Goal: Task Accomplishment & Management: Use online tool/utility

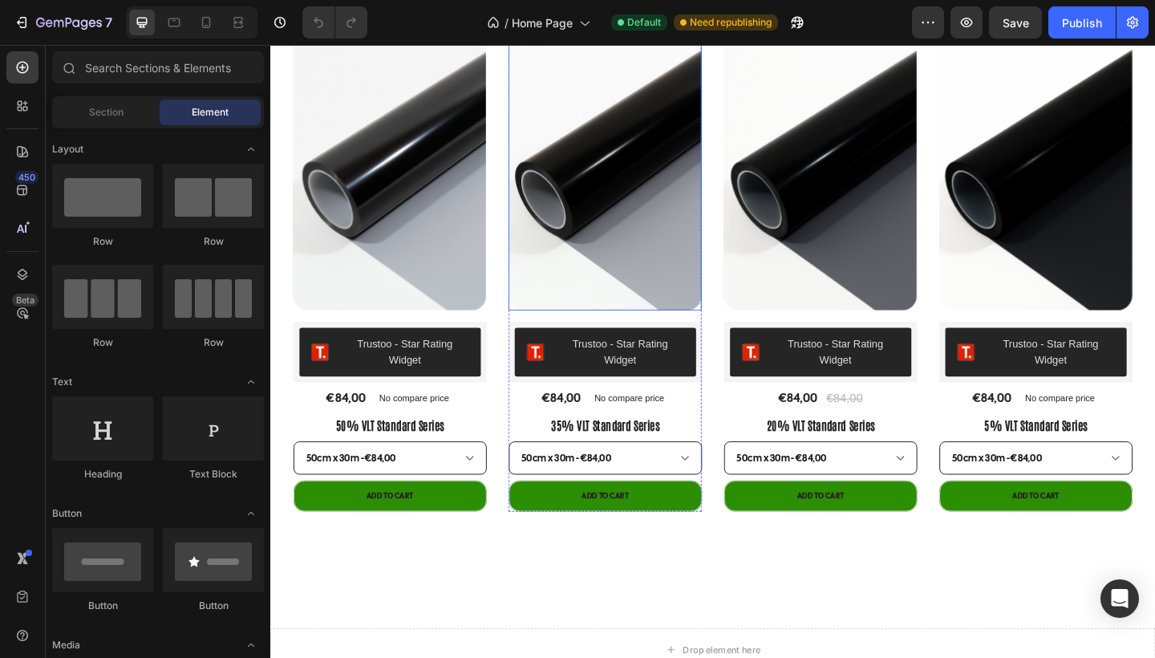
scroll to position [1301, 0]
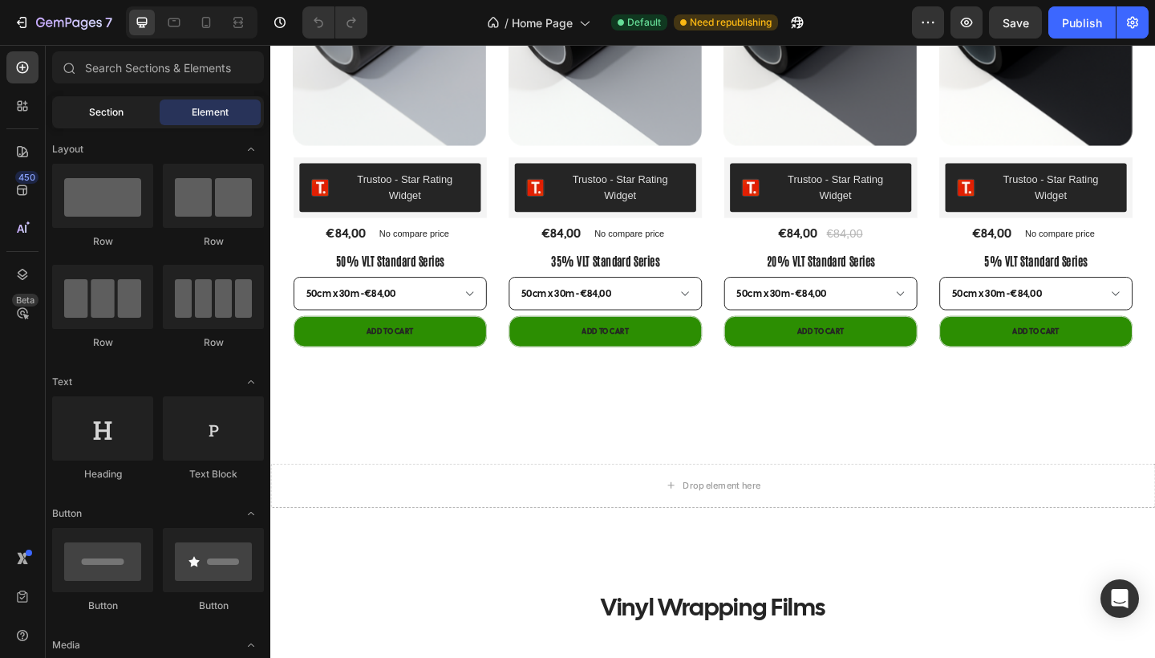
click at [113, 114] on span "Section" at bounding box center [106, 112] width 34 height 14
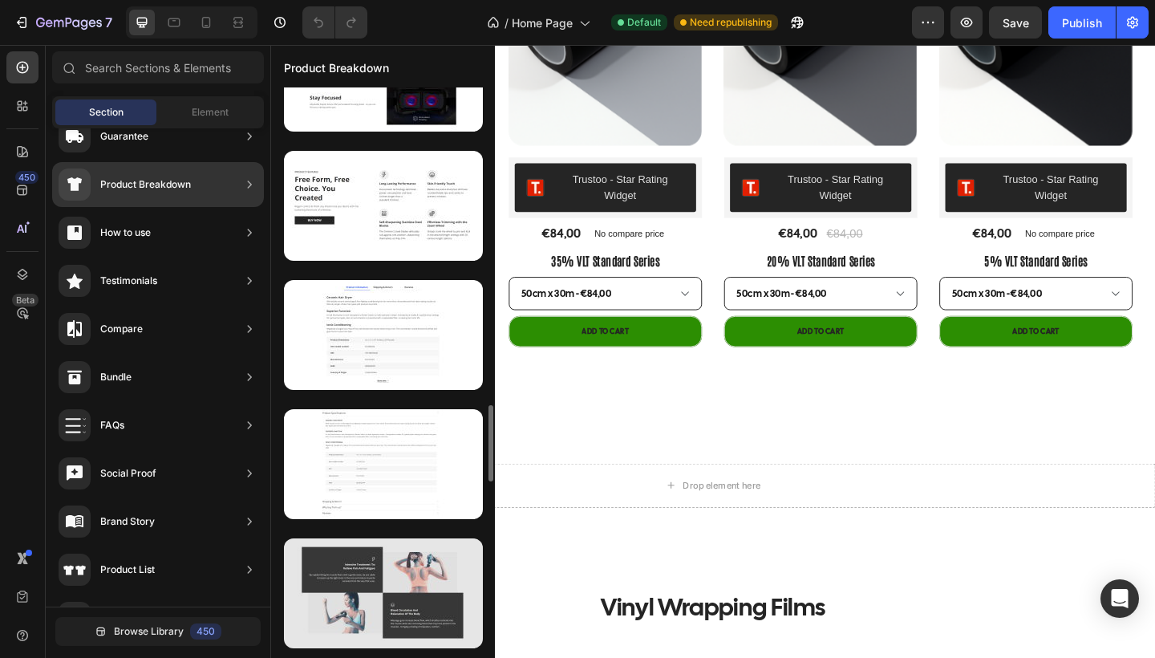
scroll to position [2392, 0]
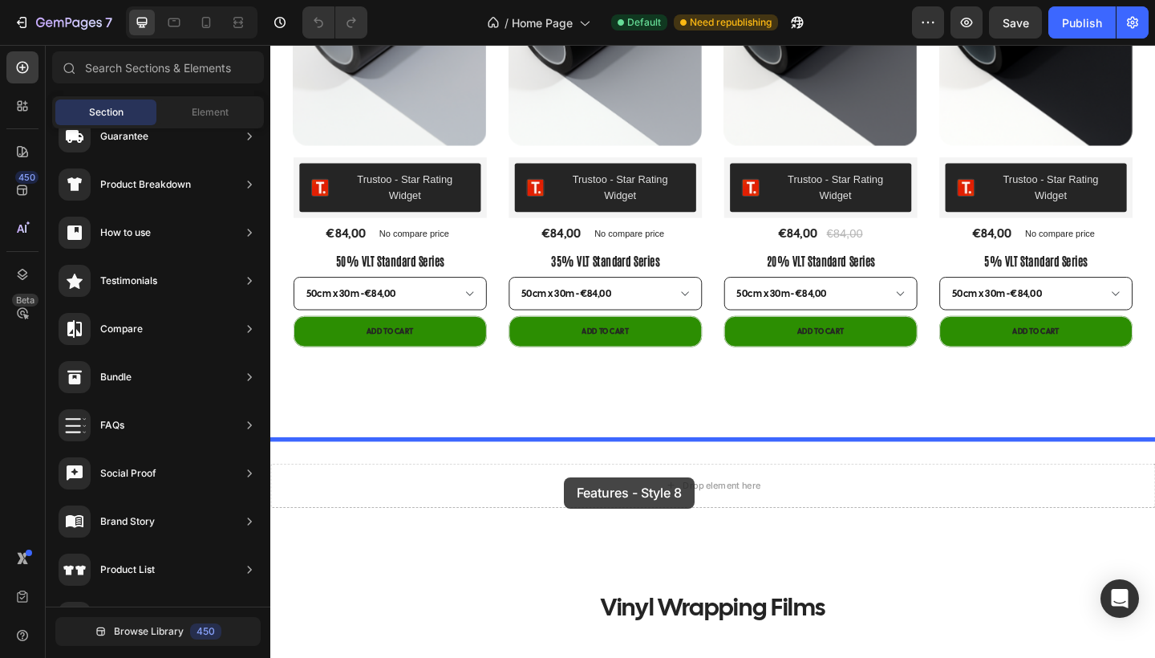
drag, startPoint x: 646, startPoint y: 237, endPoint x: 589, endPoint y: 515, distance: 283.1
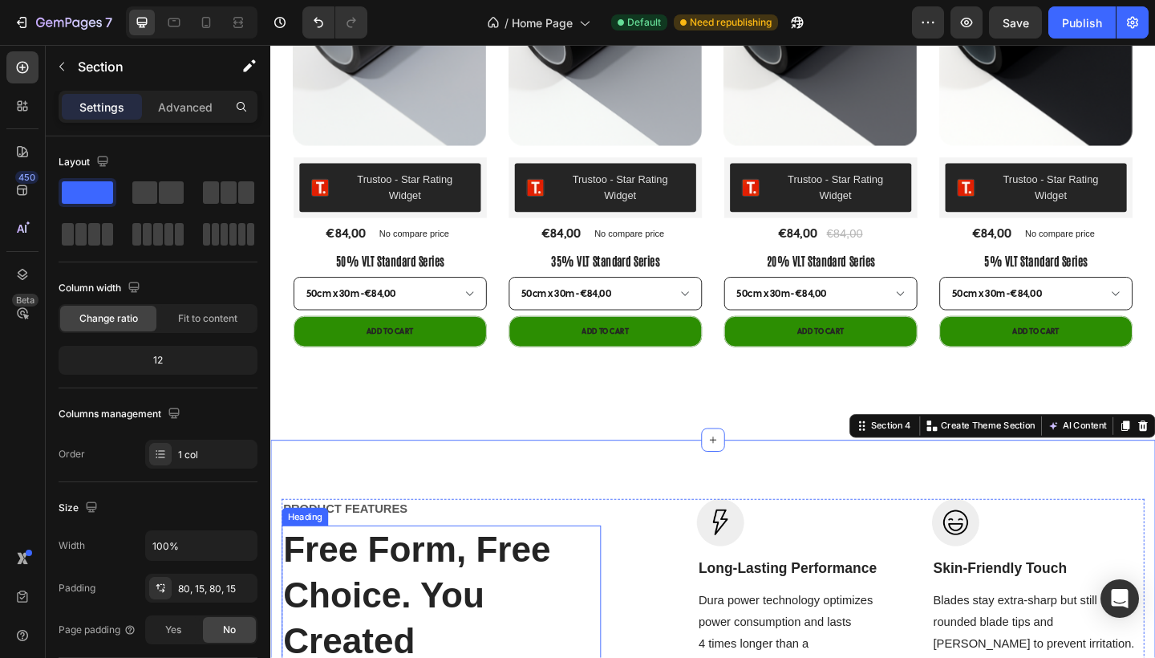
scroll to position [1499, 0]
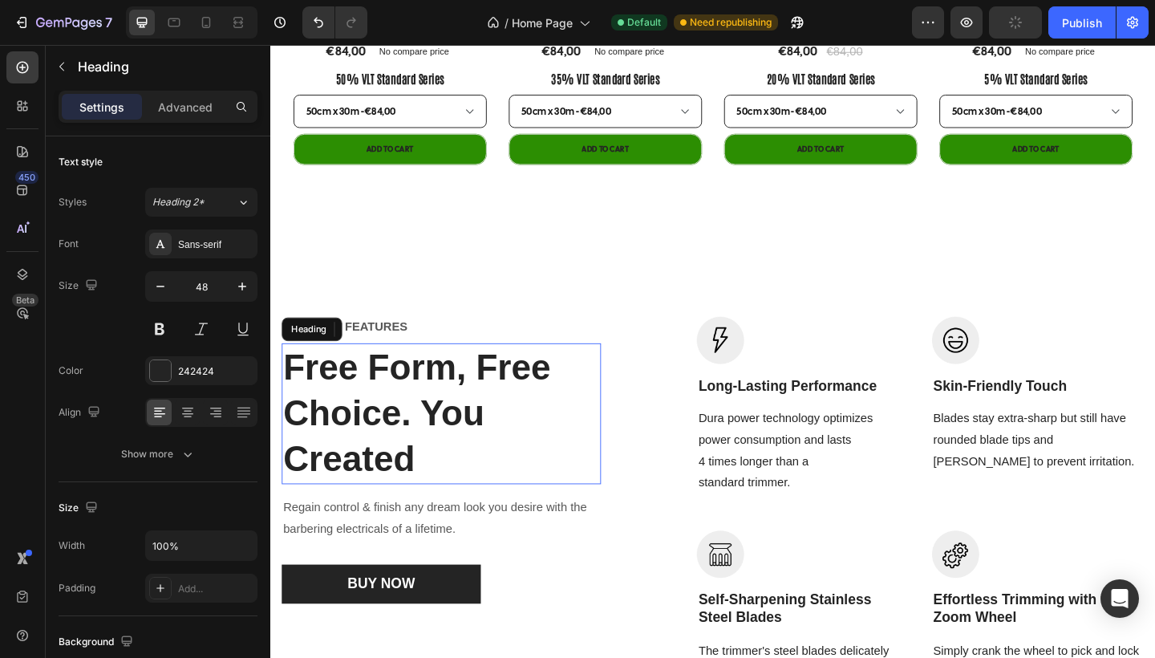
click at [422, 482] on p "Free Form, Free Choice. You Created" at bounding box center [456, 446] width 344 height 150
click at [420, 499] on p "Free Form, Free Choice. You Created" at bounding box center [456, 446] width 344 height 150
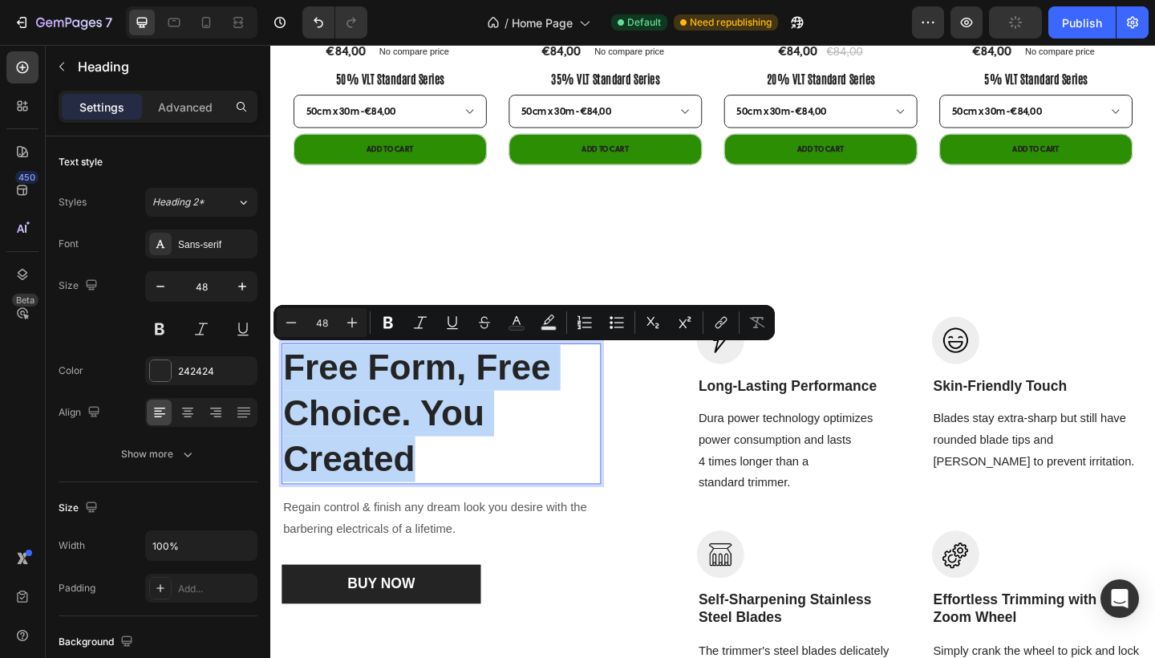
drag, startPoint x: 427, startPoint y: 504, endPoint x: 290, endPoint y: 401, distance: 170.7
click at [290, 401] on p "Free Form, Free Choice. You Created" at bounding box center [456, 446] width 344 height 150
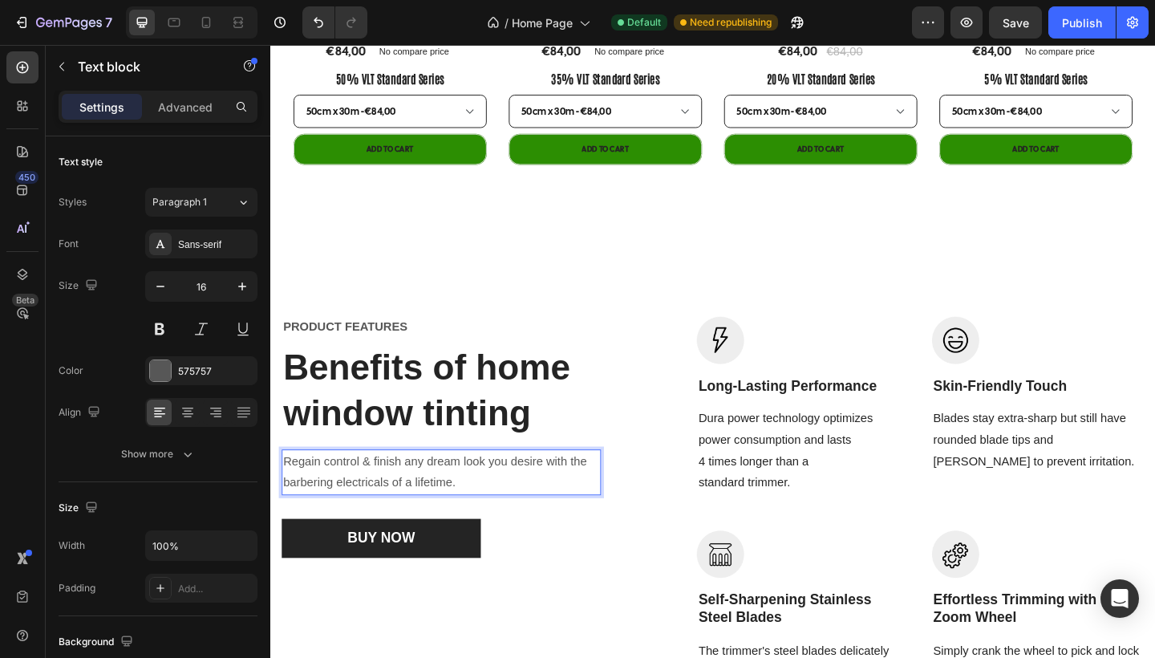
click at [465, 522] on p "Regain control & finish any dream look you desire with the barbering electrical…" at bounding box center [456, 510] width 344 height 47
click at [468, 517] on p "Encahnce your home's aesthetics and comfort and provide long-term protection ag…" at bounding box center [456, 510] width 344 height 47
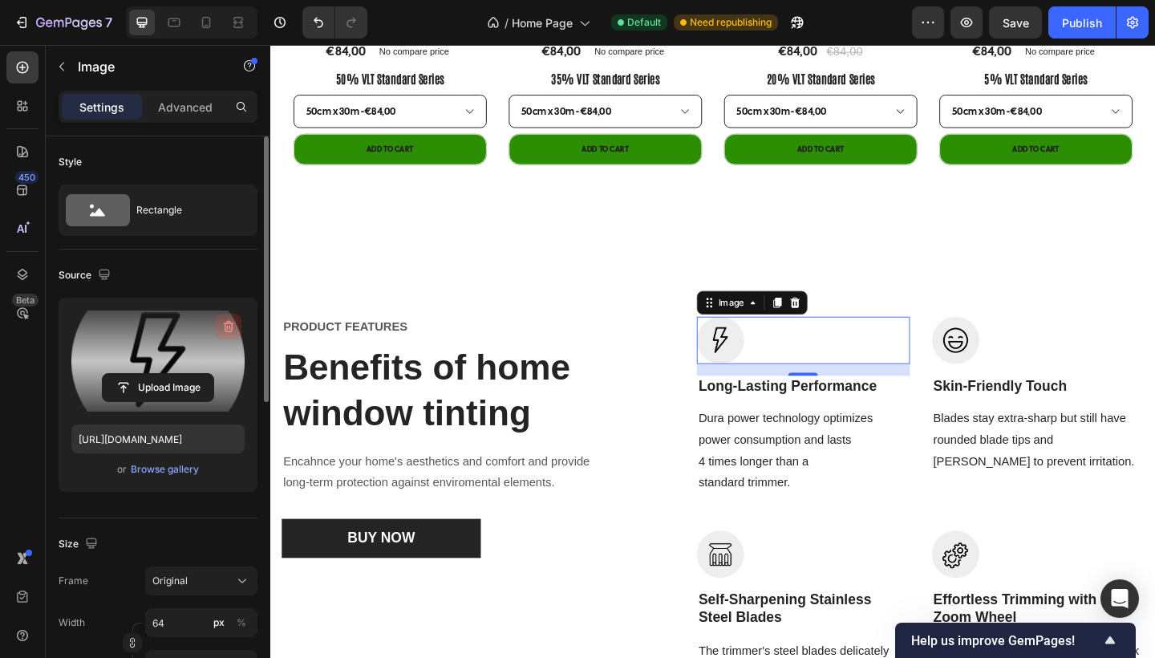
click at [227, 327] on icon "button" at bounding box center [228, 327] width 2 height 5
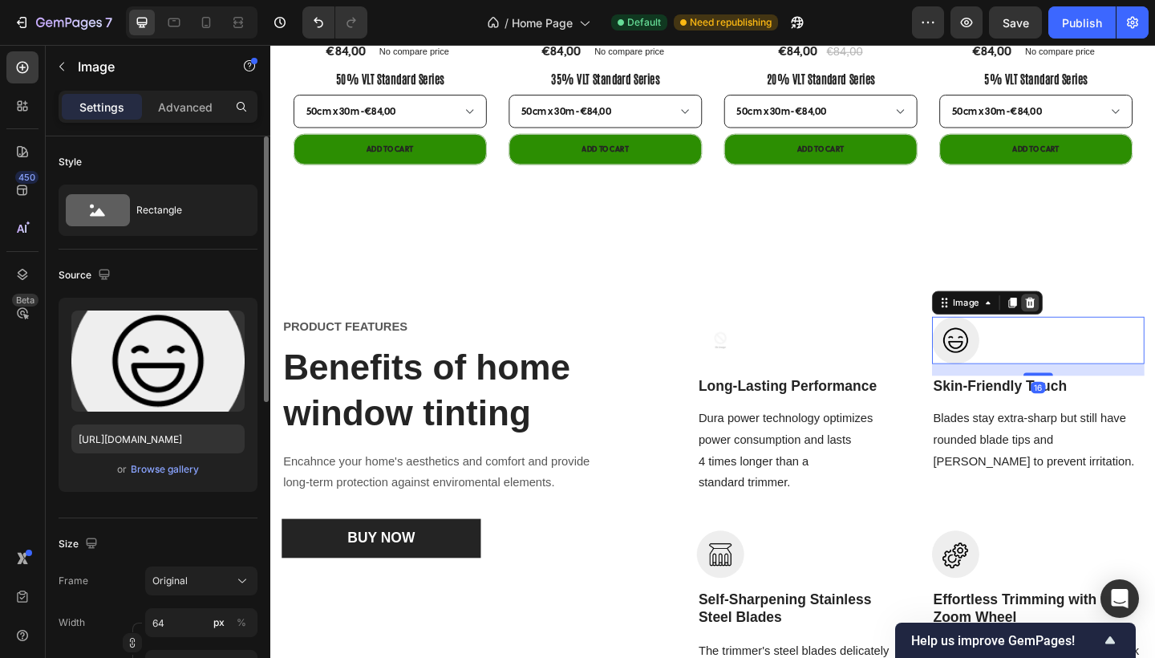
click at [1100, 319] on icon at bounding box center [1096, 325] width 13 height 13
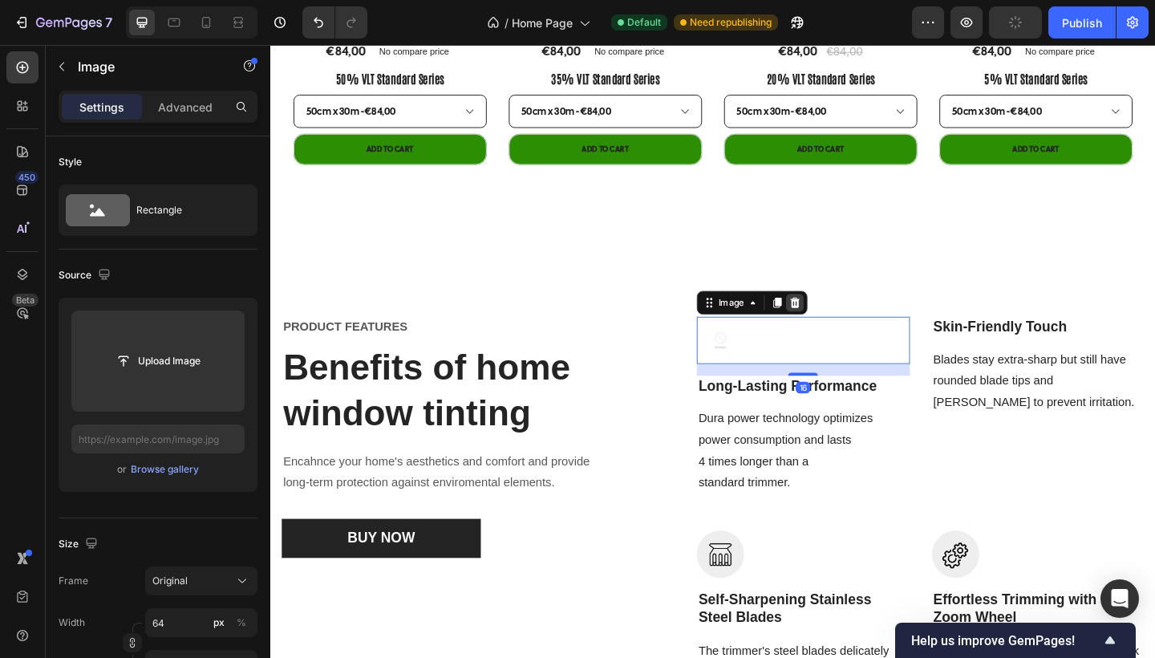
click at [849, 330] on div at bounding box center [840, 325] width 19 height 19
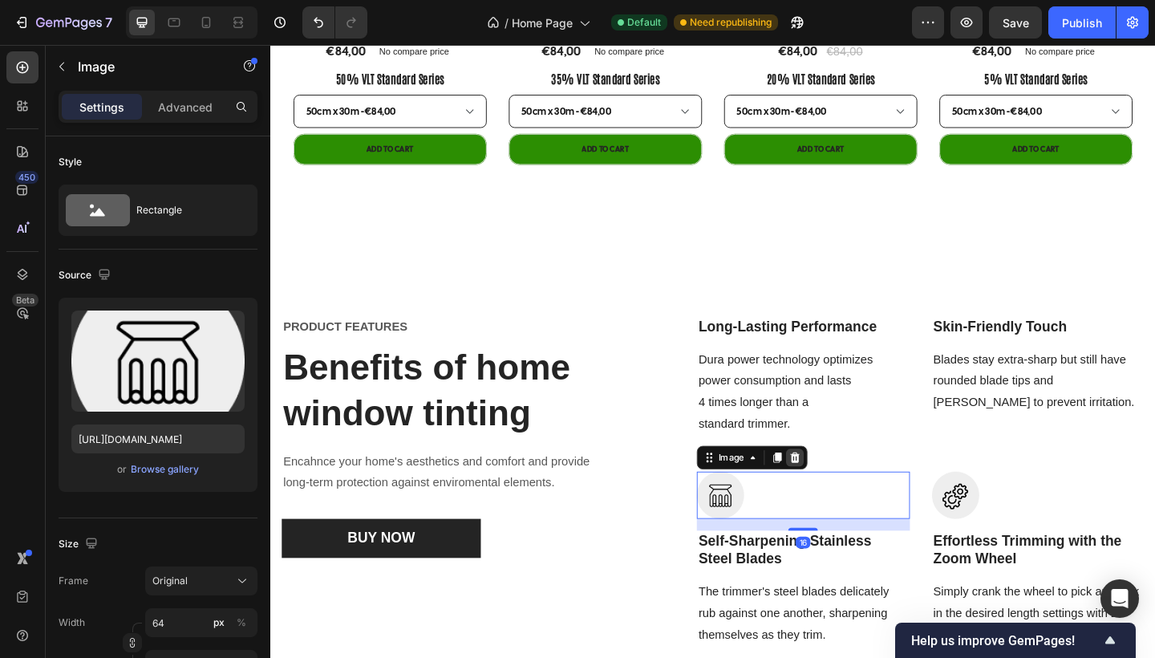
click at [842, 492] on icon at bounding box center [840, 494] width 13 height 13
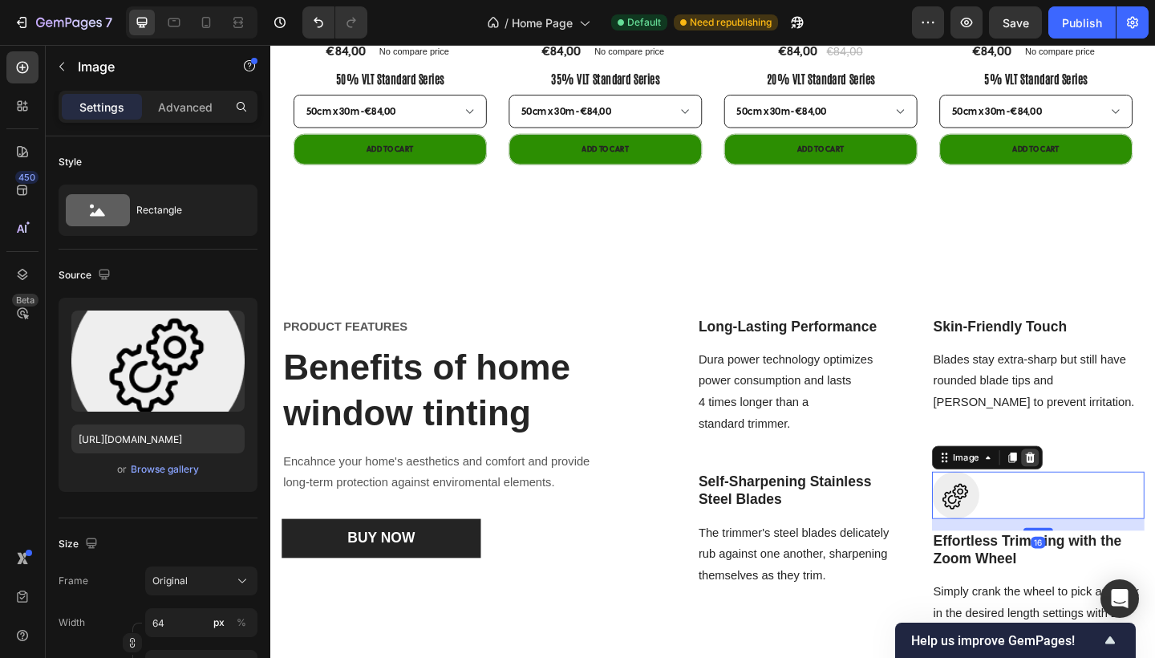
click at [1097, 492] on icon at bounding box center [1096, 494] width 13 height 13
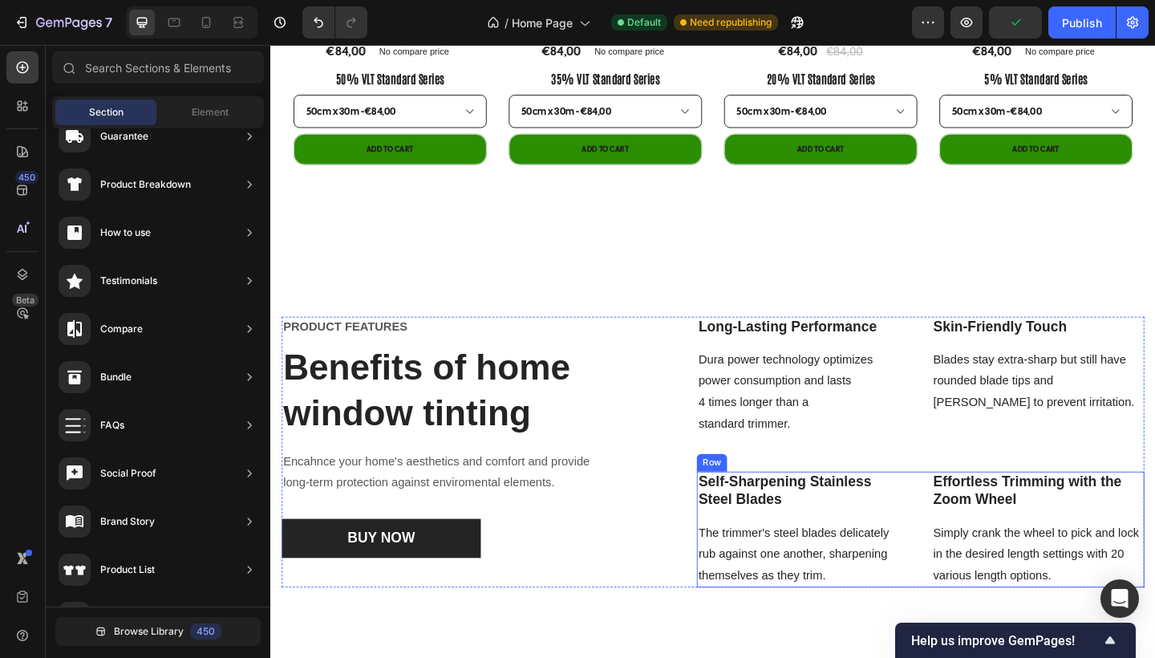
scroll to position [1558, 0]
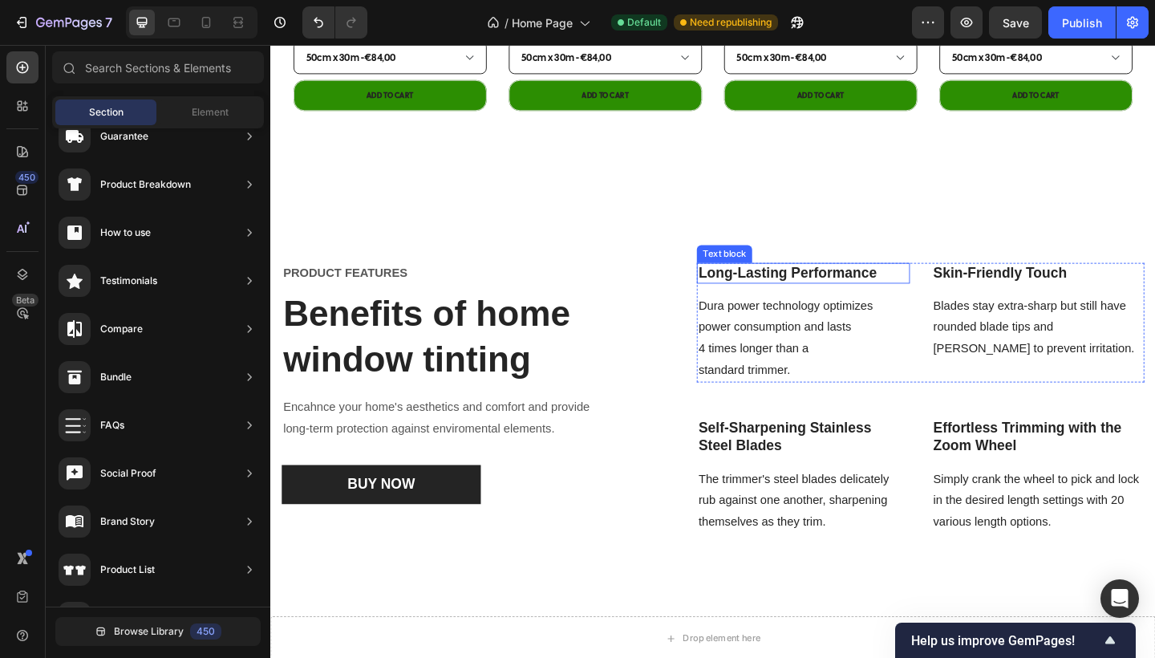
click at [837, 294] on p "Long-Lasting Performance" at bounding box center [849, 294] width 228 height 20
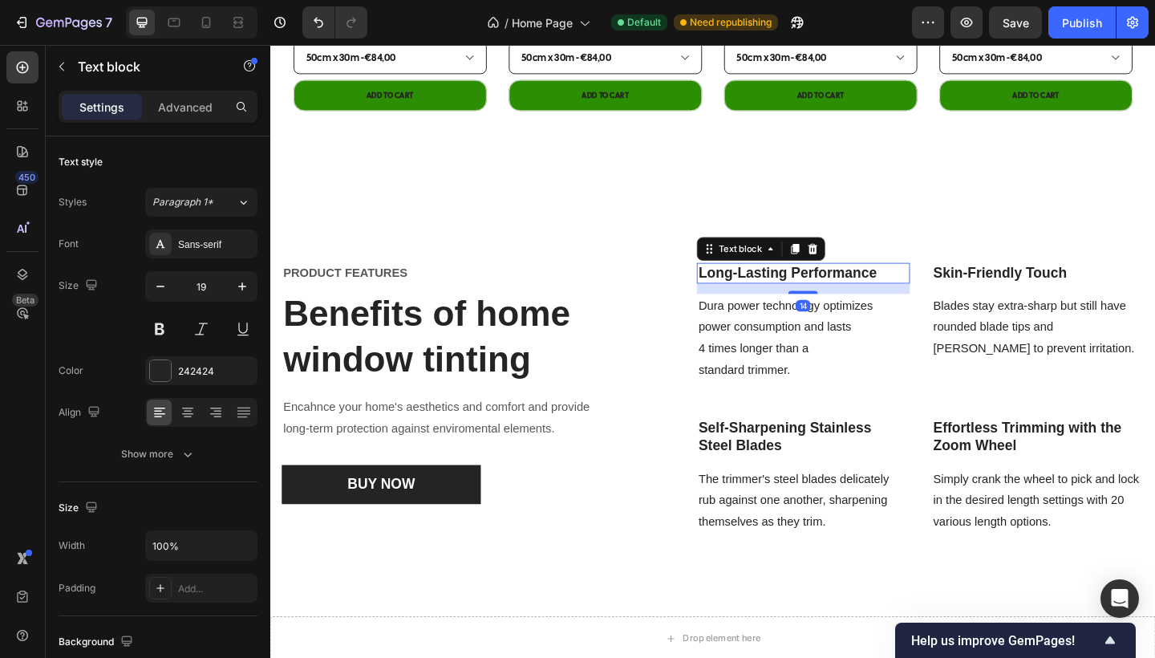
click at [837, 294] on p "Long-Lasting Performance" at bounding box center [849, 294] width 228 height 20
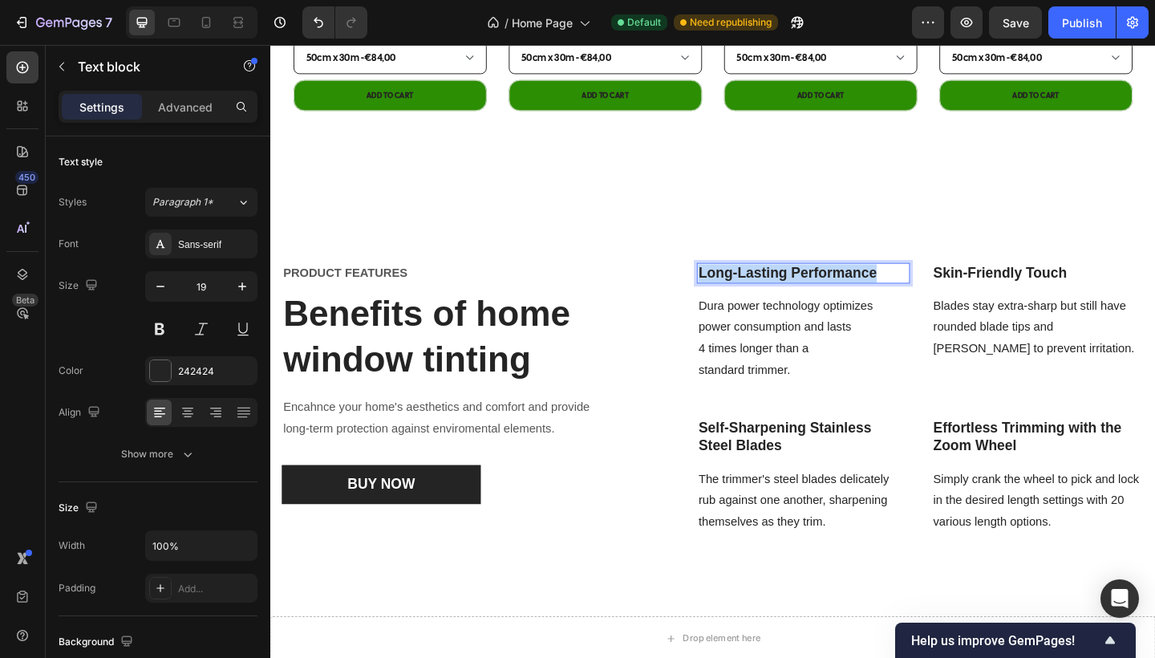
drag, startPoint x: 927, startPoint y: 294, endPoint x: 736, endPoint y: 295, distance: 190.9
click at [736, 295] on p "Long-Lasting Performance" at bounding box center [849, 294] width 228 height 20
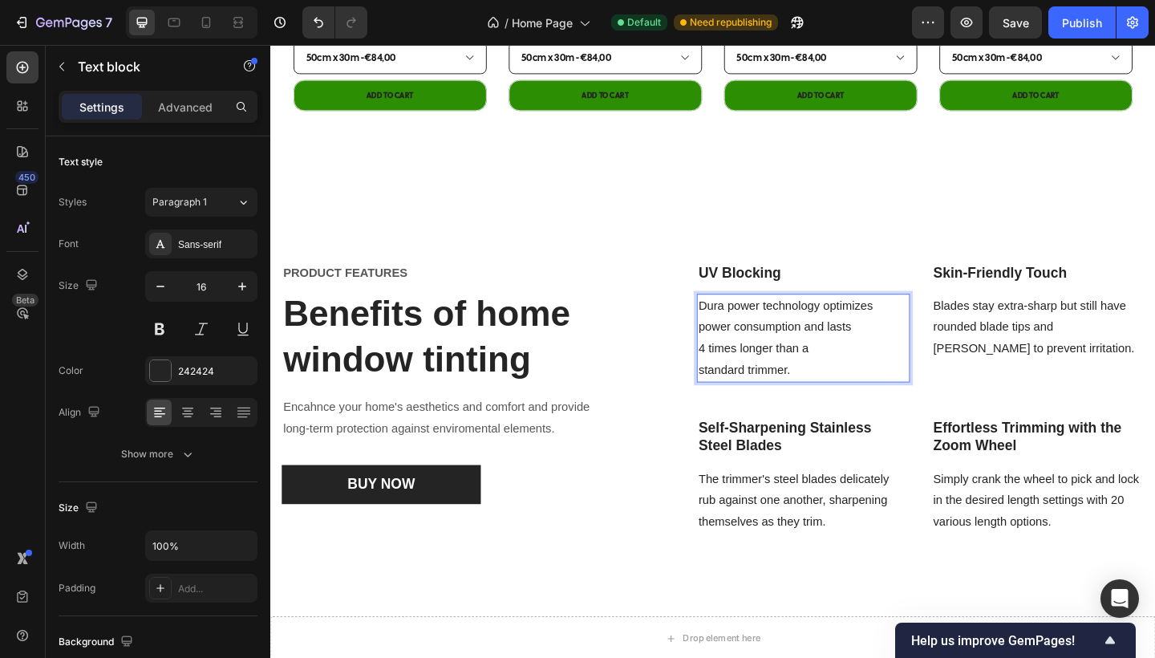
click at [829, 392] on p "Dura power technology optimizes power consumption and lasts 4 times longer than…" at bounding box center [849, 364] width 228 height 92
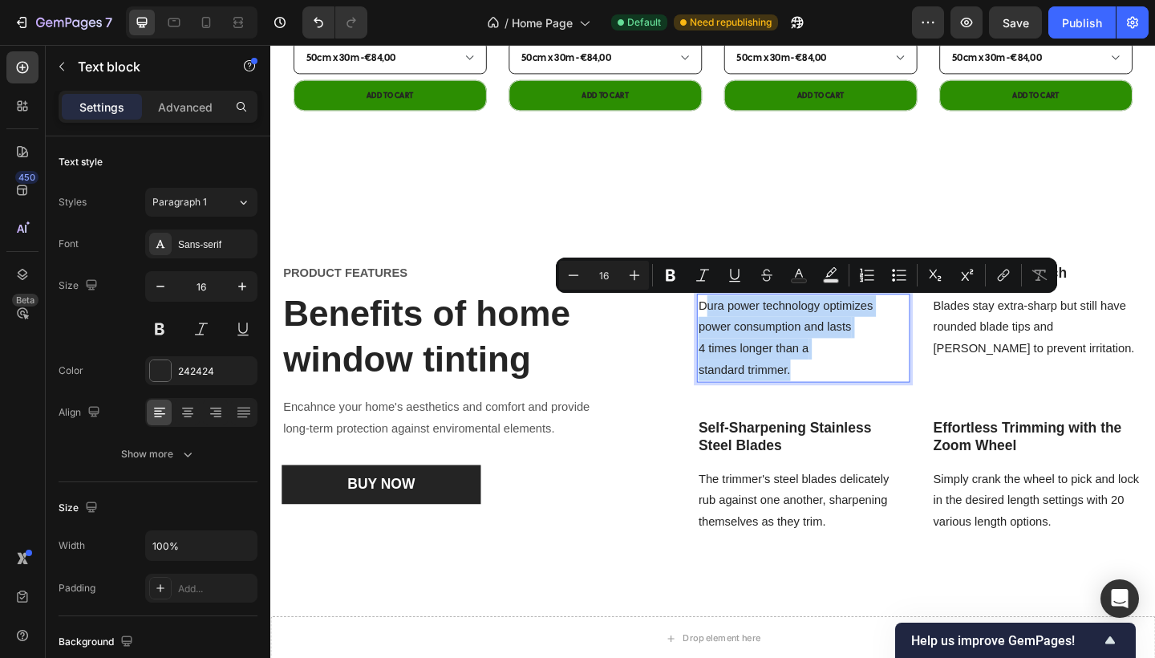
drag, startPoint x: 833, startPoint y: 395, endPoint x: 739, endPoint y: 331, distance: 113.9
click at [739, 331] on p "Dura power technology optimizes power consumption and lasts 4 times longer than…" at bounding box center [849, 364] width 228 height 92
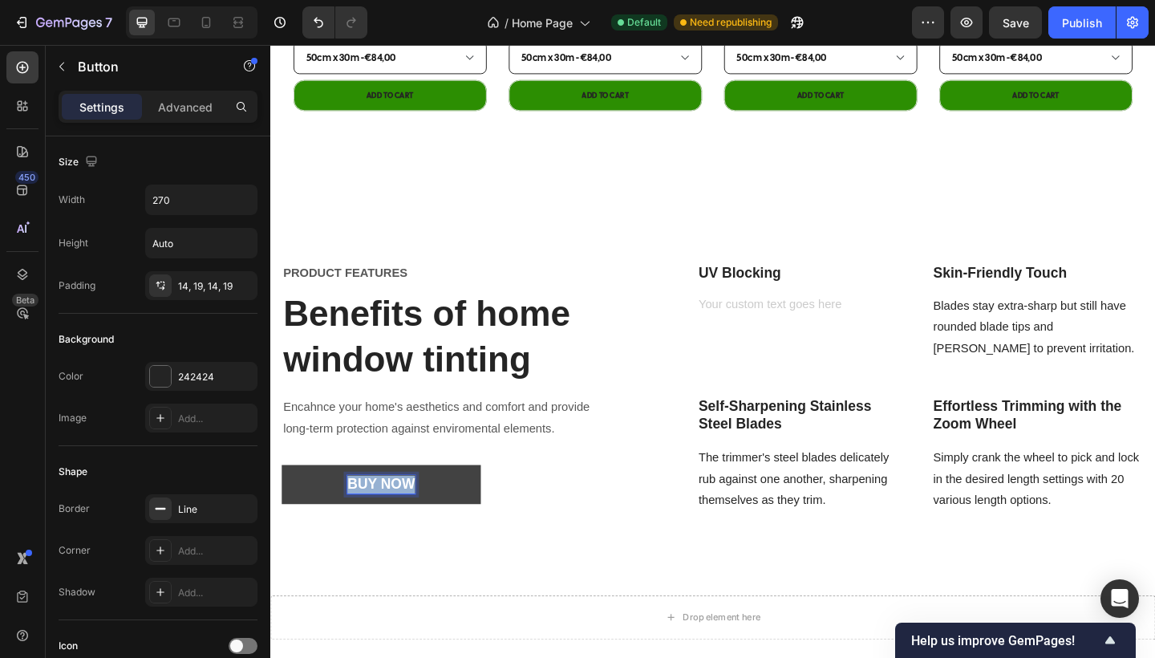
drag, startPoint x: 423, startPoint y: 523, endPoint x: 350, endPoint y: 520, distance: 72.3
click at [350, 520] on button "BUY NOW" at bounding box center [390, 523] width 217 height 43
click at [391, 521] on button "Get" at bounding box center [390, 523] width 217 height 43
click at [391, 521] on button "Request" at bounding box center [390, 523] width 217 height 43
click at [391, 521] on button "Request a" at bounding box center [390, 523] width 217 height 43
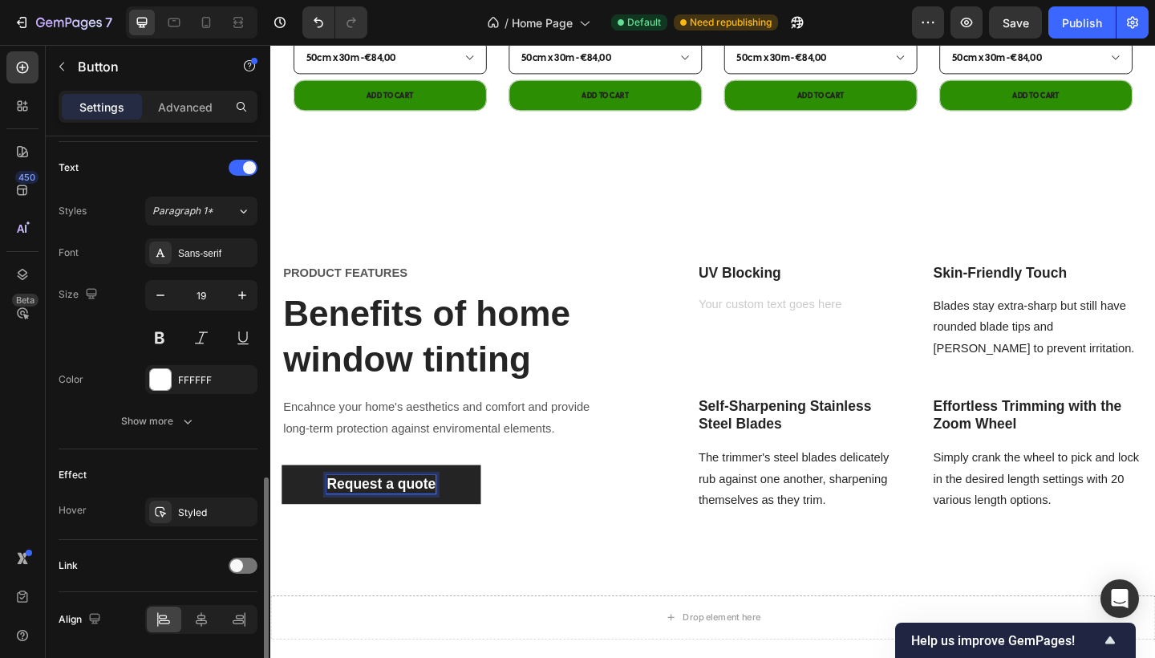
scroll to position [583, 0]
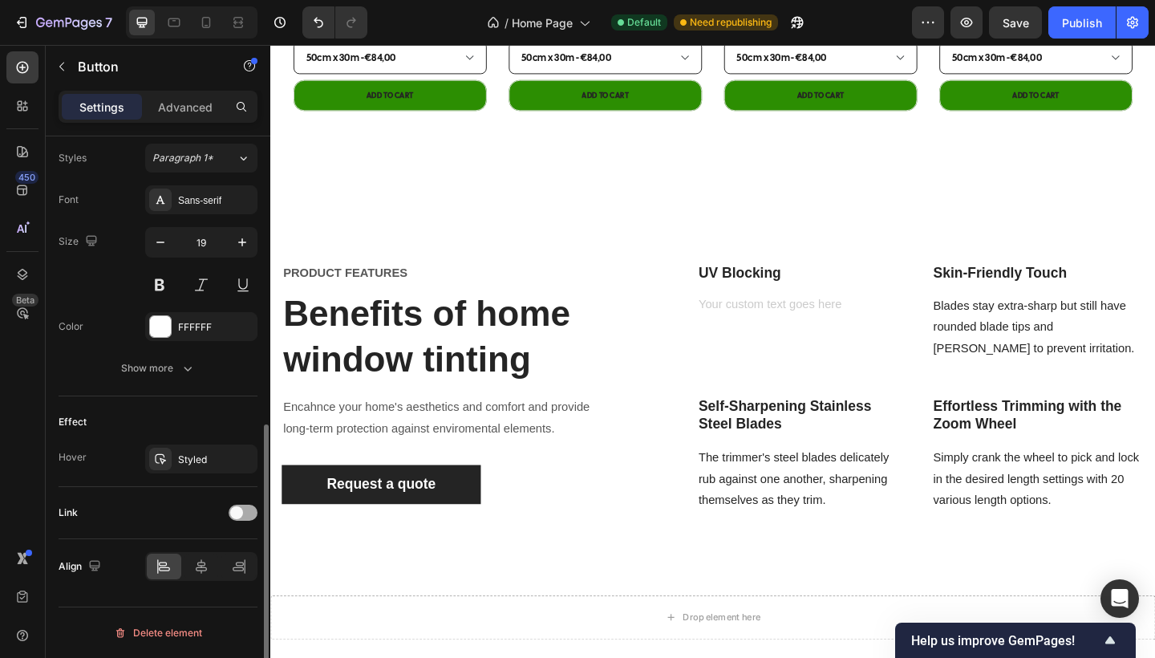
click at [235, 513] on span at bounding box center [236, 512] width 13 height 13
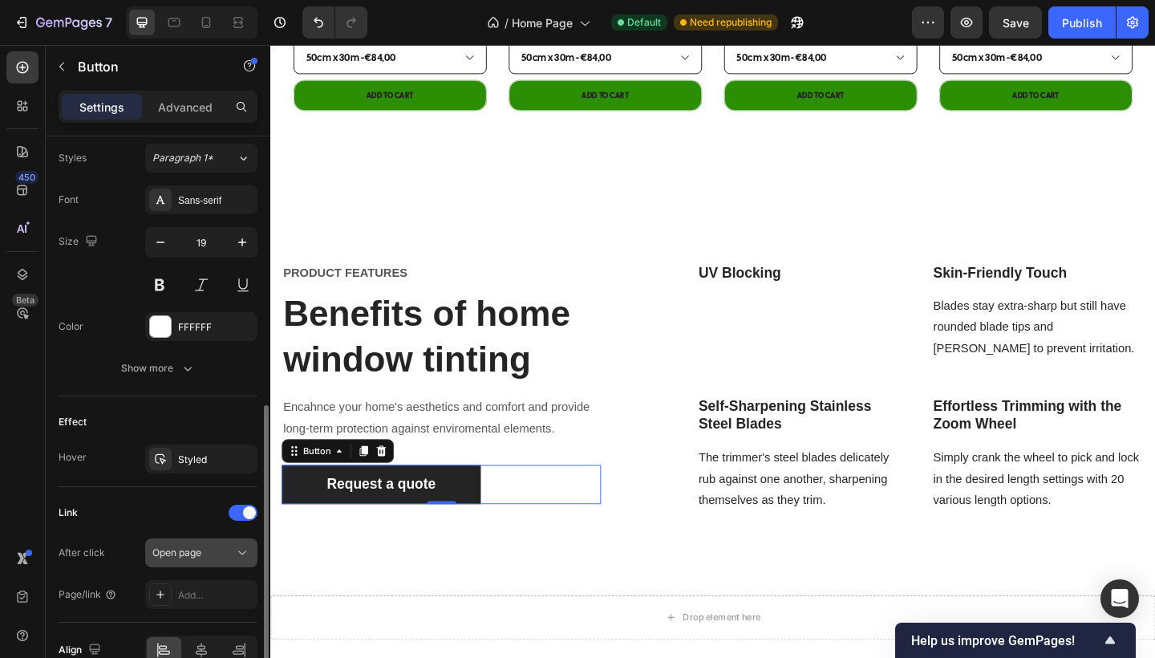
click at [216, 554] on div "Open page" at bounding box center [193, 552] width 82 height 14
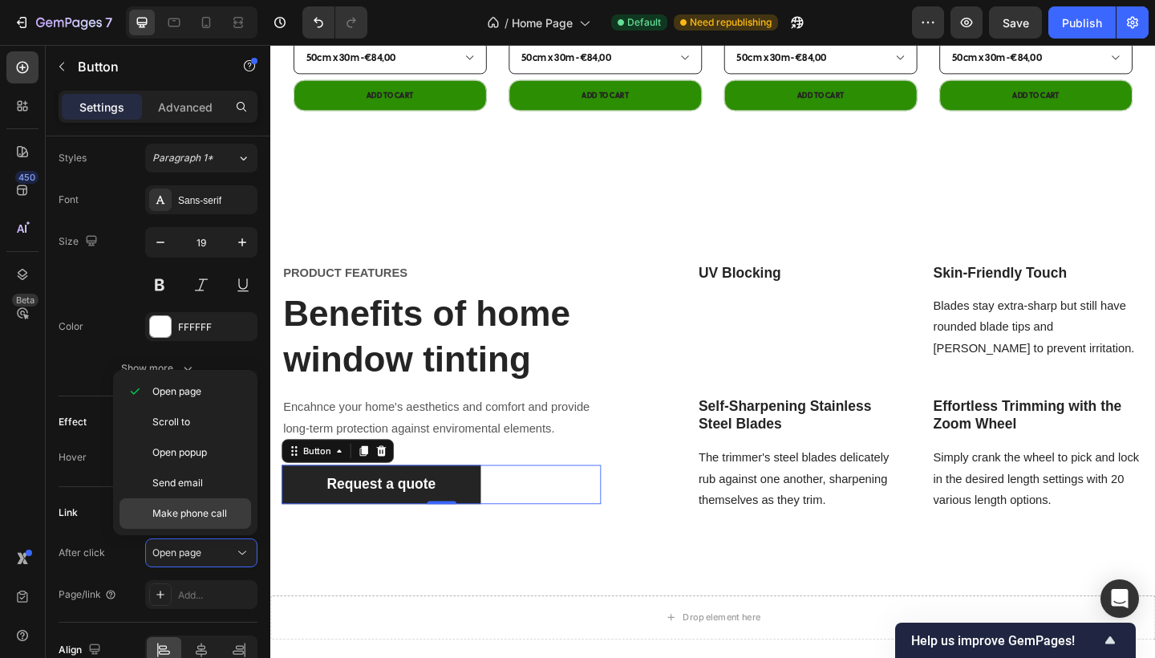
click at [204, 514] on span "Make phone call" at bounding box center [189, 513] width 75 height 14
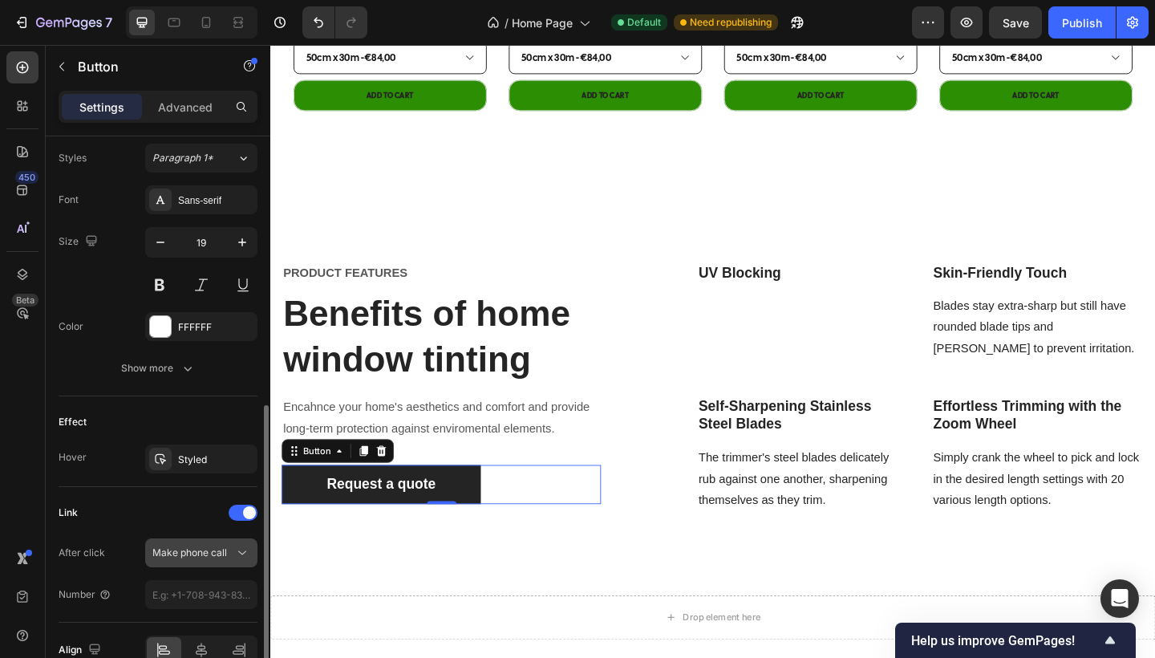
click at [202, 555] on span "Make phone call" at bounding box center [189, 552] width 75 height 12
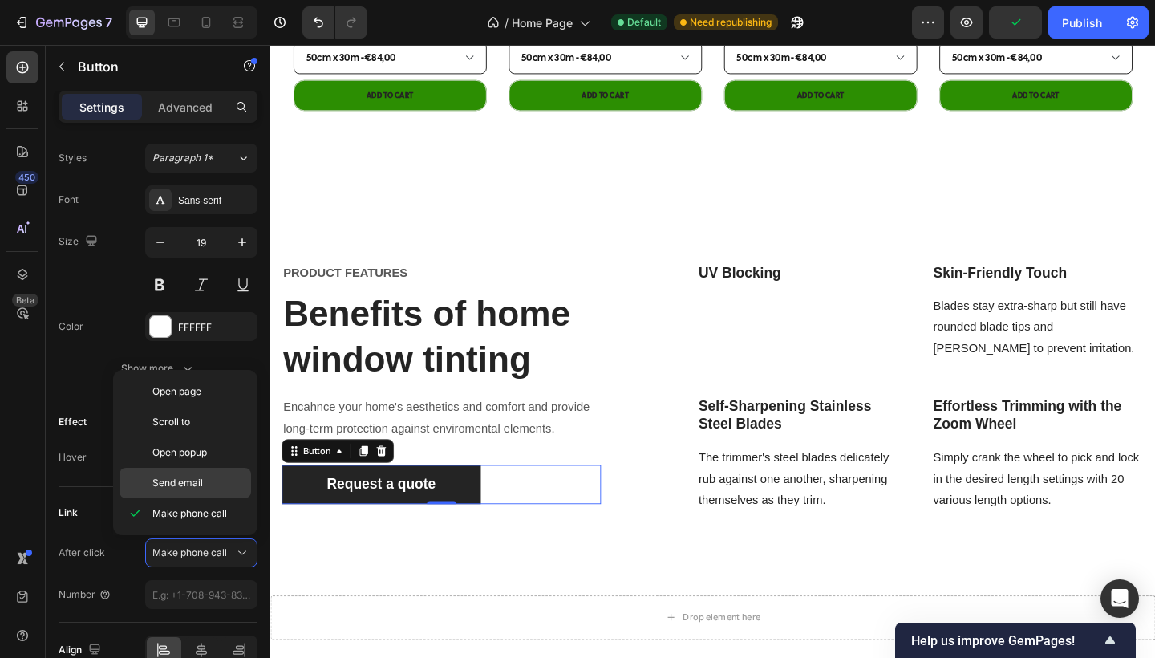
click at [198, 493] on div "Send email" at bounding box center [186, 483] width 132 height 30
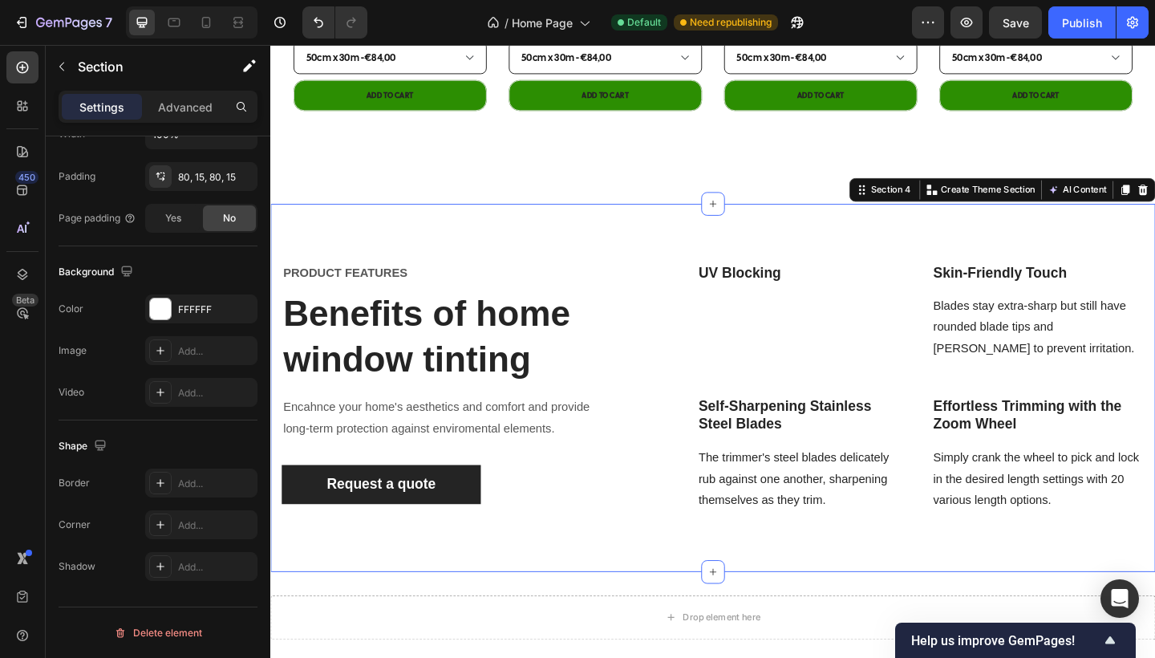
scroll to position [0, 0]
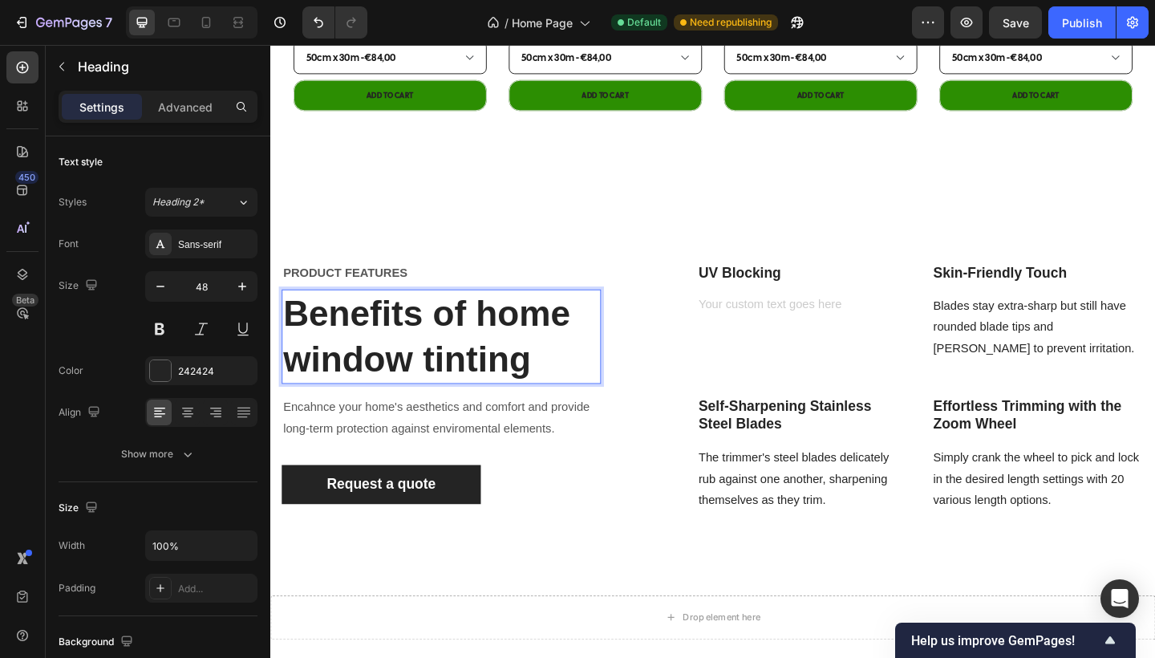
click at [585, 340] on p "Benefits of home window tinting" at bounding box center [456, 363] width 344 height 100
click at [589, 340] on p "Benefits of home window tinting" at bounding box center [456, 363] width 344 height 100
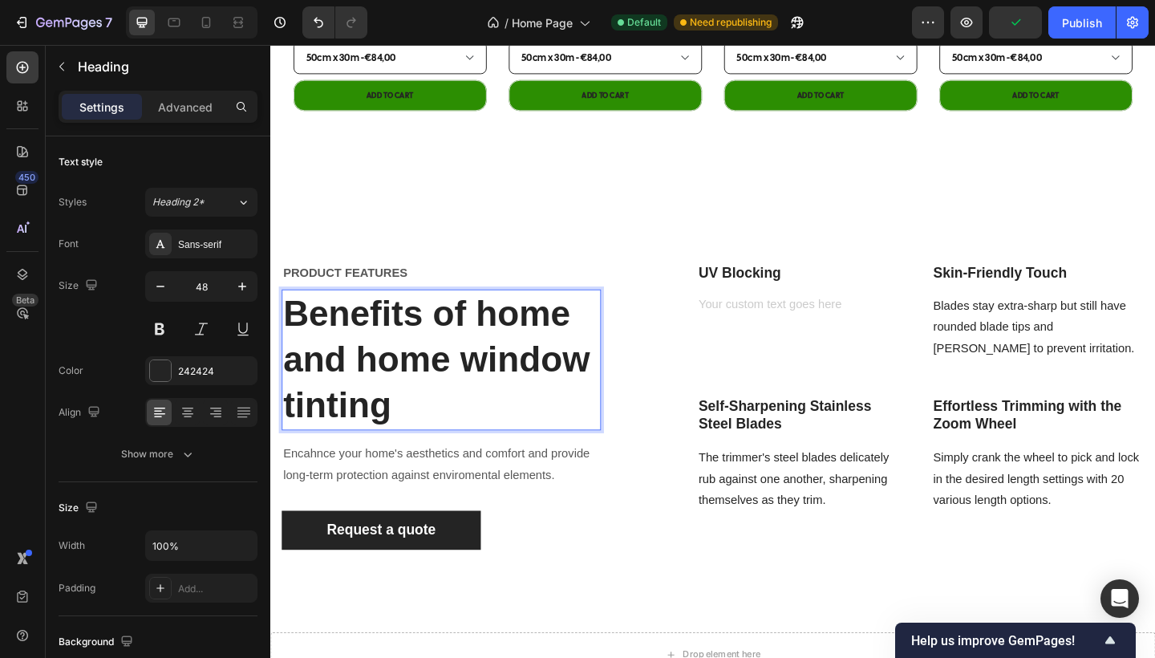
click at [586, 346] on p "Benefits of home and home window tinting" at bounding box center [456, 388] width 344 height 150
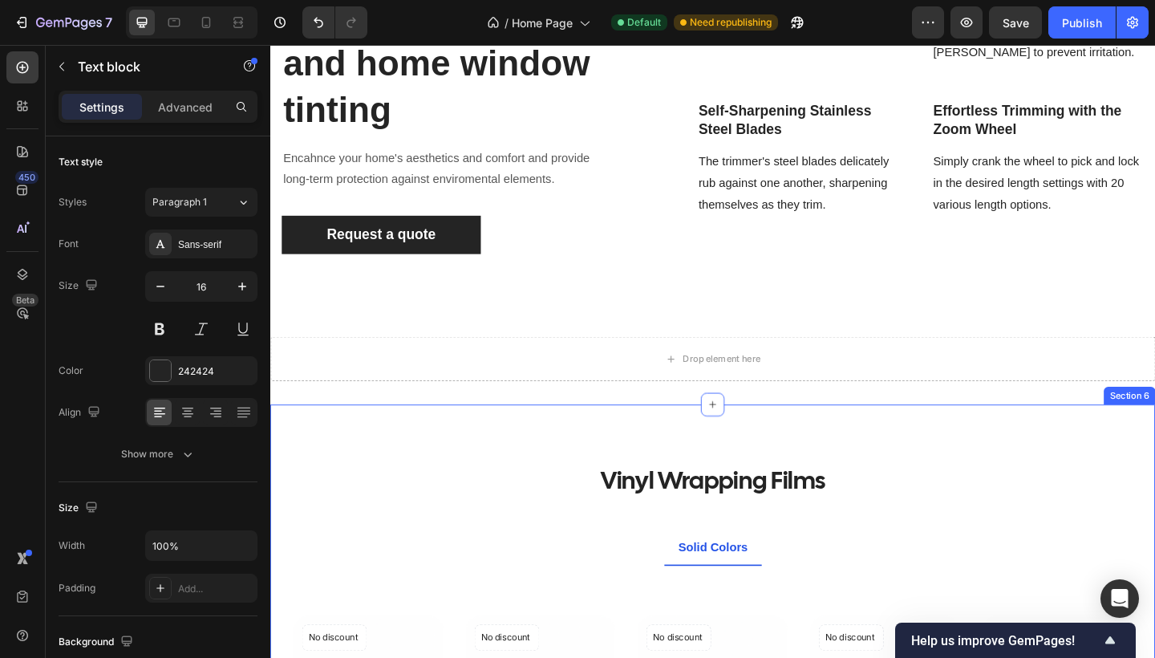
scroll to position [1733, 0]
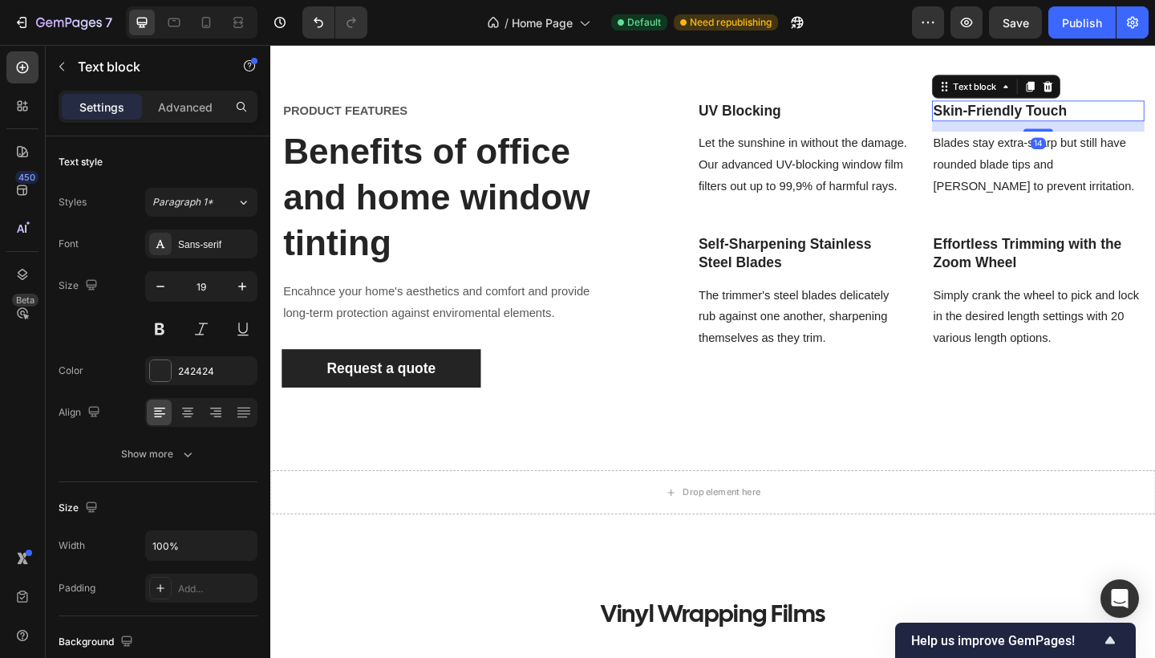
click at [1124, 116] on p "Skin-Friendly Touch" at bounding box center [1105, 117] width 228 height 20
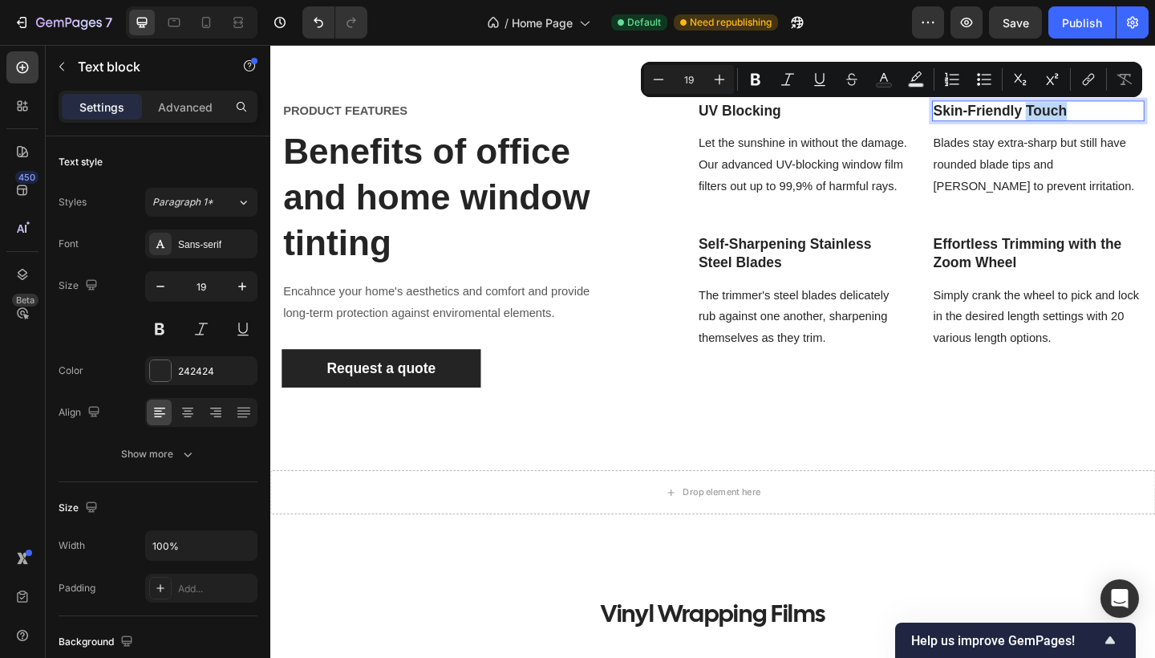
click at [1135, 123] on p "Skin-Friendly Touch" at bounding box center [1105, 117] width 228 height 20
drag, startPoint x: 1134, startPoint y: 123, endPoint x: 994, endPoint y: 122, distance: 140.4
click at [994, 122] on p "Skin-Friendly Touch" at bounding box center [1105, 117] width 228 height 20
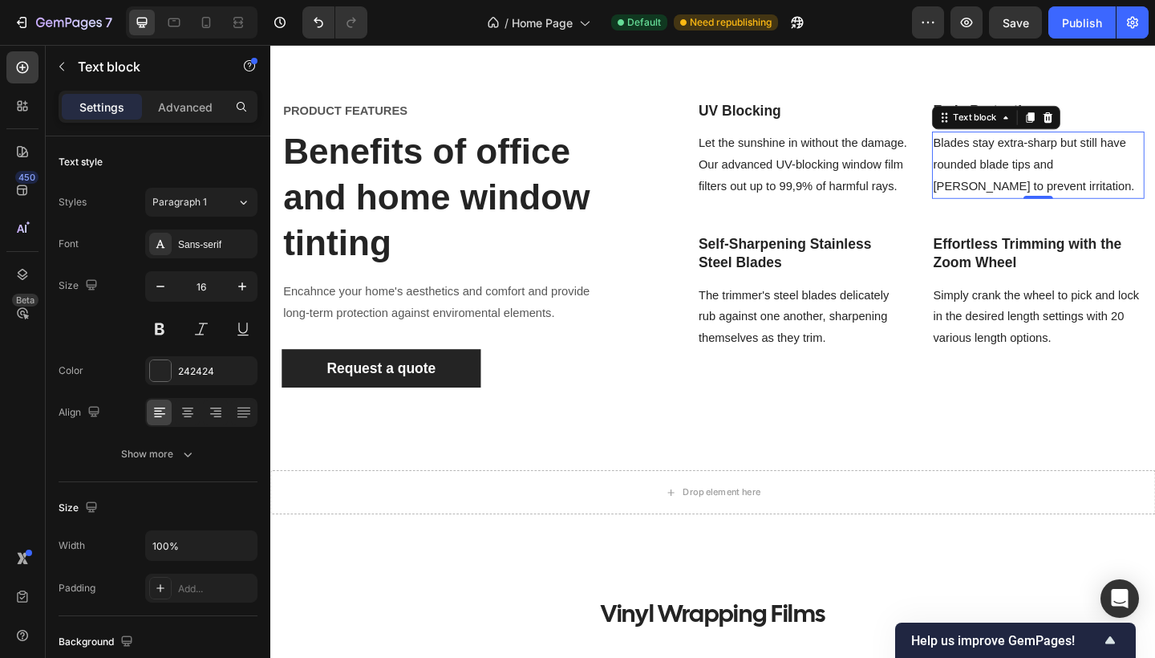
click at [1088, 201] on p "Blades stay extra-sharp but still have rounded blade tips and [PERSON_NAME] to …" at bounding box center [1105, 175] width 228 height 69
click at [1080, 196] on p "Blades stay extra-sharp but still have rounded blade tips and [PERSON_NAME] to …" at bounding box center [1105, 175] width 228 height 69
click at [1083, 200] on p "Blades stay extra-sharp but still have rounded blade tips and [PERSON_NAME] to …" at bounding box center [1105, 175] width 228 height 69
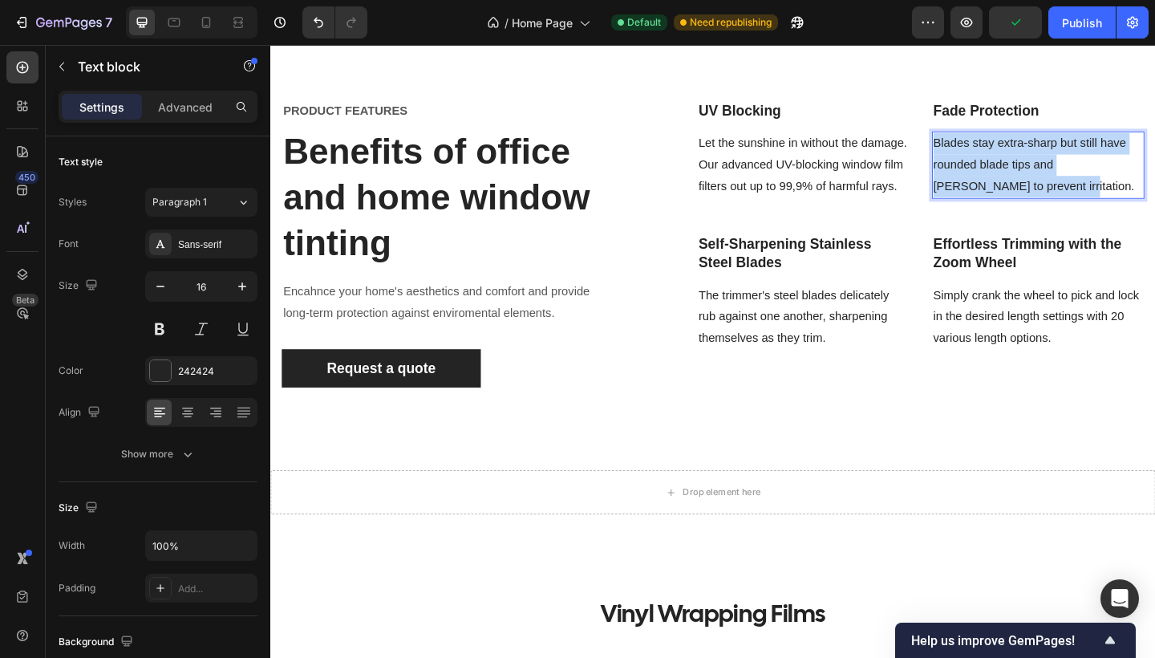
drag, startPoint x: 1088, startPoint y: 201, endPoint x: 994, endPoint y: 150, distance: 106.6
click at [994, 150] on p "Blades stay extra-sharp but still have rounded blade tips and [PERSON_NAME] to …" at bounding box center [1105, 175] width 228 height 69
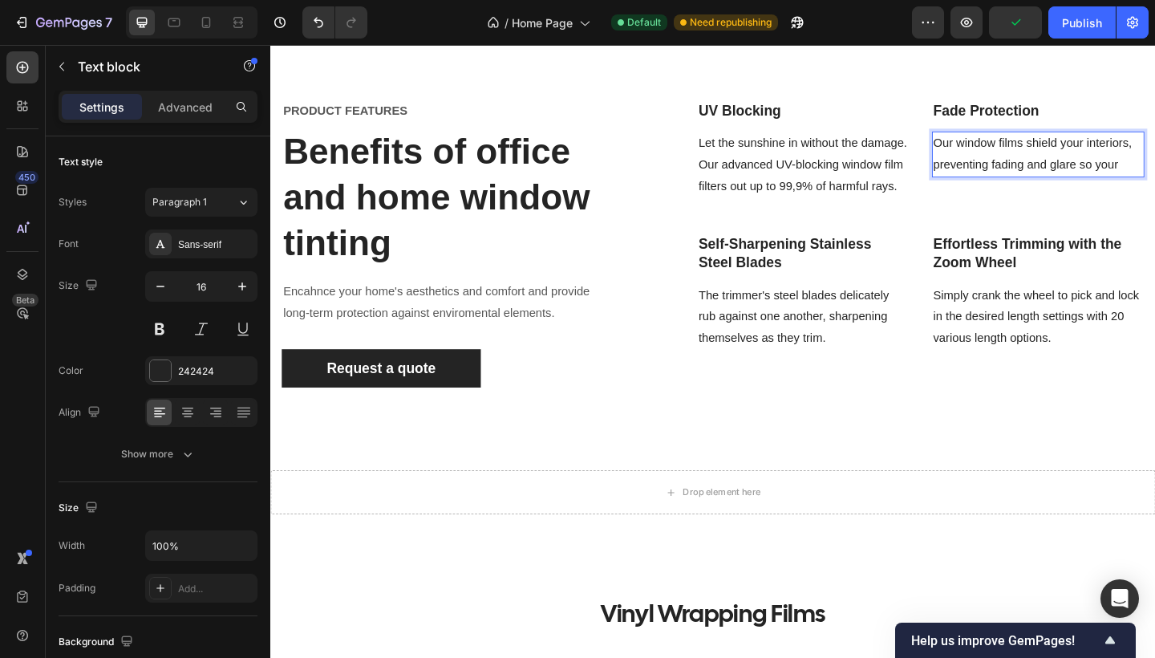
click at [1015, 148] on p "Our window films shield your interiors, preventing fading and glare so your" at bounding box center [1105, 164] width 228 height 47
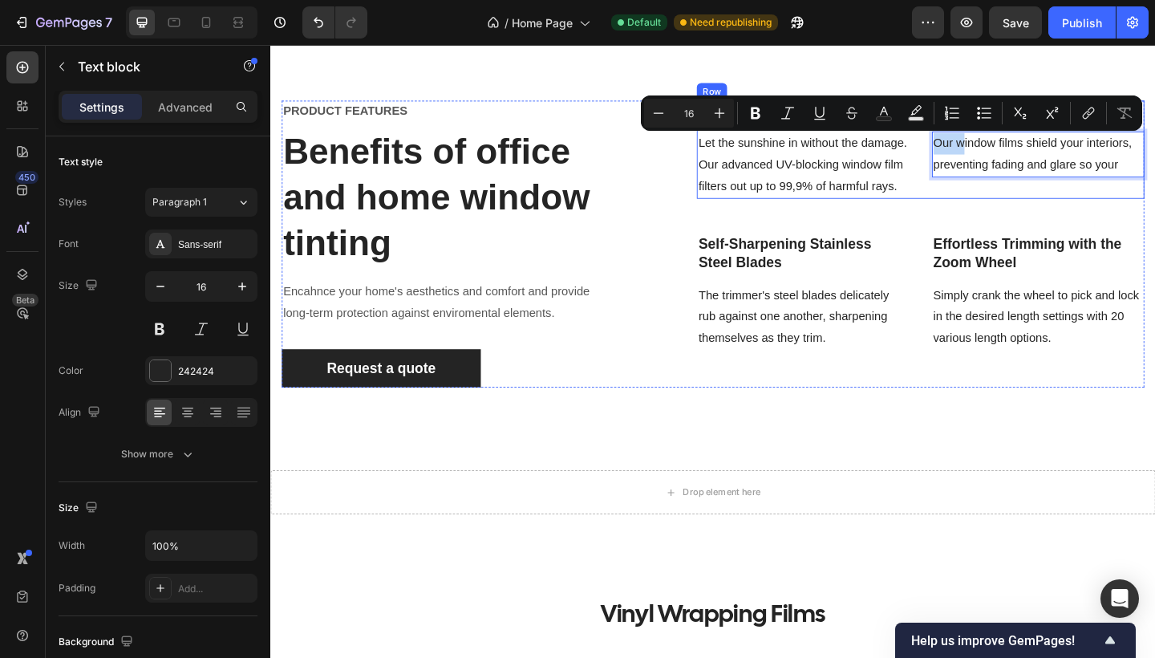
drag, startPoint x: 752, startPoint y: 105, endPoint x: 715, endPoint y: 105, distance: 36.1
click at [1154, 172] on p "Window films shield your interiors, preventing fading and glare so your" at bounding box center [1105, 164] width 228 height 47
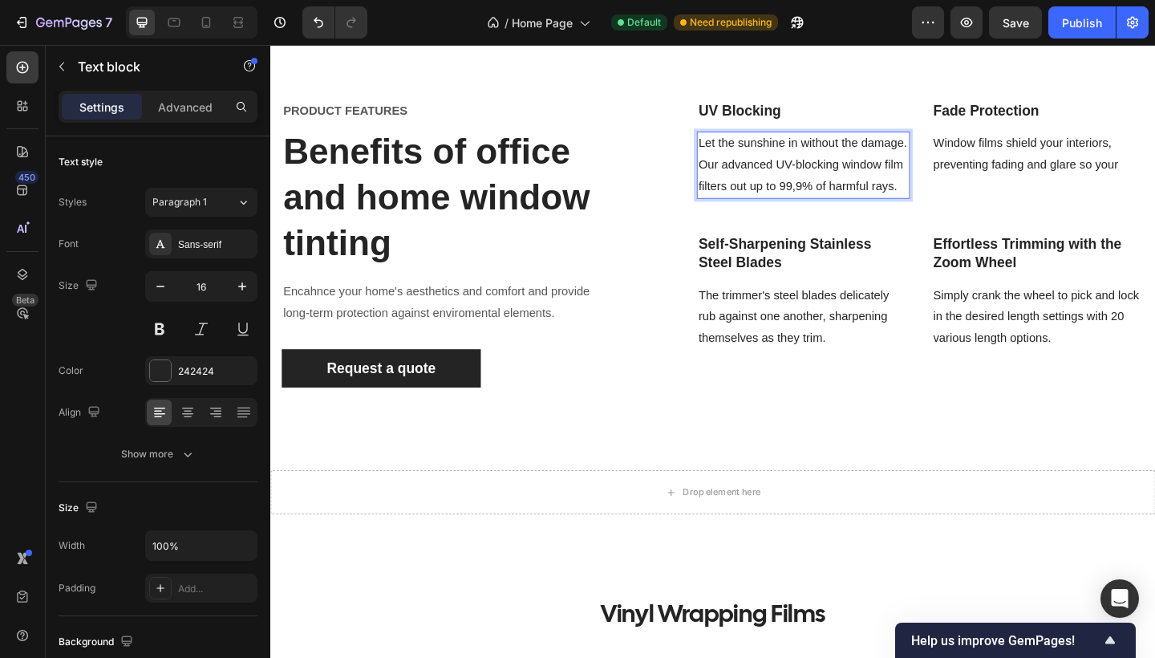
click at [768, 177] on p "Let the sunshine in without the damage. Our advanced UV-blocking window film fi…" at bounding box center [849, 175] width 228 height 69
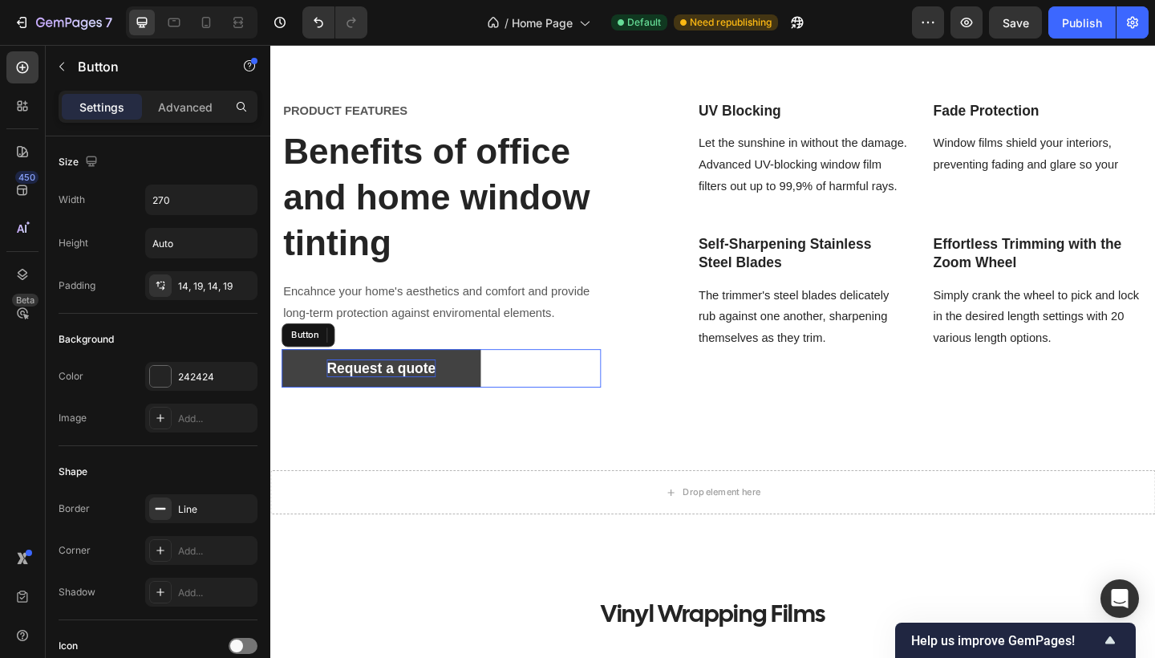
click at [447, 398] on p "Request a quote" at bounding box center [390, 397] width 119 height 20
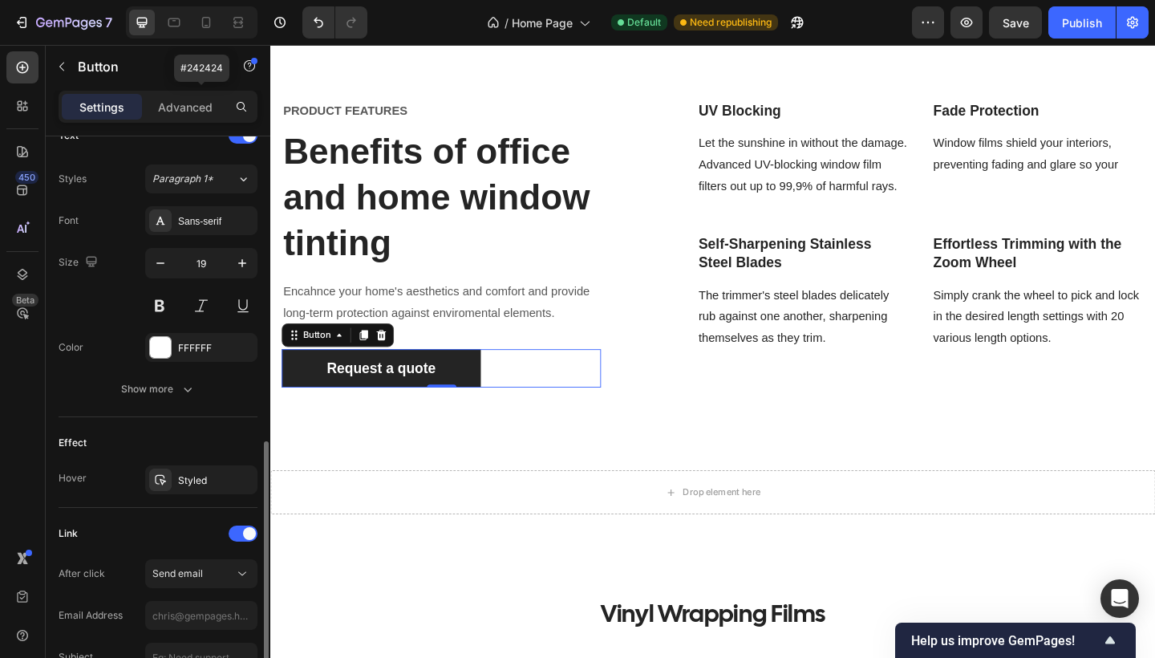
scroll to position [750, 0]
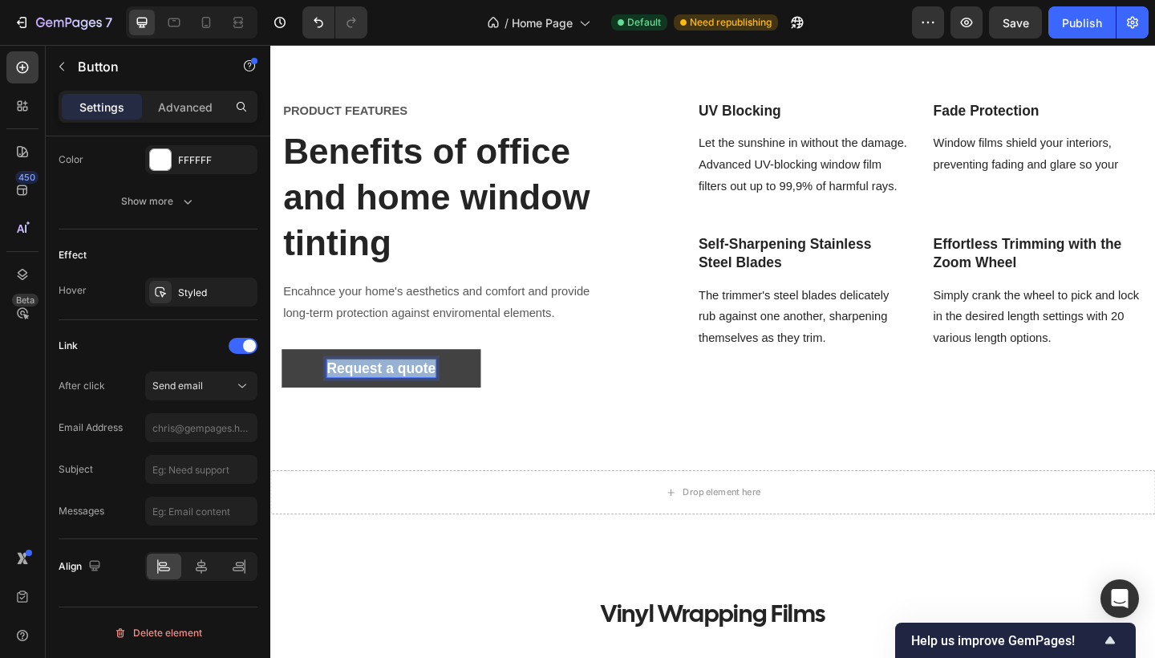
drag, startPoint x: 448, startPoint y: 400, endPoint x: 317, endPoint y: 393, distance: 131.7
click at [317, 393] on button "Request a quote" at bounding box center [390, 397] width 217 height 43
click at [391, 395] on button "Find" at bounding box center [390, 397] width 217 height 43
click at [391, 395] on button "Find loca" at bounding box center [390, 397] width 217 height 43
click at [601, 382] on div "Find local installer Button 0" at bounding box center [455, 397] width 347 height 43
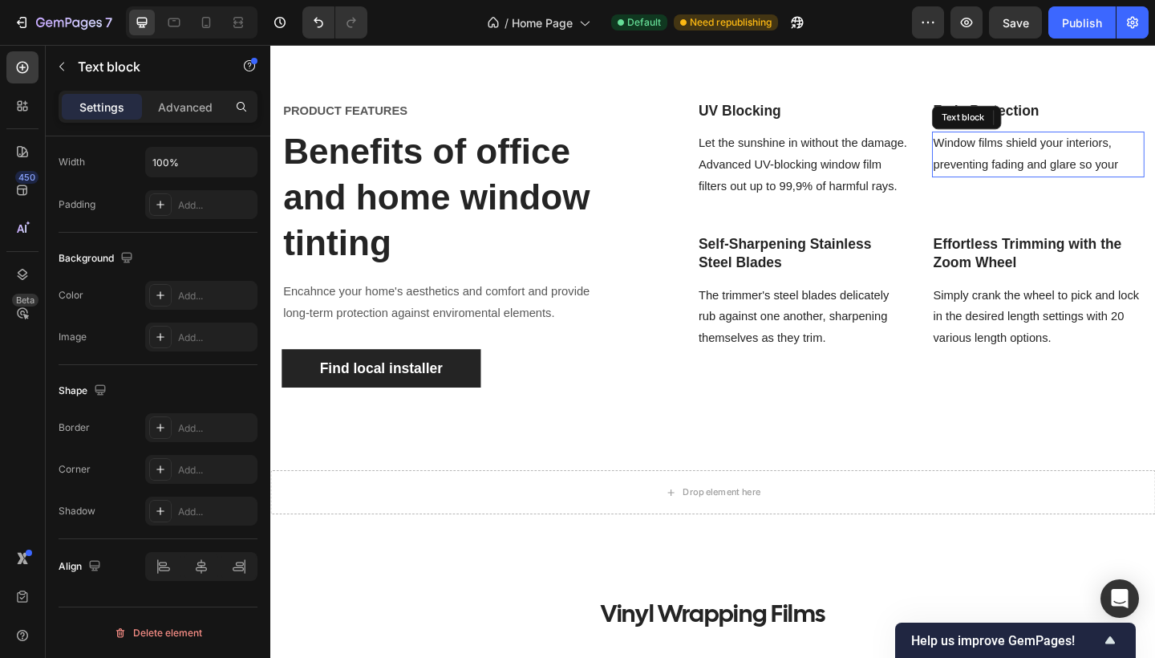
scroll to position [0, 0]
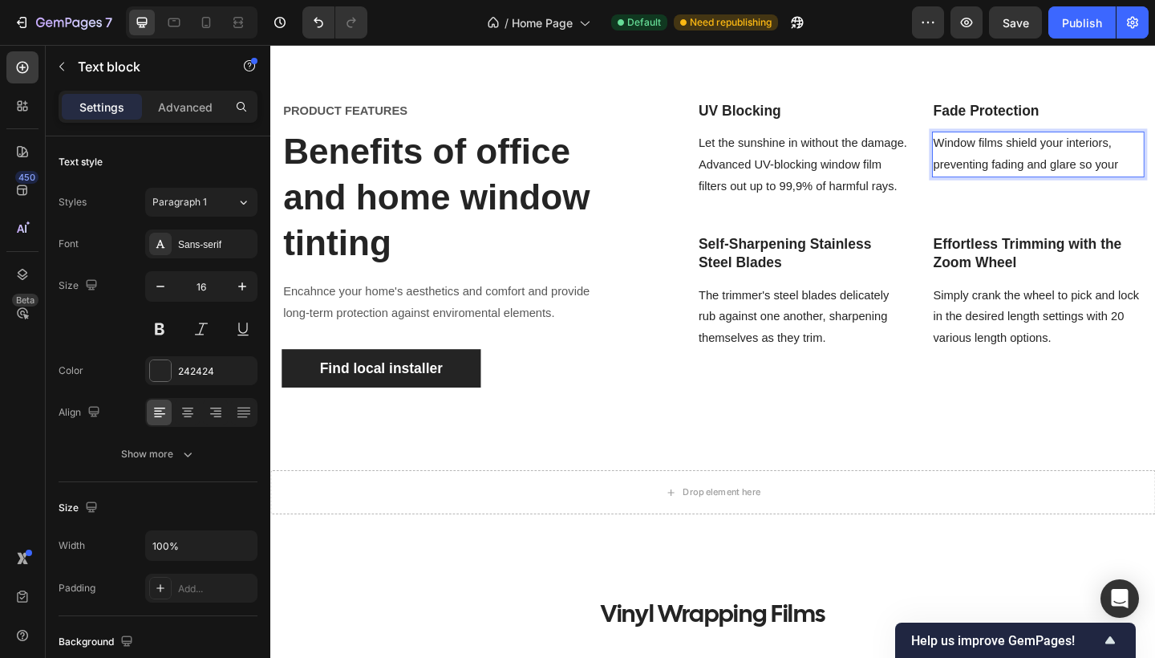
click at [1154, 175] on p "Window films shield your interiors, preventing fading and glare so your" at bounding box center [1105, 164] width 228 height 47
click at [995, 152] on p "Window films shield your interiors, preventing fading and glare." at bounding box center [1105, 164] width 228 height 47
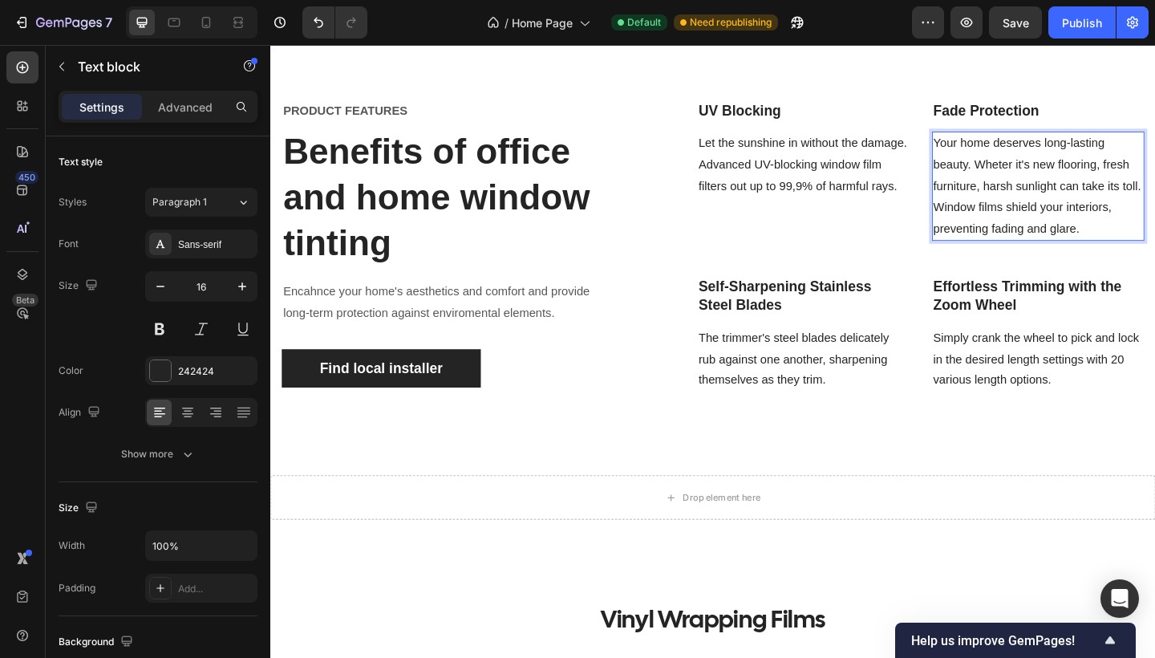
click at [1065, 176] on p "Your home deserves long-lasting beauty. Wheter it's new flooring, fresh furnitu…" at bounding box center [1105, 198] width 228 height 115
click at [1154, 182] on p "Your home deserves long-lasting beauty. Whether it's new flooring, fresh furnit…" at bounding box center [1105, 198] width 228 height 115
click at [1154, 177] on p "Your home deserves long-lasting beauty. Whether it's new flooring, fresh furnit…" at bounding box center [1105, 198] width 228 height 115
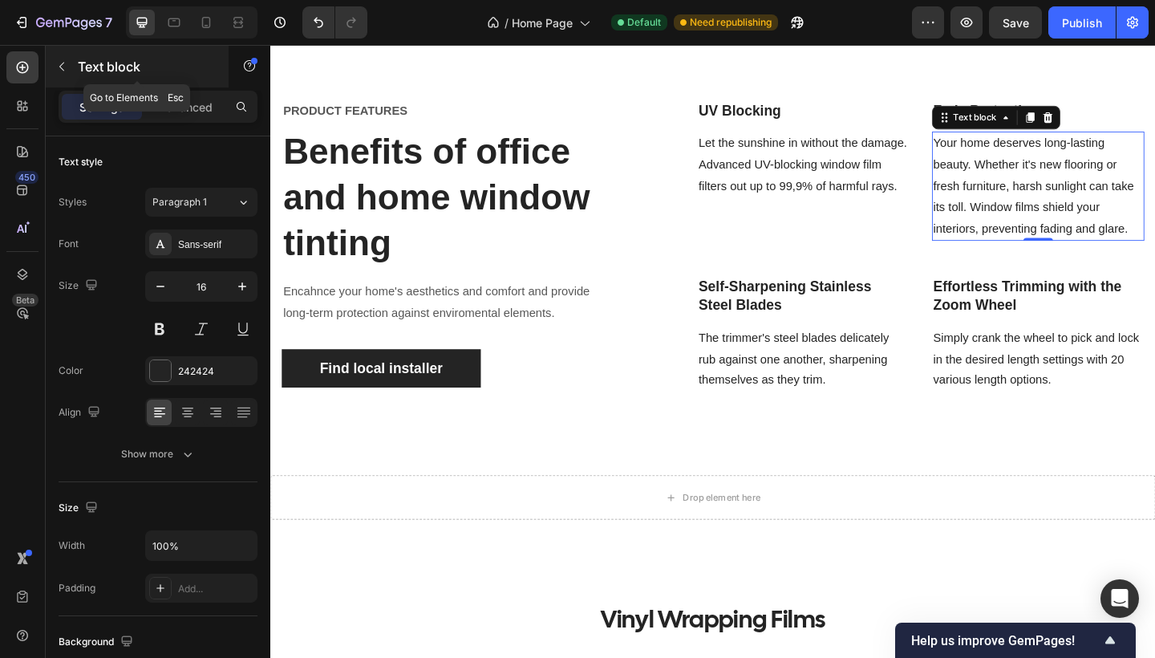
click at [63, 67] on icon "button" at bounding box center [61, 66] width 13 height 13
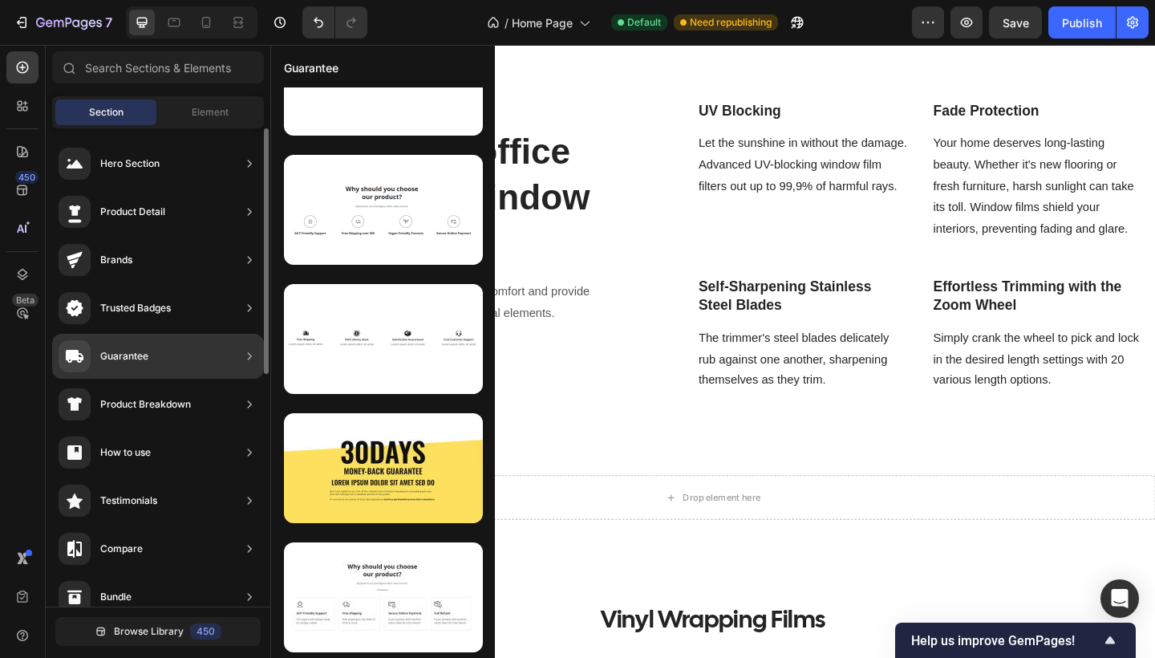
scroll to position [67, 0]
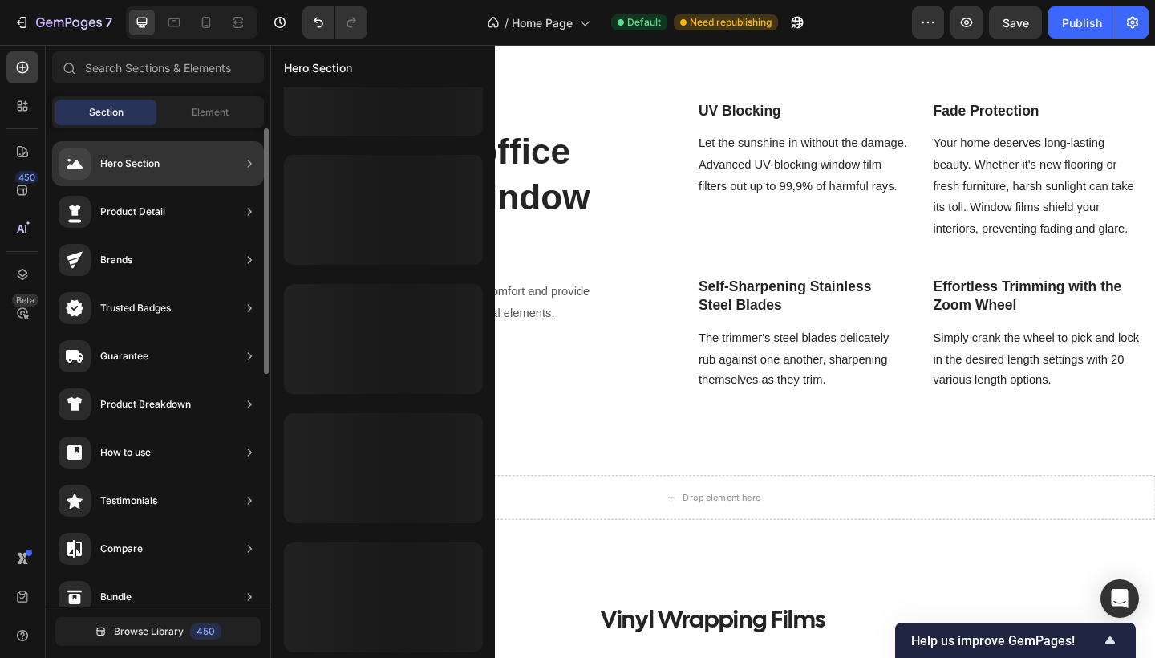
click at [164, 169] on div "Hero Section" at bounding box center [158, 163] width 212 height 45
click at [230, 163] on div "Hero Section" at bounding box center [158, 163] width 212 height 45
click at [136, 163] on div "Hero Section" at bounding box center [129, 164] width 59 height 16
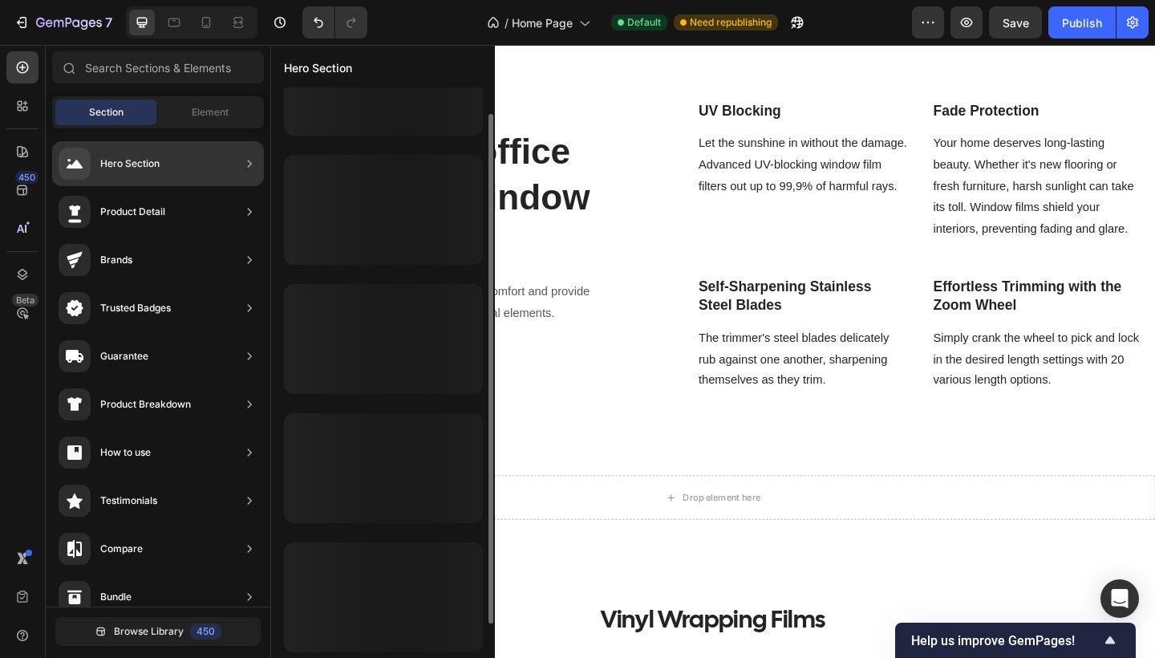
scroll to position [0, 0]
click at [337, 151] on div at bounding box center [383, 147] width 199 height 110
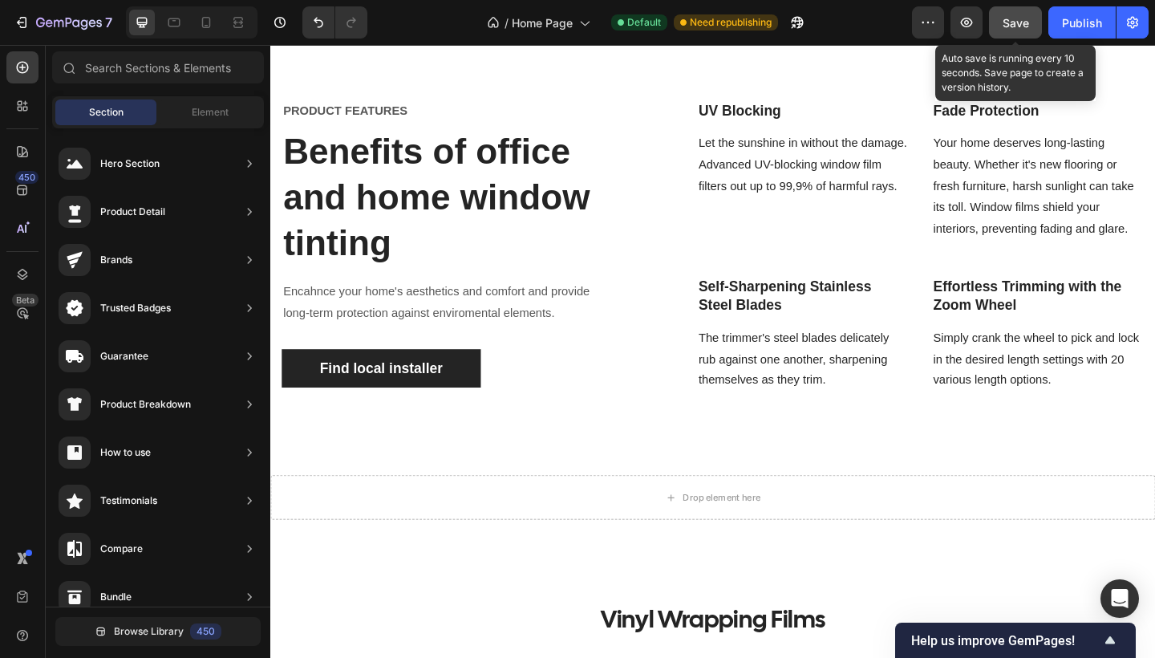
click at [1001, 30] on button "Save" at bounding box center [1015, 22] width 53 height 32
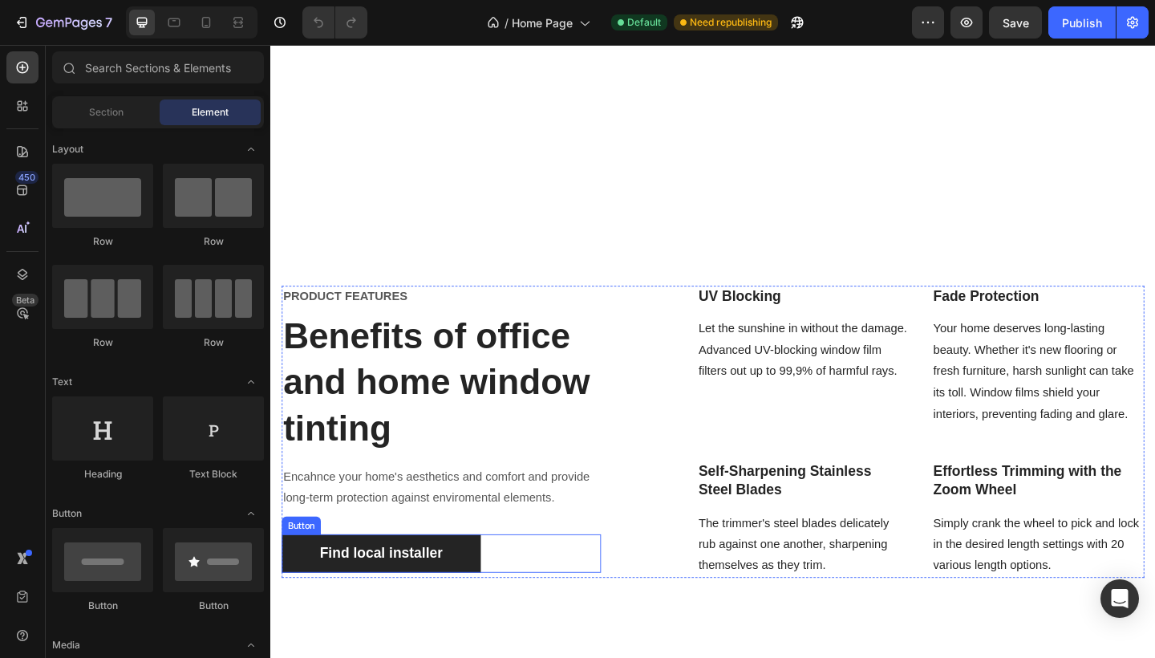
scroll to position [1627, 0]
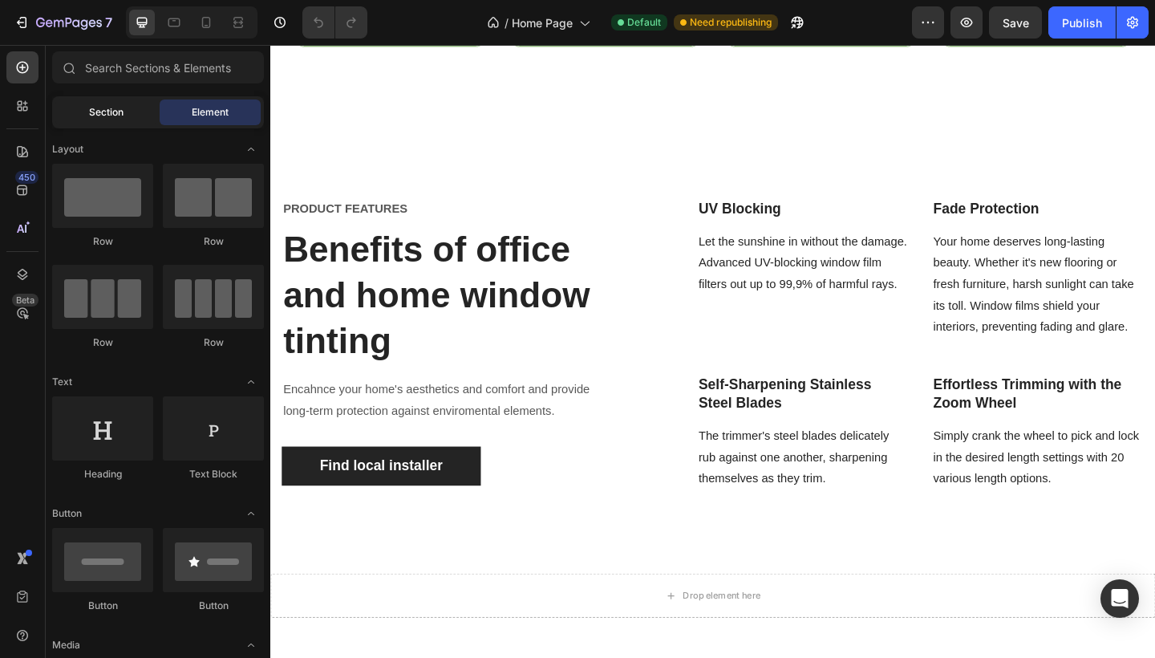
click at [110, 113] on span "Section" at bounding box center [106, 112] width 34 height 14
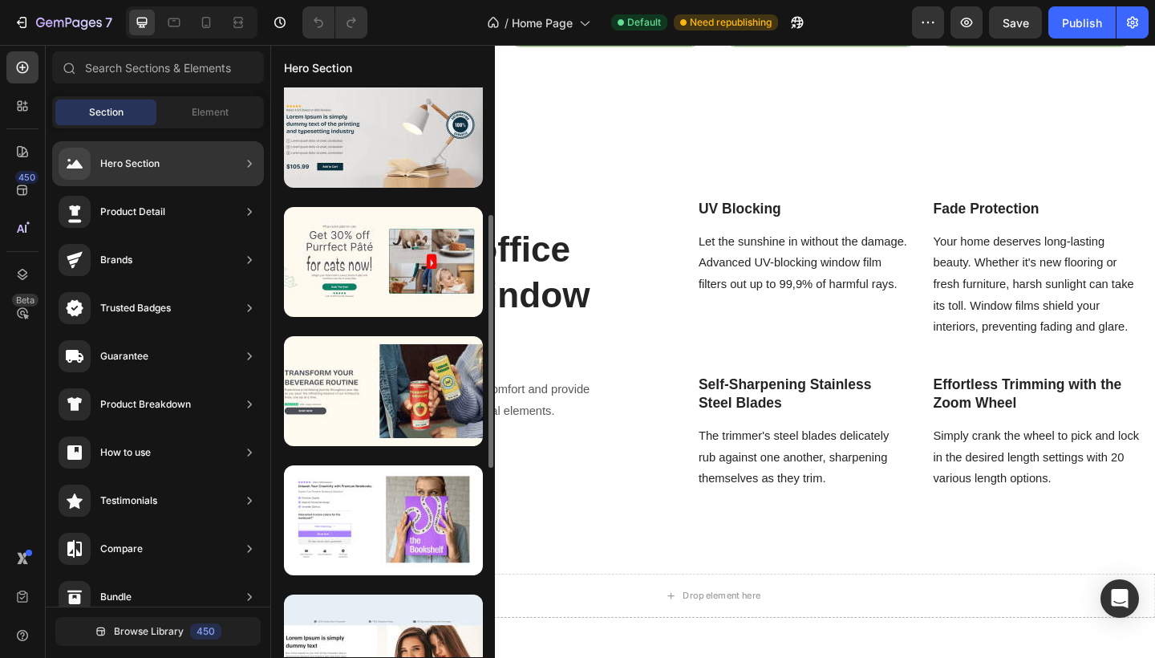
scroll to position [668, 0]
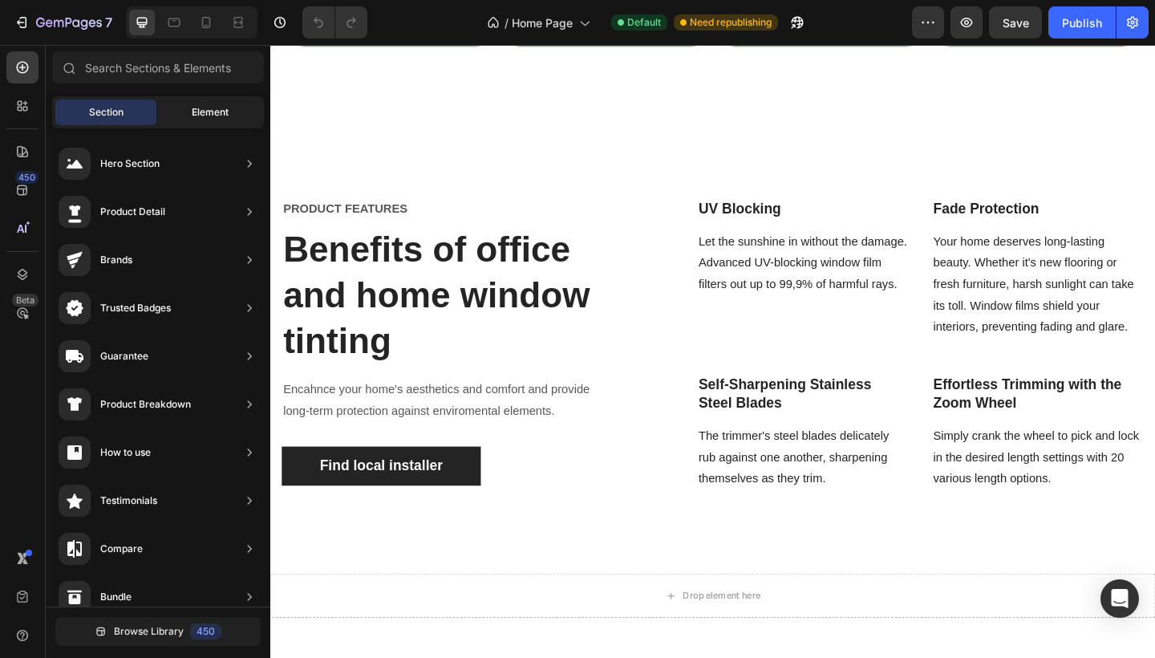
click at [209, 109] on span "Element" at bounding box center [210, 112] width 37 height 14
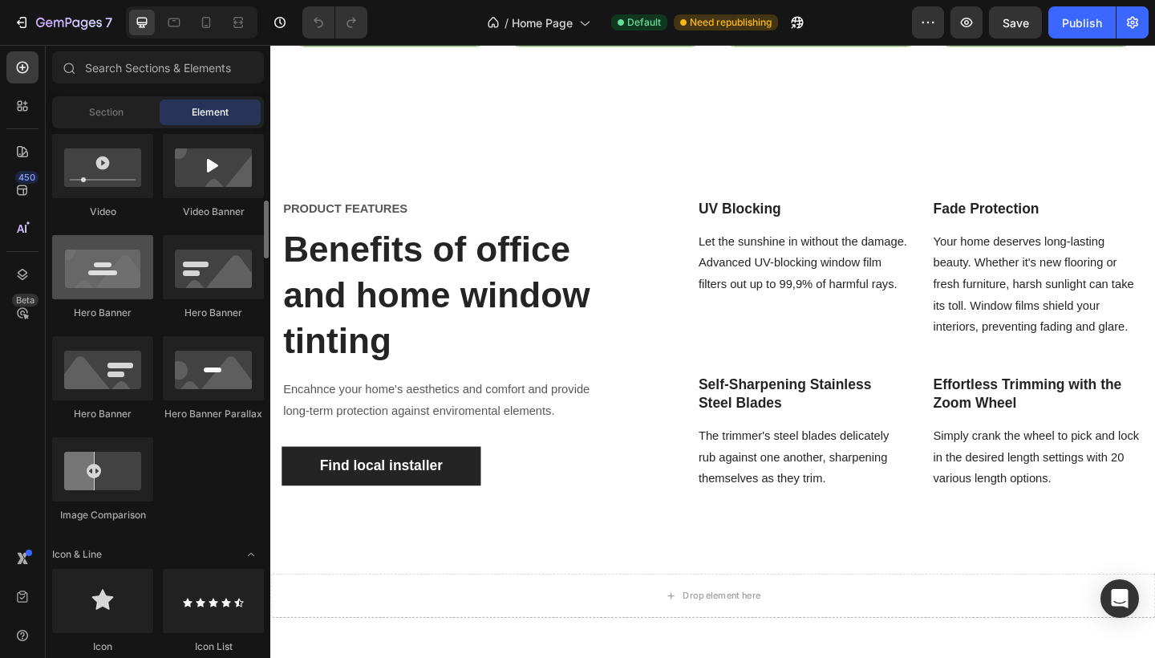
scroll to position [636, 0]
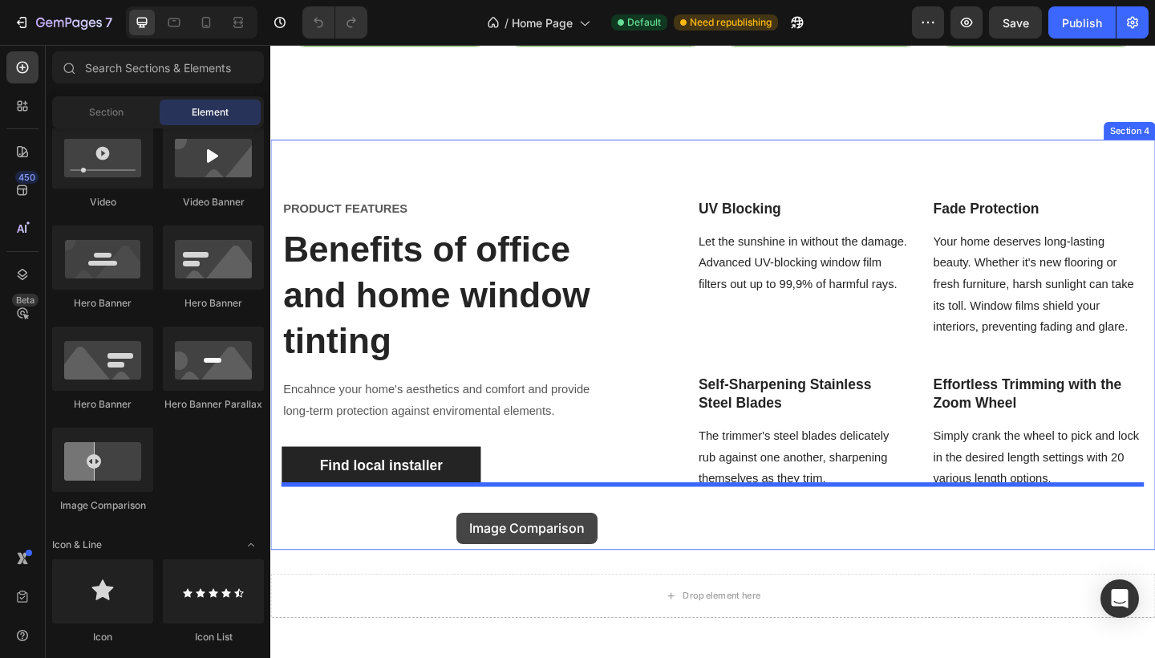
drag, startPoint x: 384, startPoint y: 494, endPoint x: 472, endPoint y: 553, distance: 106.3
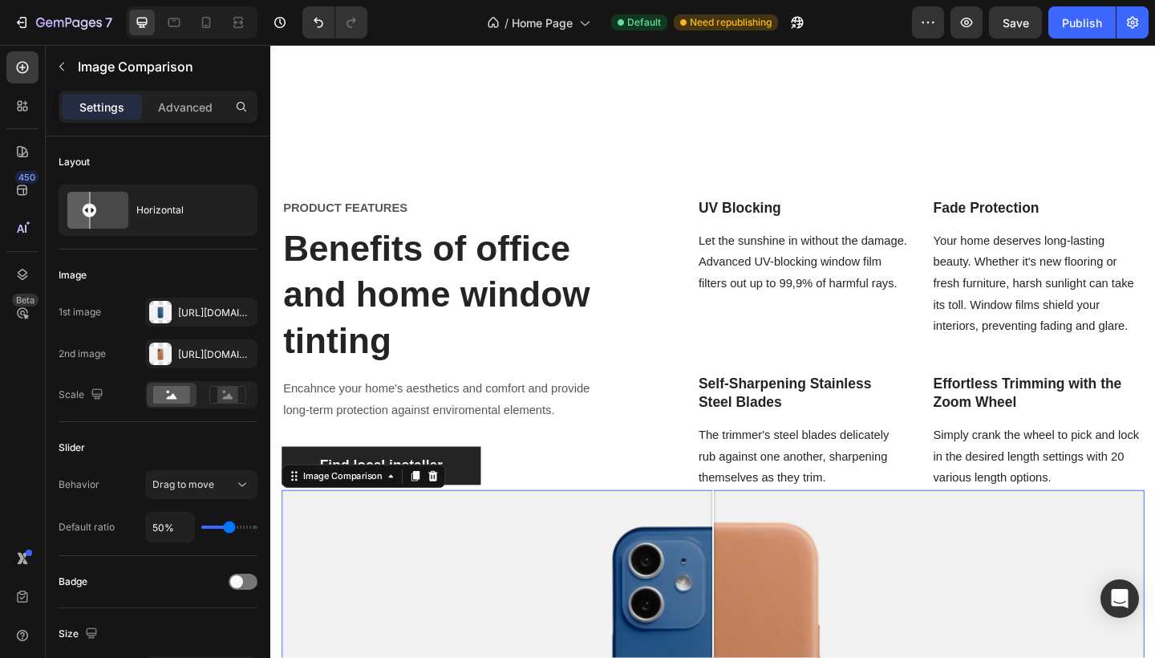
scroll to position [2102, 0]
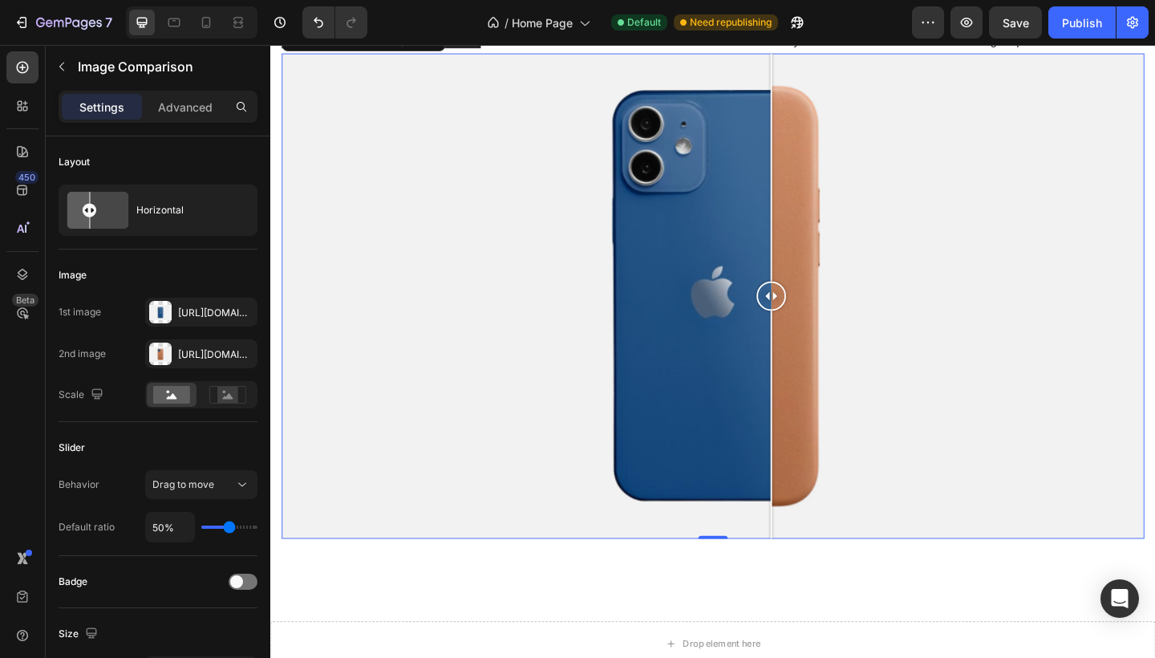
drag, startPoint x: 756, startPoint y: 309, endPoint x: 751, endPoint y: 418, distance: 109.2
click at [799, 418] on div at bounding box center [815, 319] width 32 height 528
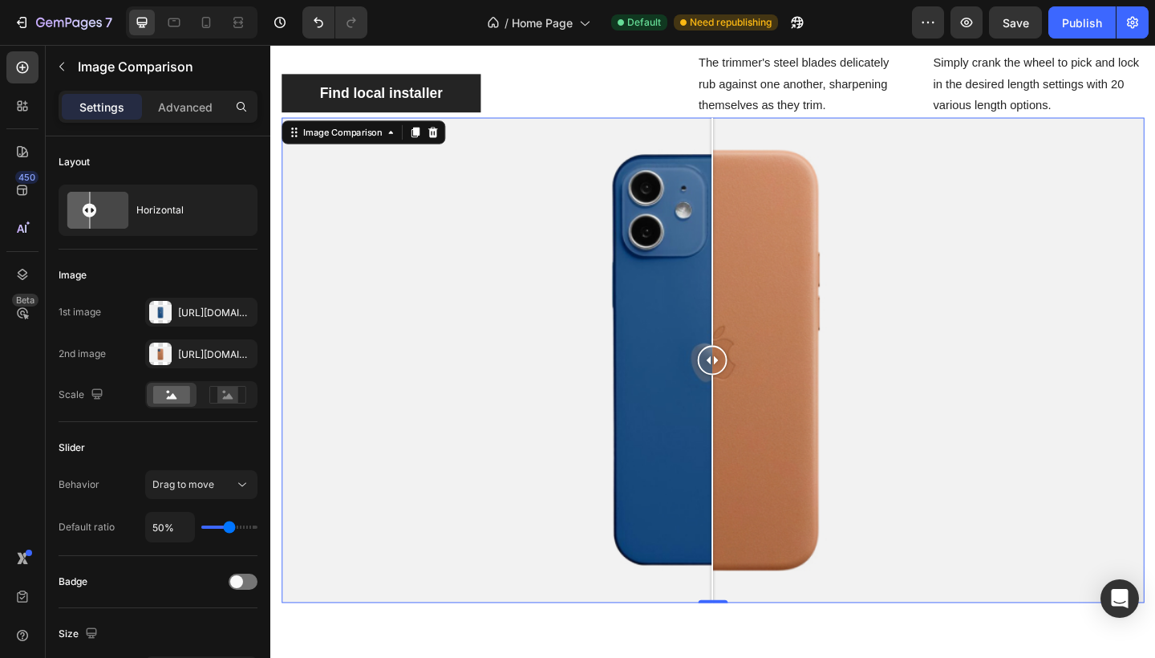
scroll to position [2033, 0]
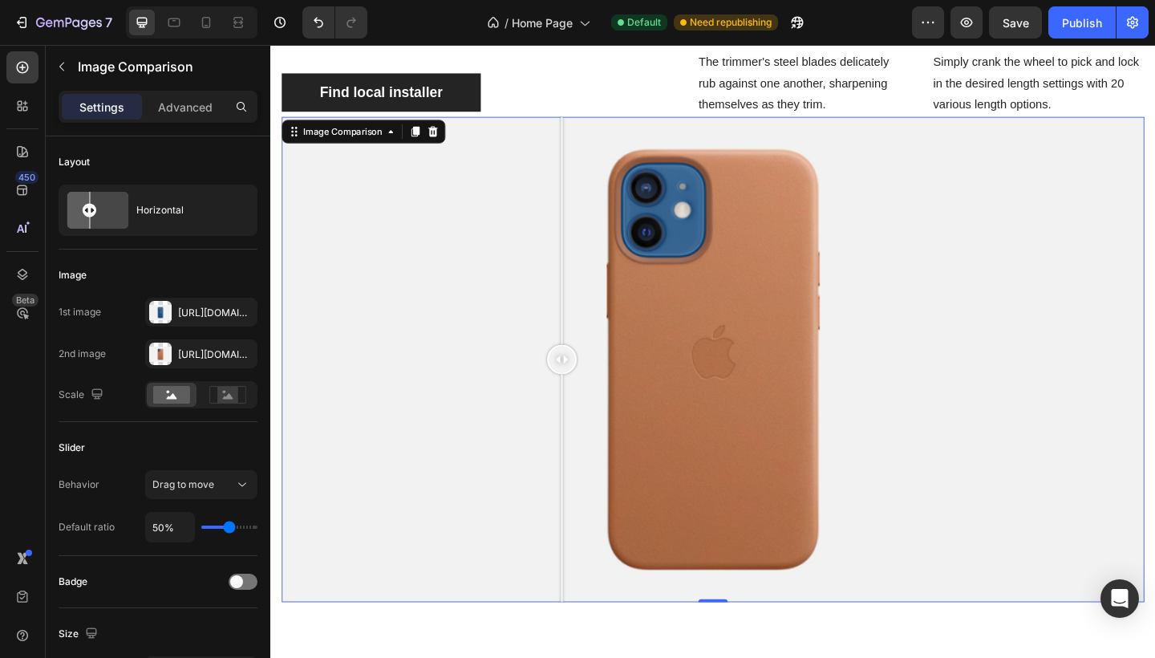
click at [587, 356] on div at bounding box center [751, 388] width 938 height 528
click at [959, 401] on div at bounding box center [751, 388] width 938 height 528
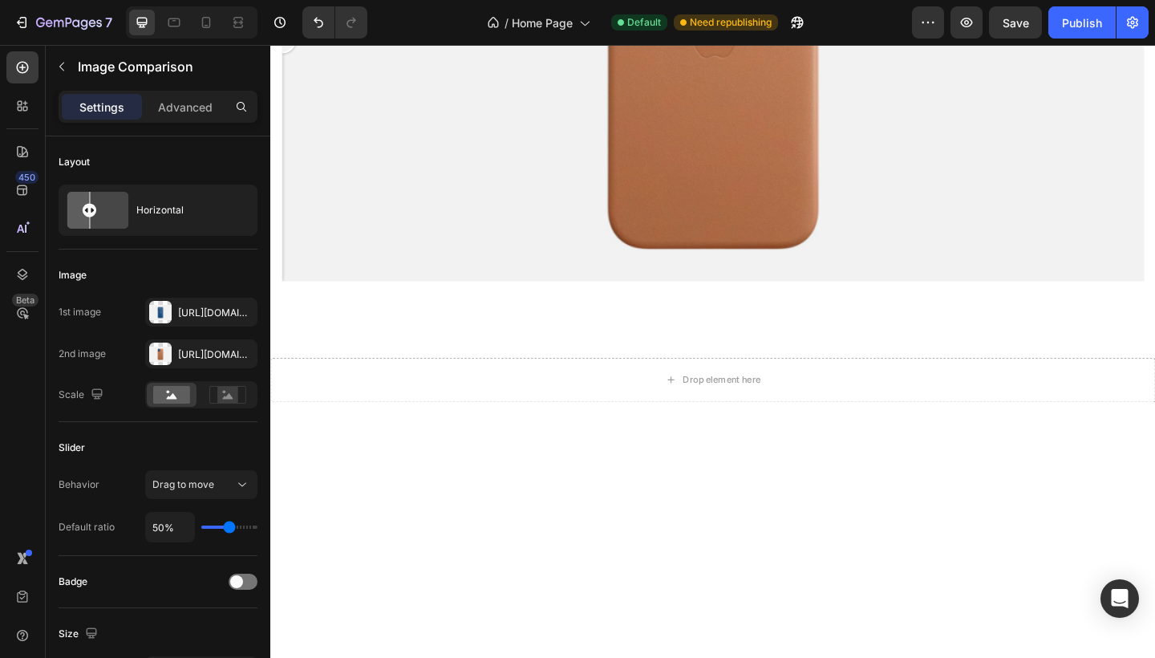
scroll to position [2024, 0]
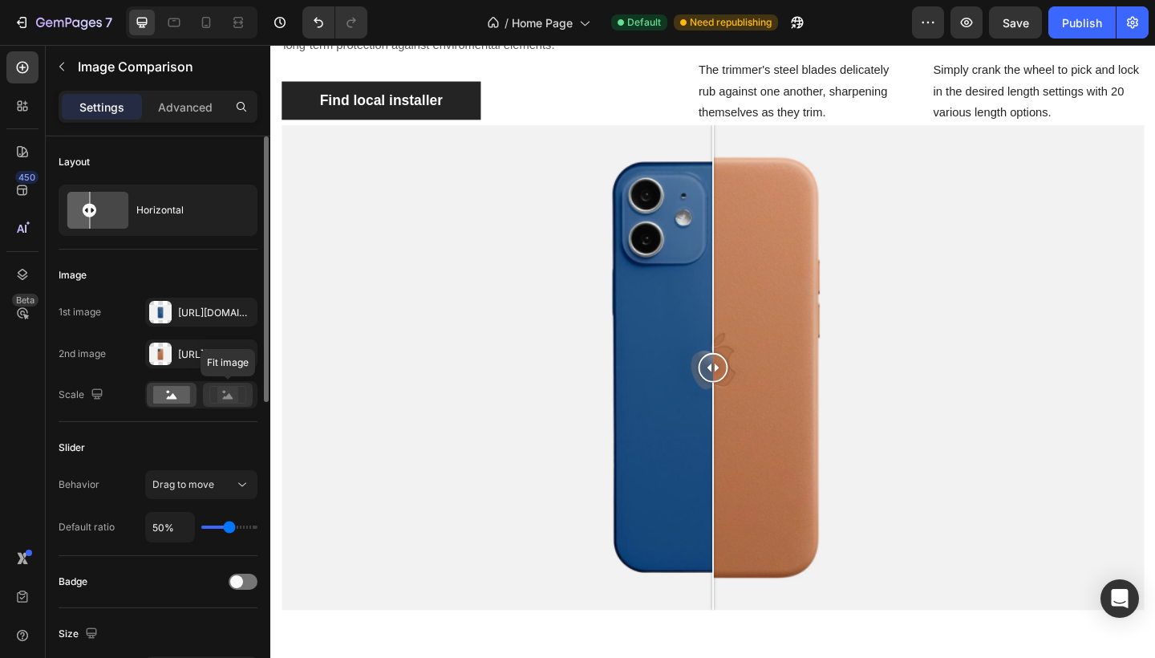
click at [216, 397] on icon at bounding box center [227, 395] width 37 height 18
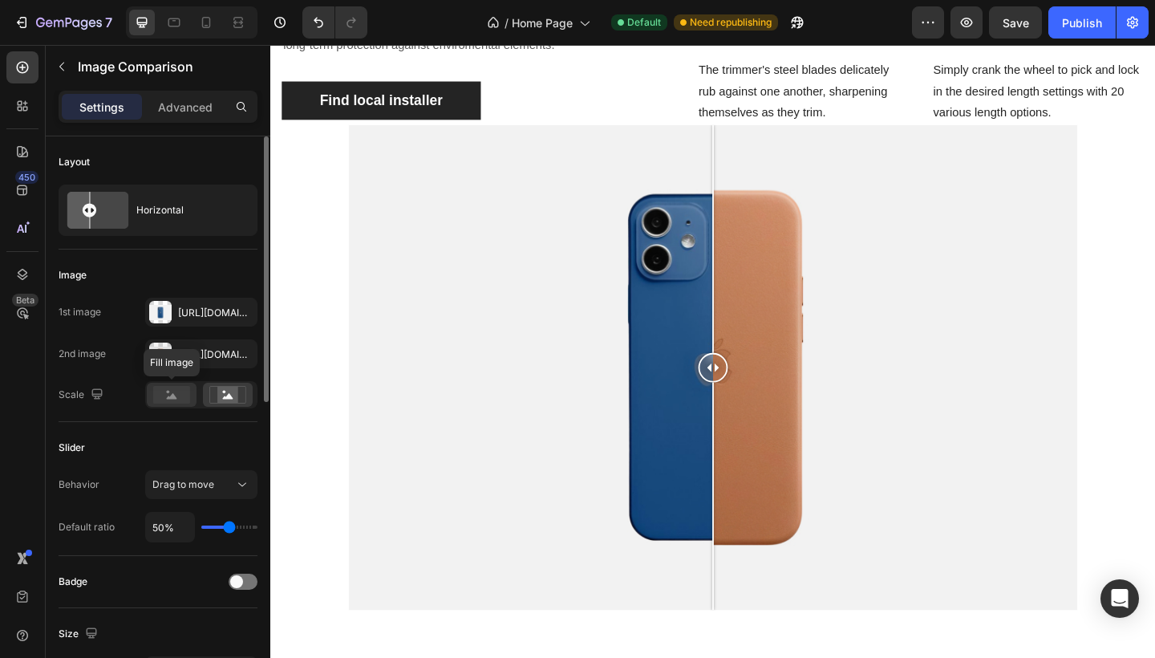
click at [173, 398] on icon at bounding box center [172, 396] width 10 height 6
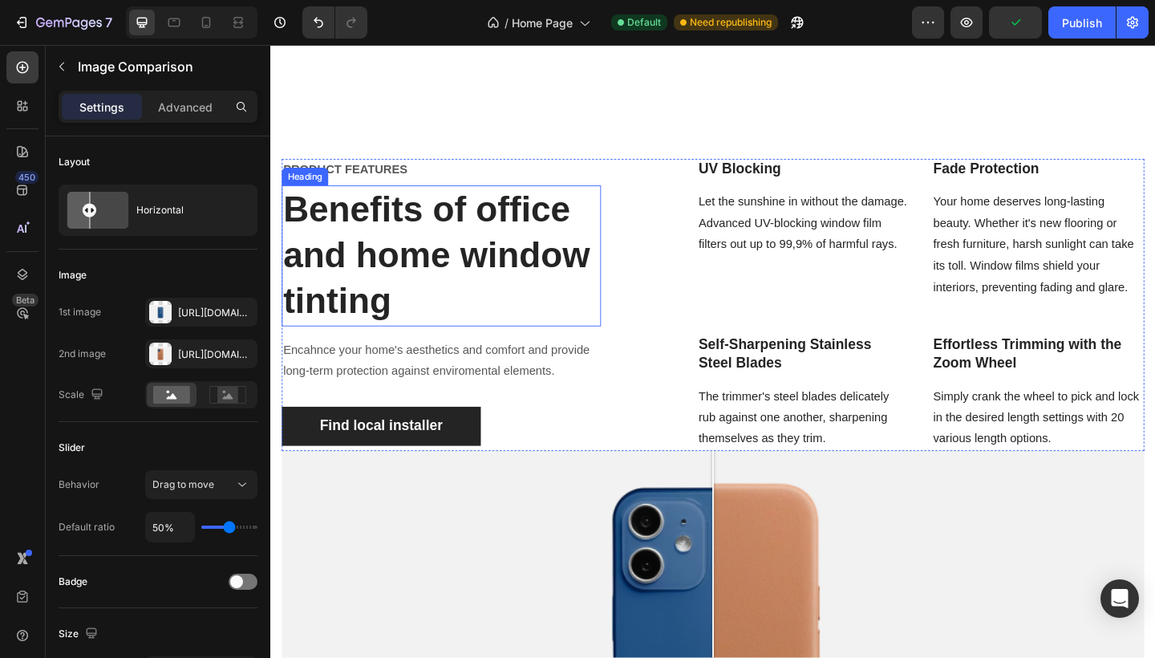
scroll to position [1673, 0]
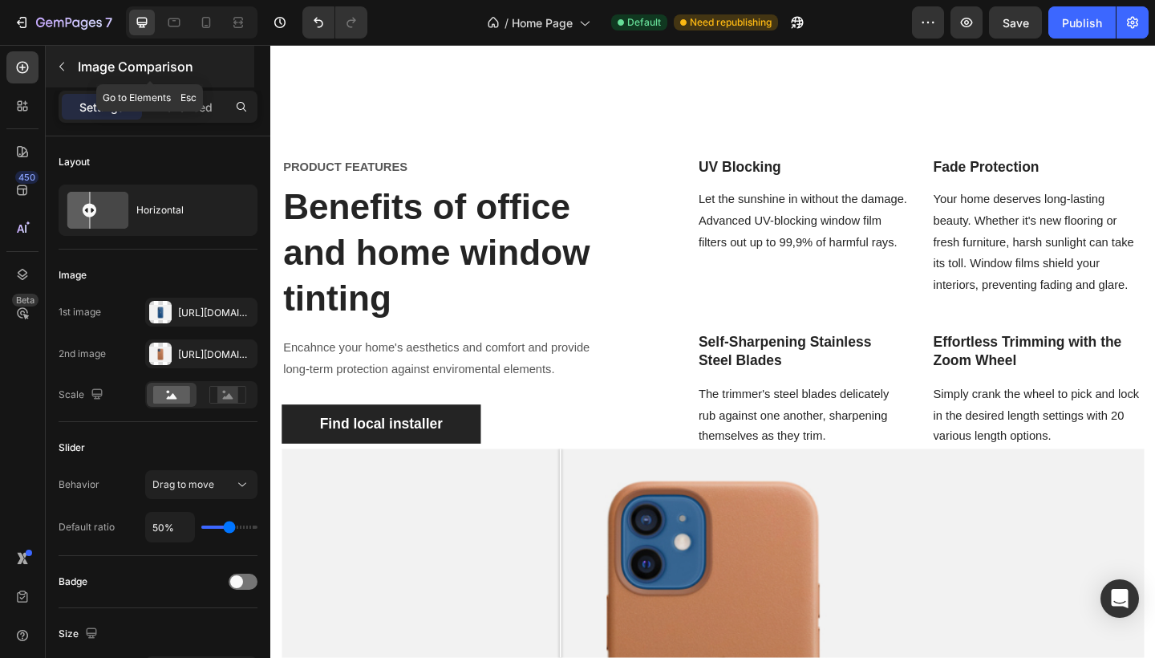
click at [67, 71] on icon "button" at bounding box center [61, 66] width 13 height 13
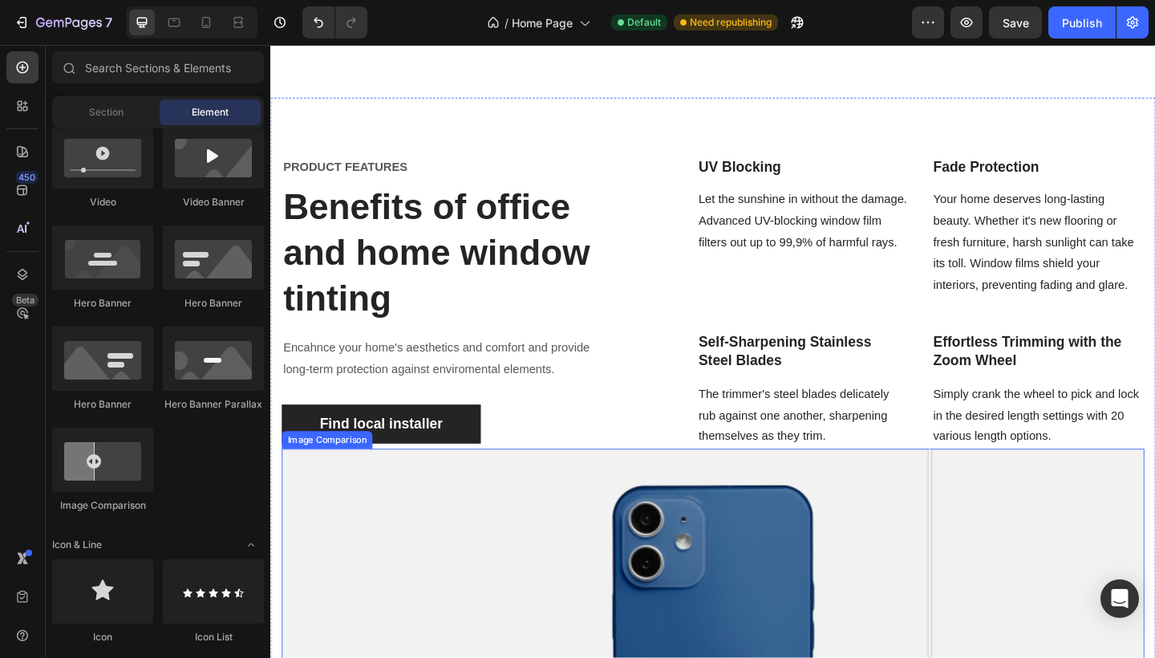
scroll to position [1674, 0]
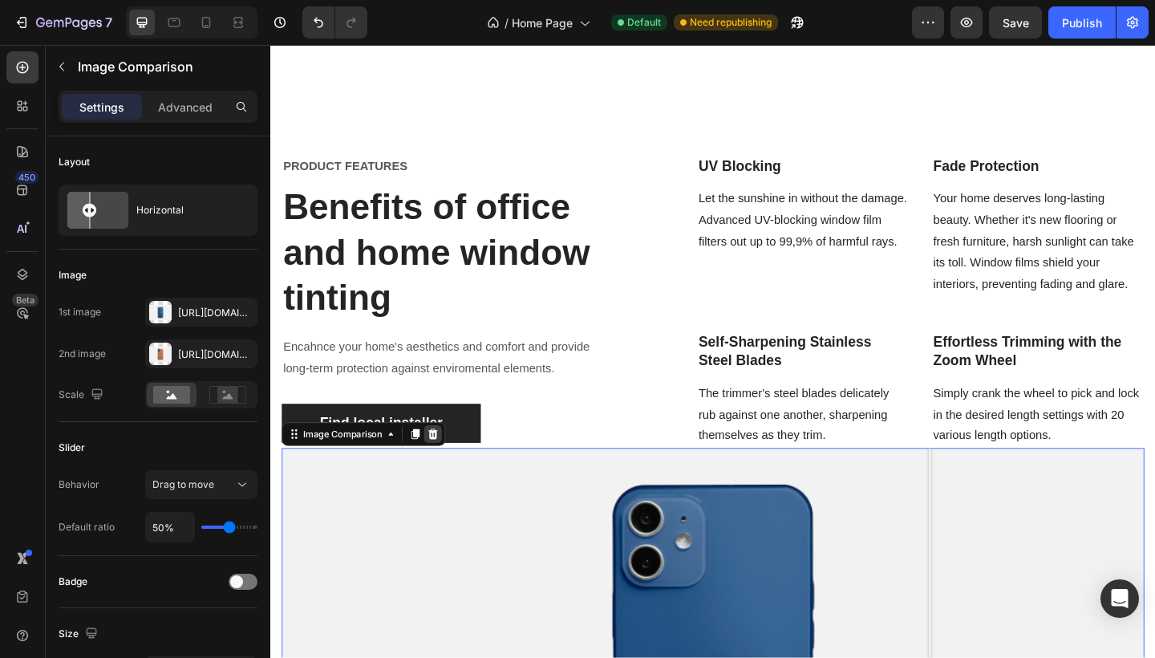
click at [448, 464] on icon at bounding box center [447, 468] width 10 height 11
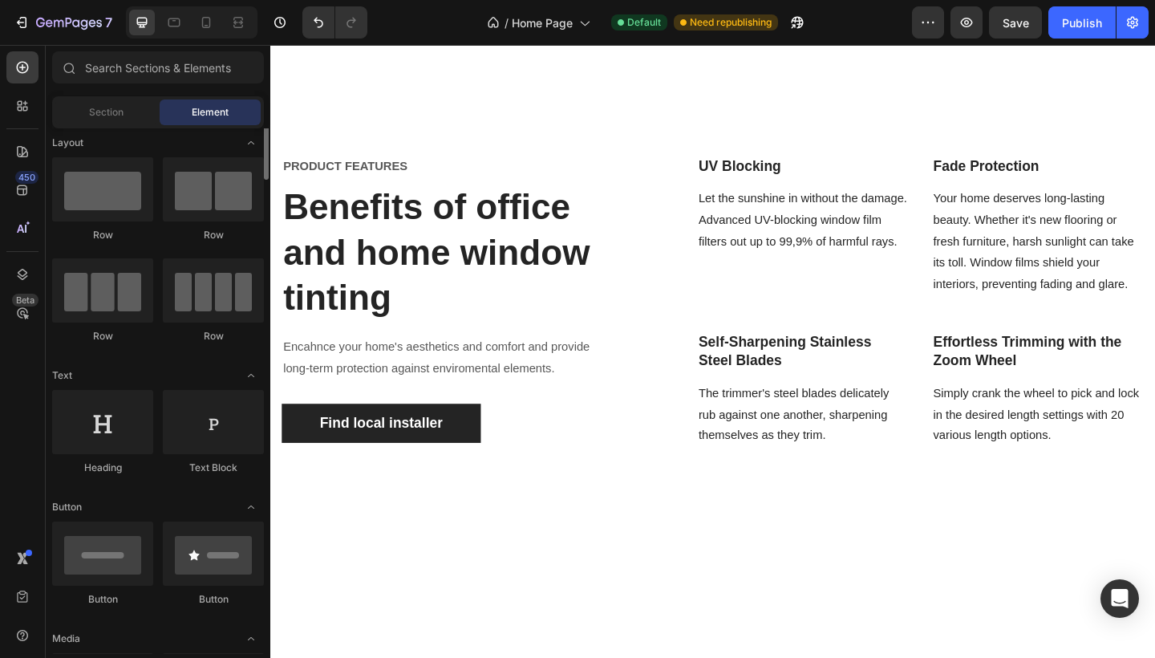
scroll to position [0, 0]
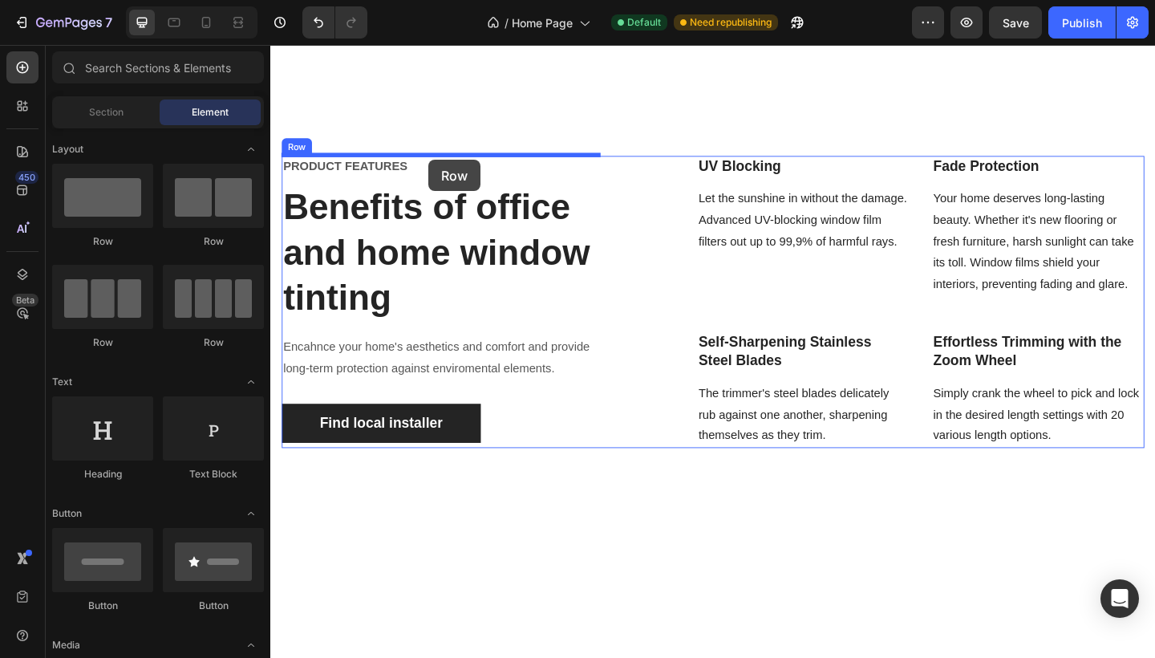
drag, startPoint x: 472, startPoint y: 248, endPoint x: 441, endPoint y: 171, distance: 82.8
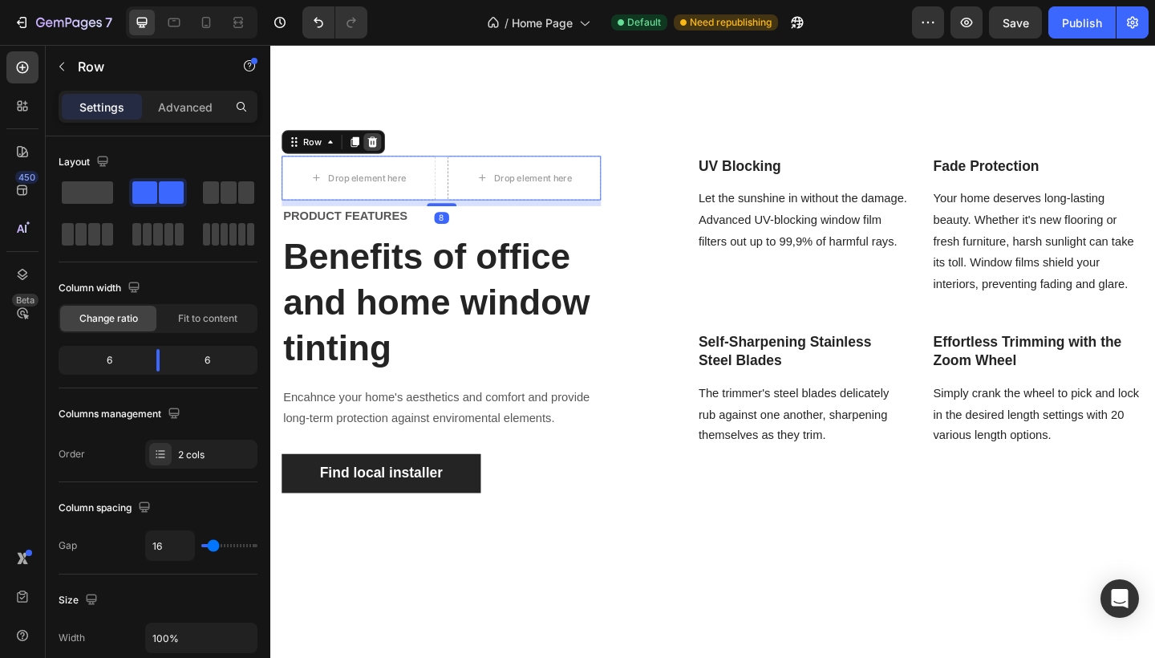
click at [383, 148] on icon at bounding box center [381, 150] width 10 height 11
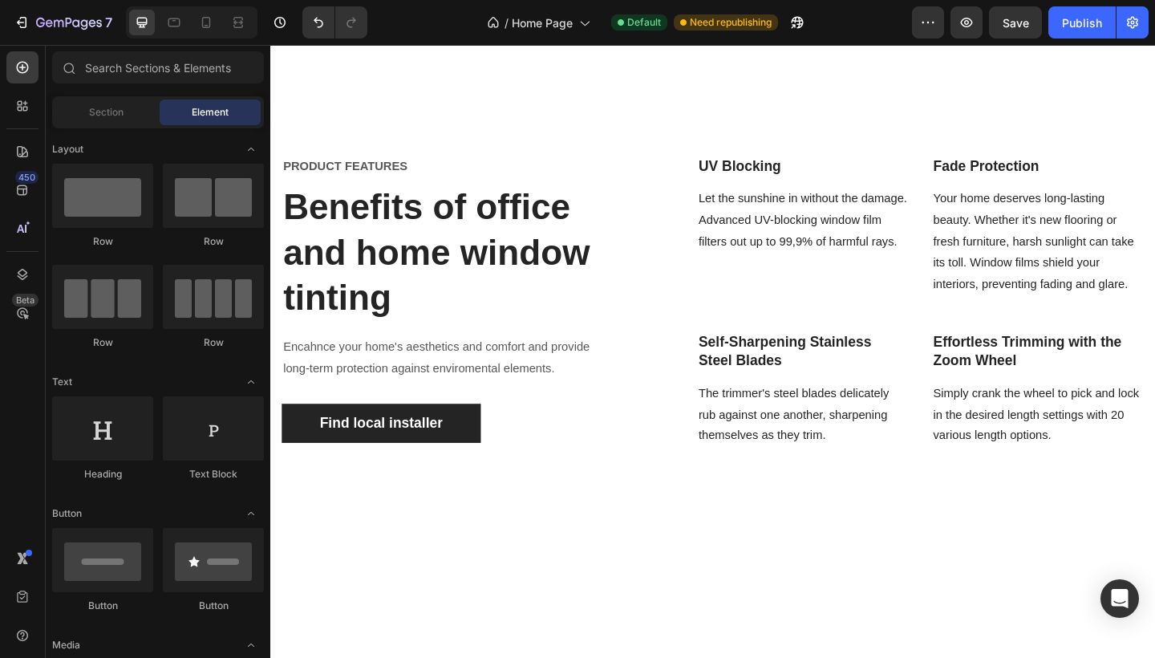
click at [99, 125] on div "Section Element" at bounding box center [158, 112] width 212 height 32
click at [99, 115] on span "Section" at bounding box center [106, 112] width 34 height 14
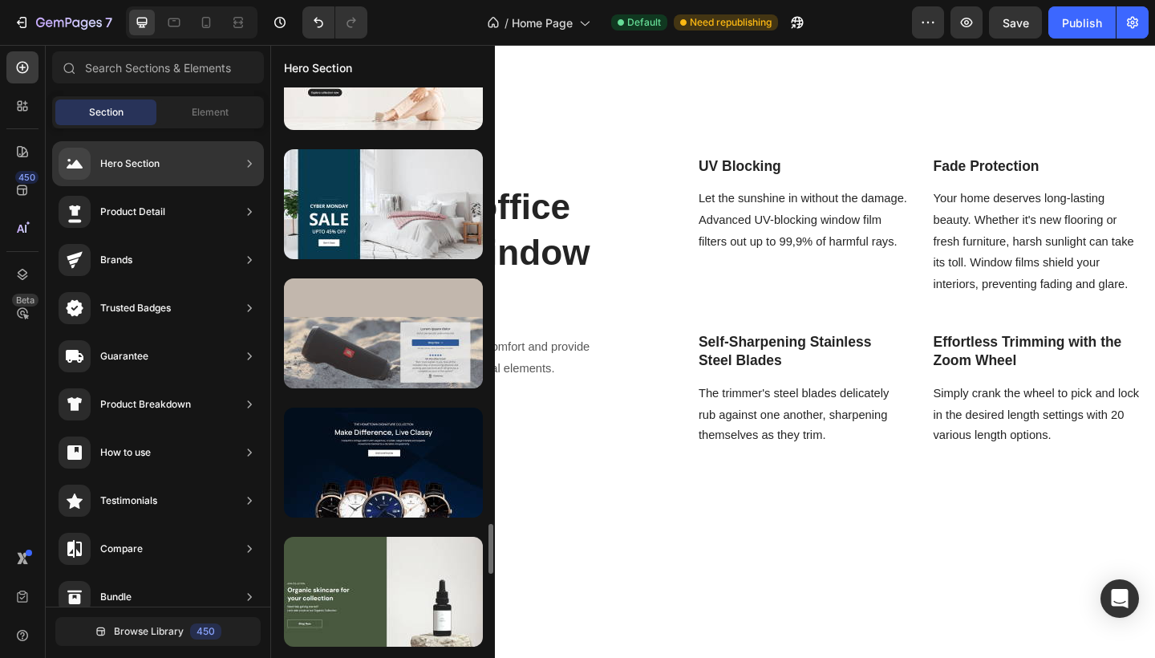
scroll to position [4973, 0]
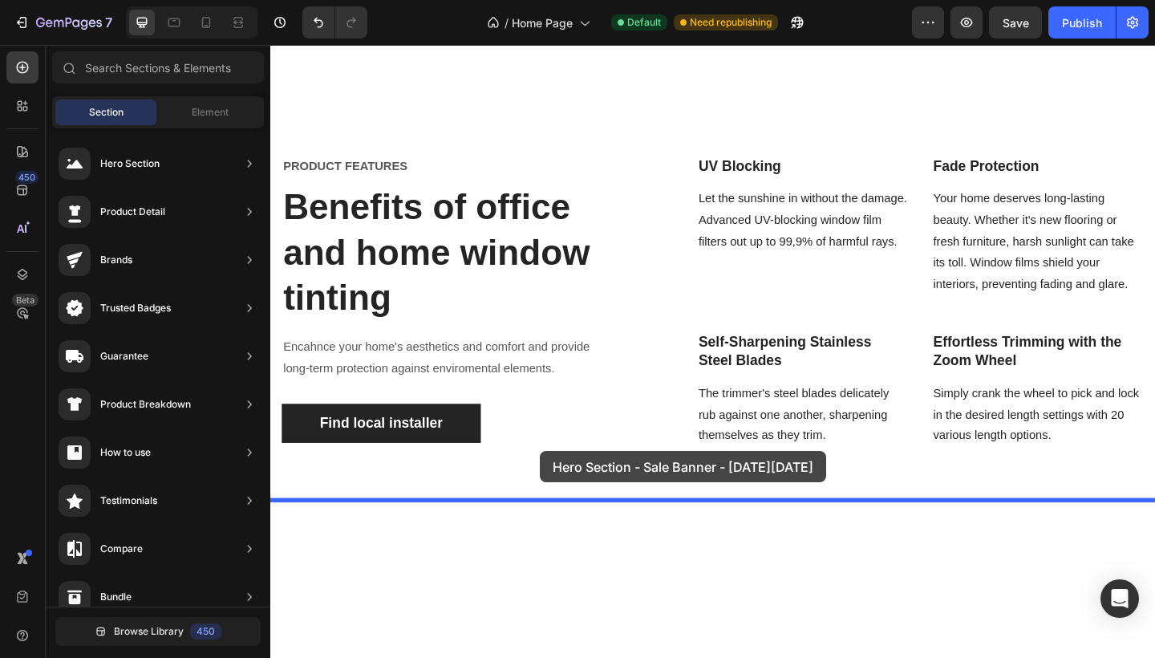
drag, startPoint x: 636, startPoint y: 275, endPoint x: 554, endPoint y: 491, distance: 230.7
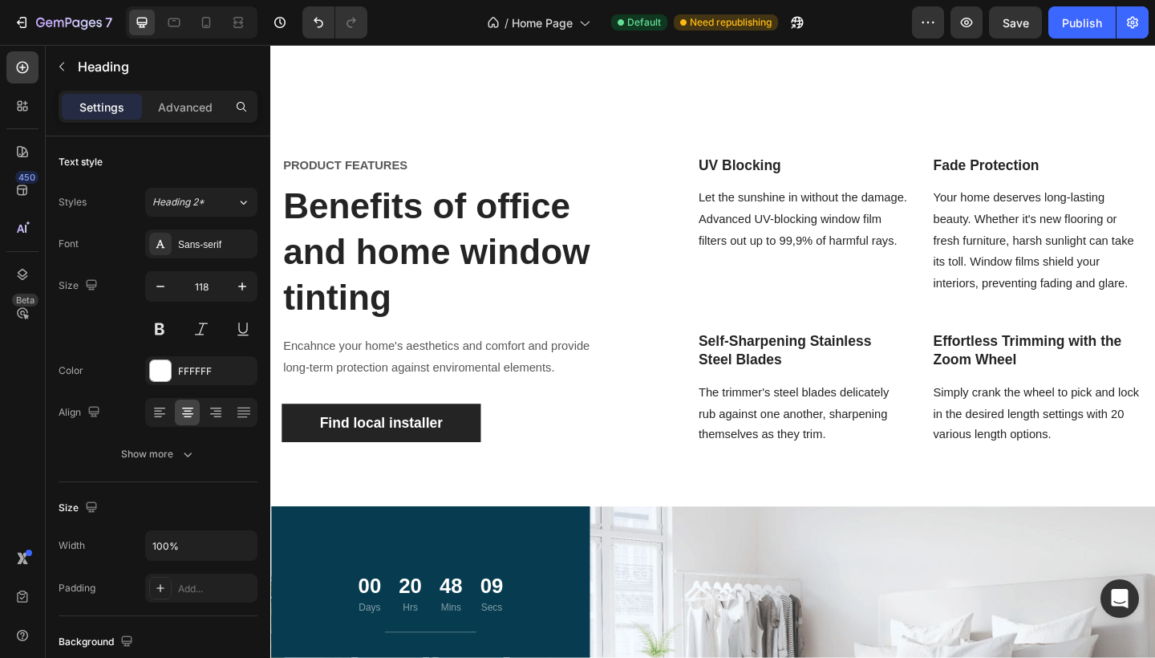
scroll to position [2113, 0]
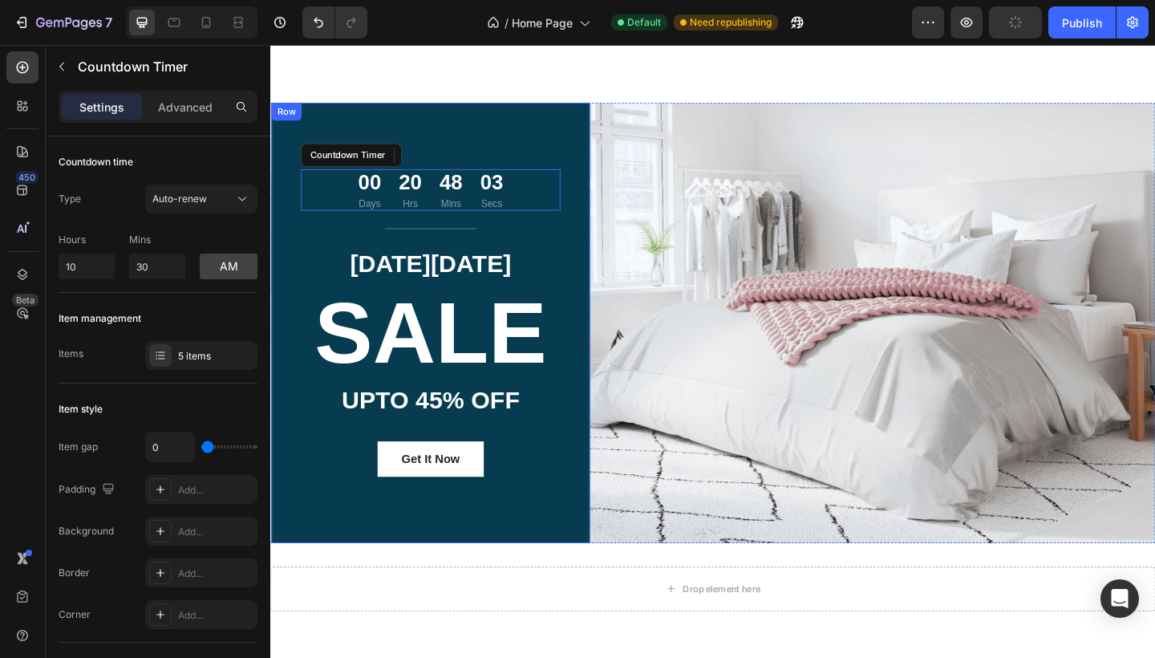
click at [569, 148] on div "00 Days 20 Hrs 48 Mins 03 Secs Countdown Timer Title Line CYBER MONDAY Text blo…" at bounding box center [444, 347] width 346 height 479
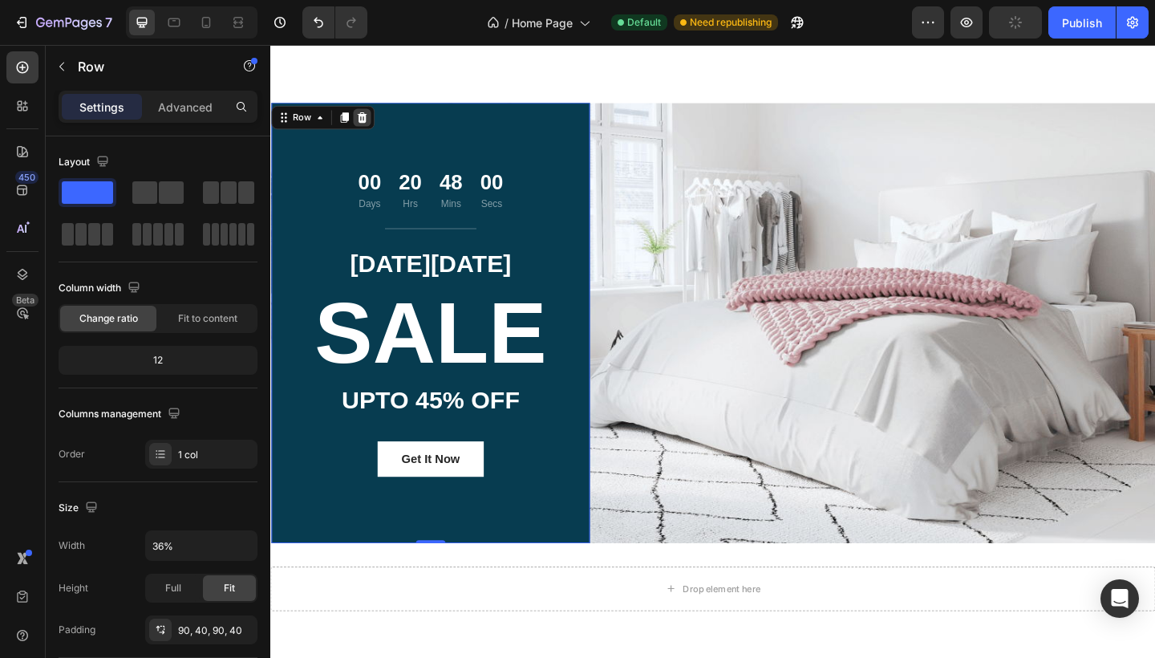
click at [375, 122] on icon at bounding box center [369, 124] width 13 height 13
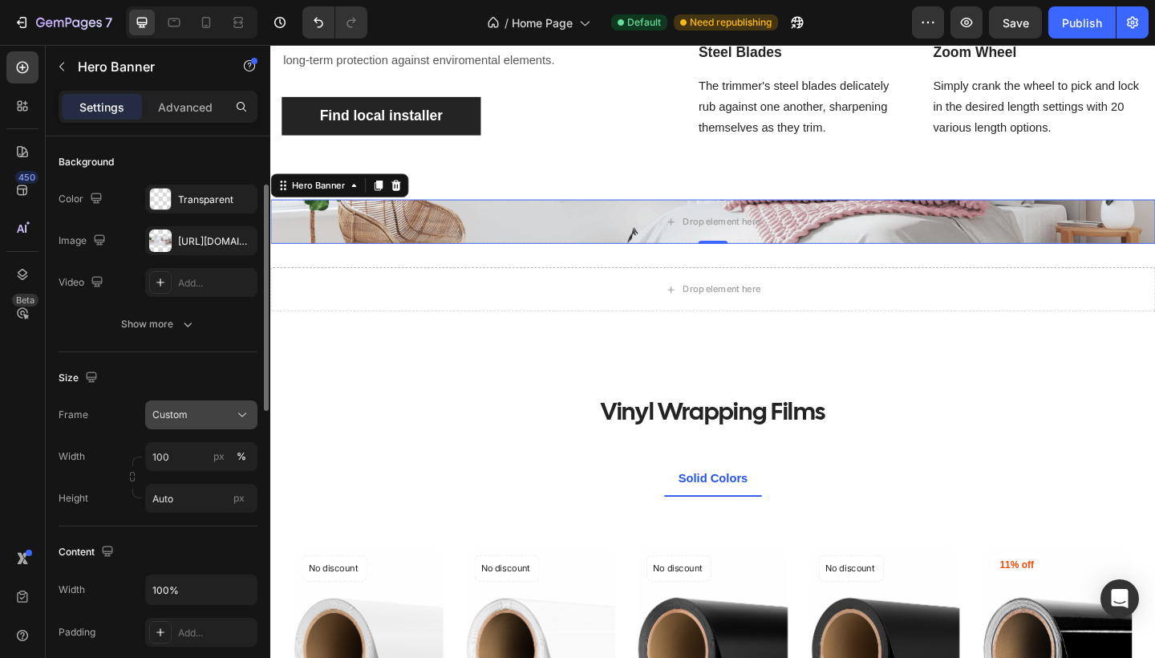
scroll to position [115, 0]
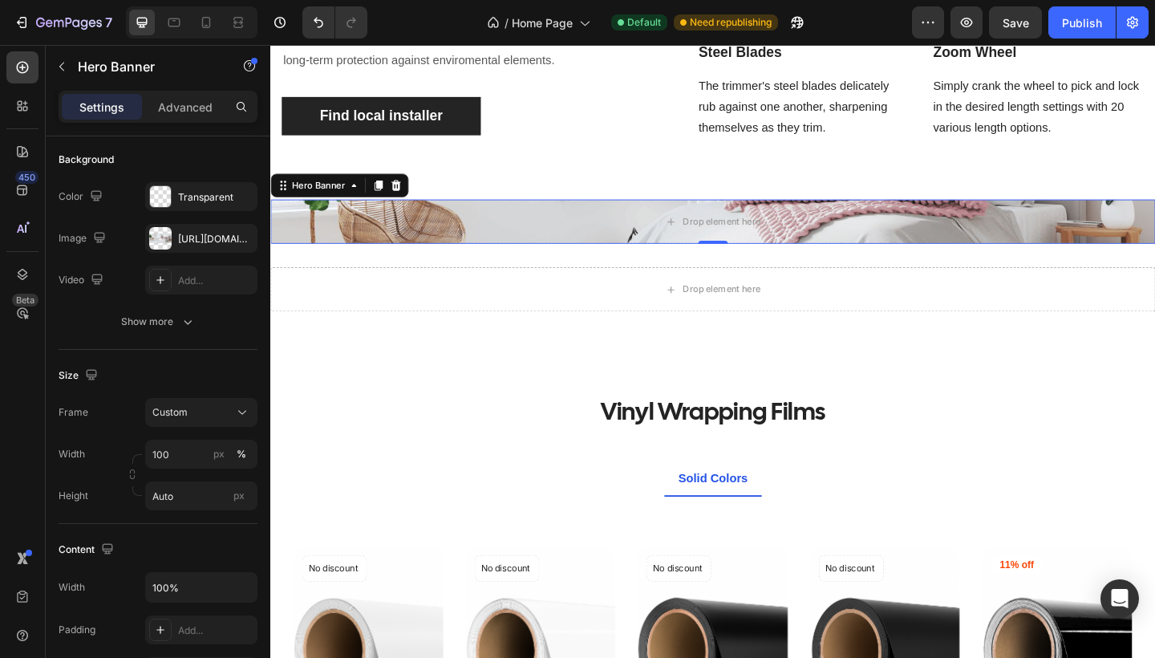
click at [491, 235] on div "Drop element here" at bounding box center [751, 237] width 962 height 48
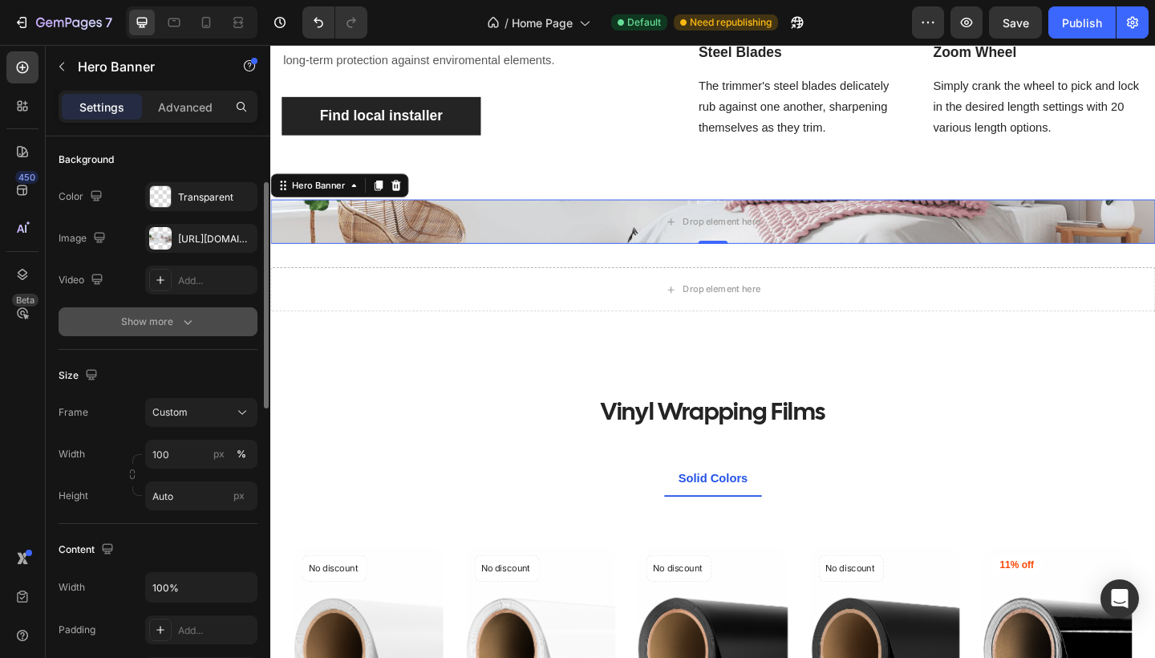
click at [191, 318] on icon "button" at bounding box center [188, 322] width 16 height 16
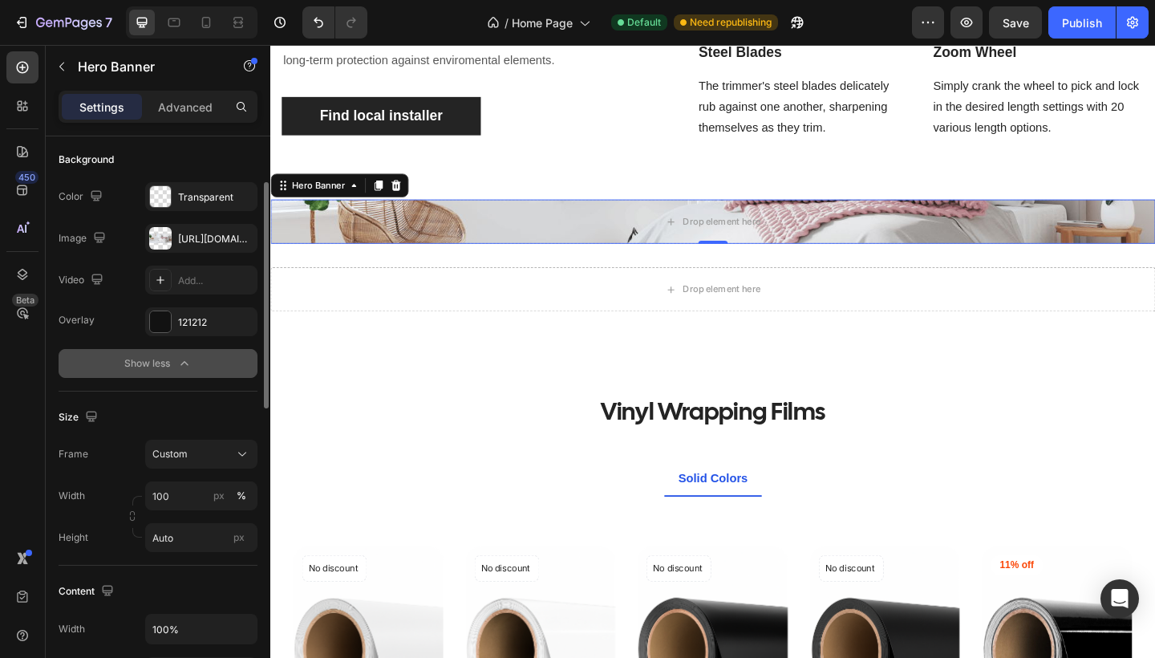
click at [179, 359] on icon "button" at bounding box center [184, 363] width 16 height 16
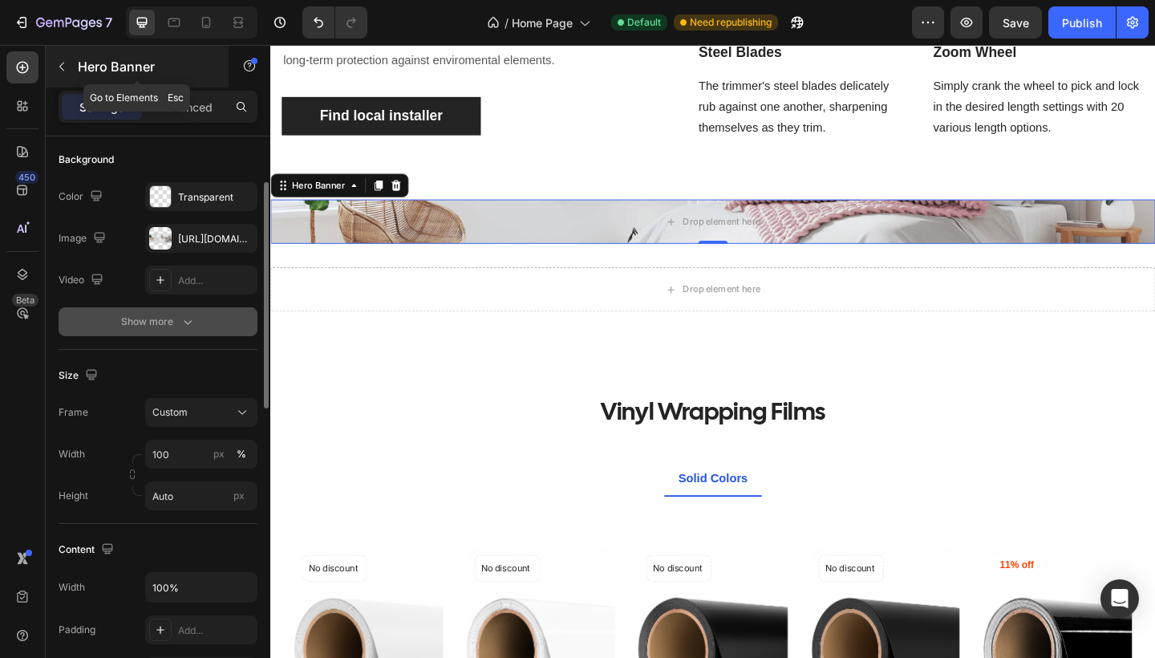
click at [59, 66] on icon "button" at bounding box center [61, 66] width 13 height 13
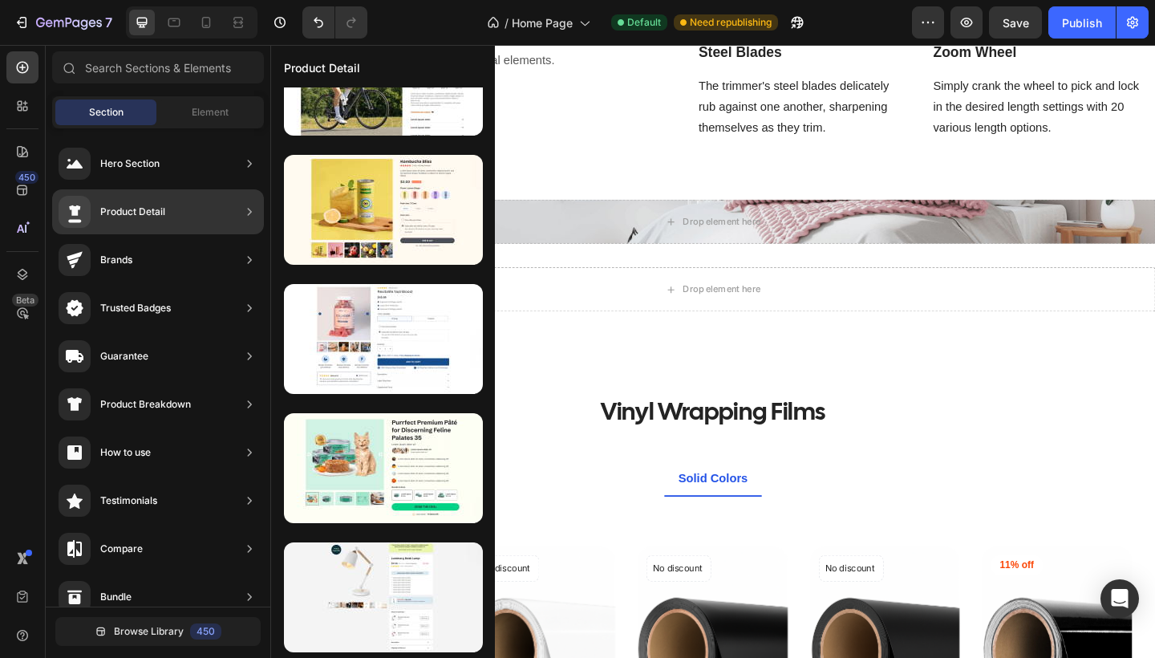
scroll to position [67, 0]
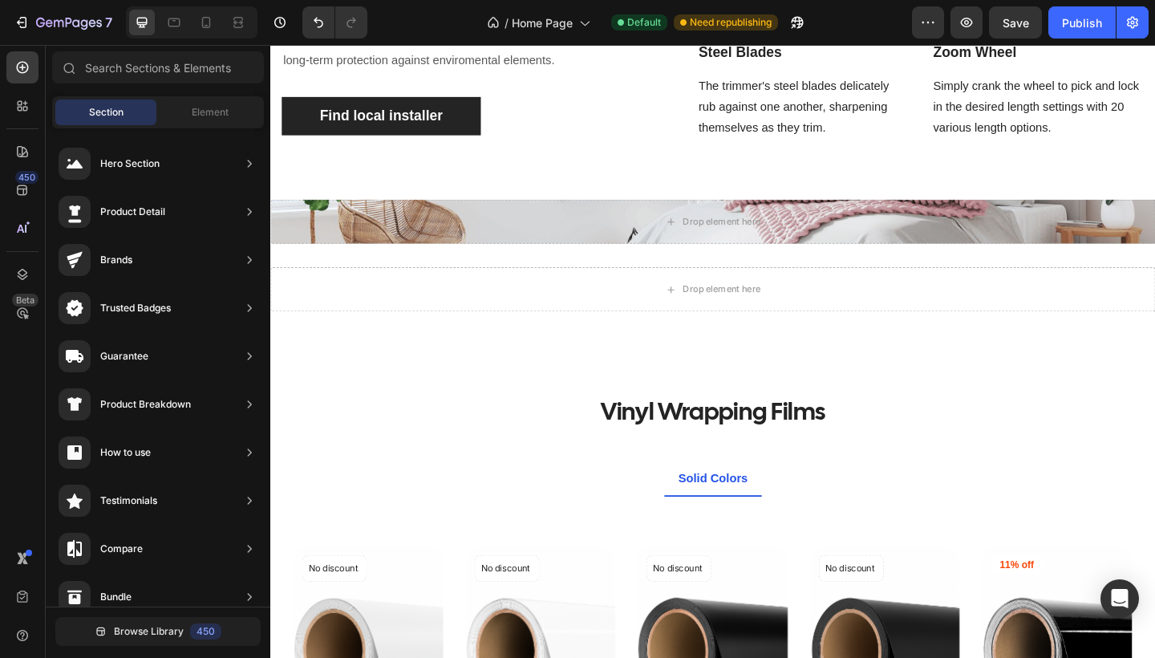
click at [194, 99] on div "Section Element" at bounding box center [158, 112] width 212 height 32
click at [194, 111] on span "Element" at bounding box center [210, 112] width 37 height 14
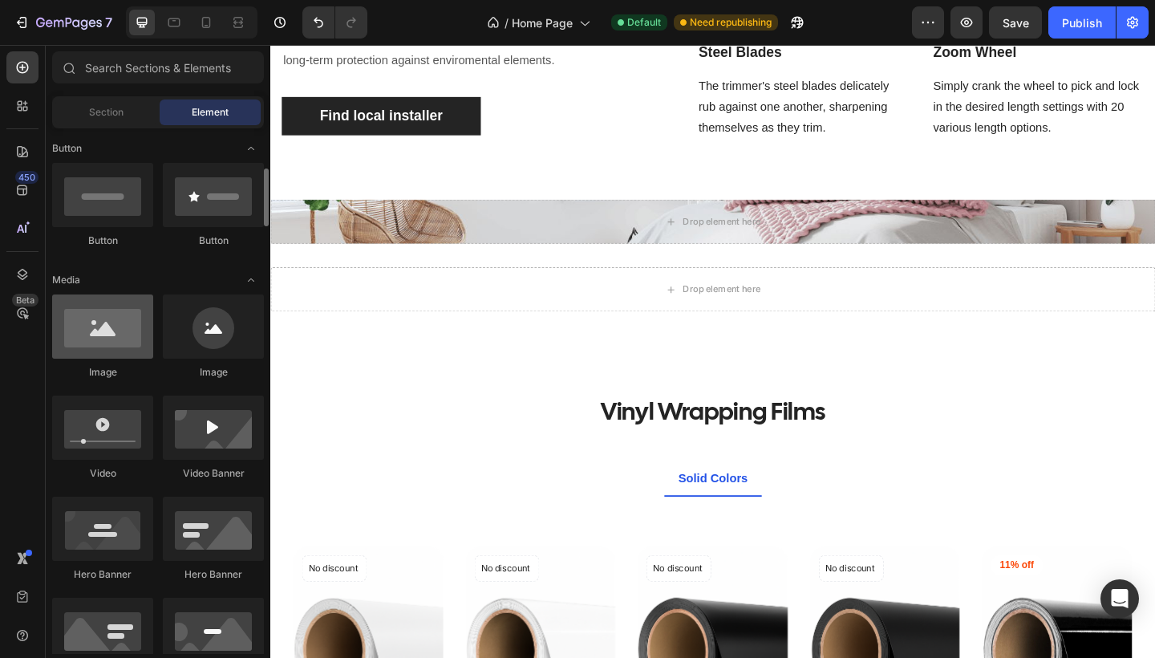
scroll to position [367, 0]
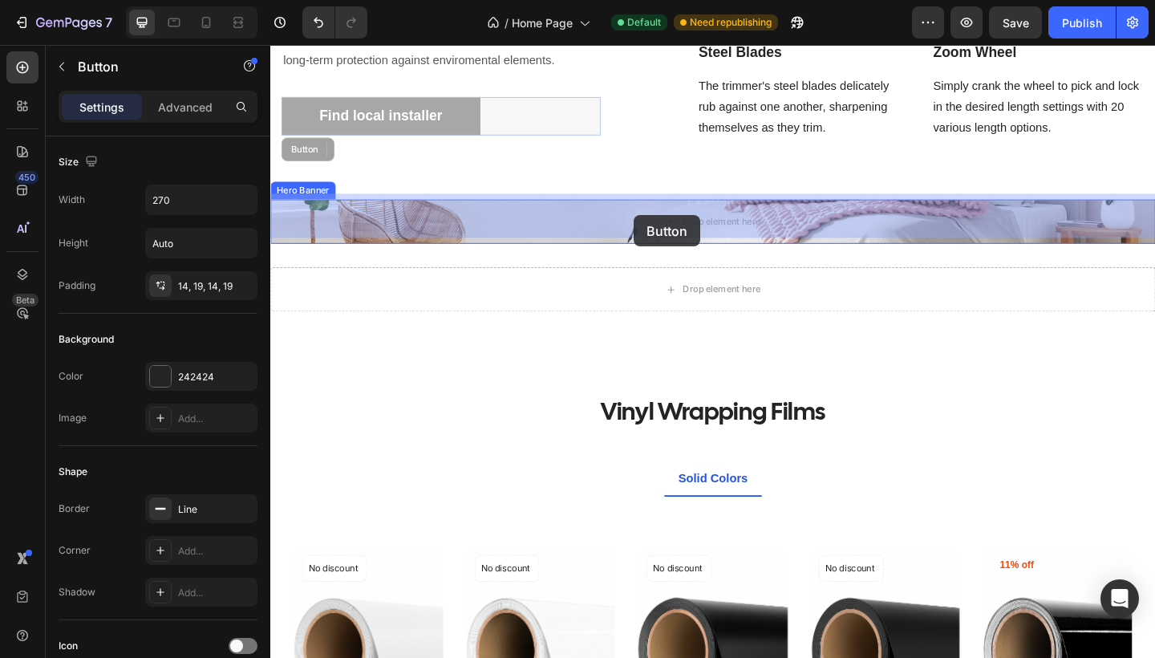
drag, startPoint x: 407, startPoint y: 120, endPoint x: 690, endPoint y: 235, distance: 305.5
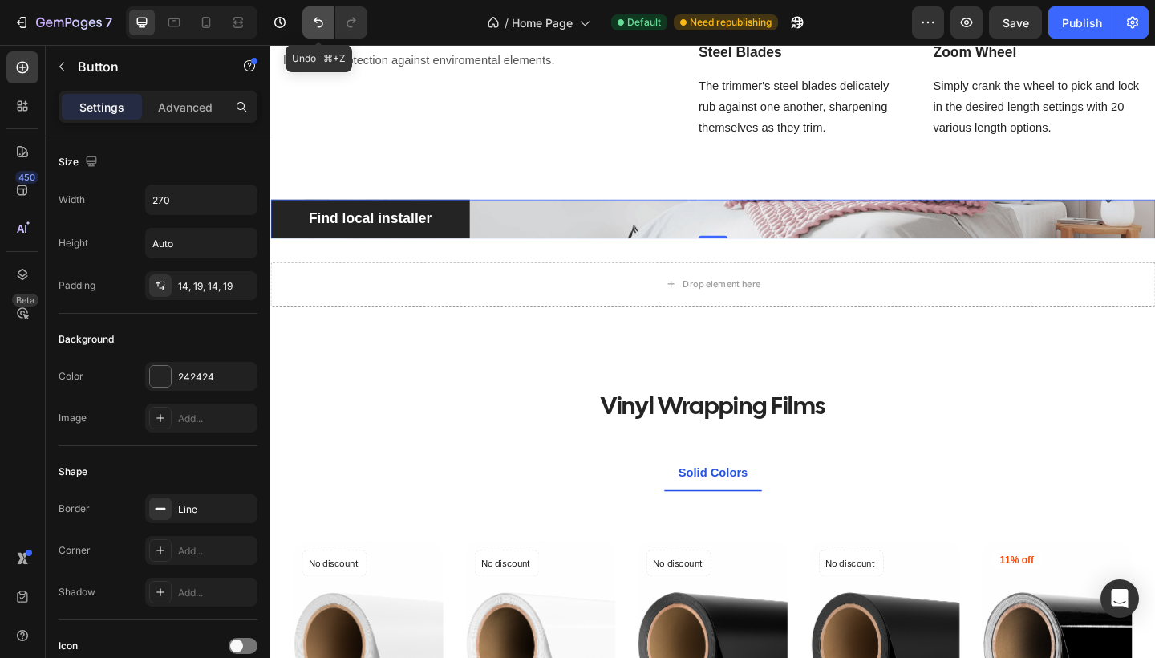
click at [322, 19] on icon "Undo/Redo" at bounding box center [318, 22] width 16 height 16
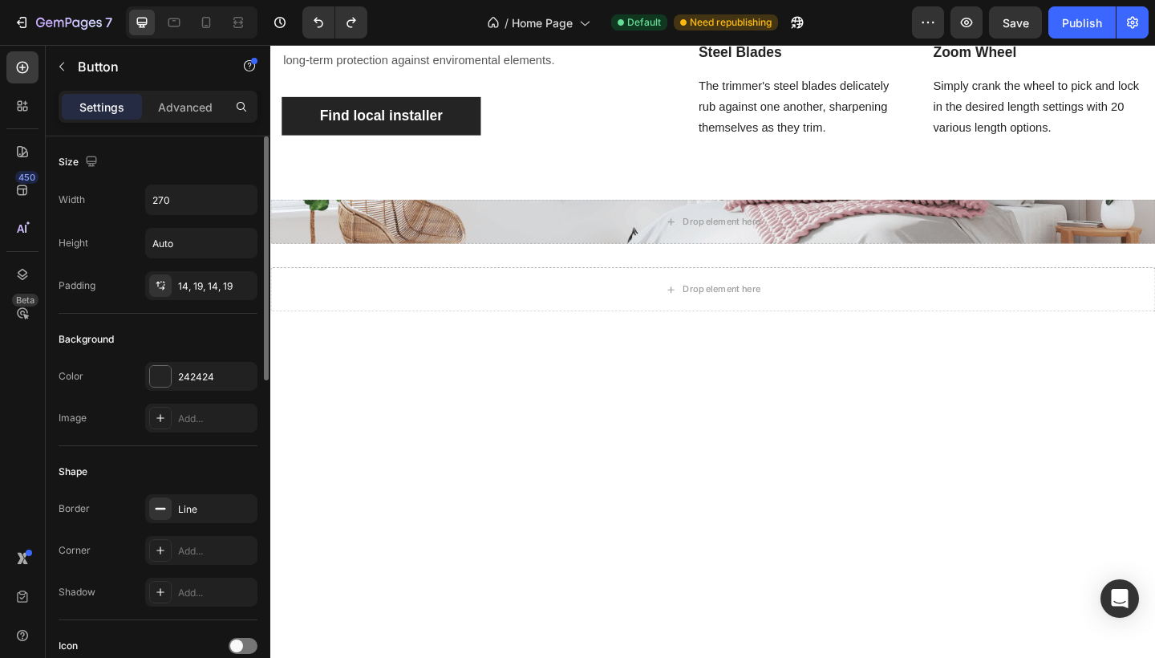
scroll to position [1701, 0]
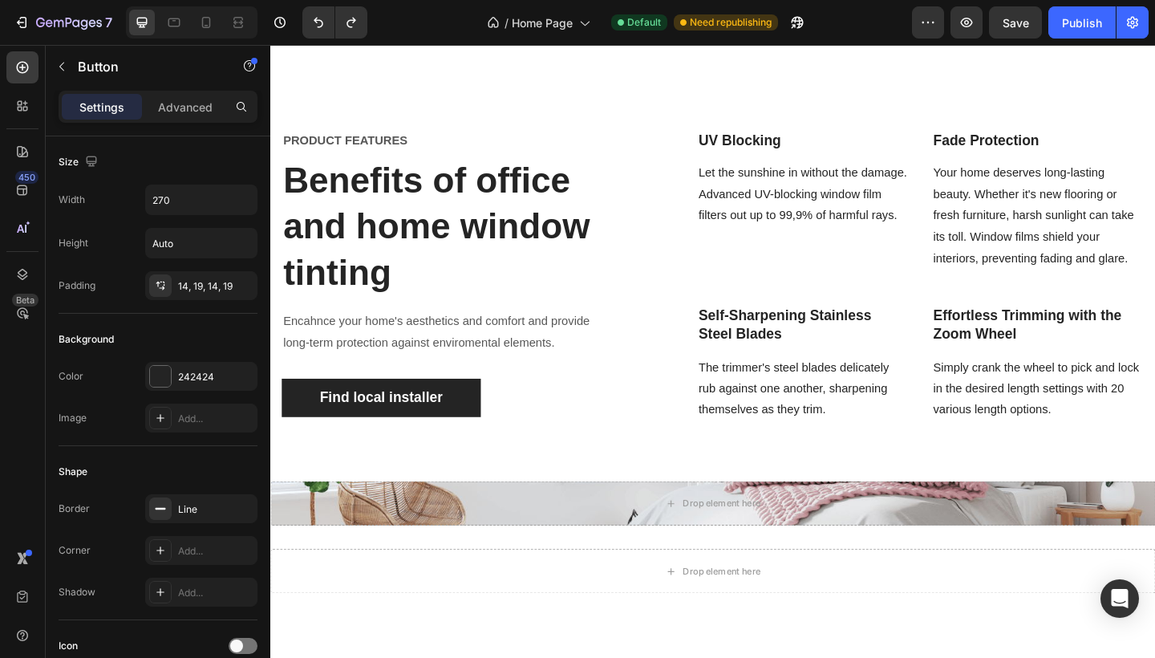
click at [62, 62] on icon "button" at bounding box center [61, 66] width 13 height 13
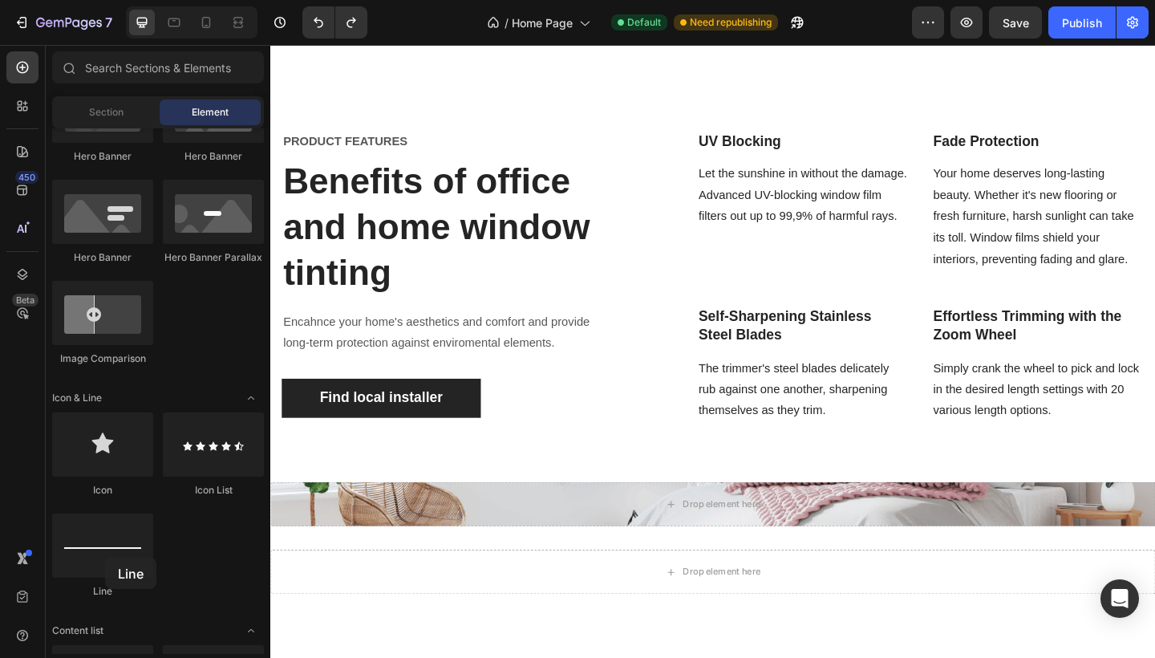
scroll to position [1720, 0]
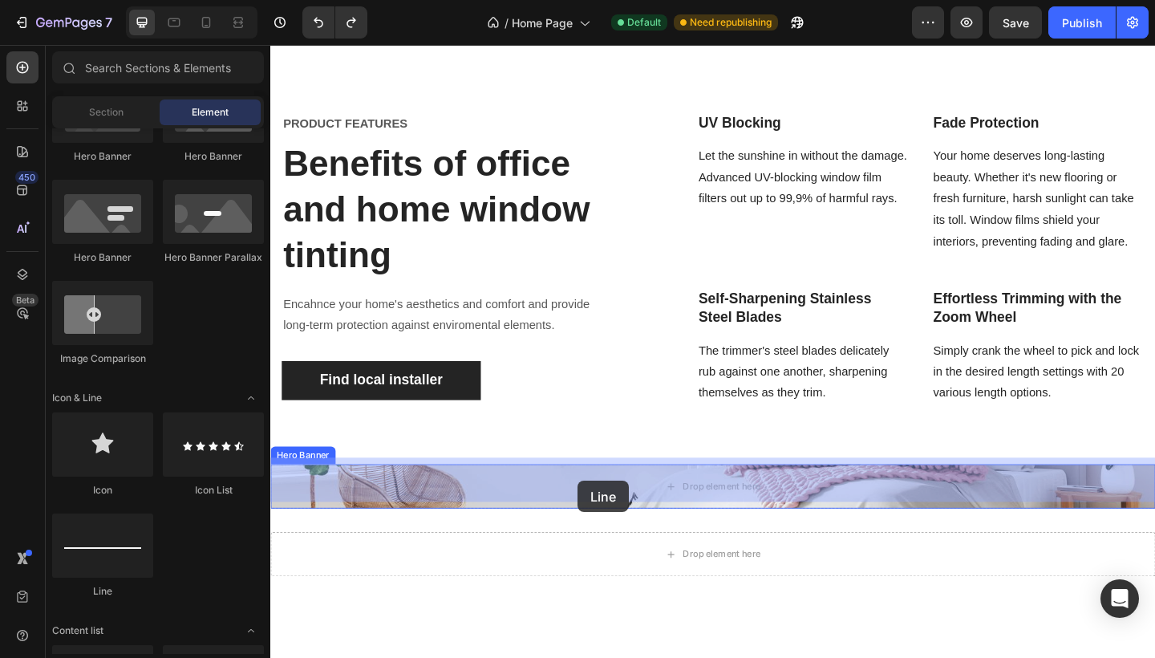
drag, startPoint x: 375, startPoint y: 602, endPoint x: 605, endPoint y: 519, distance: 244.1
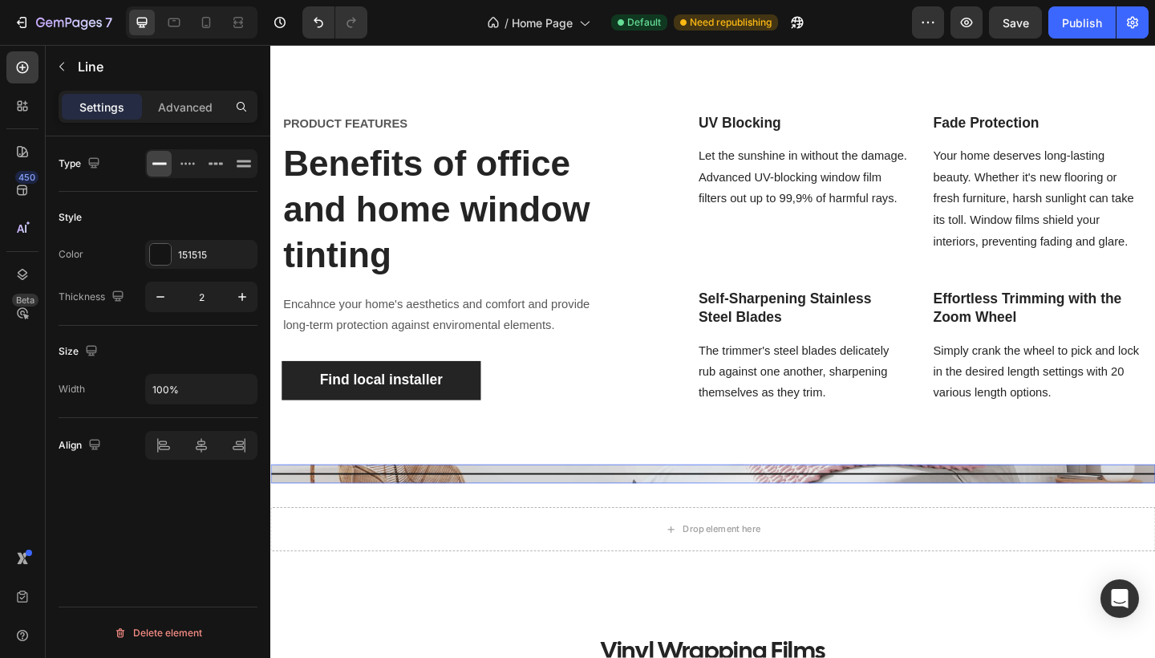
click at [602, 508] on div "Title Line" at bounding box center [751, 511] width 962 height 21
click at [601, 507] on div "Title Line 0" at bounding box center [751, 511] width 962 height 21
click at [440, 511] on div at bounding box center [751, 512] width 962 height 2
click at [439, 507] on div "Title Line 0" at bounding box center [751, 511] width 962 height 21
click at [393, 511] on div at bounding box center [751, 512] width 962 height 2
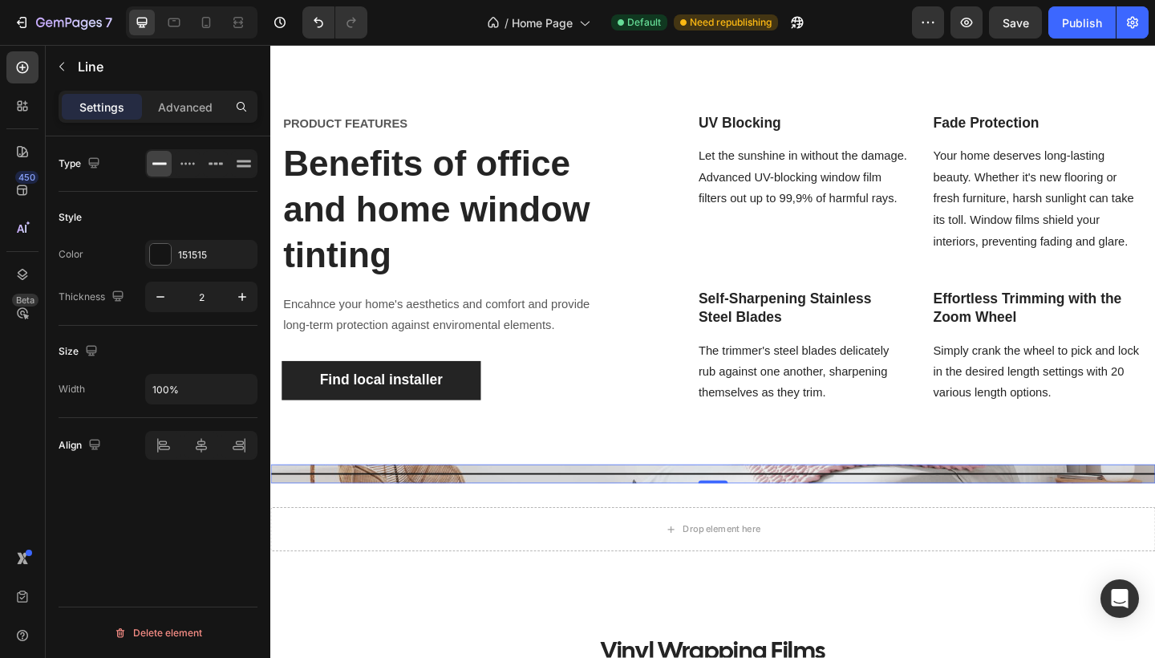
click at [393, 511] on div at bounding box center [751, 512] width 962 height 2
click at [393, 501] on div "Title Line 0" at bounding box center [751, 511] width 962 height 21
click at [393, 507] on div "Title Line 0" at bounding box center [751, 511] width 962 height 21
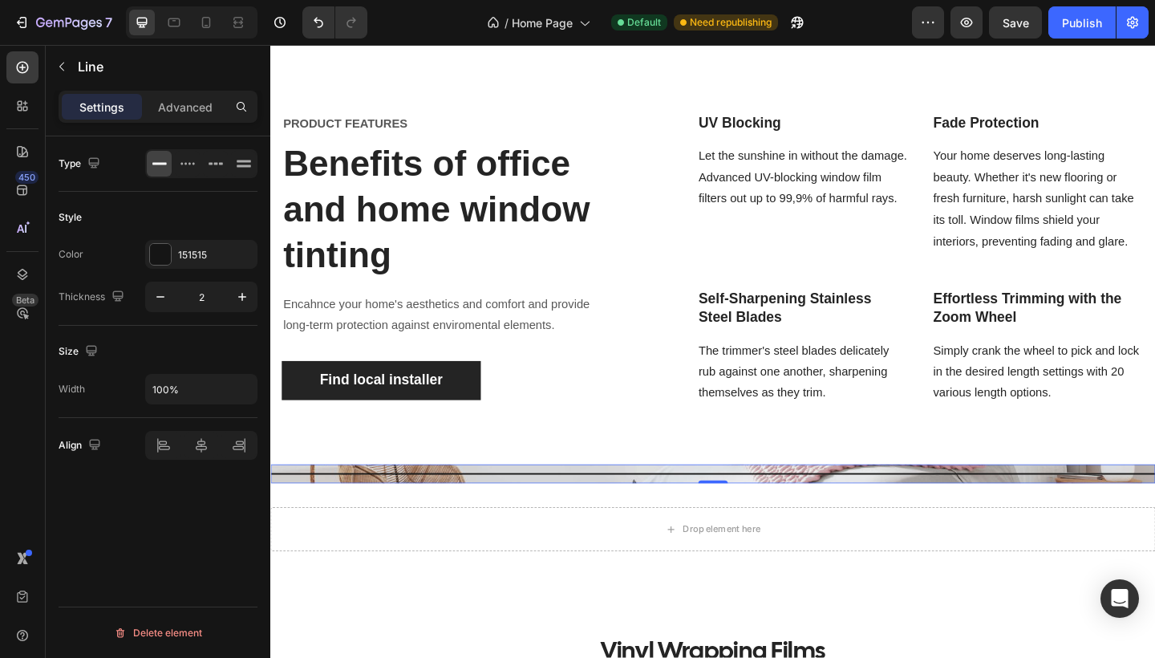
click at [393, 507] on div "Title Line 0" at bounding box center [751, 511] width 962 height 21
click at [67, 68] on icon "button" at bounding box center [61, 66] width 13 height 13
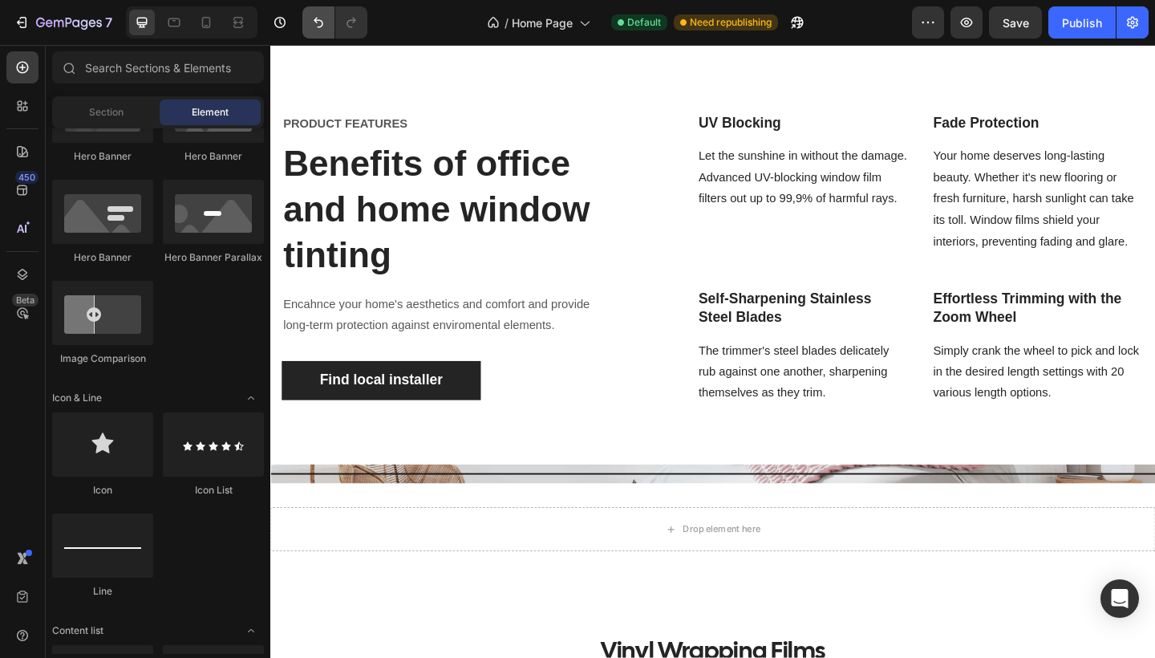
click at [313, 36] on button "Undo/Redo" at bounding box center [318, 22] width 32 height 32
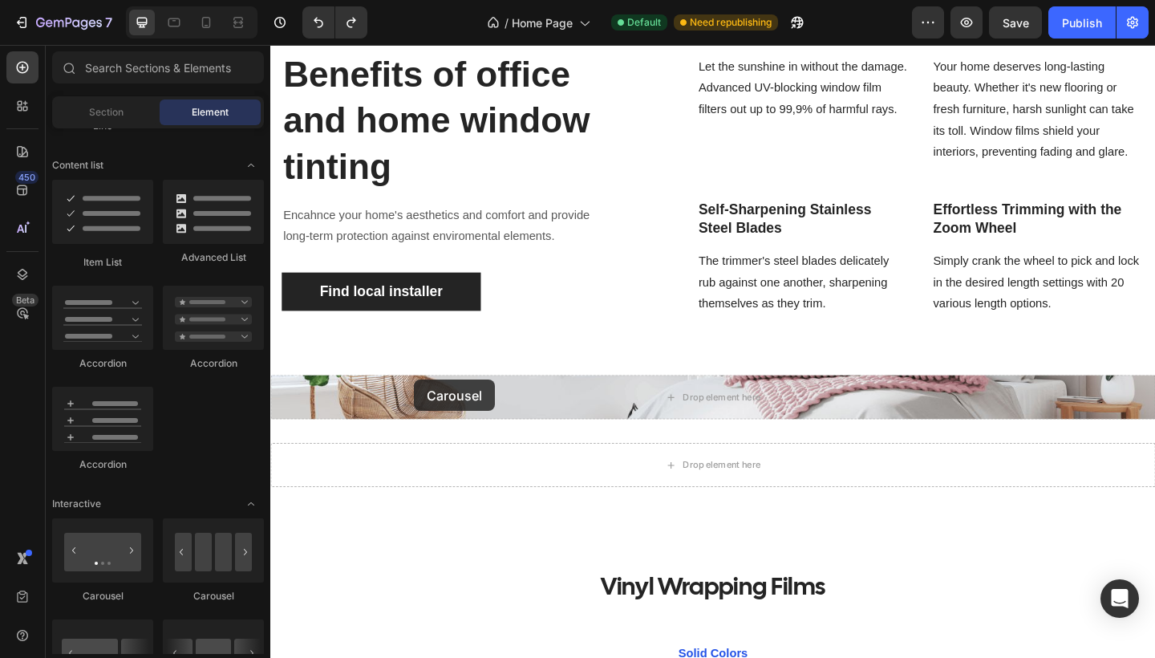
scroll to position [1868, 0]
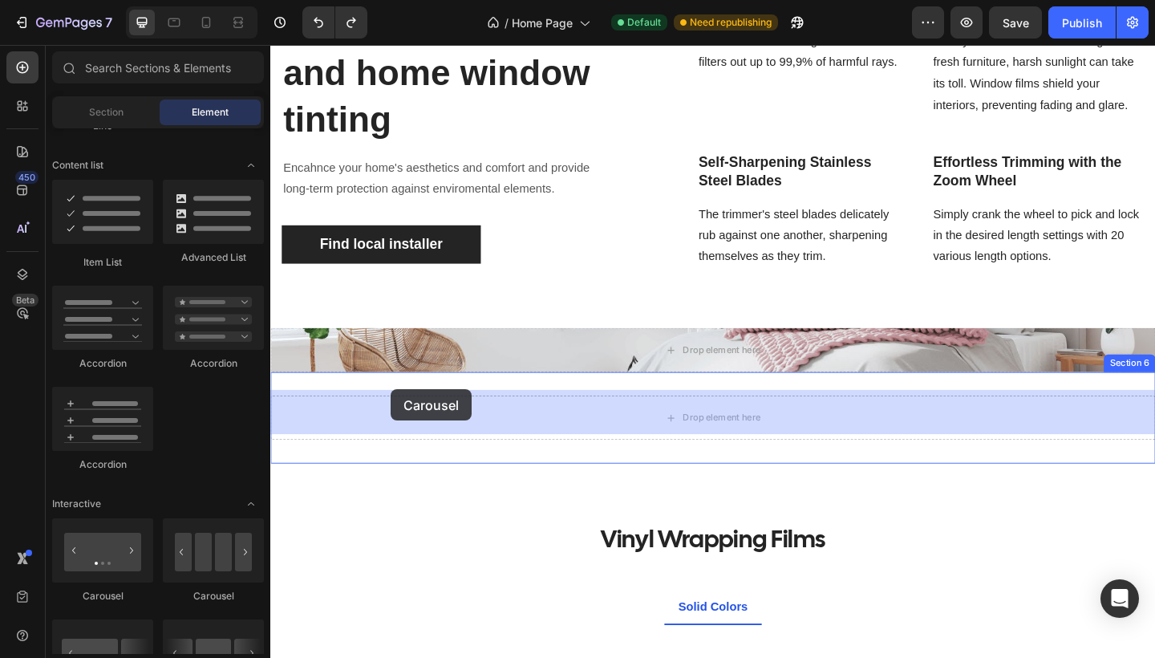
drag, startPoint x: 356, startPoint y: 602, endPoint x: 401, endPoint y: 415, distance: 192.2
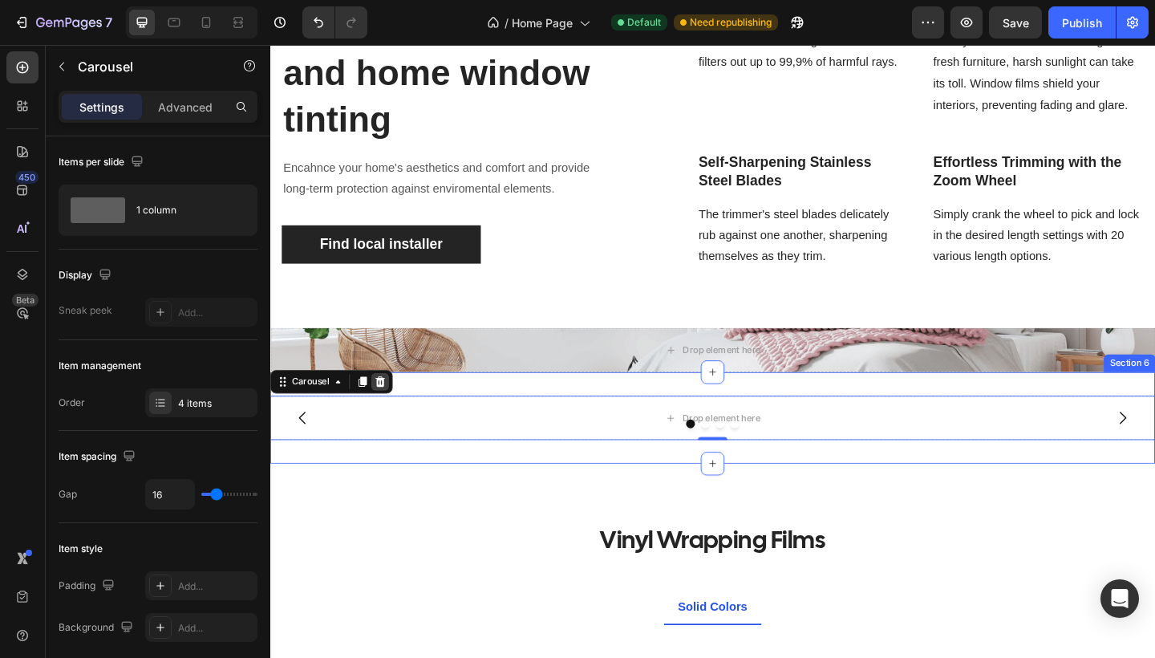
click at [389, 408] on icon at bounding box center [390, 411] width 10 height 11
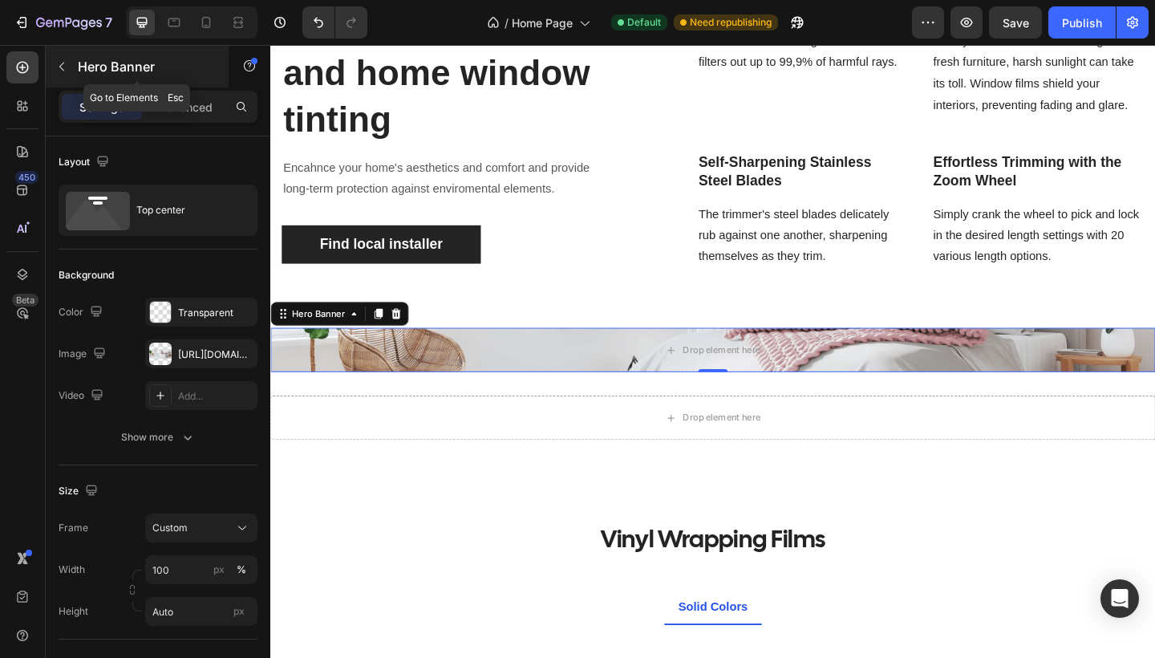
click at [63, 68] on icon "button" at bounding box center [61, 66] width 13 height 13
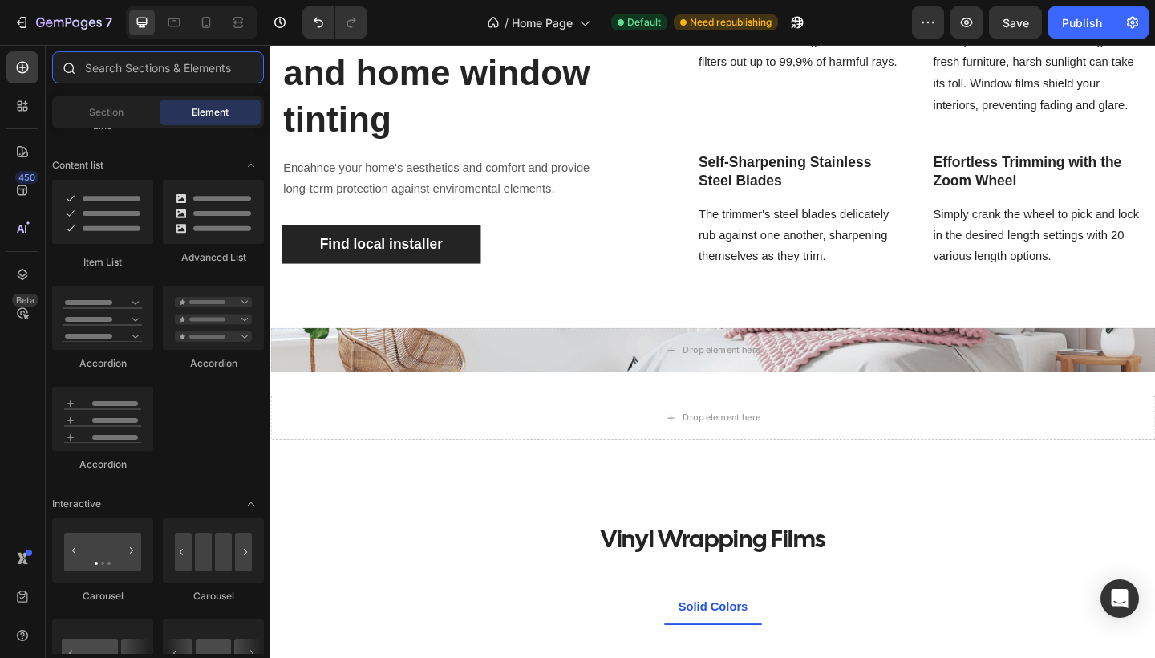
click at [149, 70] on input "text" at bounding box center [158, 67] width 212 height 32
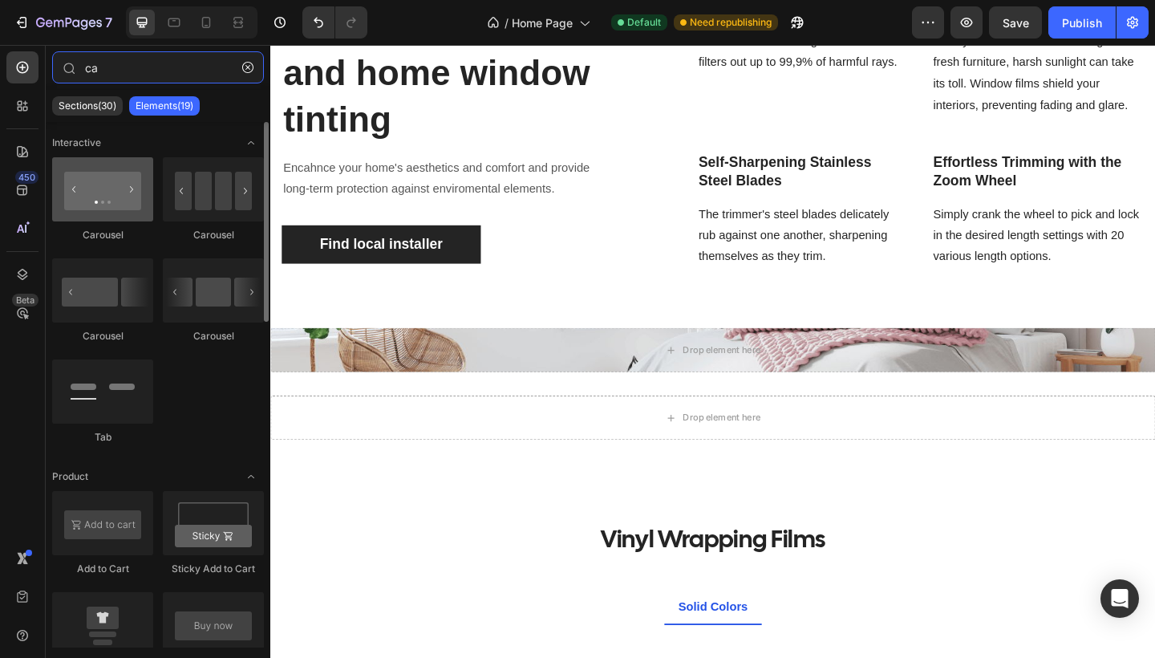
type input "ca"
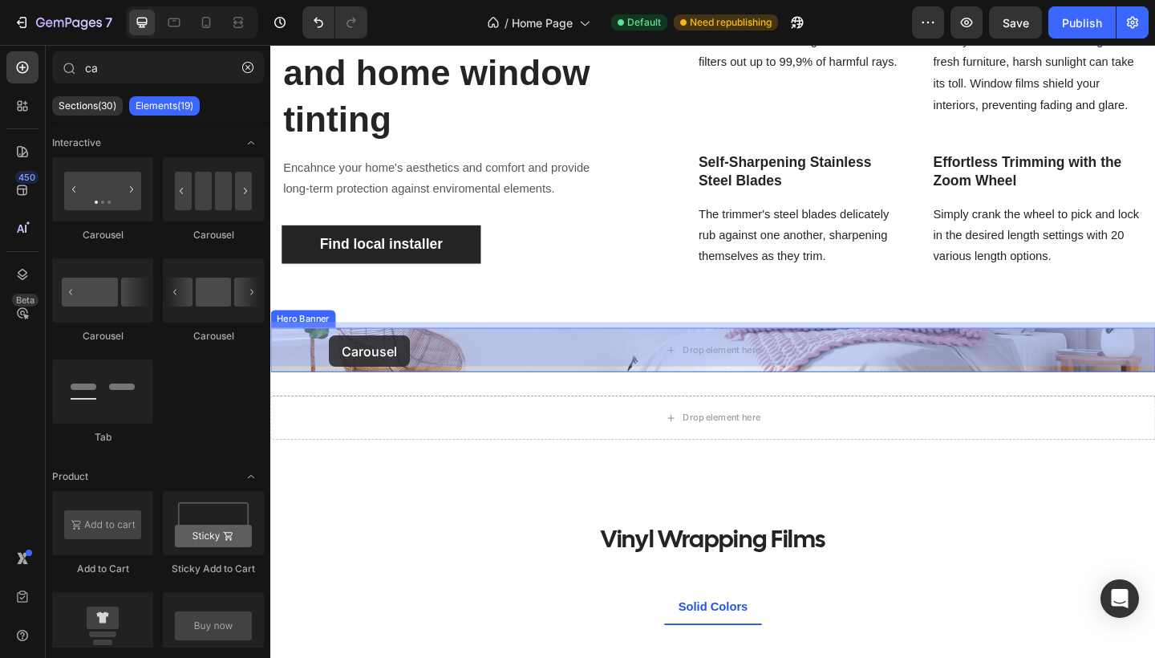
drag, startPoint x: 387, startPoint y: 228, endPoint x: 334, endPoint y: 361, distance: 143.6
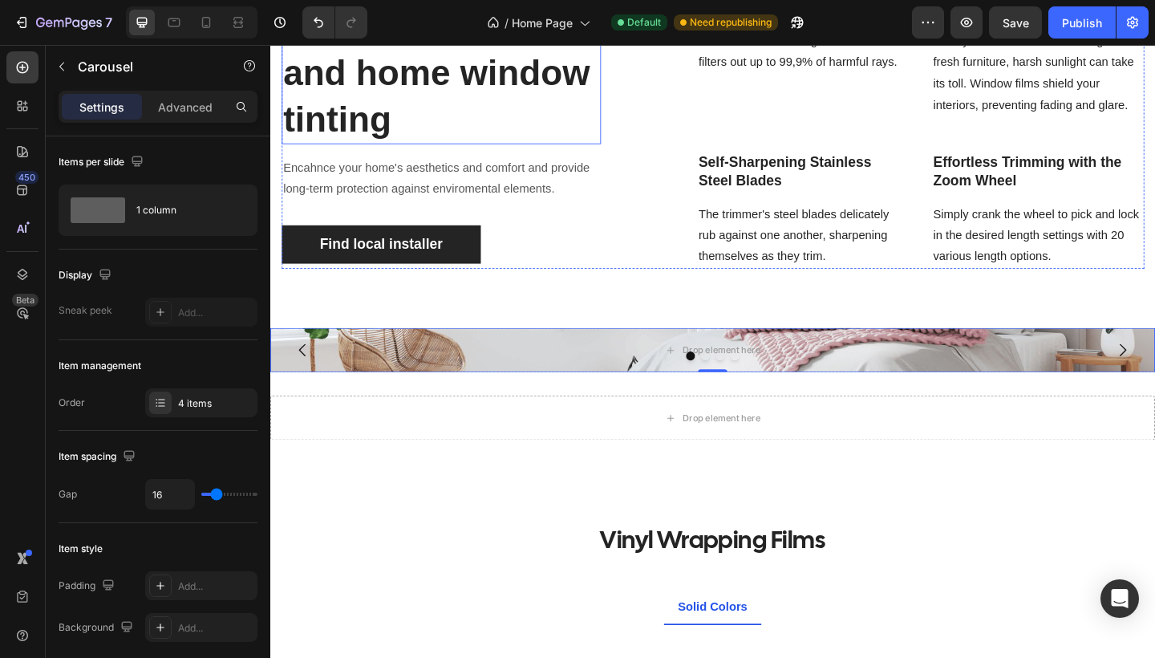
scroll to position [1761, 0]
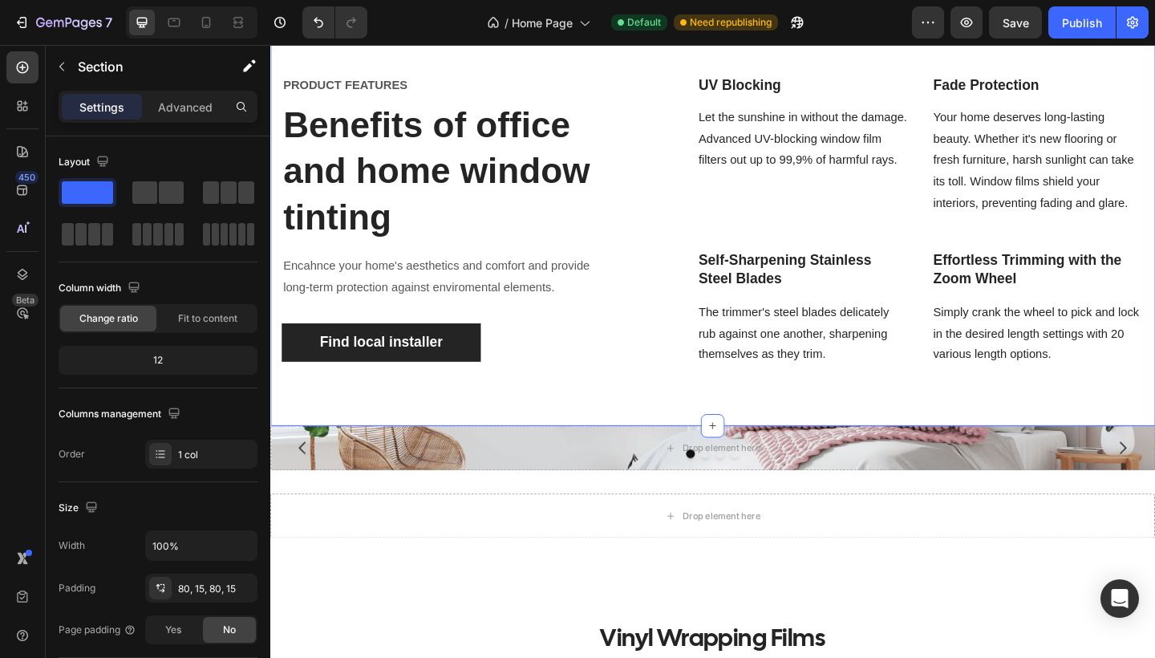
click at [378, 124] on div "Window Films Heading Text block Row Dyed Films Nano-Ceramic Title Line Product …" at bounding box center [751, 51] width 962 height 3468
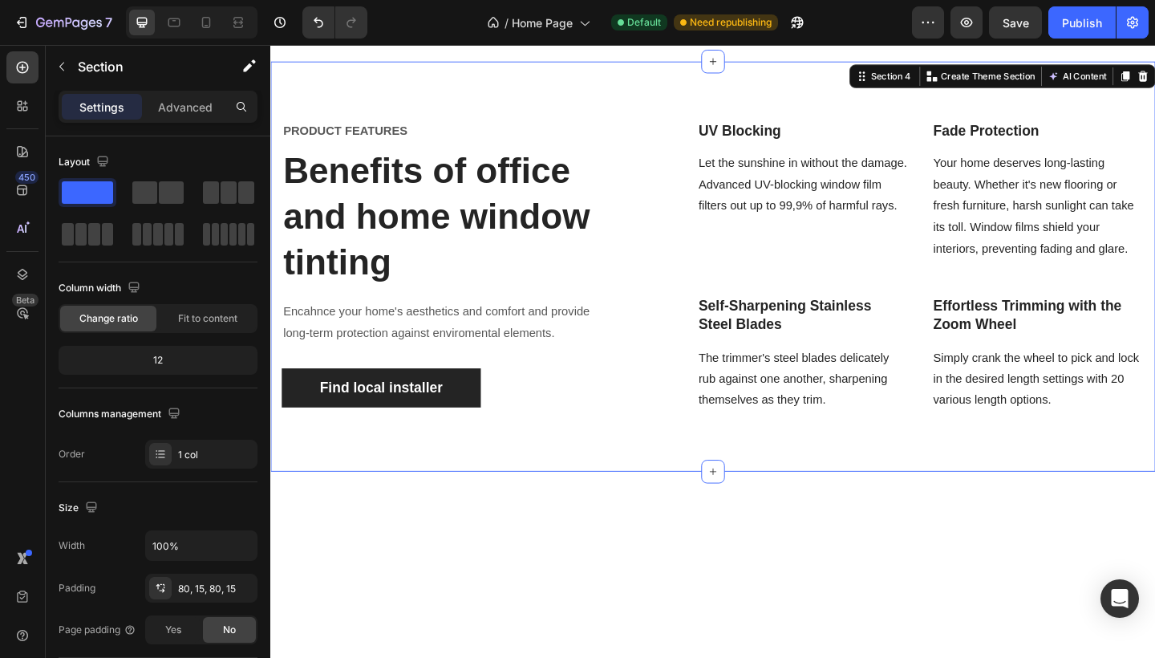
scroll to position [1671, 0]
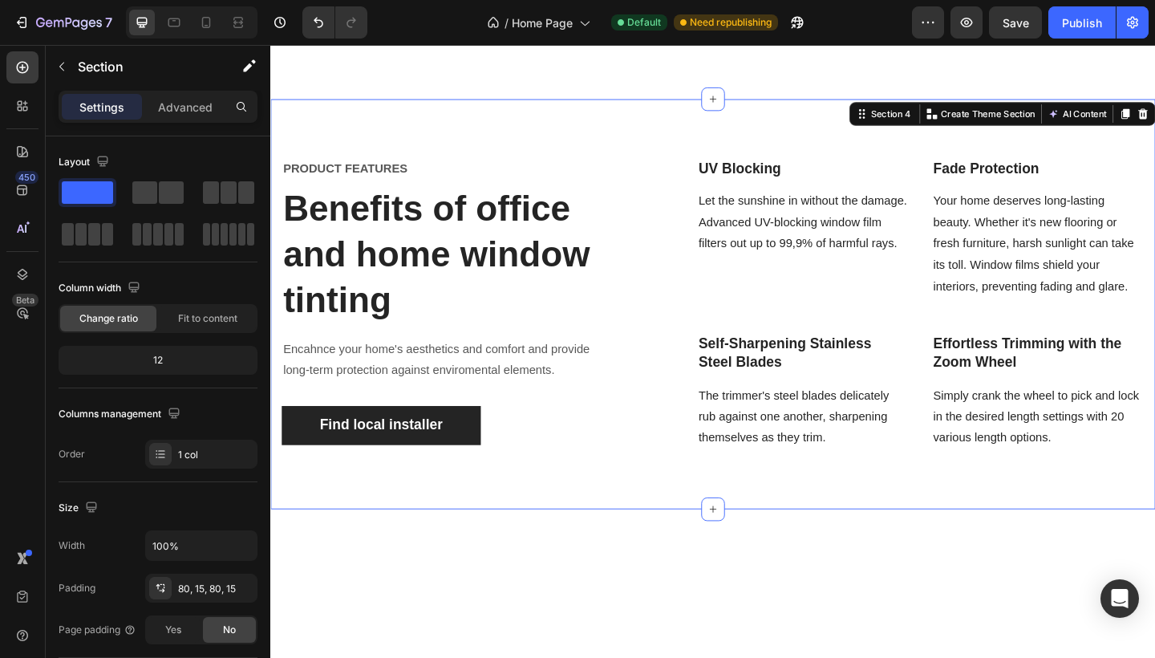
click at [372, 168] on div "PRODUCT FEATURES" at bounding box center [455, 179] width 347 height 22
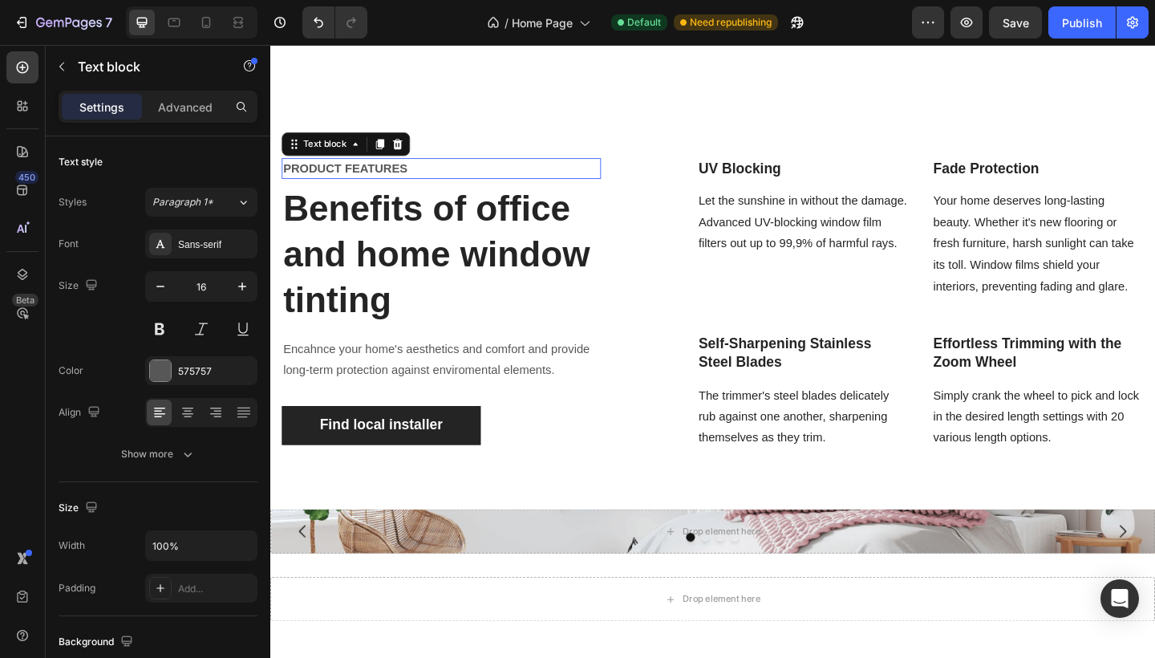
click at [373, 172] on p "PRODUCT FEATURES" at bounding box center [456, 179] width 344 height 19
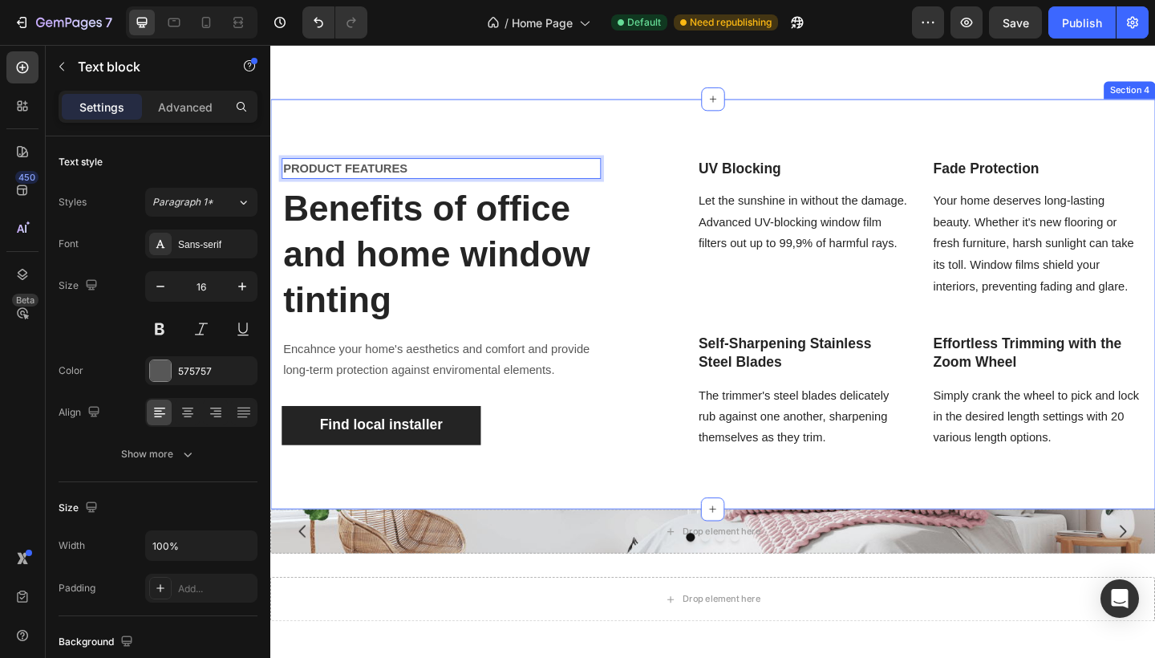
click at [440, 161] on div "PRODUCT FEATURES Text block 8 Benefits of office and home window tinting Headin…" at bounding box center [751, 327] width 962 height 446
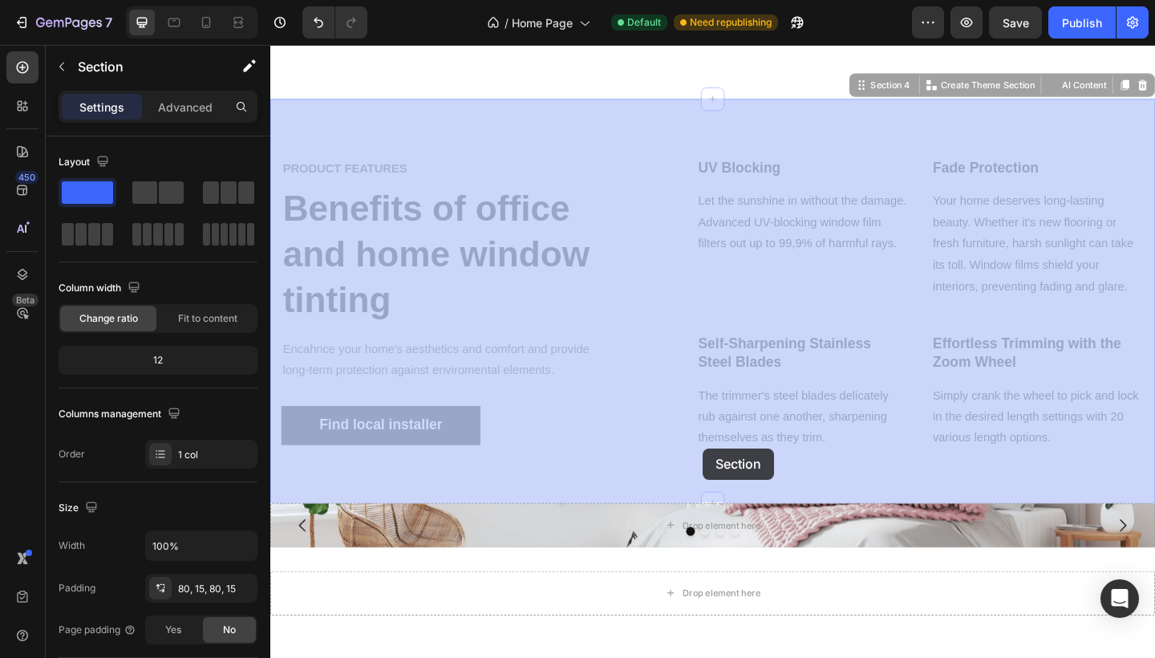
drag, startPoint x: 909, startPoint y: 97, endPoint x: 740, endPoint y: 484, distance: 421.7
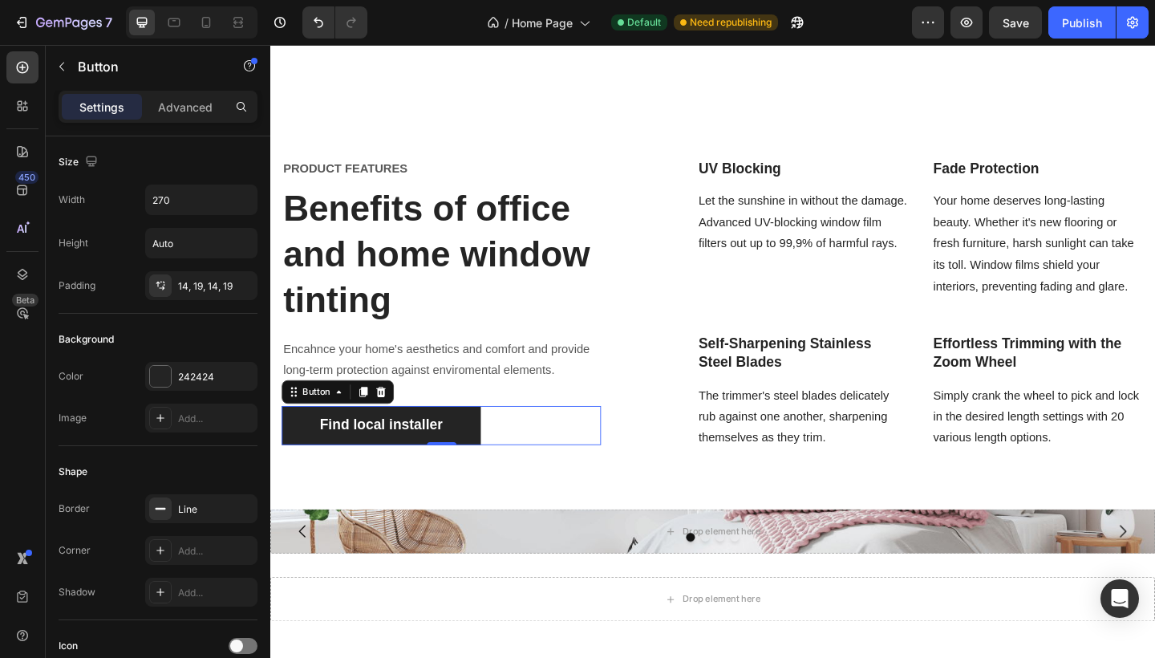
click at [537, 472] on div "Find local installer Button 0" at bounding box center [455, 459] width 347 height 43
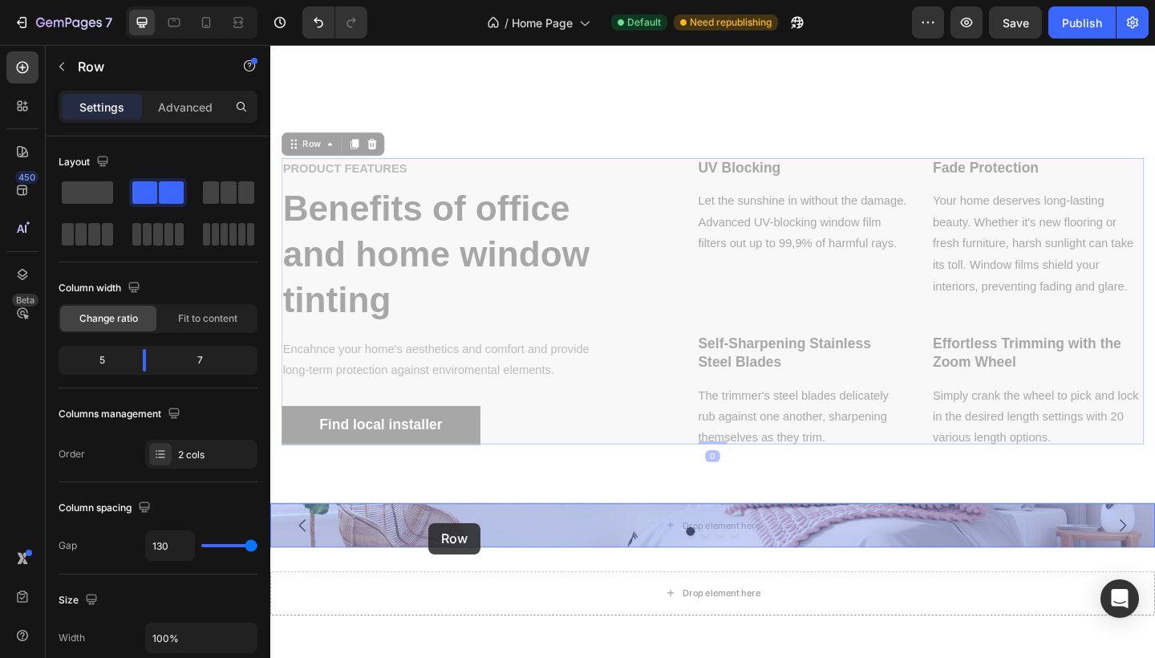
drag, startPoint x: 299, startPoint y: 157, endPoint x: 442, endPoint y: 565, distance: 431.7
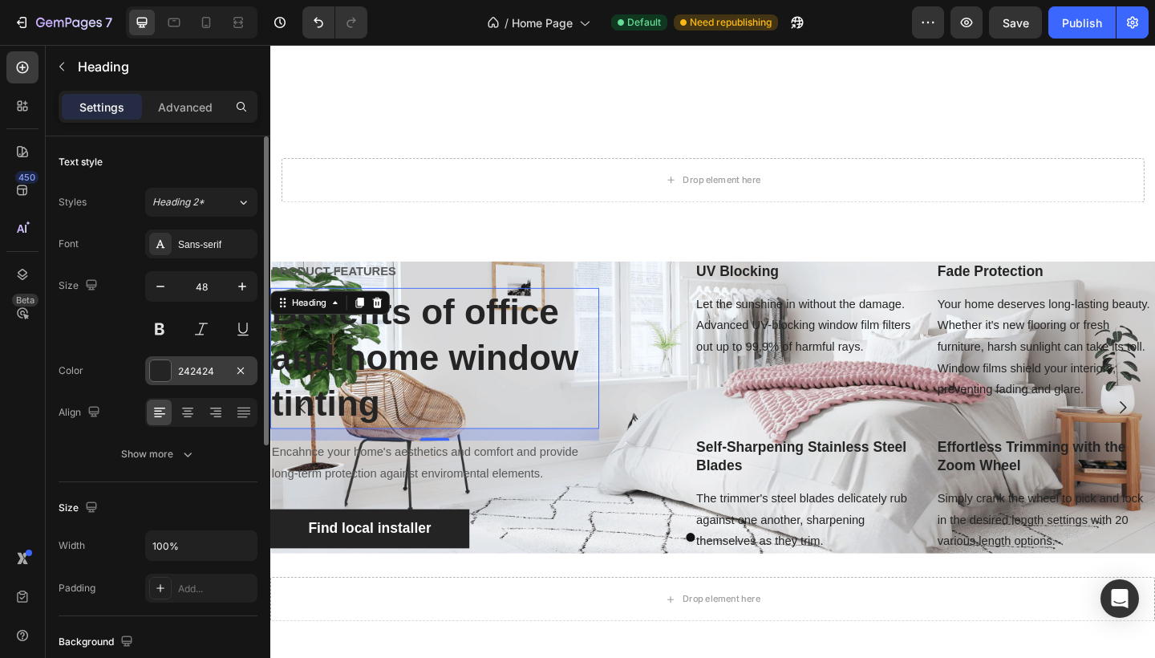
click at [155, 377] on div at bounding box center [160, 370] width 21 height 21
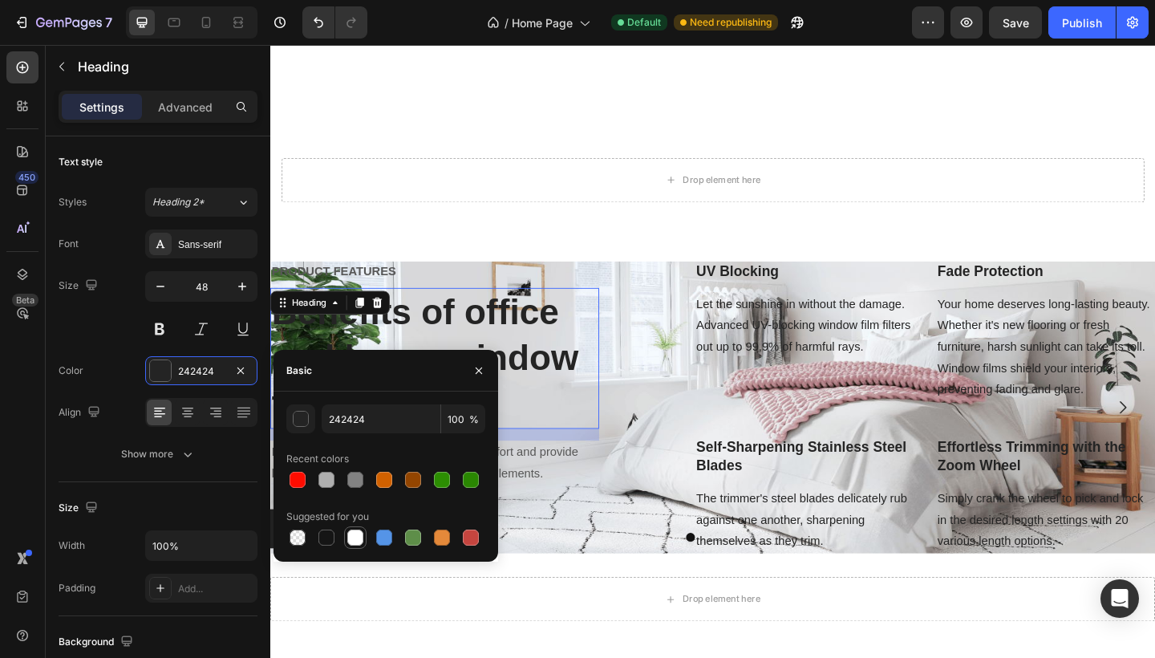
click at [360, 538] on div at bounding box center [355, 537] width 16 height 16
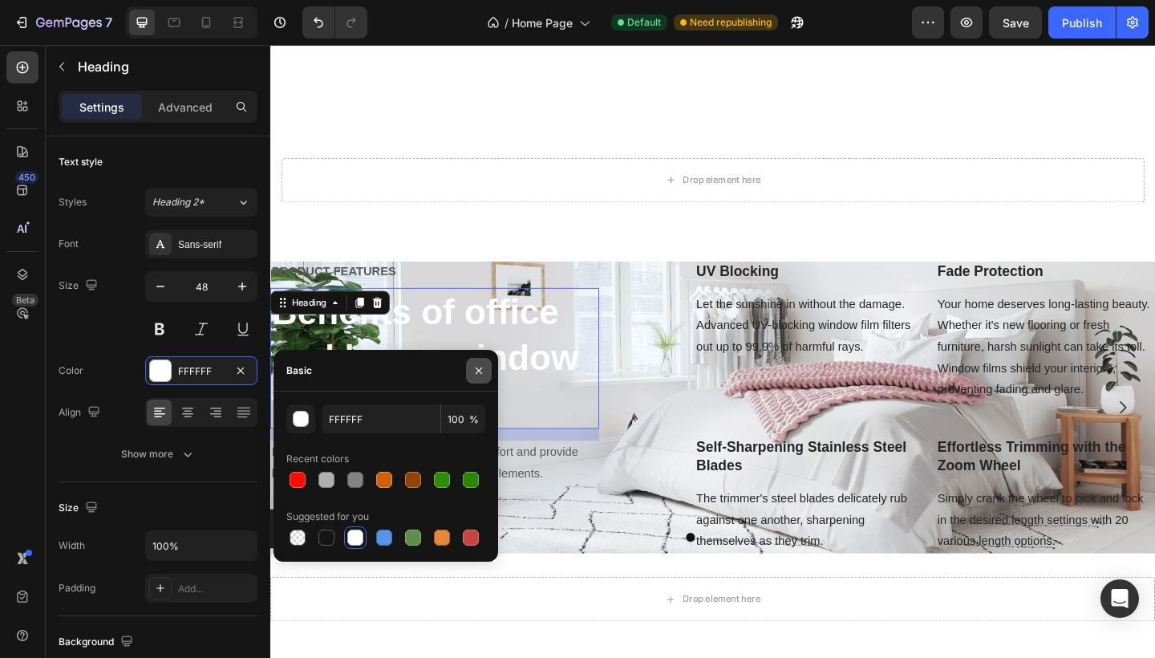
click at [483, 368] on icon "button" at bounding box center [478, 370] width 13 height 13
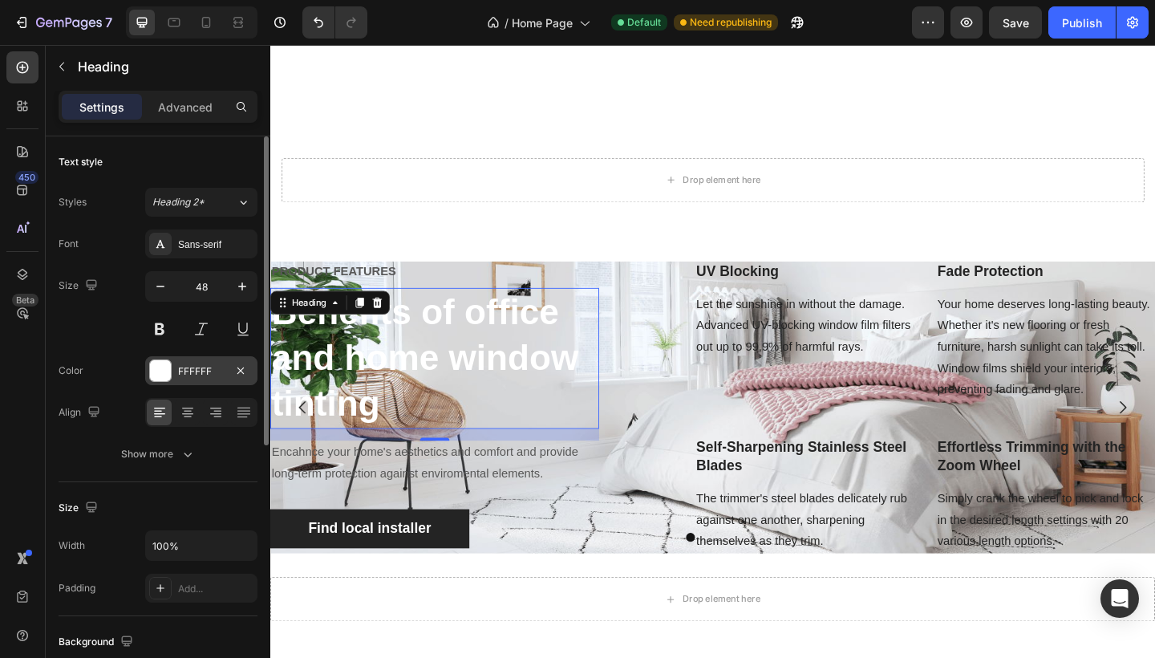
click at [167, 367] on div at bounding box center [160, 370] width 21 height 21
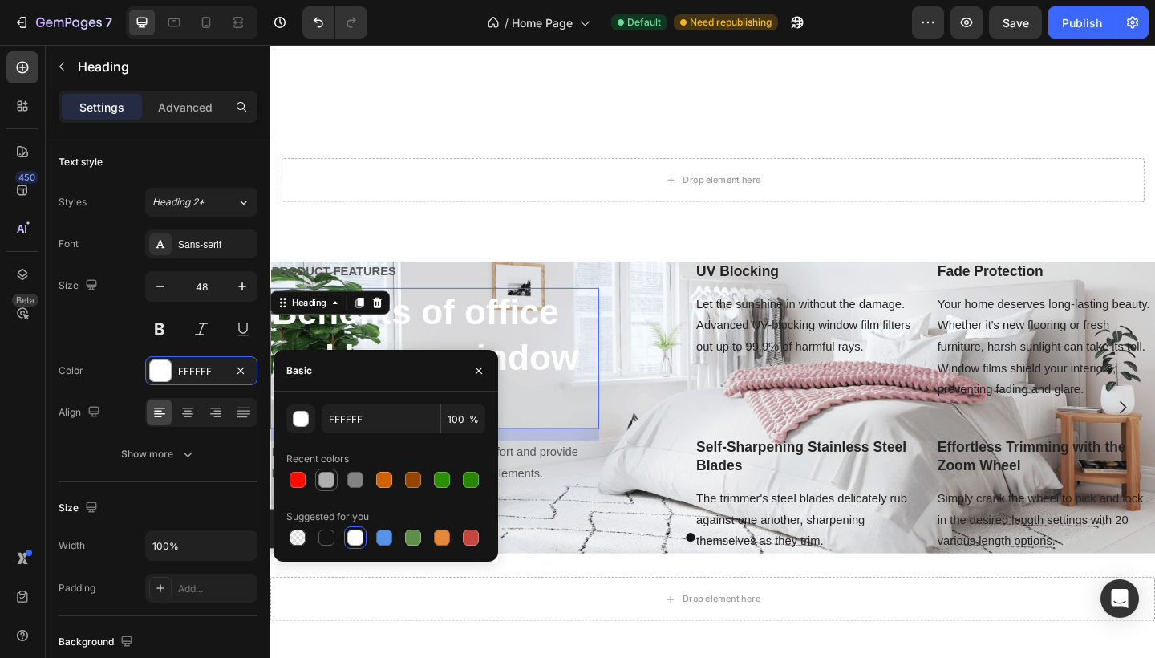
click at [327, 482] on div at bounding box center [326, 480] width 16 height 16
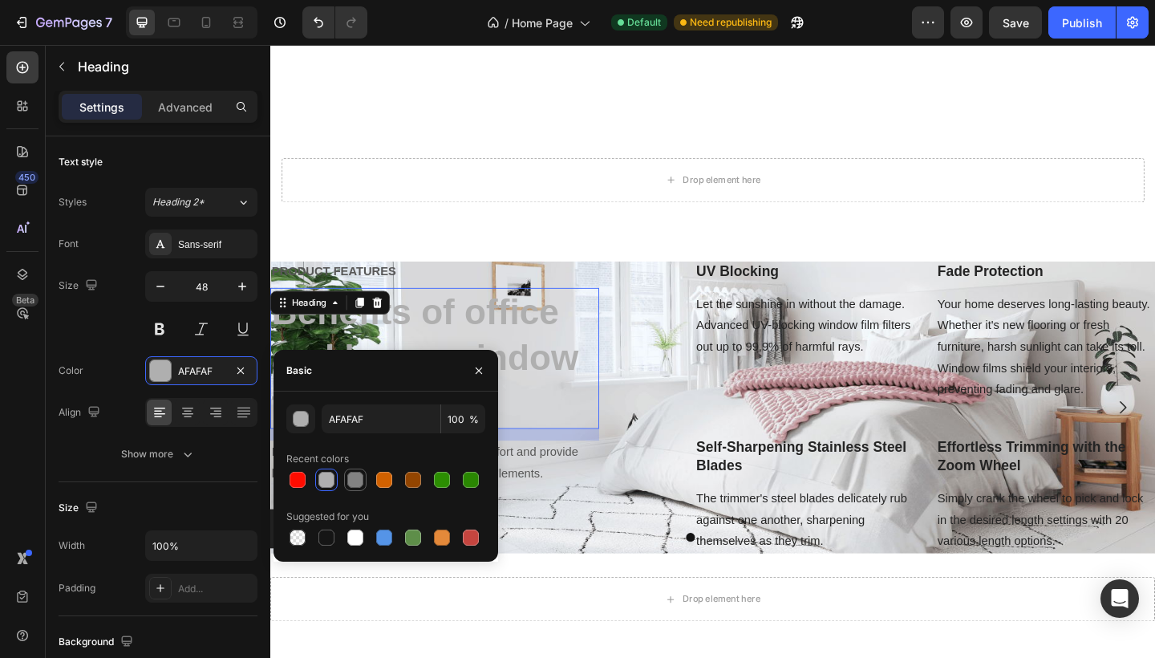
click at [346, 486] on div at bounding box center [355, 479] width 19 height 19
click at [386, 546] on div at bounding box center [384, 537] width 19 height 19
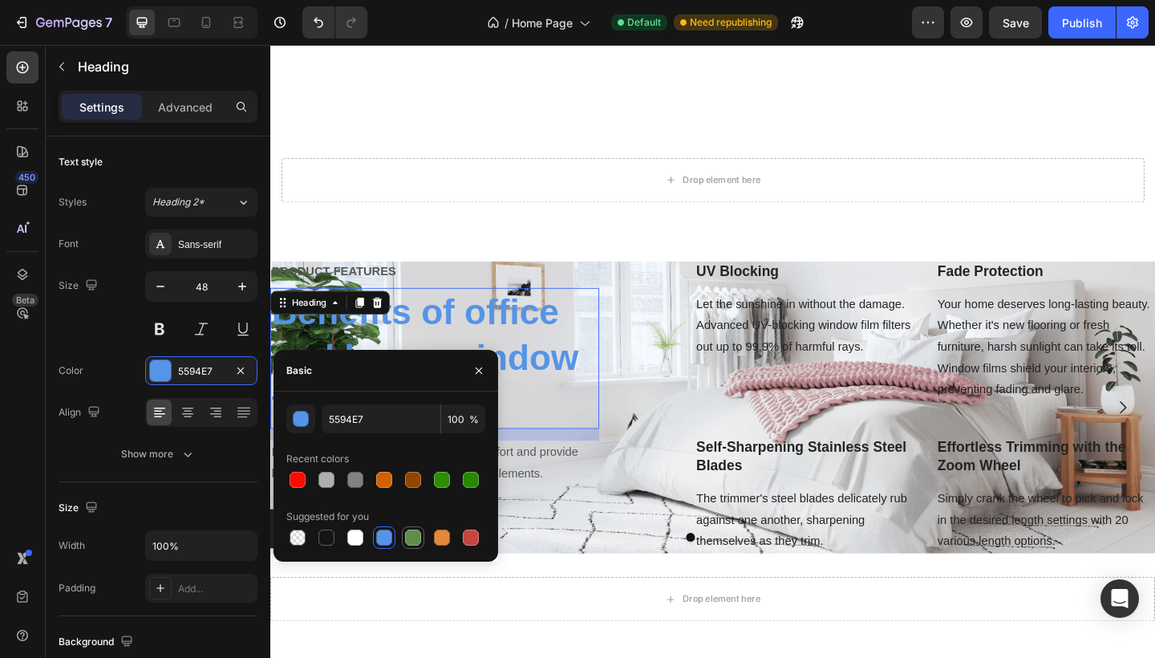
click at [411, 541] on div at bounding box center [413, 537] width 16 height 16
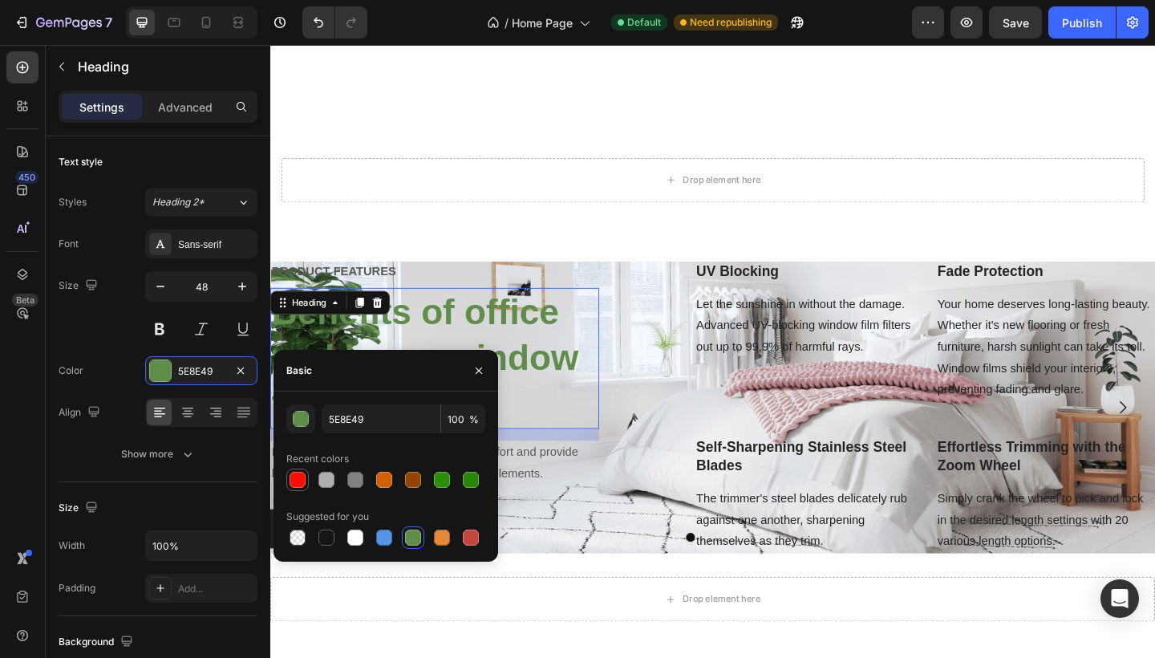
click at [308, 486] on div at bounding box center [297, 479] width 22 height 22
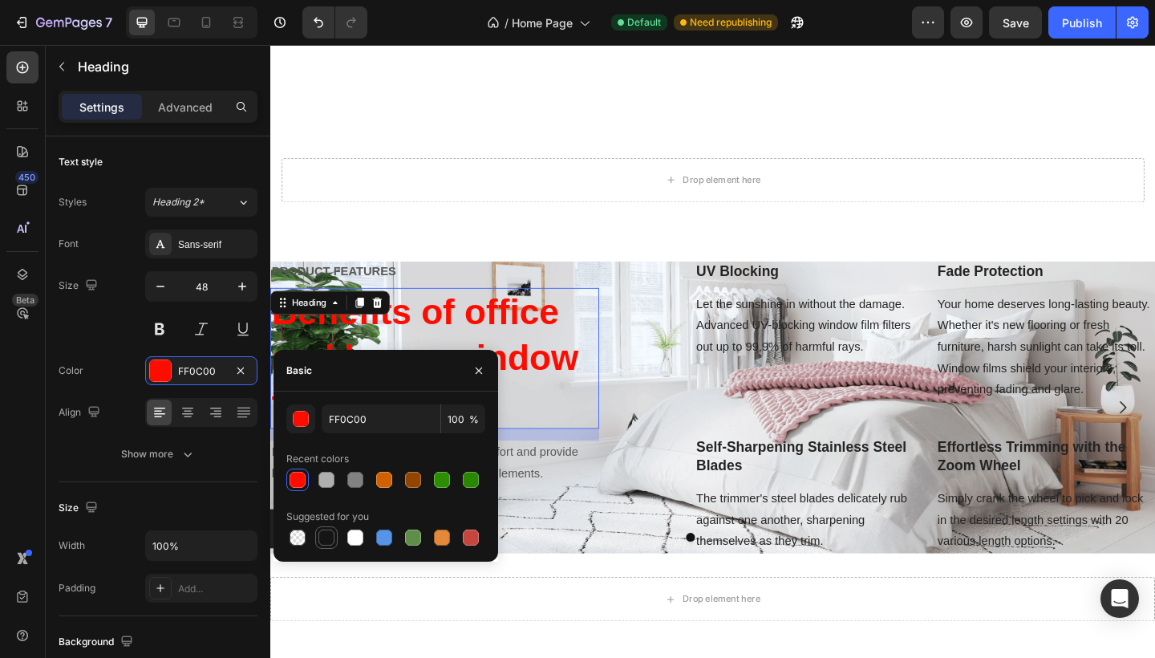
click at [324, 544] on div at bounding box center [326, 537] width 16 height 16
type input "151515"
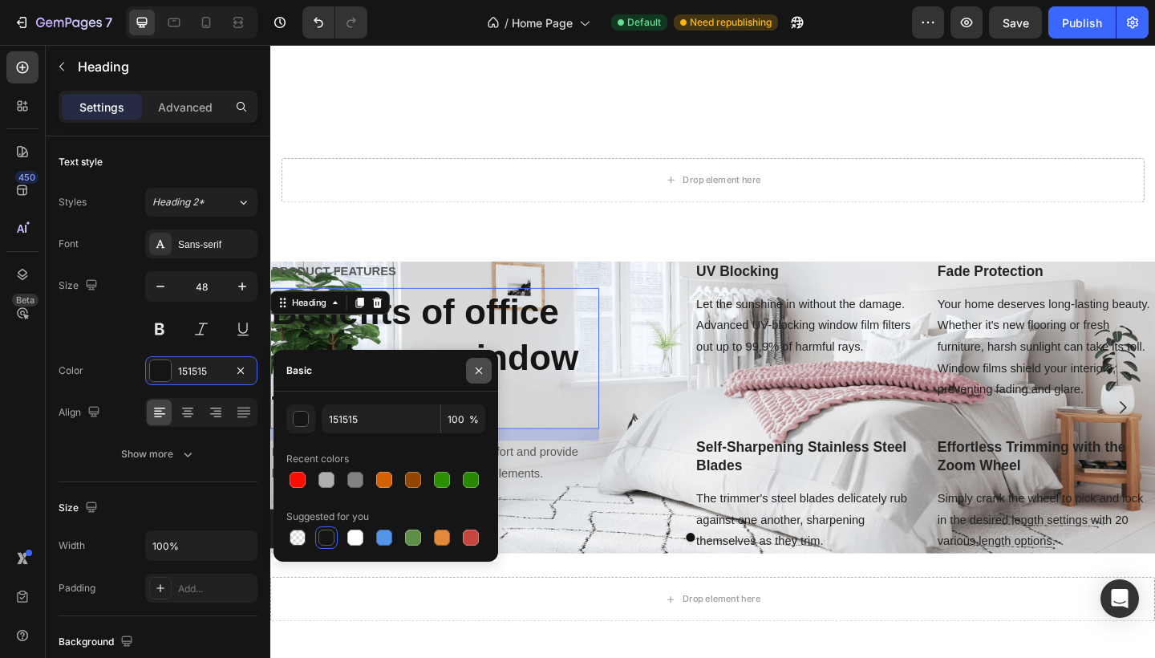
click at [477, 372] on icon "button" at bounding box center [479, 370] width 6 height 6
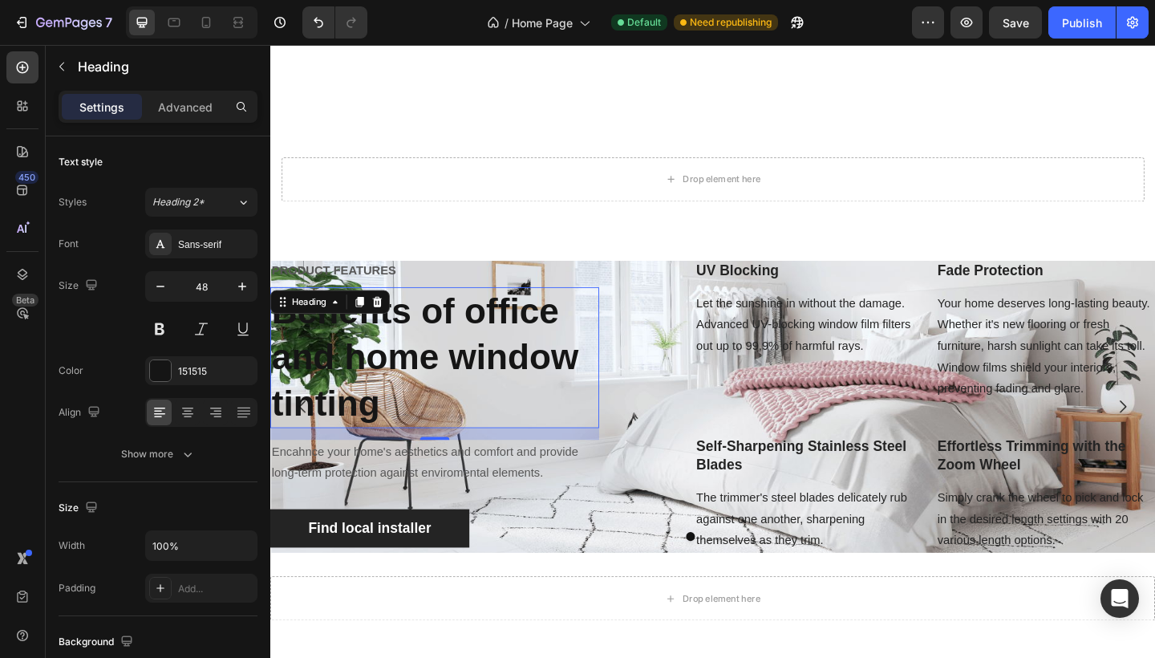
scroll to position [1773, 0]
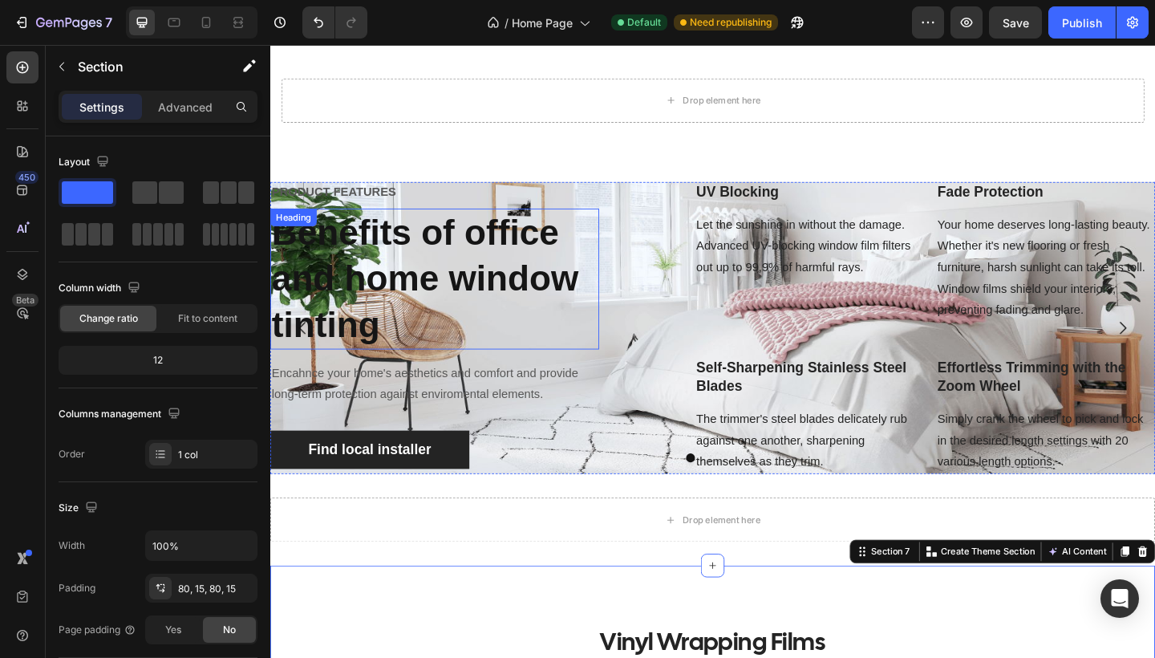
scroll to position [1739, 0]
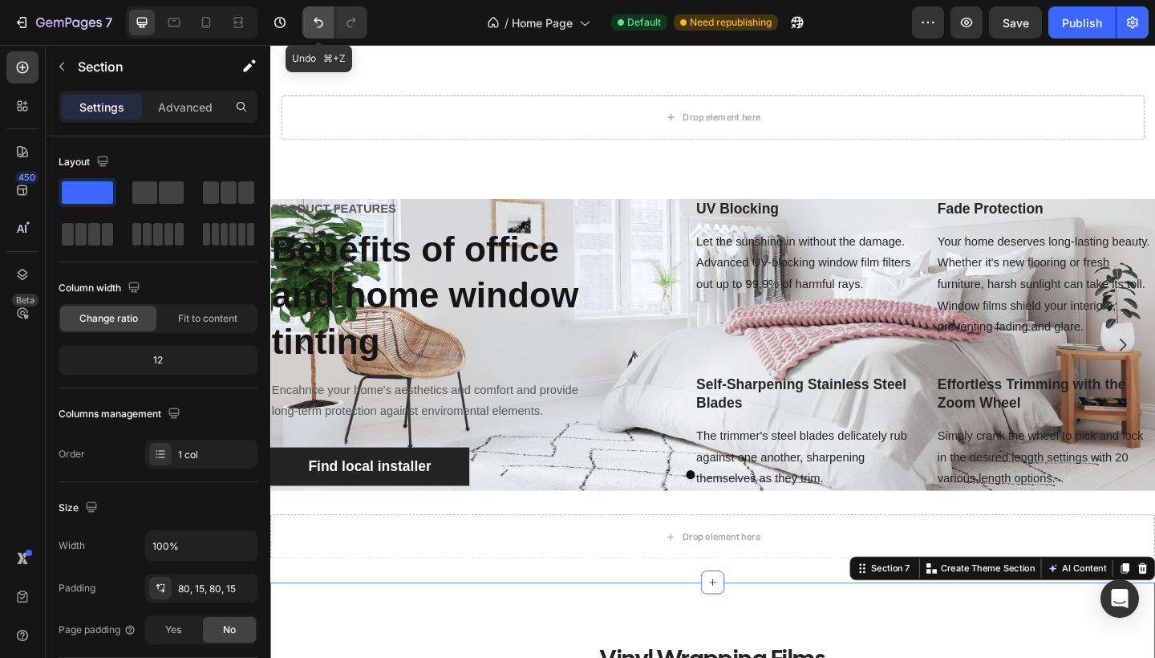
click at [315, 30] on button "Undo/Redo" at bounding box center [318, 22] width 32 height 32
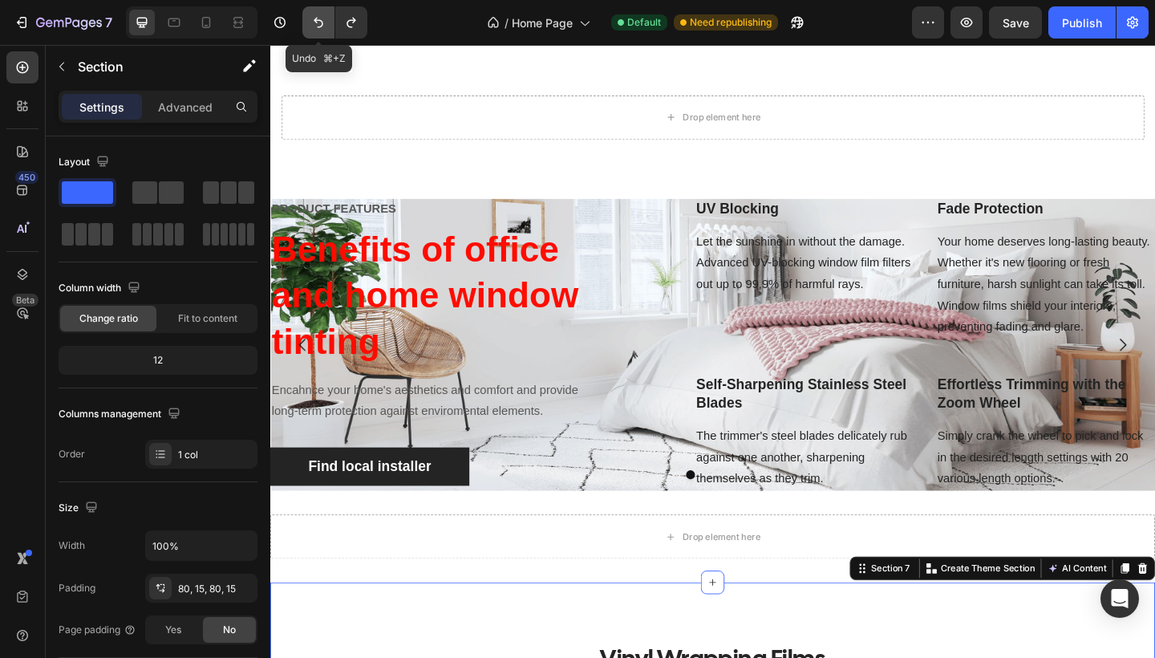
click at [315, 30] on button "Undo/Redo" at bounding box center [318, 22] width 32 height 32
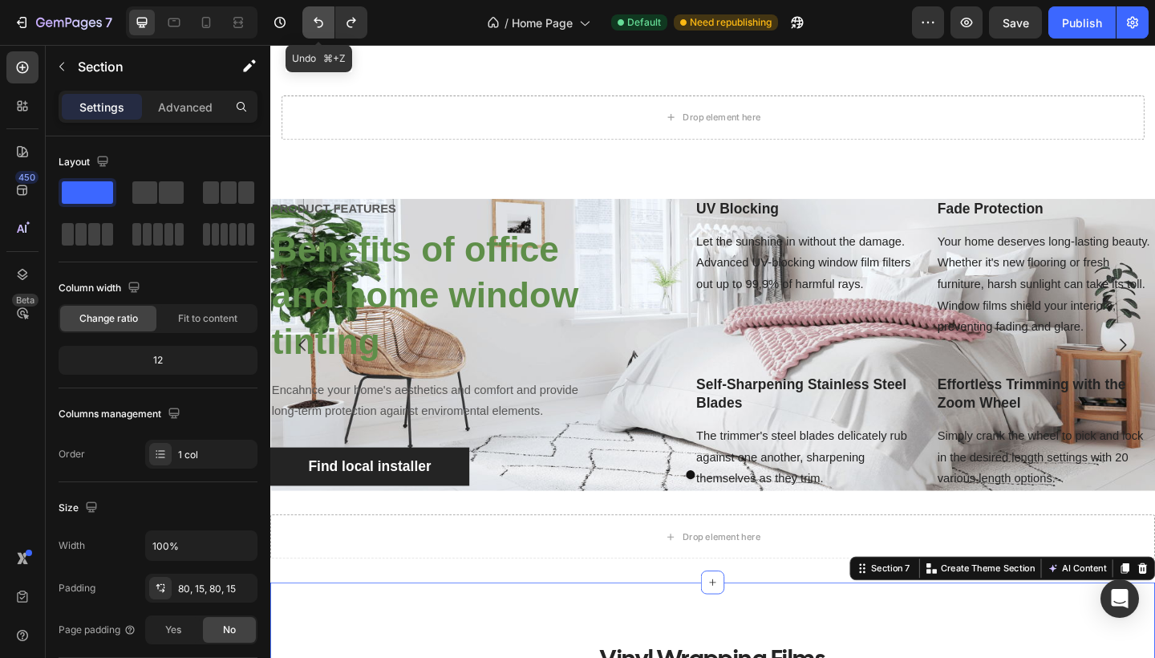
click at [315, 30] on button "Undo/Redo" at bounding box center [318, 22] width 32 height 32
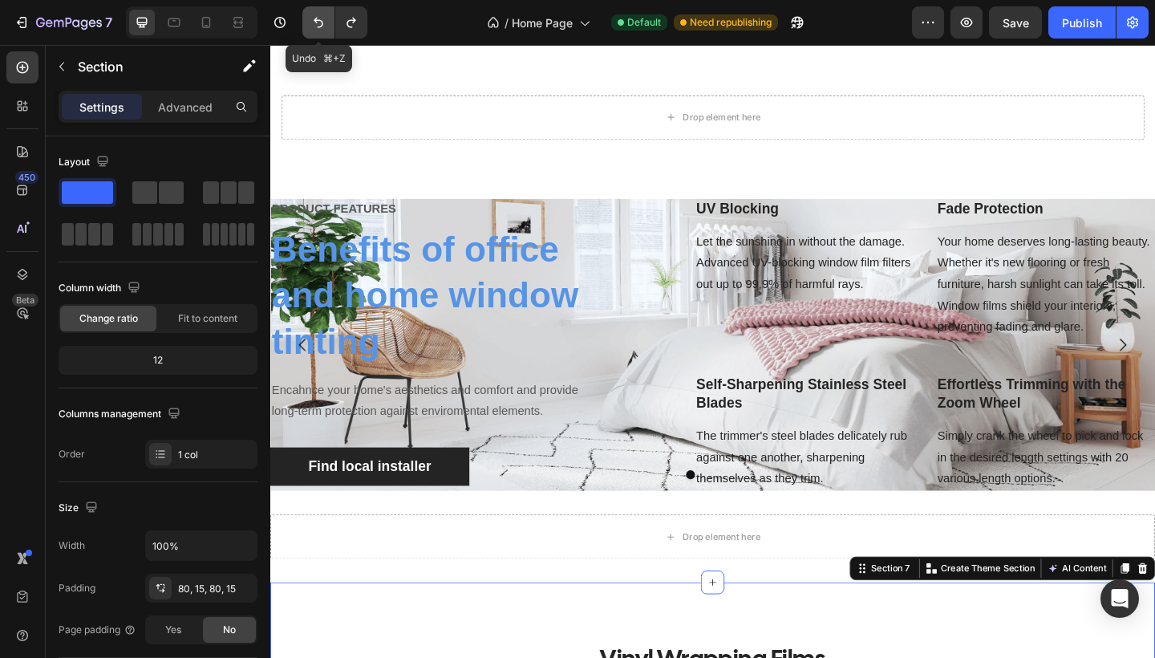
click at [315, 30] on button "Undo/Redo" at bounding box center [318, 22] width 32 height 32
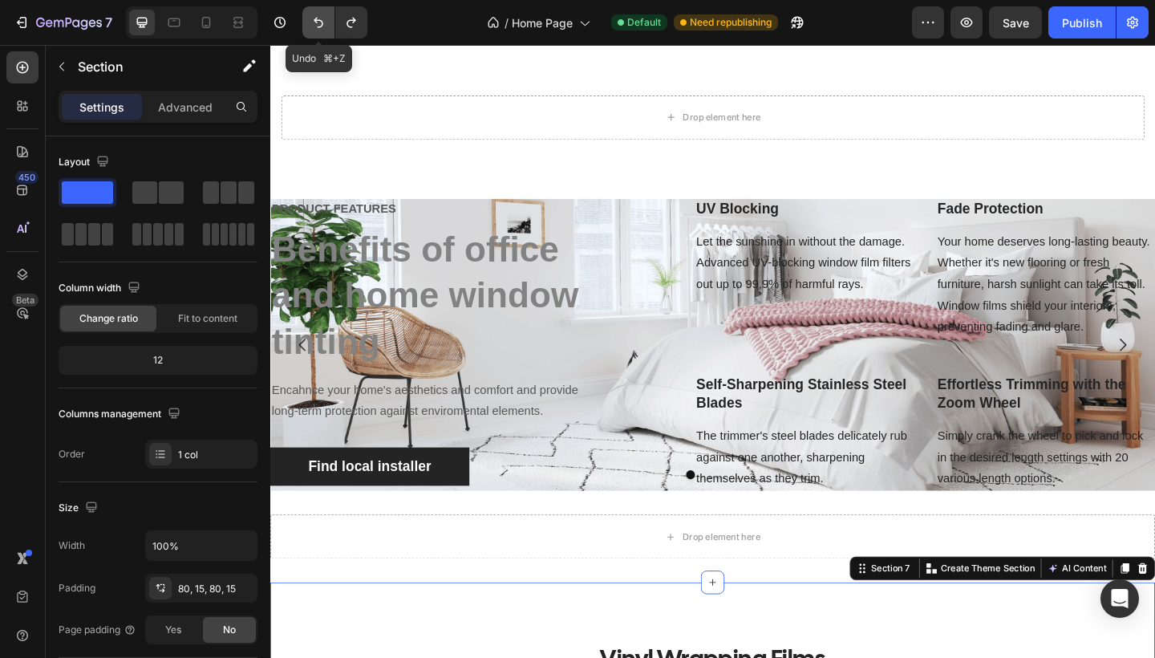
click at [315, 30] on button "Undo/Redo" at bounding box center [318, 22] width 32 height 32
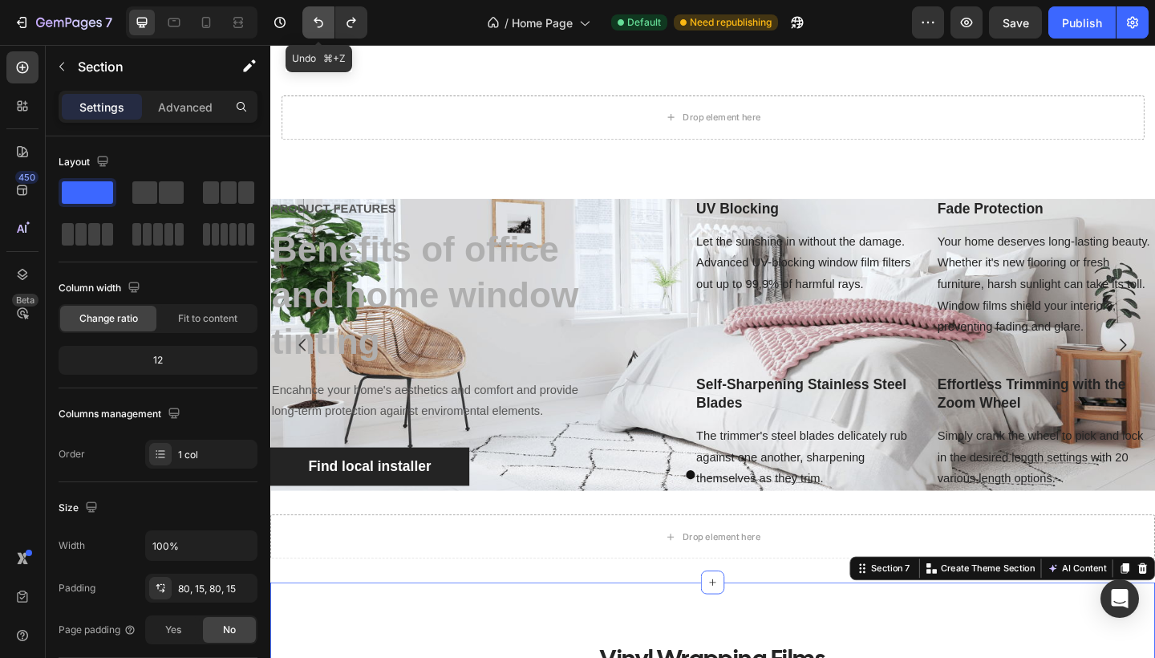
click at [315, 30] on button "Undo/Redo" at bounding box center [318, 22] width 32 height 32
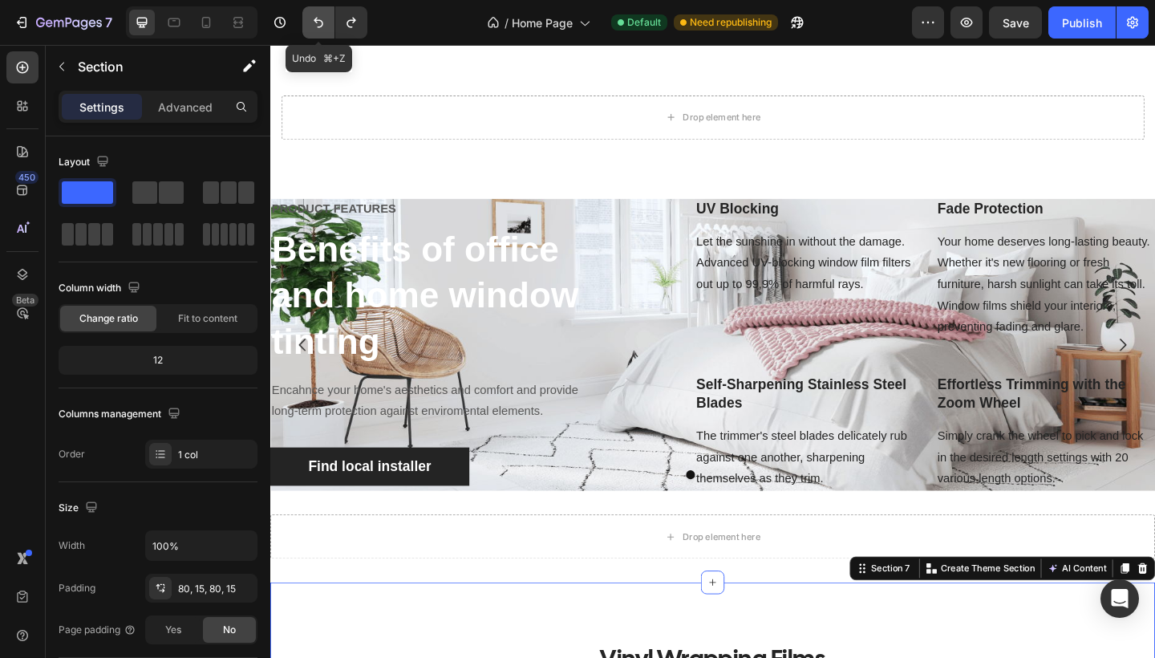
click at [315, 30] on button "Undo/Redo" at bounding box center [318, 22] width 32 height 32
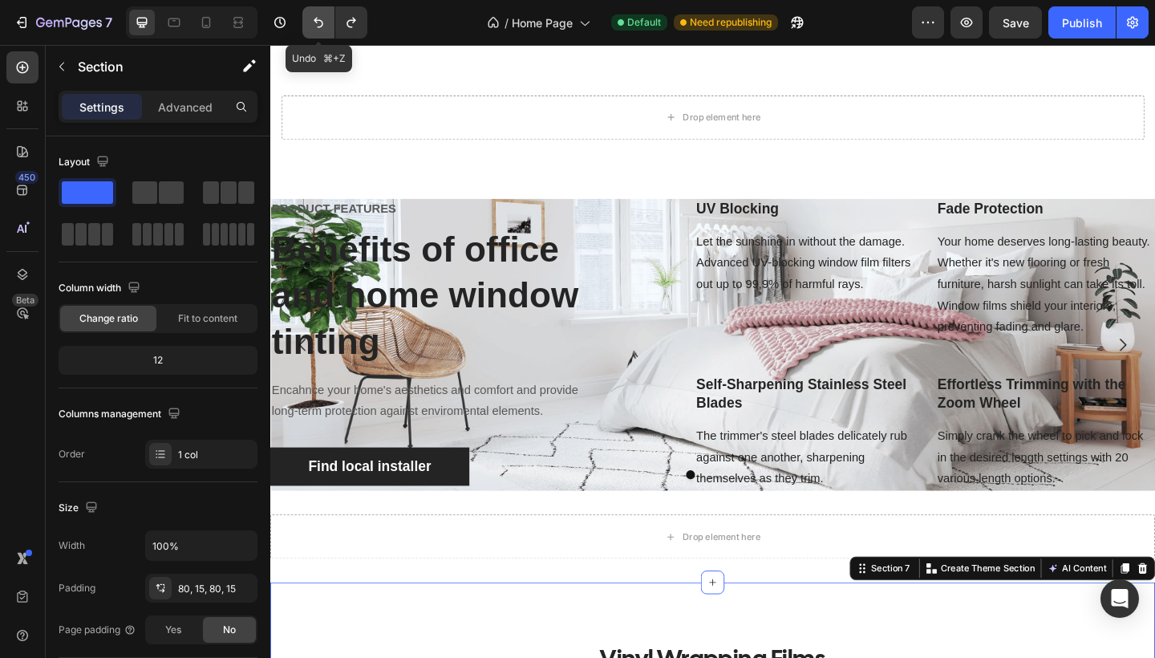
click at [315, 30] on button "Undo/Redo" at bounding box center [318, 22] width 32 height 32
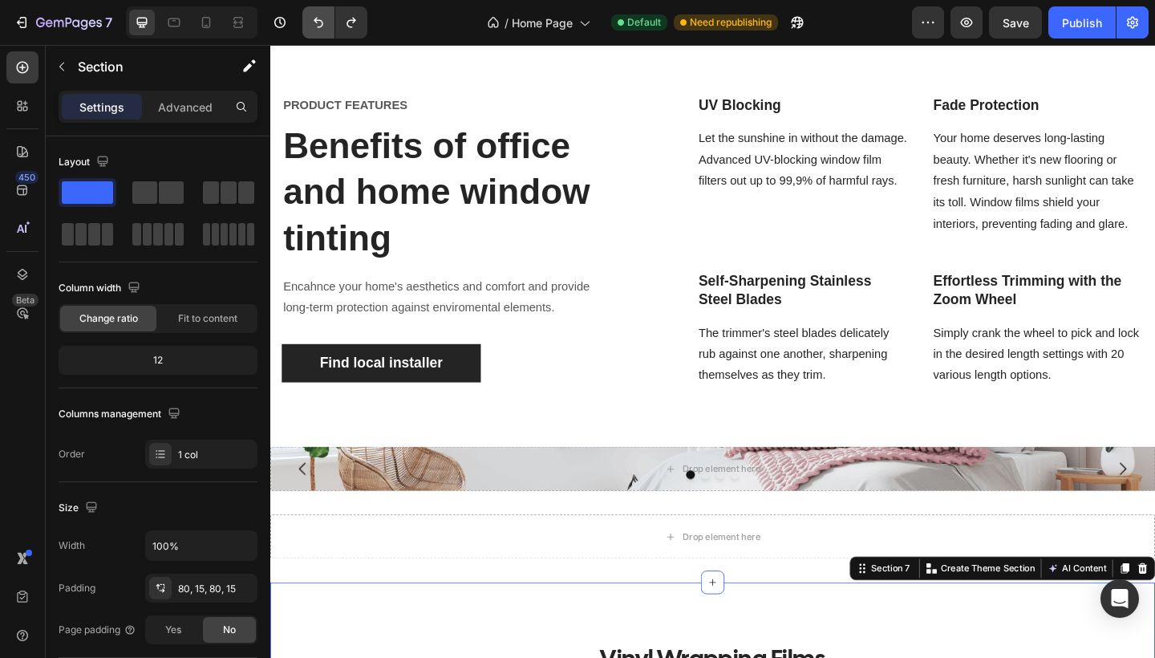
click at [319, 24] on icon "Undo/Redo" at bounding box center [318, 22] width 16 height 16
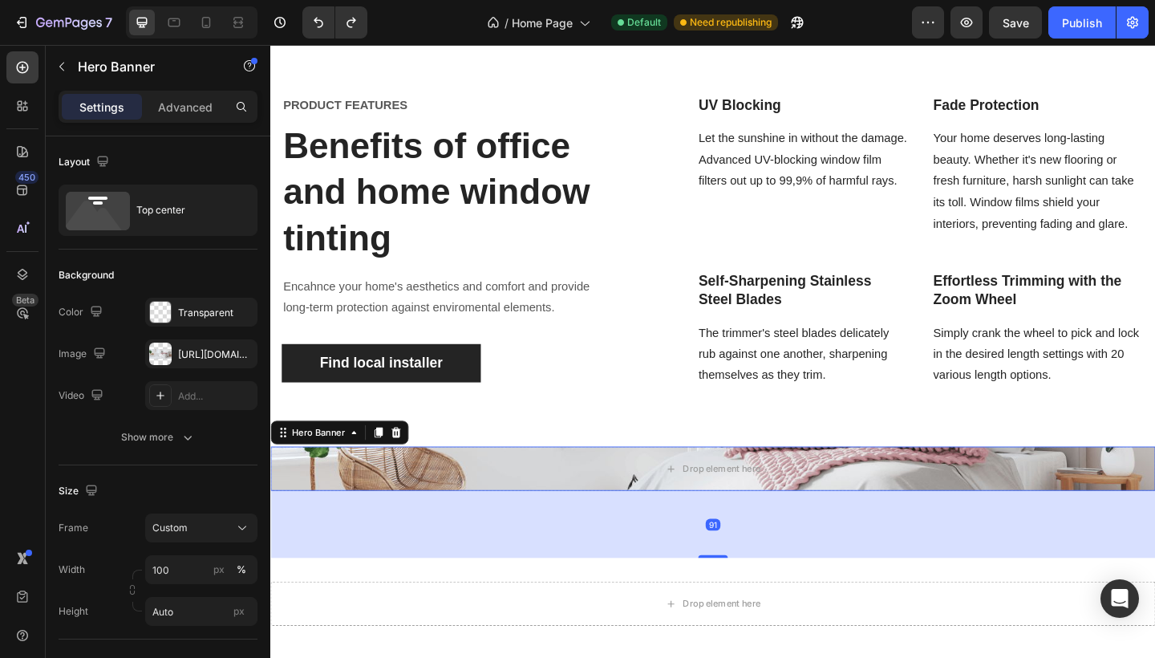
drag, startPoint x: 764, startPoint y: 521, endPoint x: 758, endPoint y: 598, distance: 76.5
click at [758, 600] on div at bounding box center [751, 601] width 32 height 3
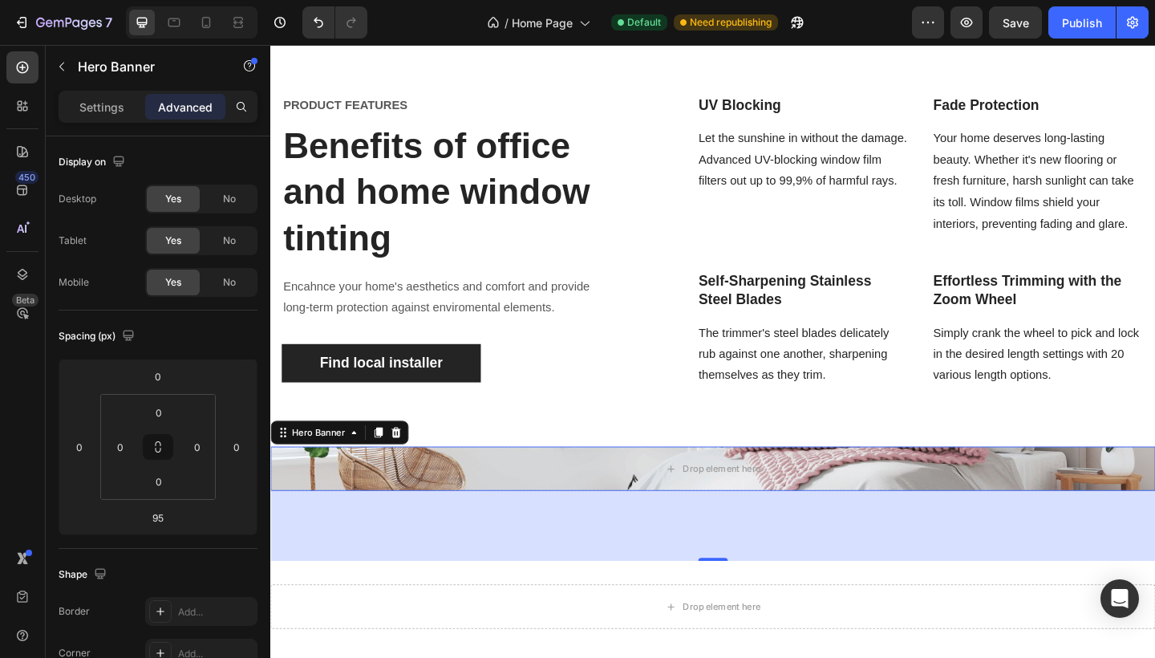
drag, startPoint x: 756, startPoint y: 595, endPoint x: 750, endPoint y: 550, distance: 45.4
click at [750, 550] on div "PRODUCT FEATURES Text block Benefits of office and home window tinting Heading …" at bounding box center [751, 111] width 962 height 3544
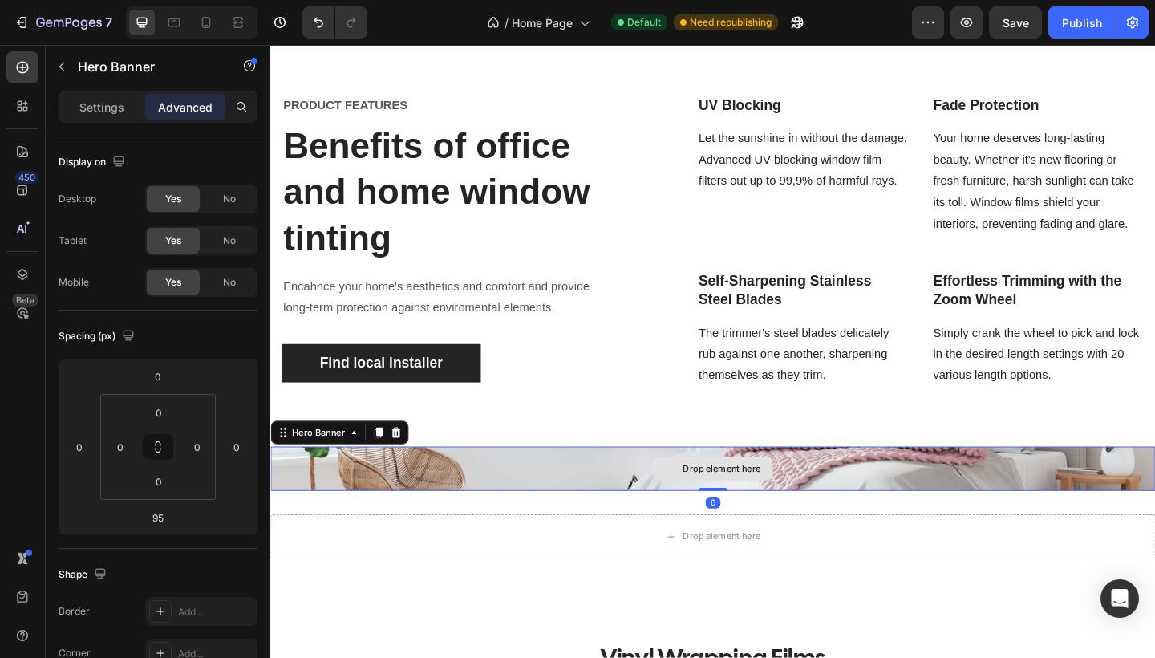
drag, startPoint x: 756, startPoint y: 598, endPoint x: 756, endPoint y: 496, distance: 101.9
type input "0"
click at [756, 496] on div "Drop element here Hero Banner 0" at bounding box center [751, 506] width 962 height 48
click at [63, 73] on button "button" at bounding box center [62, 67] width 26 height 26
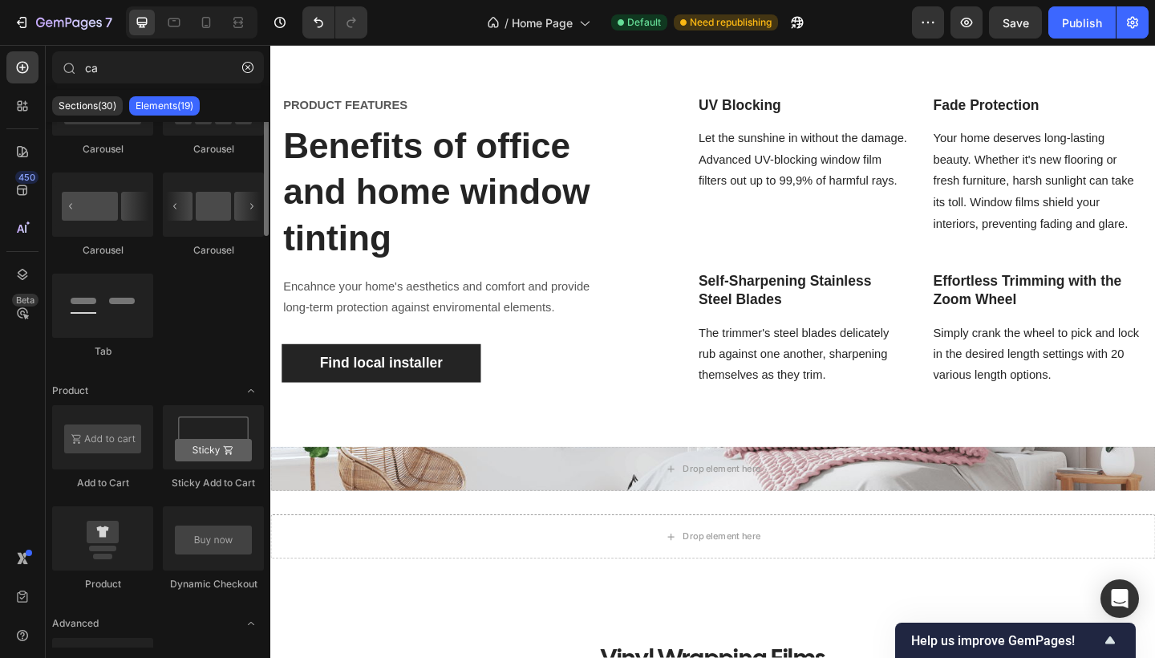
scroll to position [0, 0]
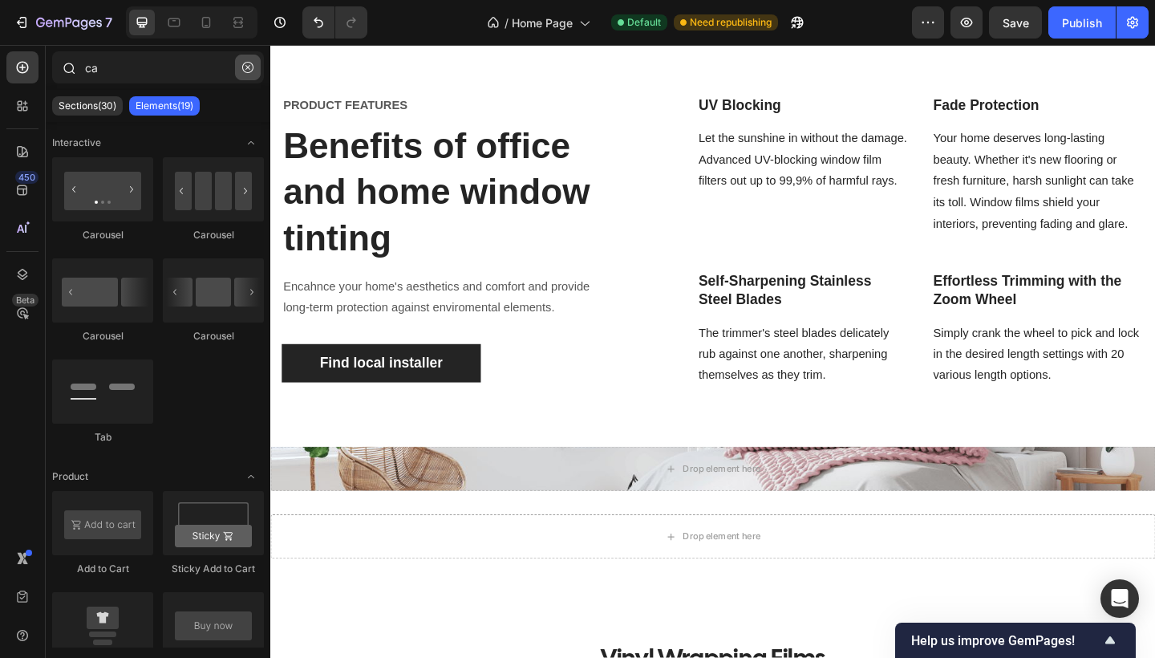
click at [243, 75] on button "button" at bounding box center [248, 68] width 26 height 26
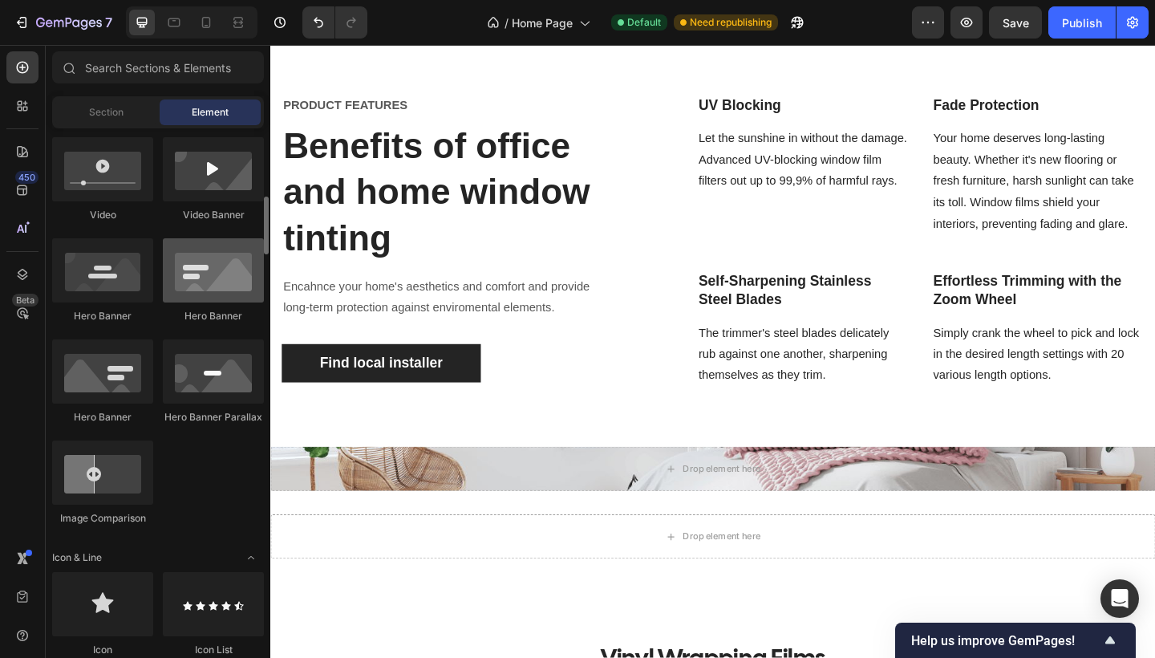
scroll to position [623, 0]
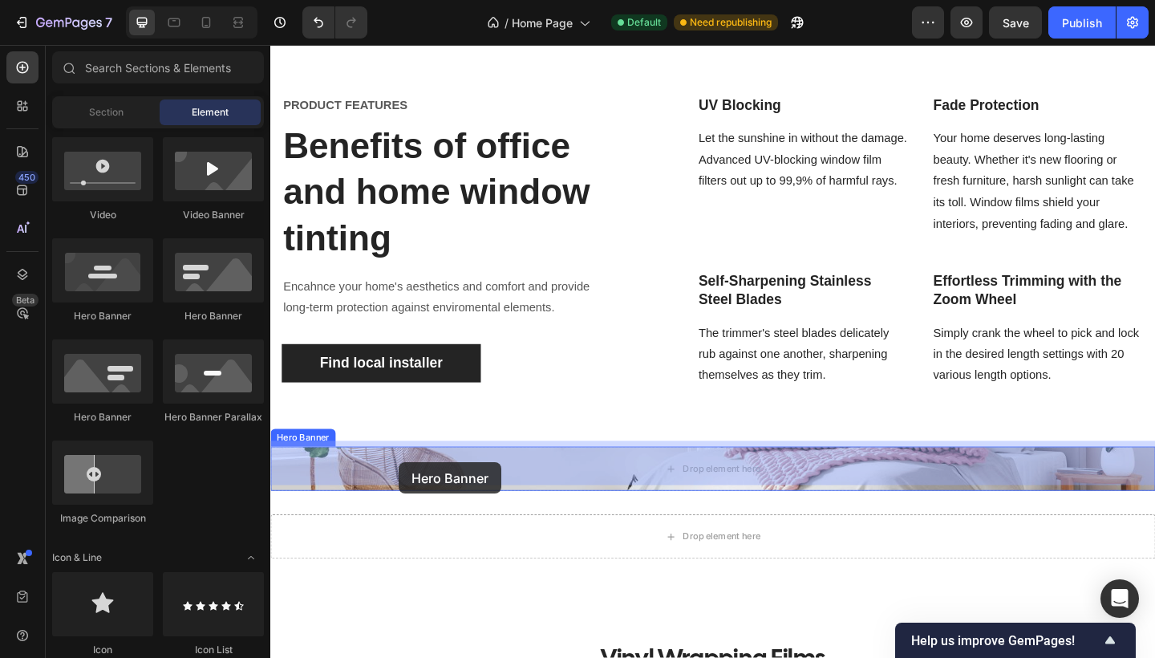
drag, startPoint x: 473, startPoint y: 330, endPoint x: 407, endPoint y: 496, distance: 178.1
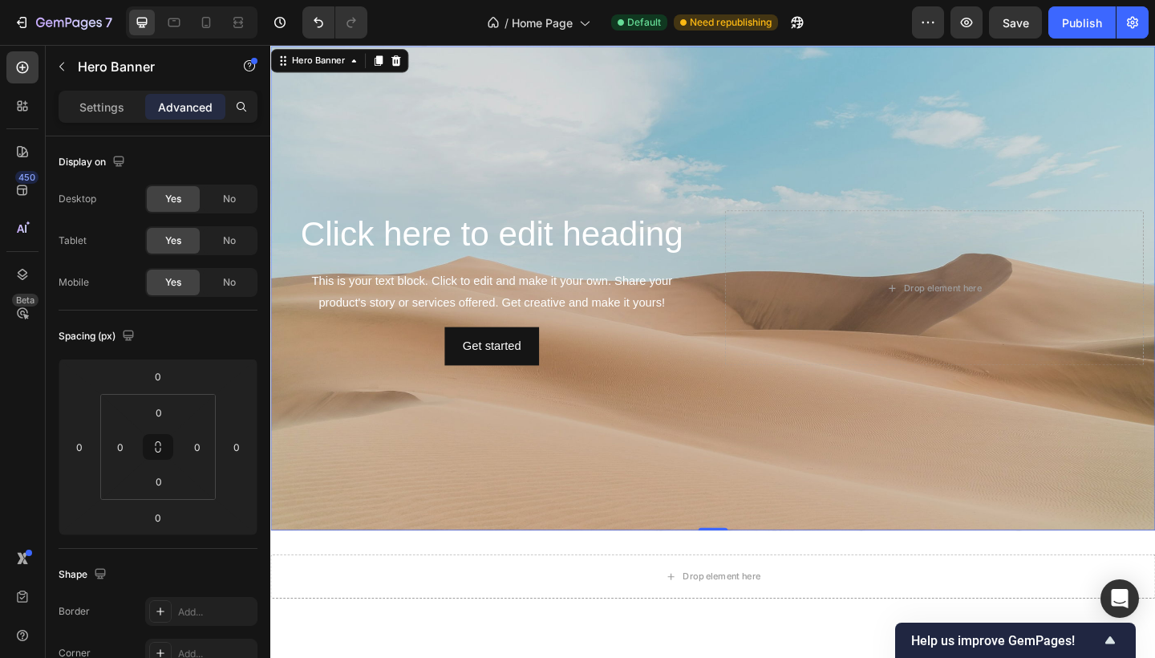
scroll to position [2086, 0]
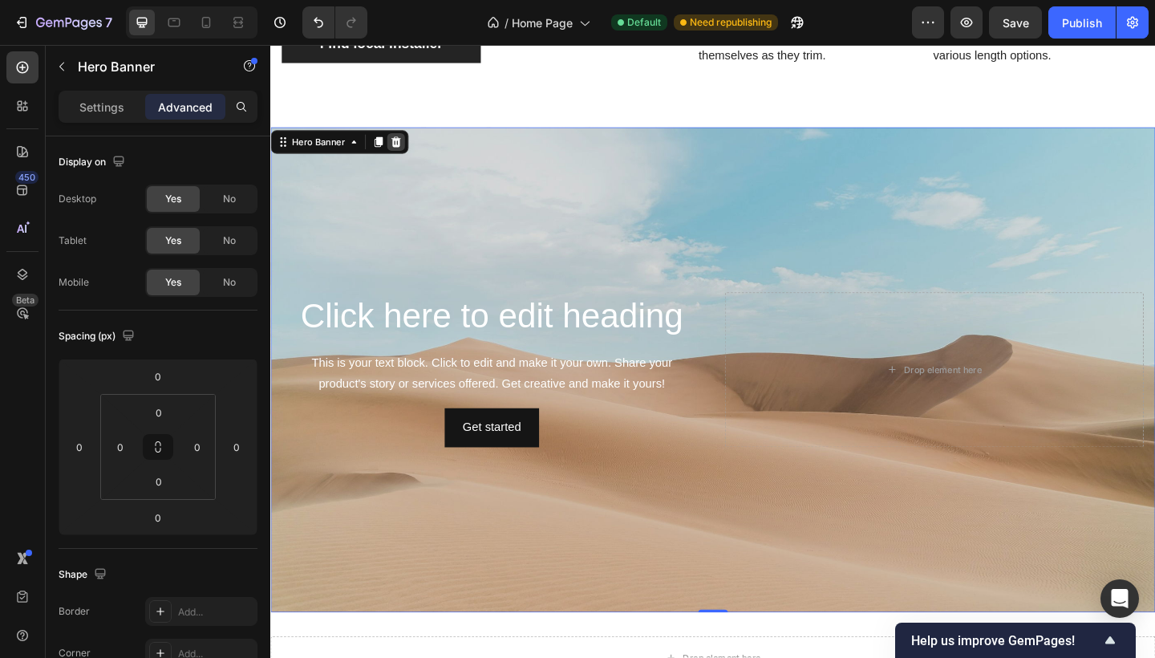
click at [403, 147] on icon at bounding box center [407, 150] width 10 height 11
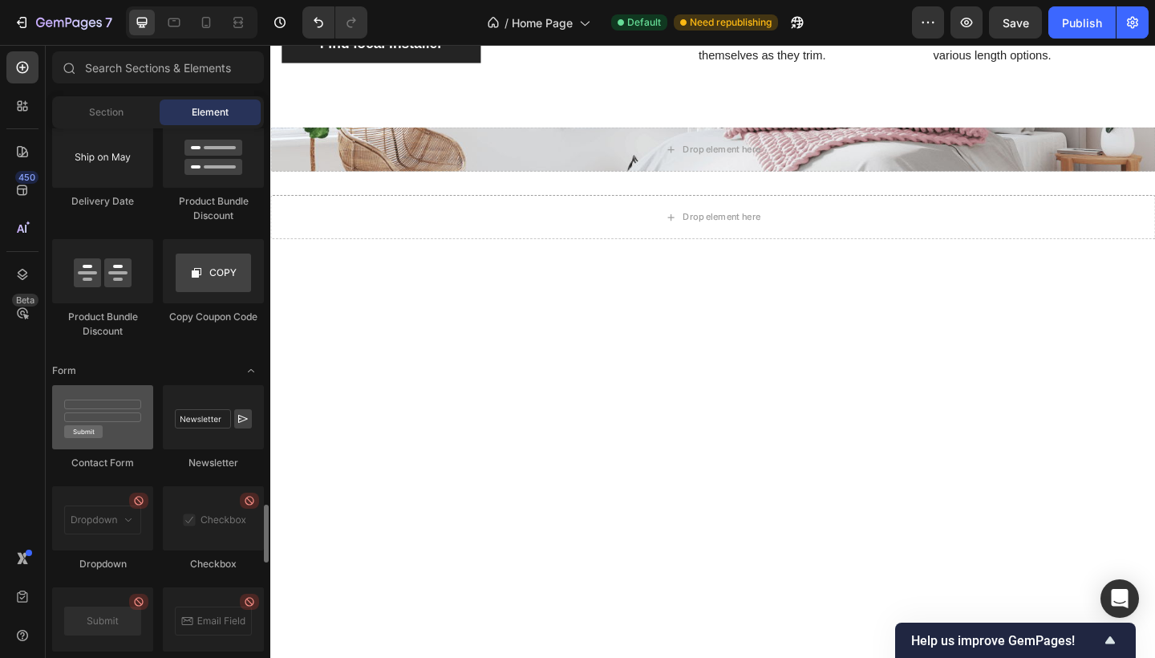
scroll to position [3425, 0]
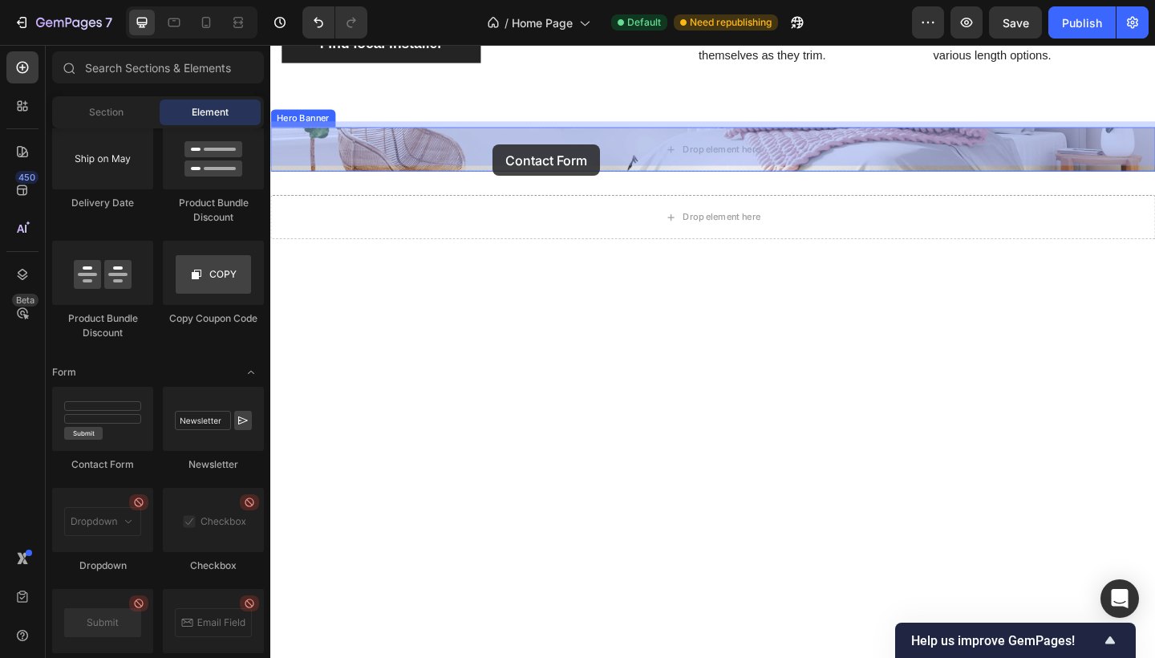
drag, startPoint x: 393, startPoint y: 465, endPoint x: 509, endPoint y: 154, distance: 332.2
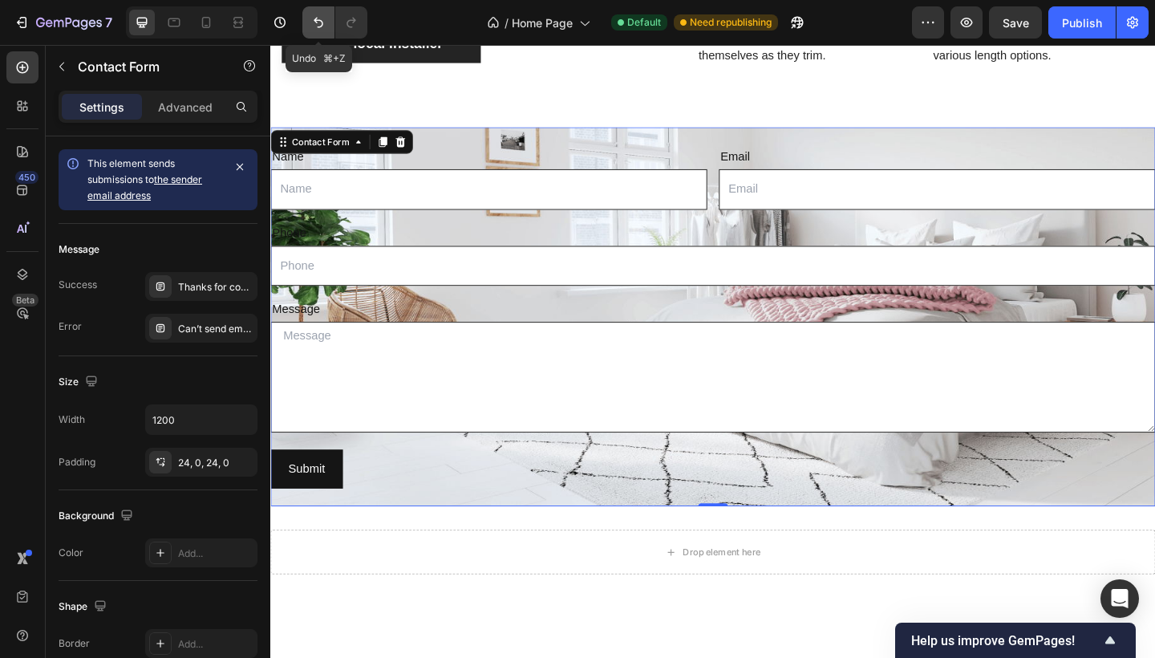
click at [316, 21] on icon "Undo/Redo" at bounding box center [319, 23] width 10 height 10
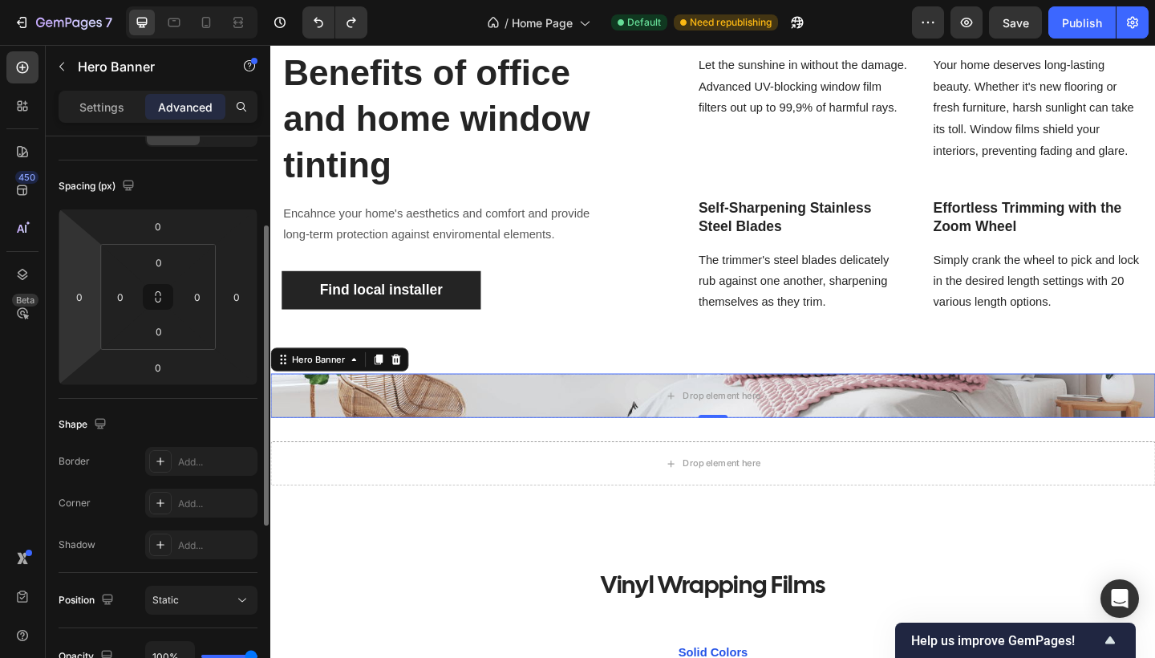
scroll to position [168, 0]
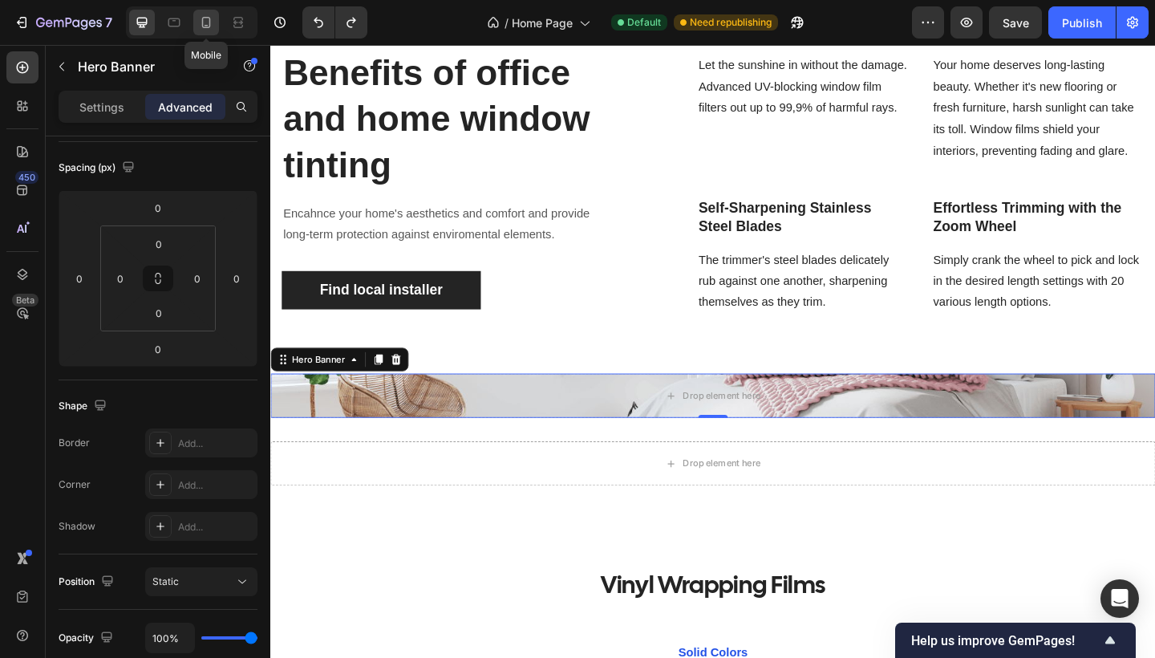
click at [202, 30] on icon at bounding box center [206, 22] width 16 height 16
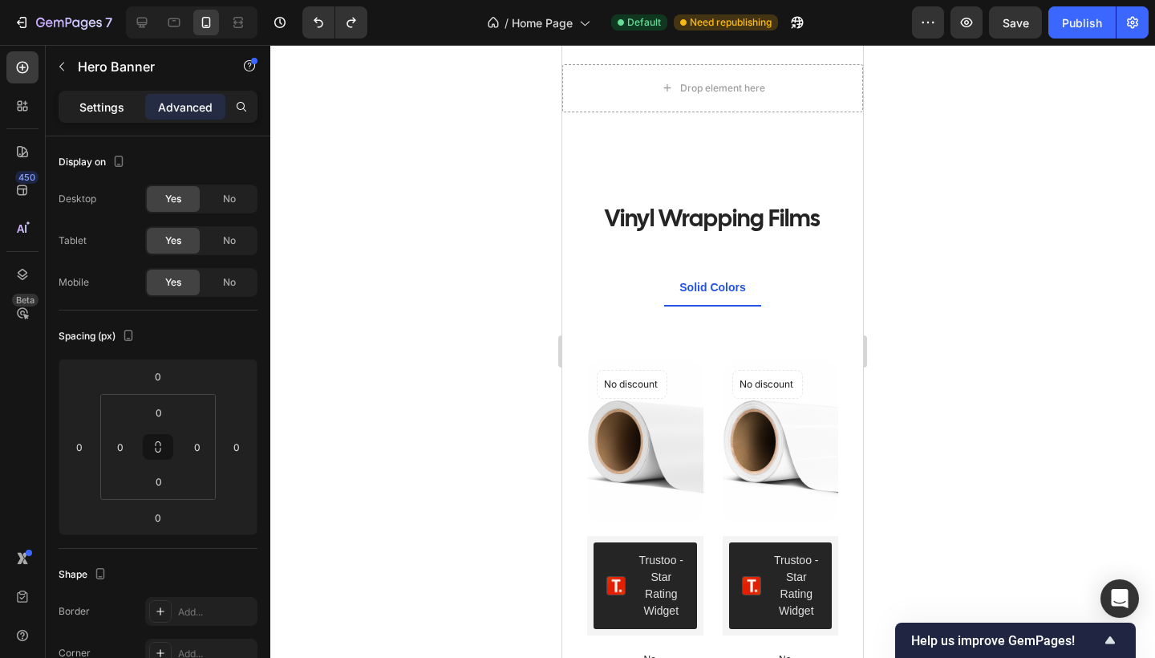
click at [101, 115] on div "Settings" at bounding box center [102, 107] width 80 height 26
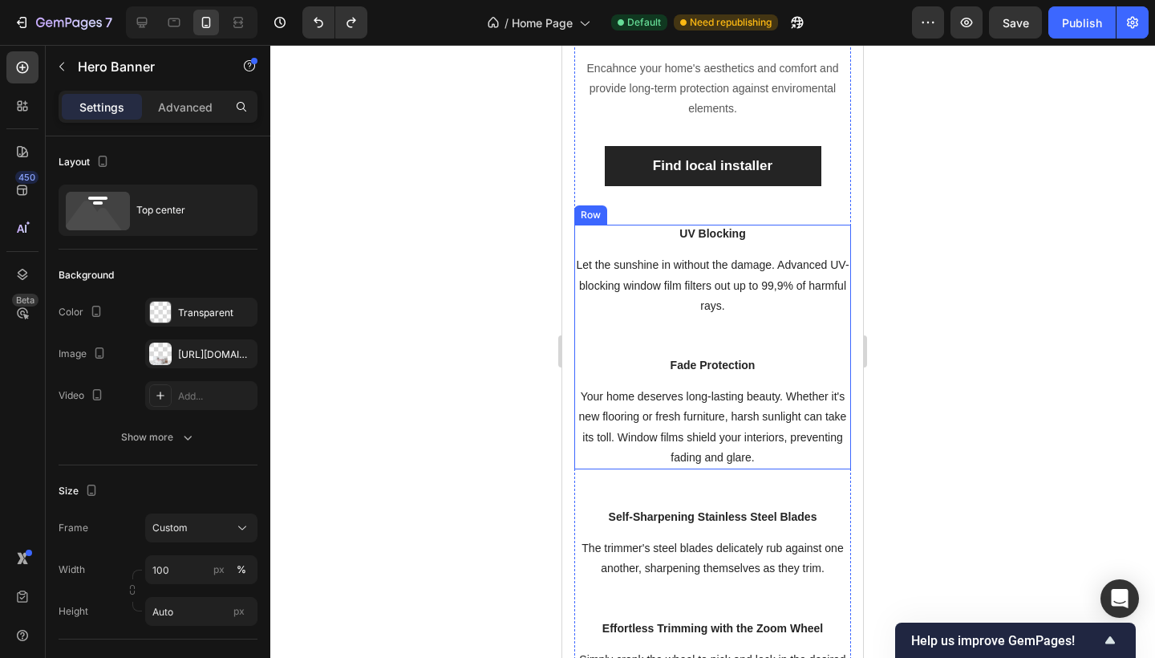
scroll to position [1959, 0]
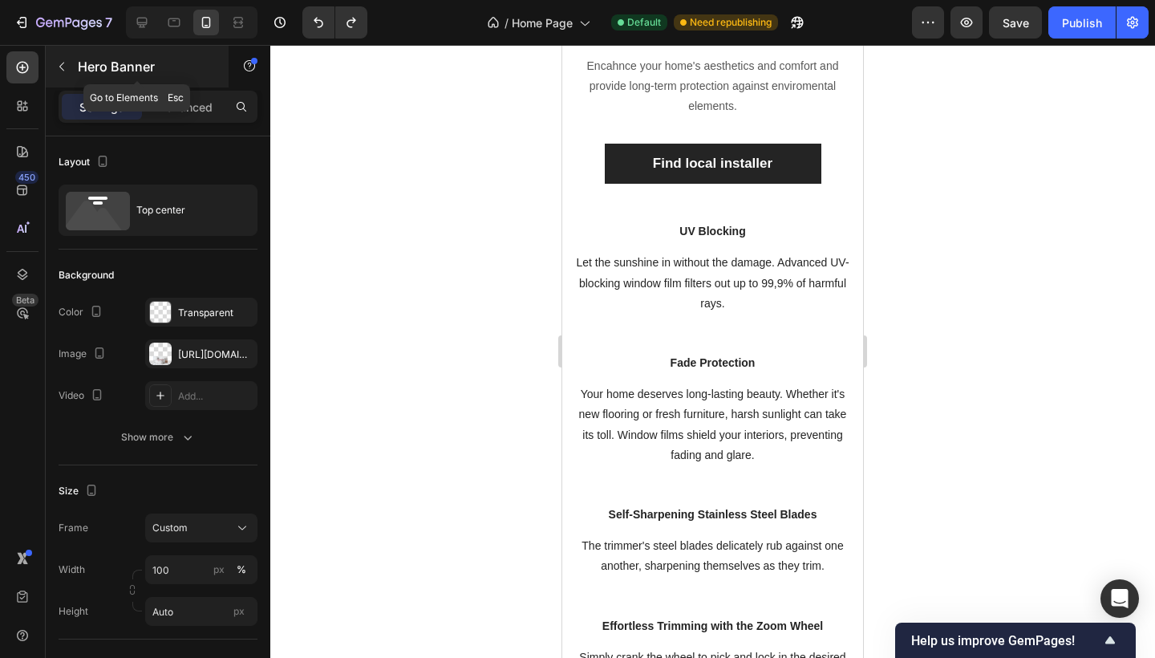
click at [63, 67] on icon "button" at bounding box center [61, 66] width 13 height 13
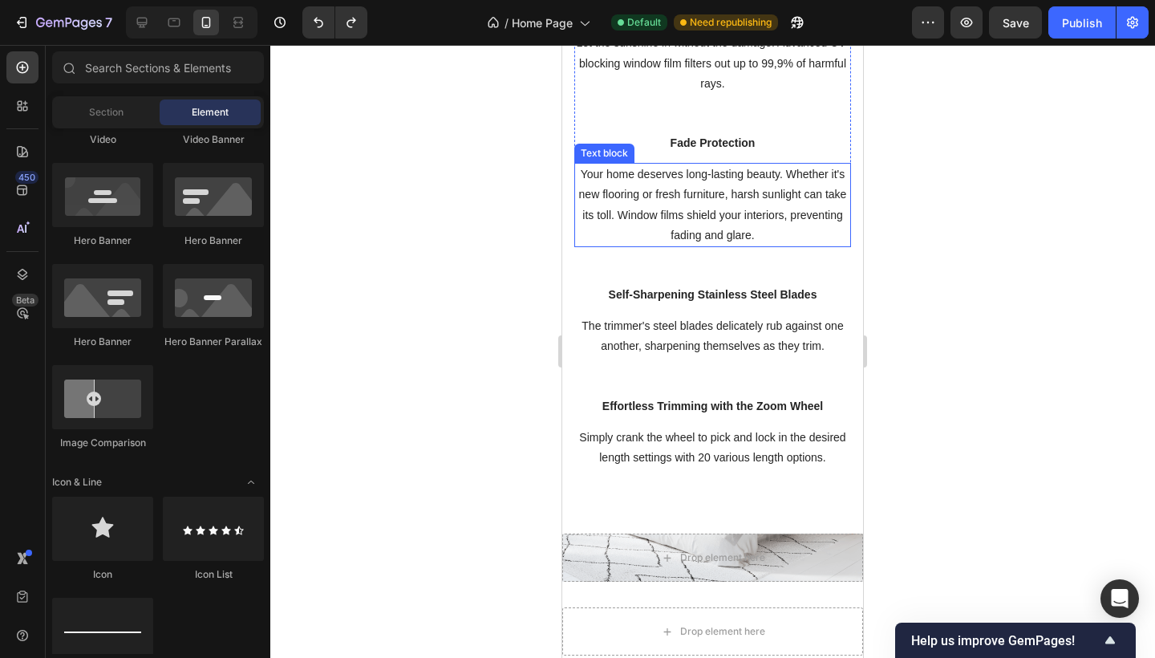
scroll to position [2195, 0]
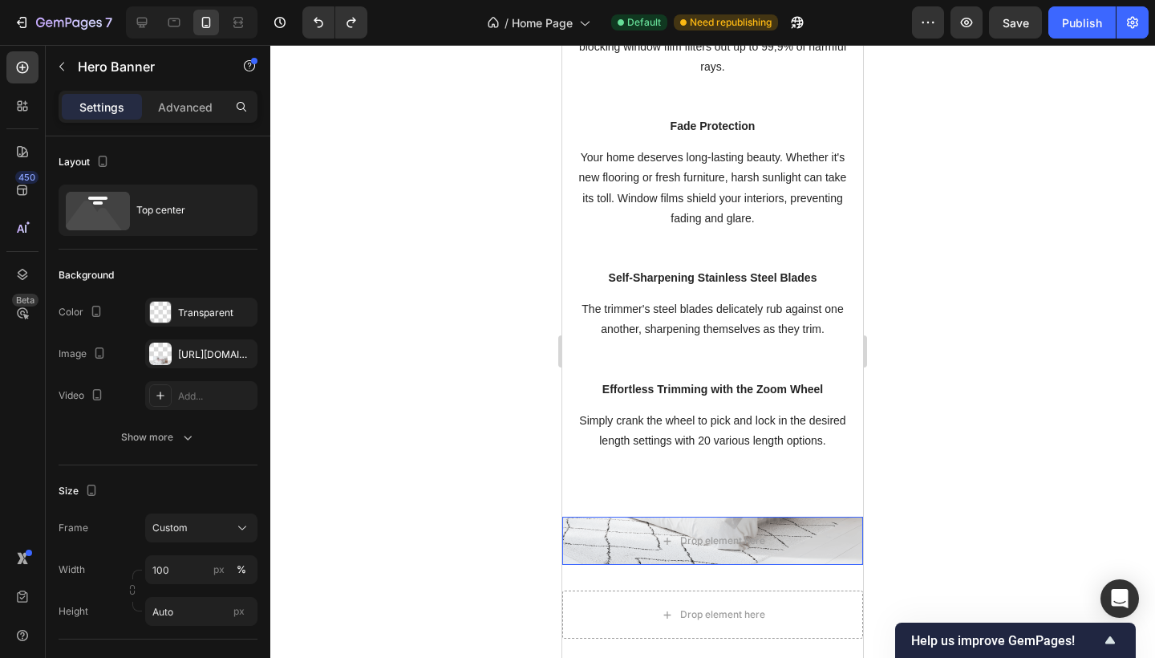
click at [693, 517] on div "Drop element here" at bounding box center [712, 541] width 301 height 48
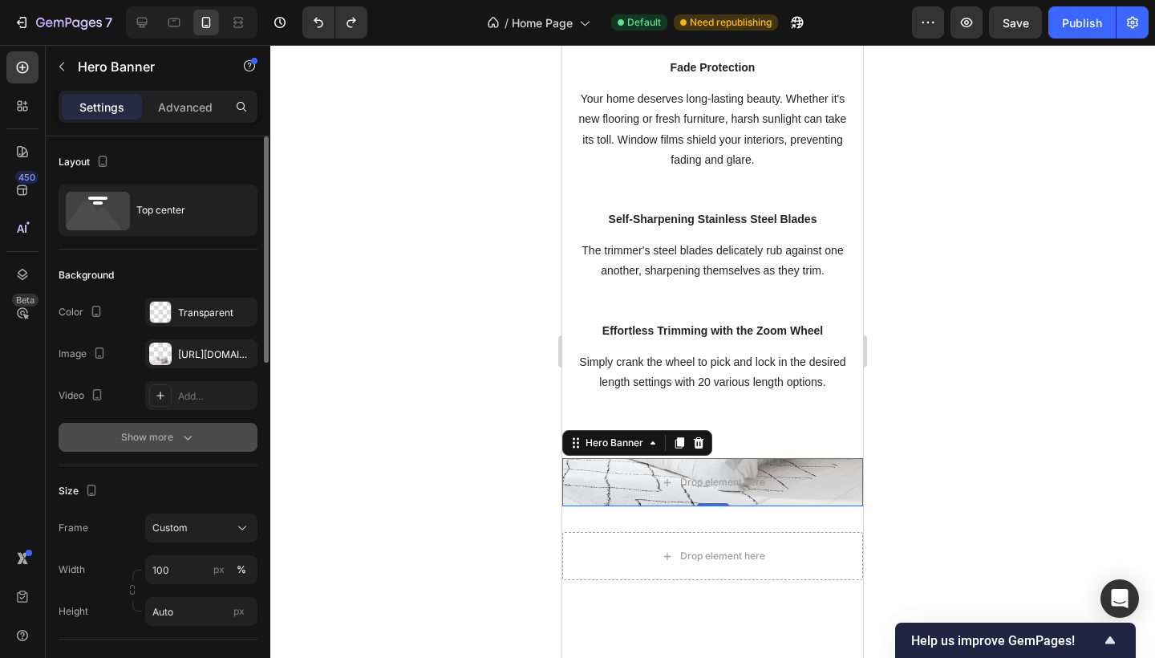
click at [185, 439] on icon "button" at bounding box center [188, 437] width 16 height 16
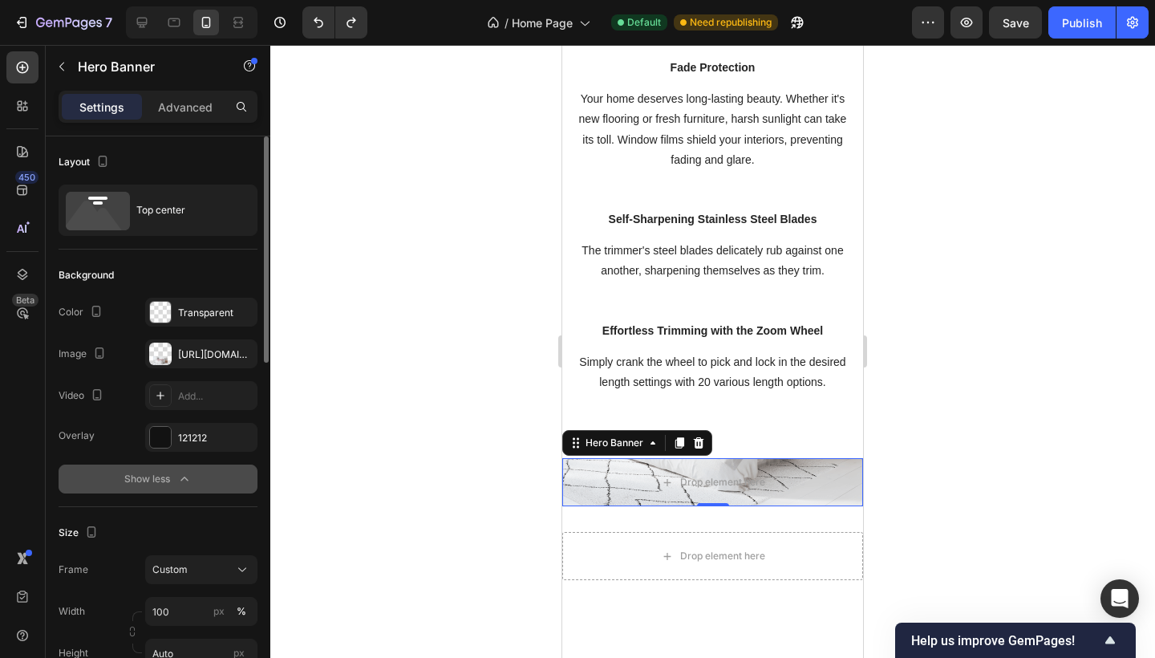
click at [184, 466] on button "Show less" at bounding box center [158, 478] width 199 height 29
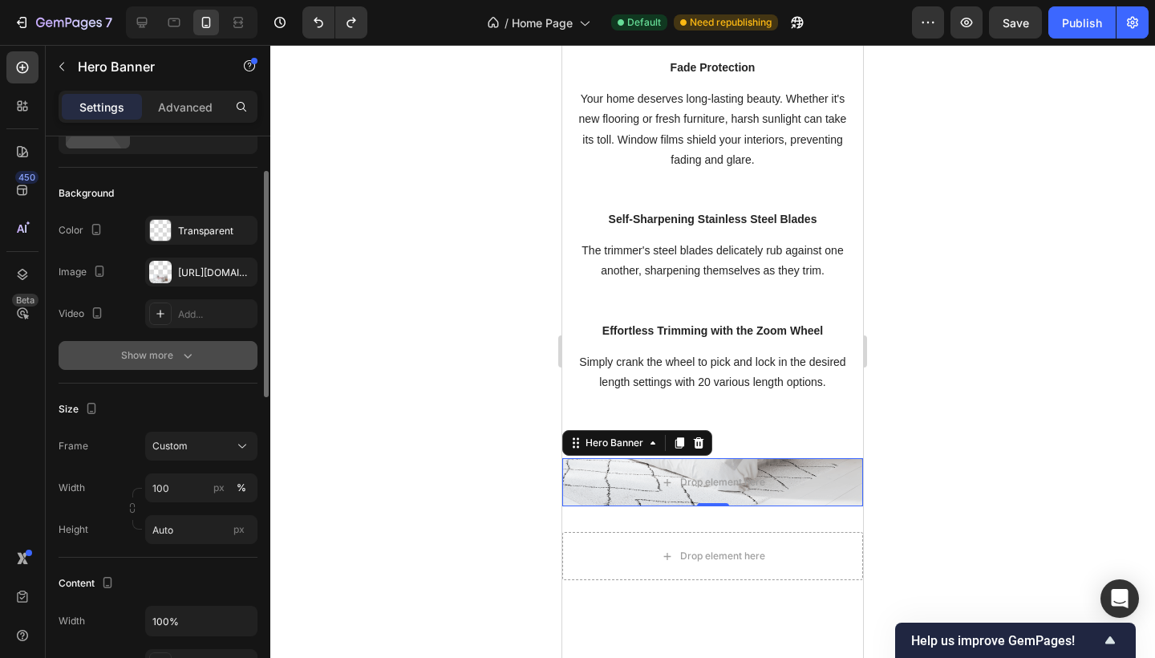
scroll to position [83, 0]
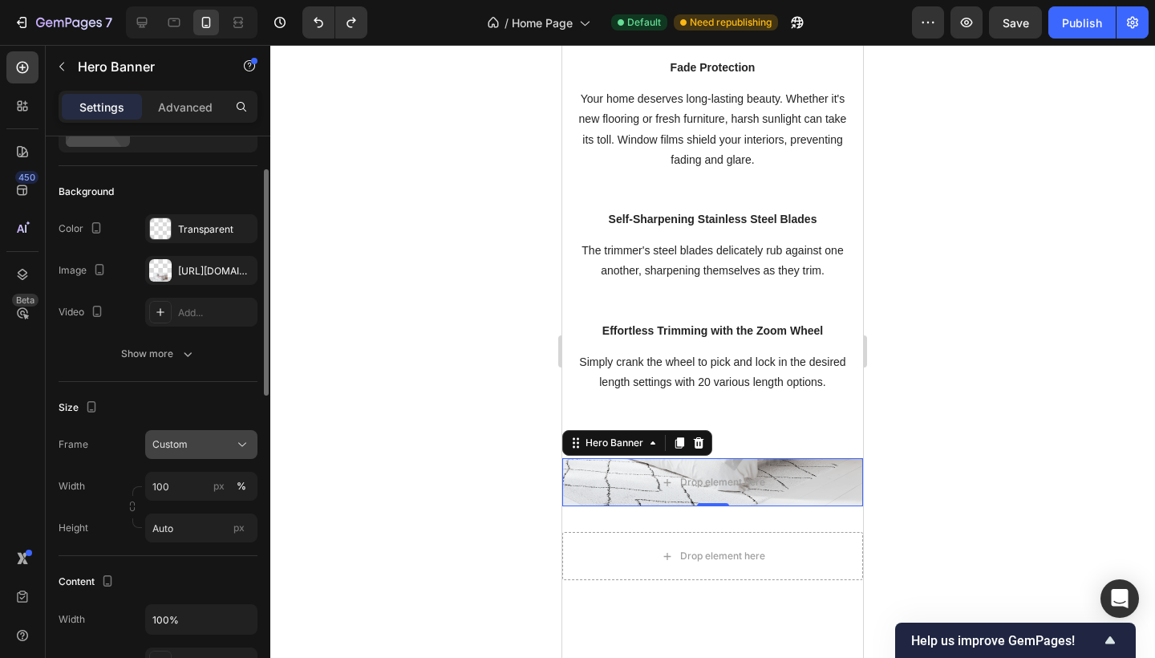
click at [199, 452] on div "Custom" at bounding box center [201, 444] width 98 height 16
click at [196, 477] on span "As banner source" at bounding box center [191, 483] width 79 height 14
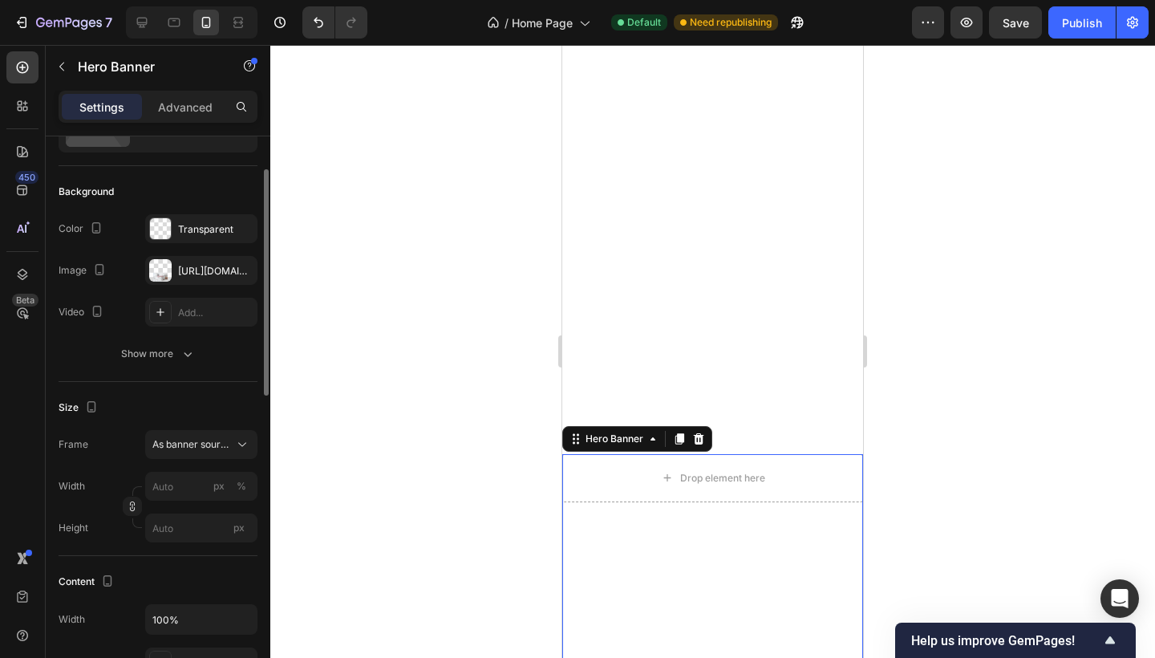
scroll to position [2587, 0]
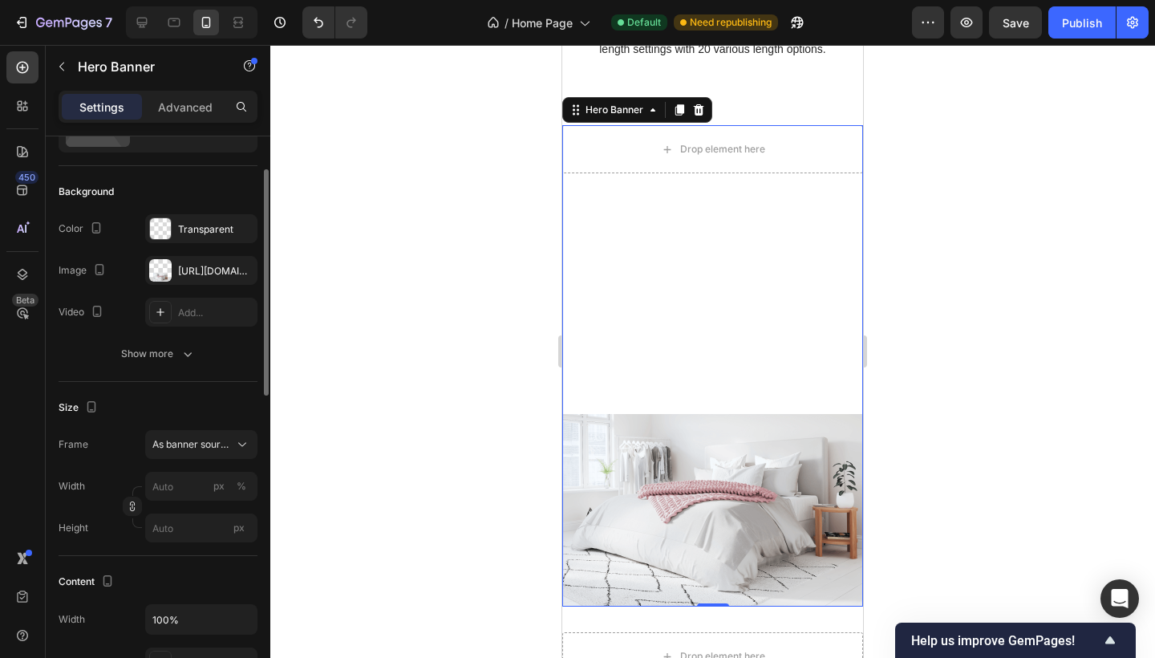
click at [634, 218] on div "Overlay" at bounding box center [712, 365] width 301 height 481
click at [144, 25] on icon at bounding box center [142, 23] width 10 height 10
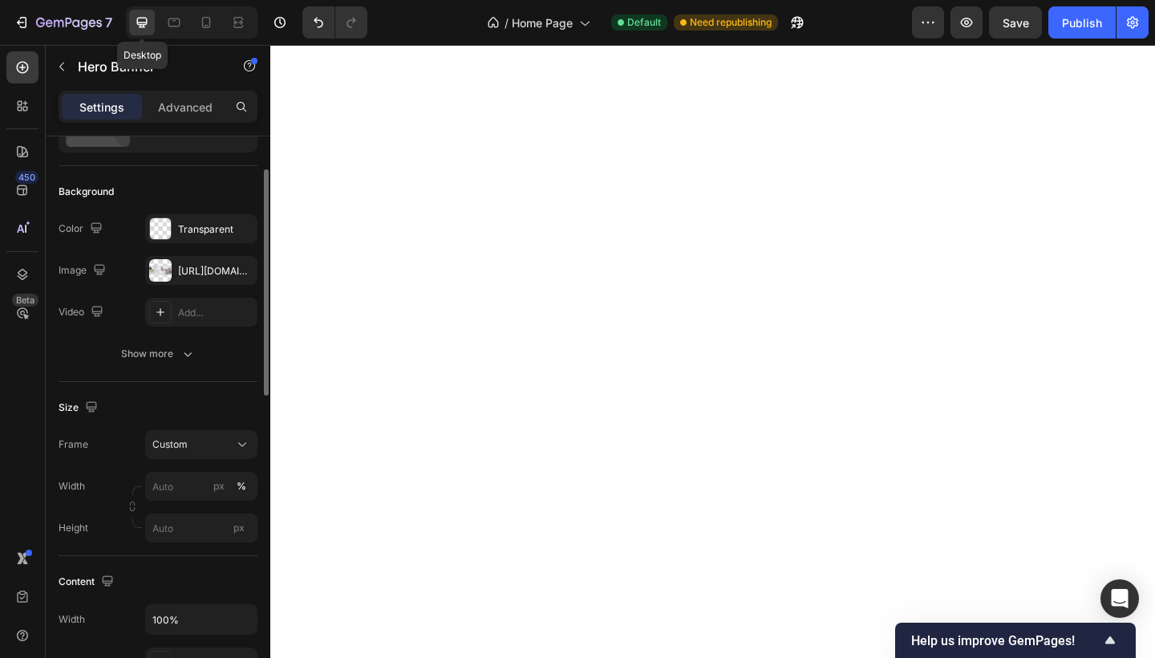
type input "100"
type input "Auto"
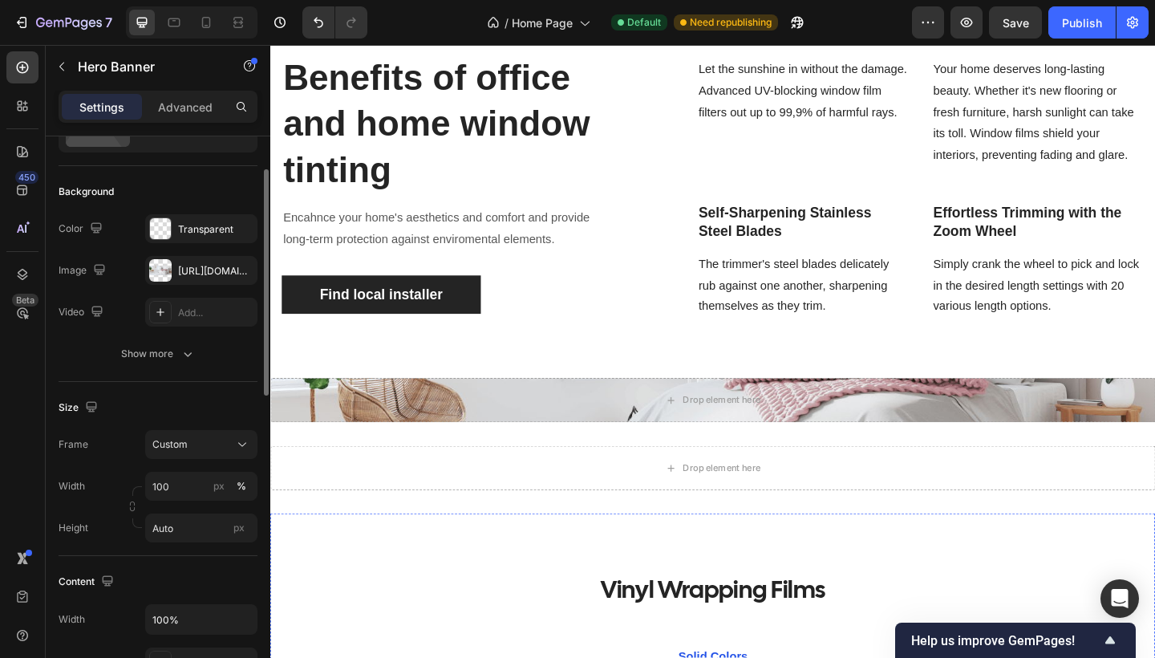
scroll to position [1841, 0]
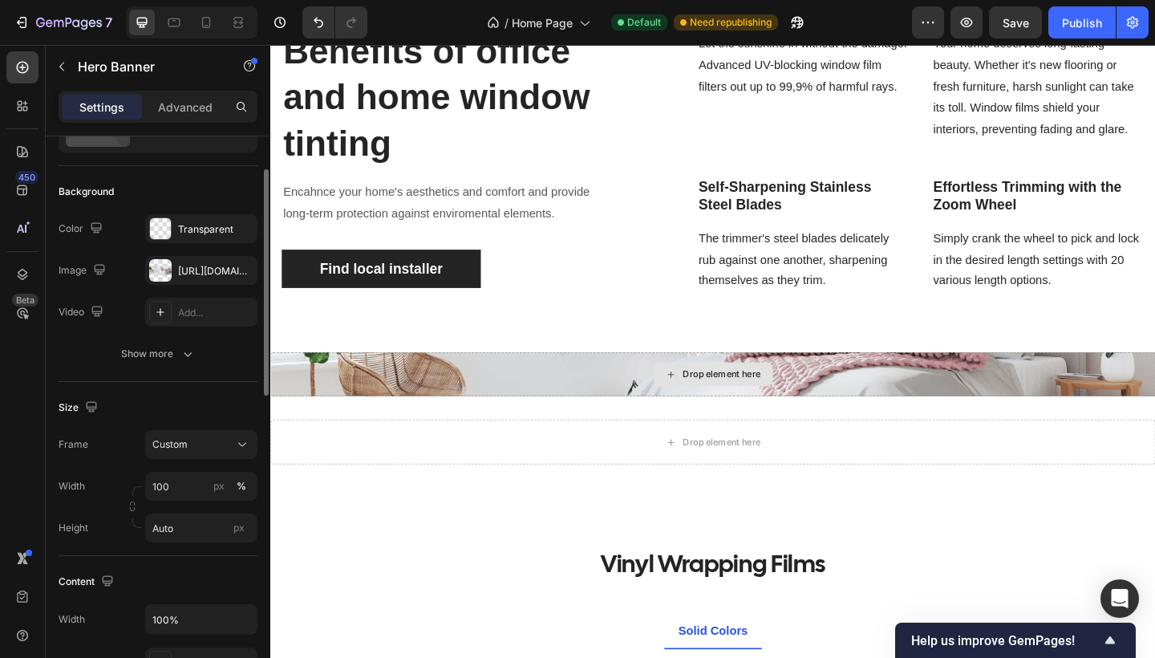
click at [498, 386] on div "Drop element here" at bounding box center [751, 403] width 962 height 48
click at [198, 435] on button "Custom" at bounding box center [201, 444] width 112 height 29
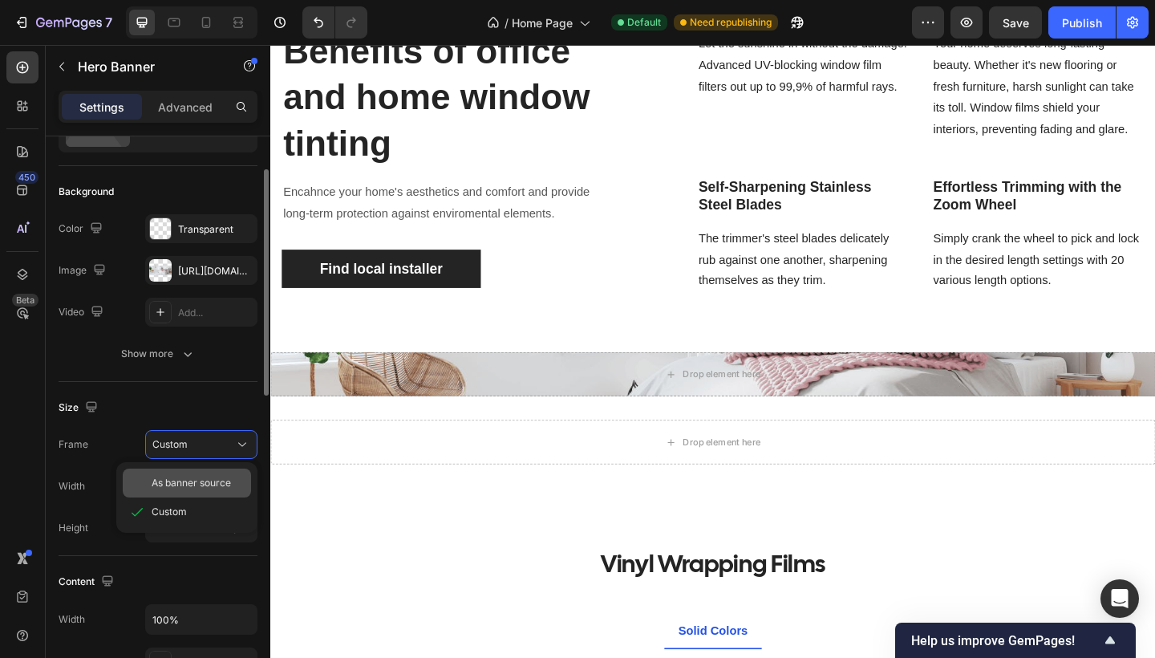
click at [194, 484] on span "As banner source" at bounding box center [191, 483] width 79 height 14
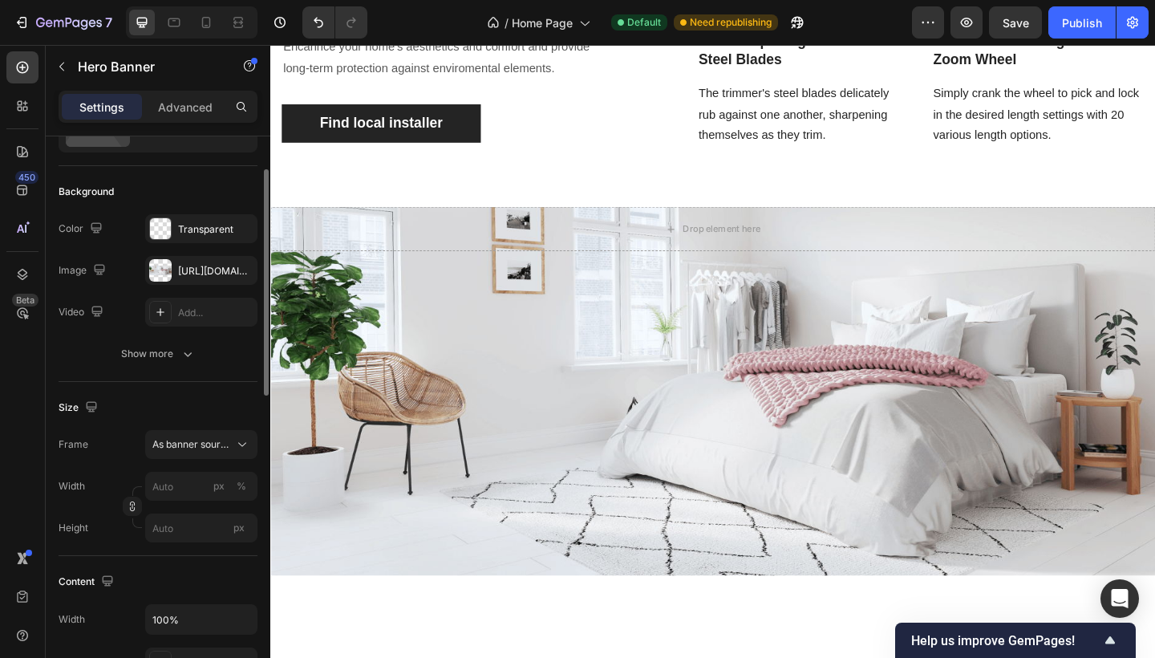
scroll to position [1868, 0]
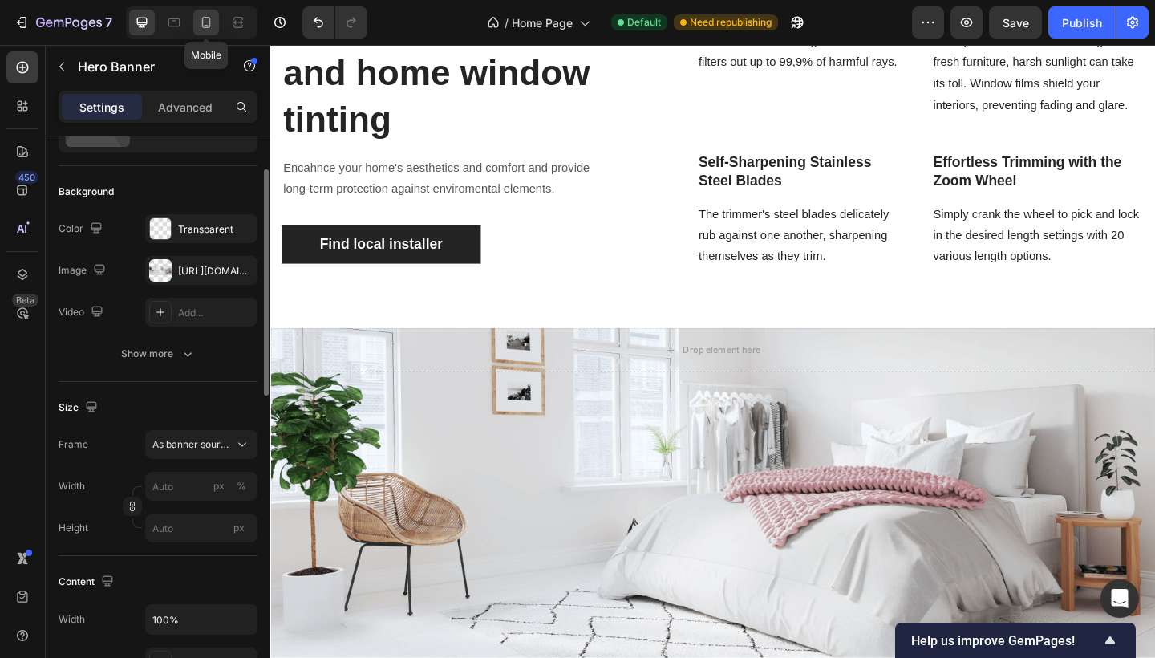
click at [207, 25] on icon at bounding box center [207, 26] width 4 height 2
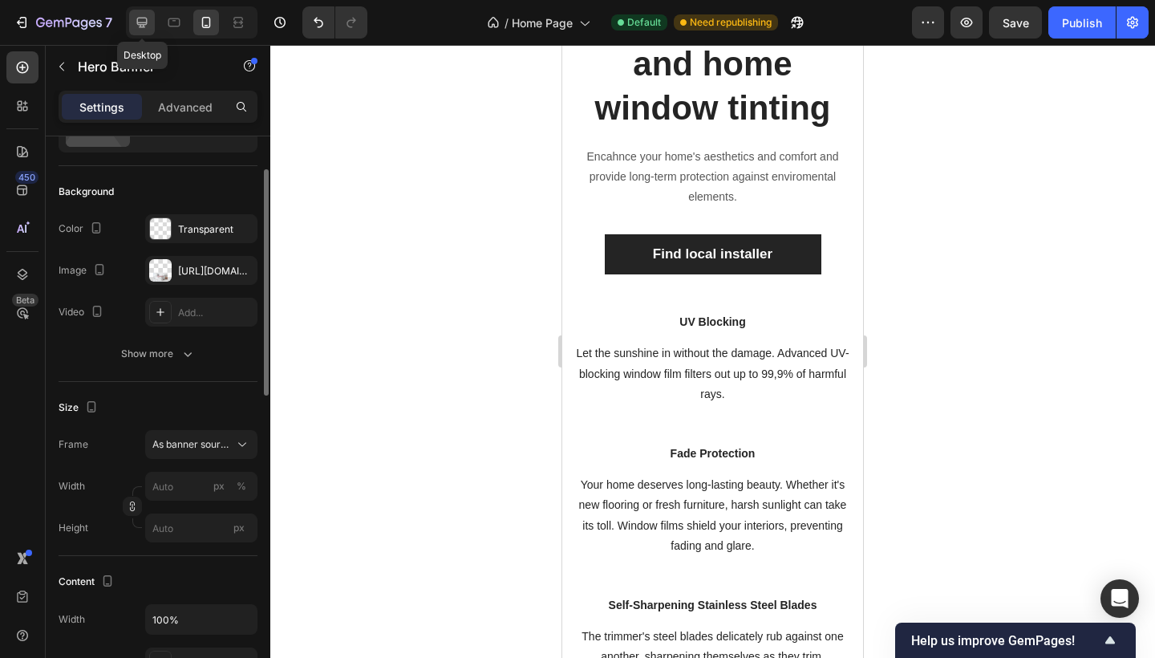
click at [140, 25] on icon at bounding box center [142, 23] width 10 height 10
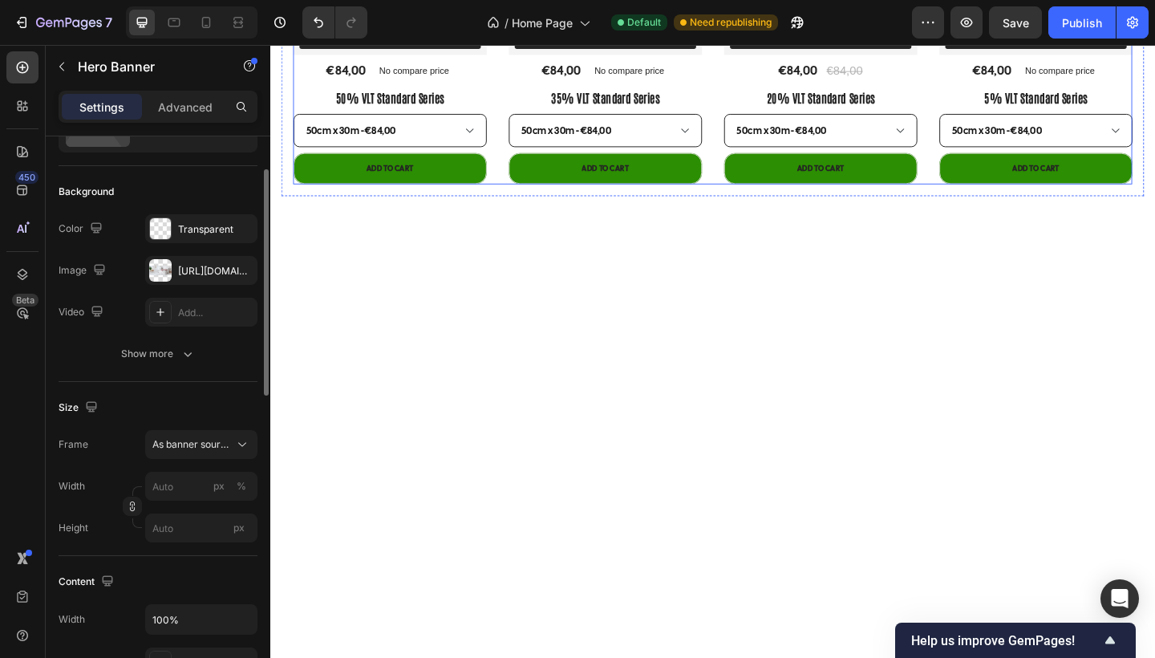
scroll to position [960, 0]
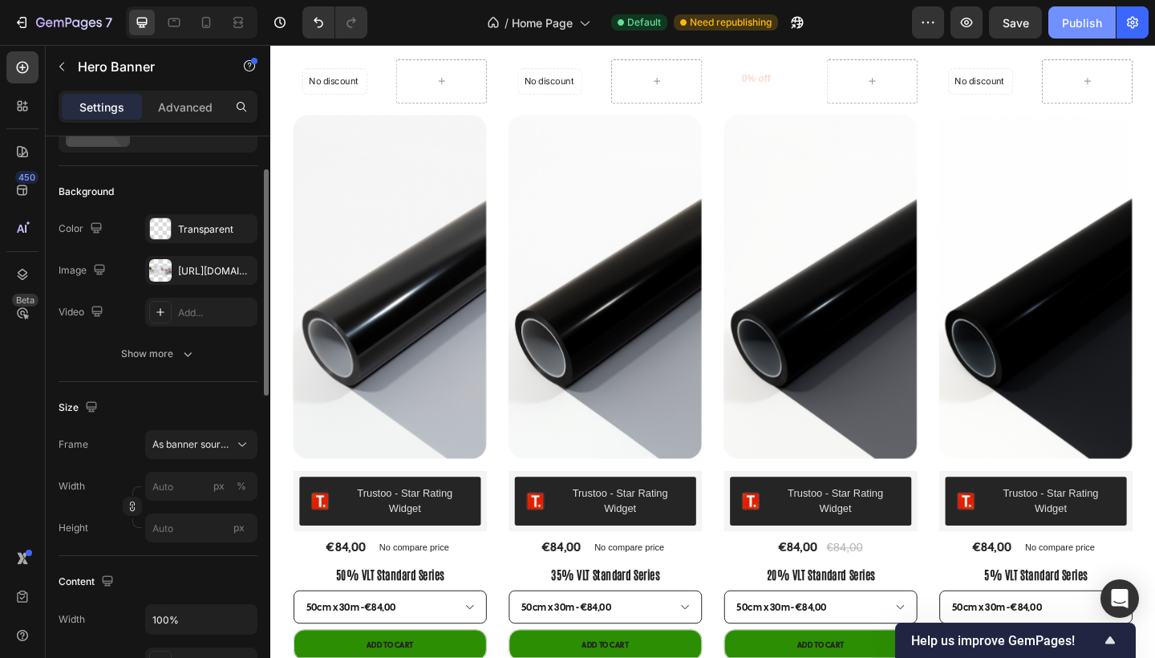
click at [1072, 27] on div "Publish" at bounding box center [1082, 22] width 40 height 17
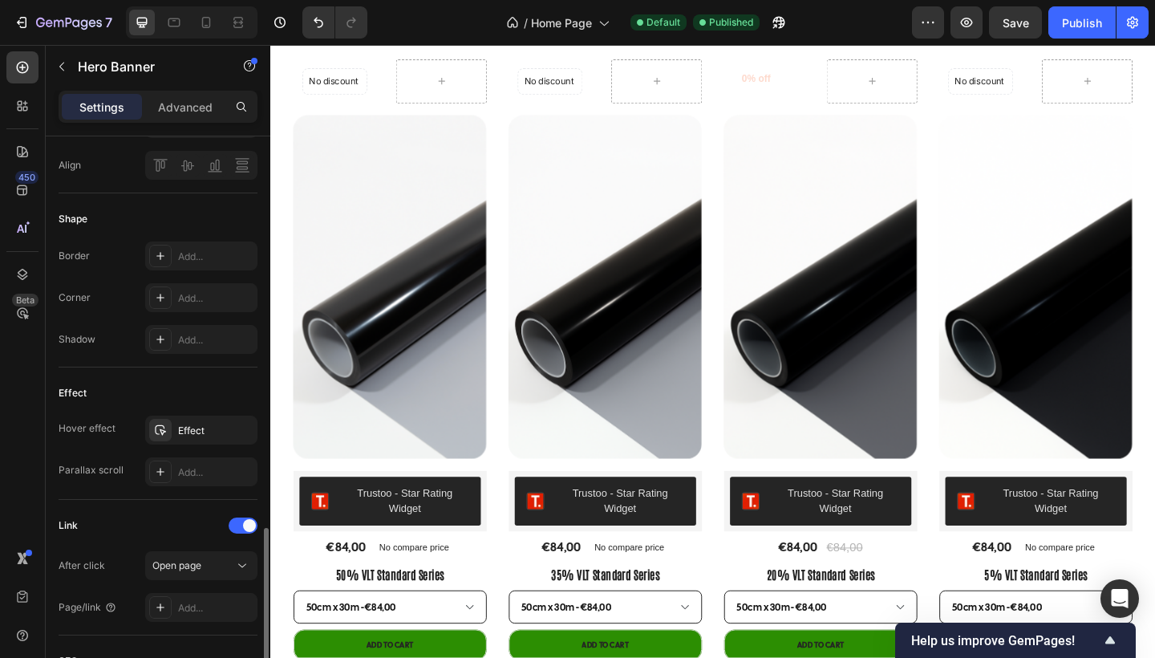
scroll to position [850, 0]
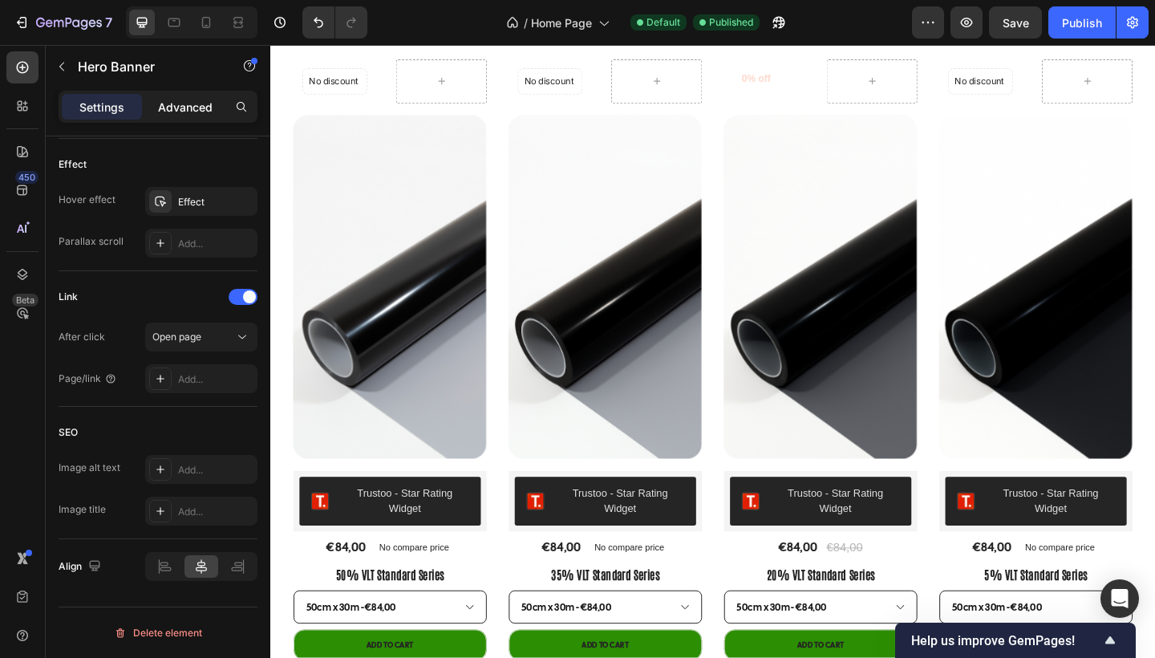
click at [184, 113] on p "Advanced" at bounding box center [185, 107] width 55 height 17
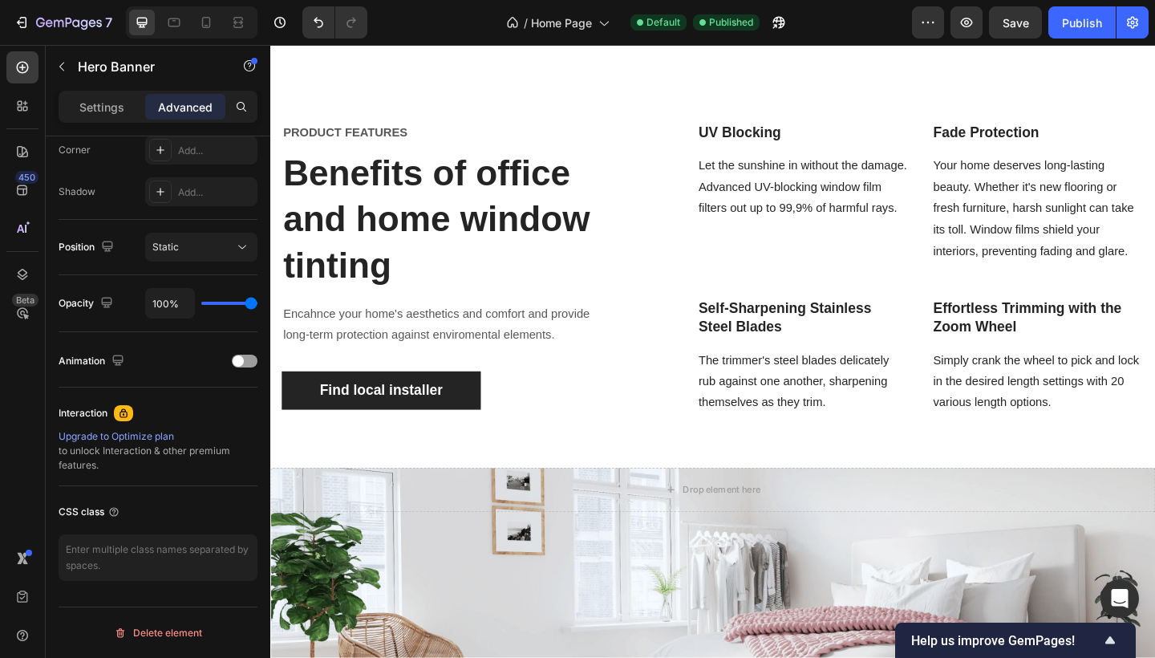
scroll to position [1979, 0]
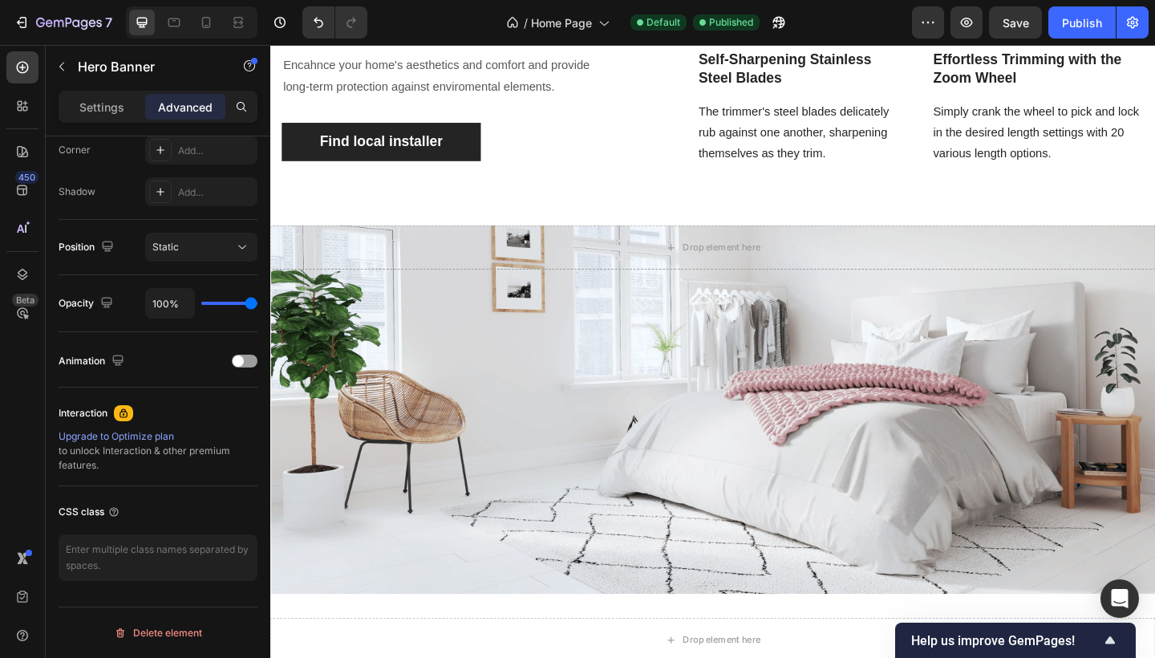
click at [473, 387] on div "Overlay" at bounding box center [751, 441] width 962 height 401
click at [557, 451] on div "Overlay" at bounding box center [751, 441] width 962 height 401
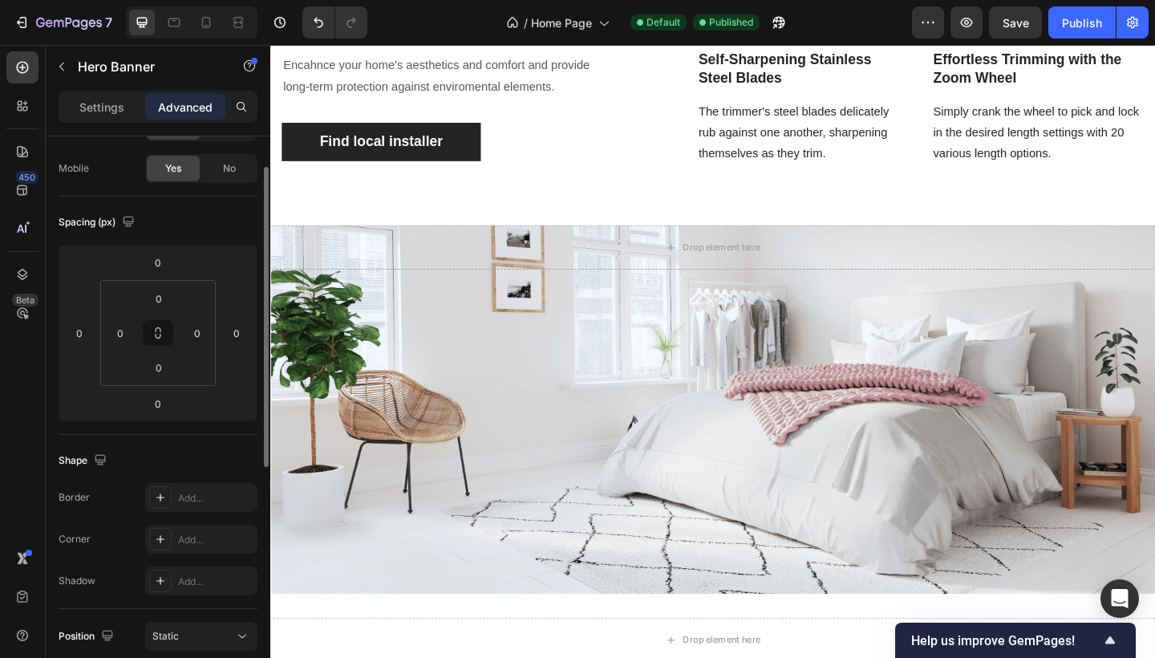
scroll to position [0, 0]
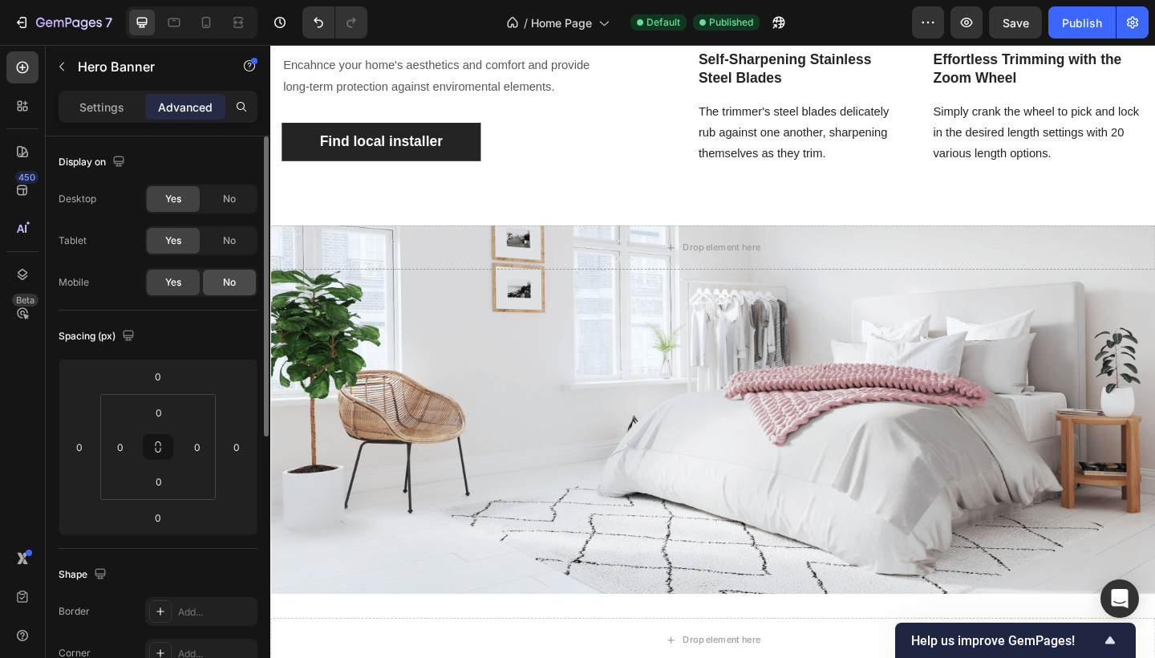
click at [229, 283] on span "No" at bounding box center [229, 282] width 13 height 14
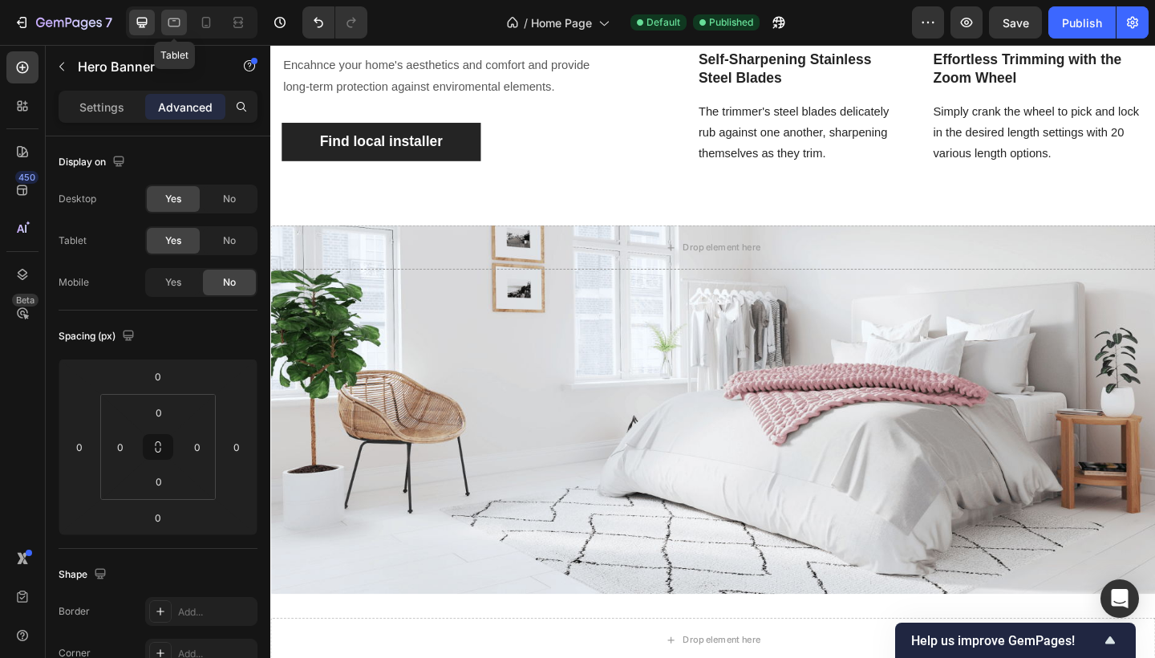
click at [179, 18] on icon at bounding box center [174, 22] width 12 height 9
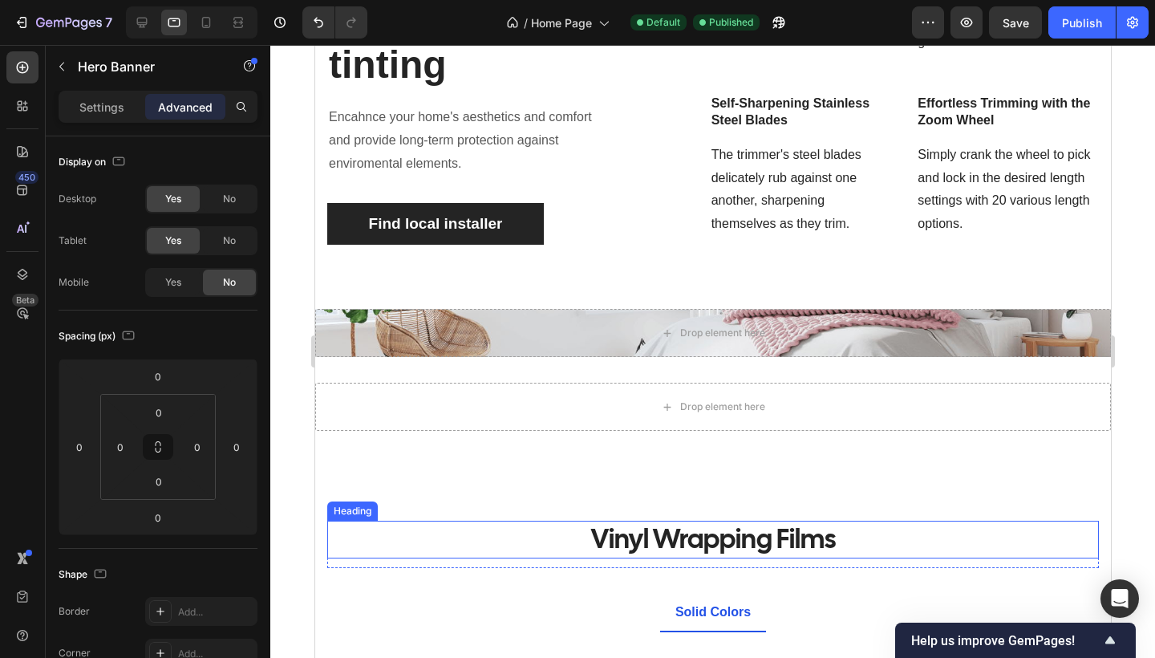
click at [487, 309] on div "Drop element here" at bounding box center [712, 333] width 796 height 48
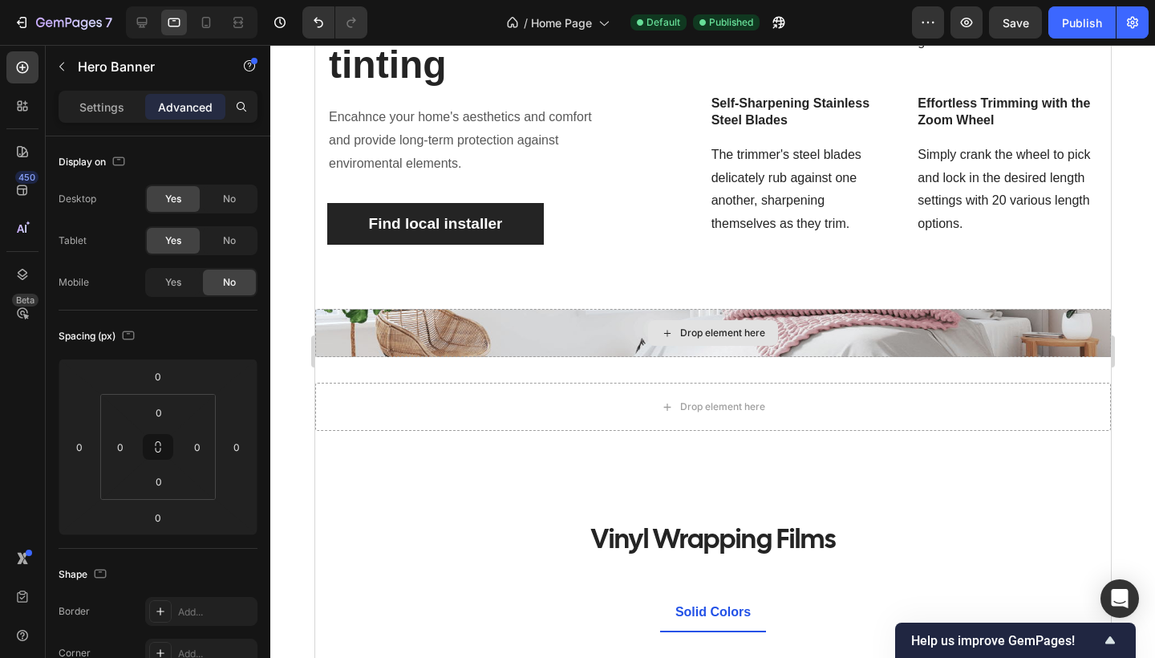
scroll to position [2183, 0]
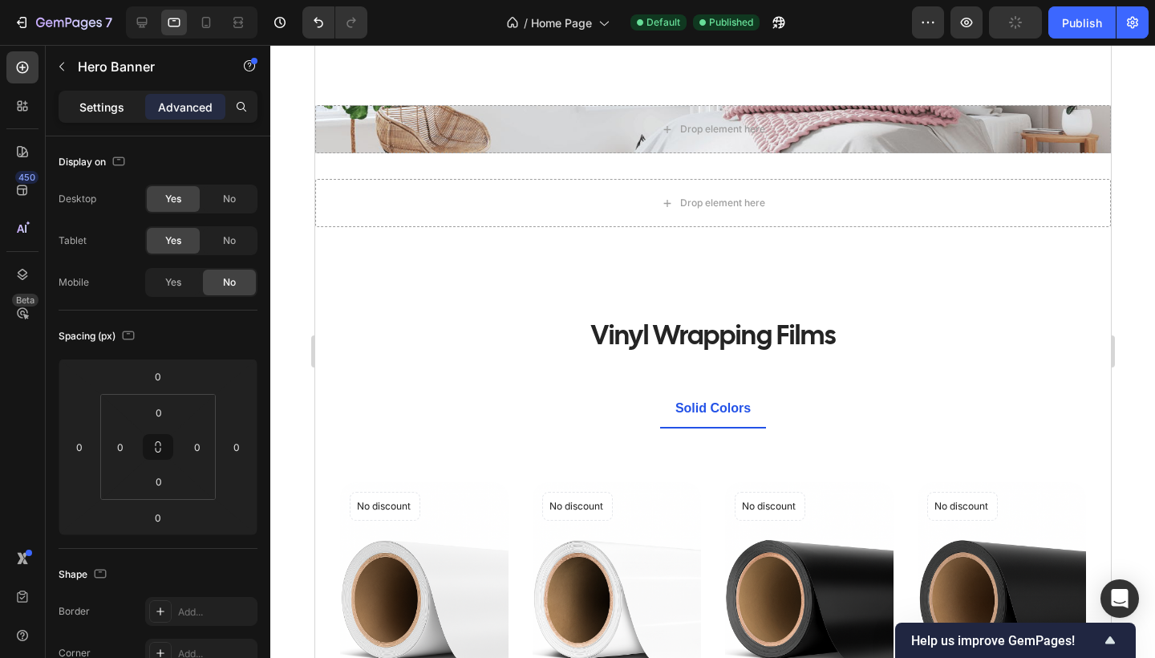
click at [111, 107] on p "Settings" at bounding box center [101, 107] width 45 height 17
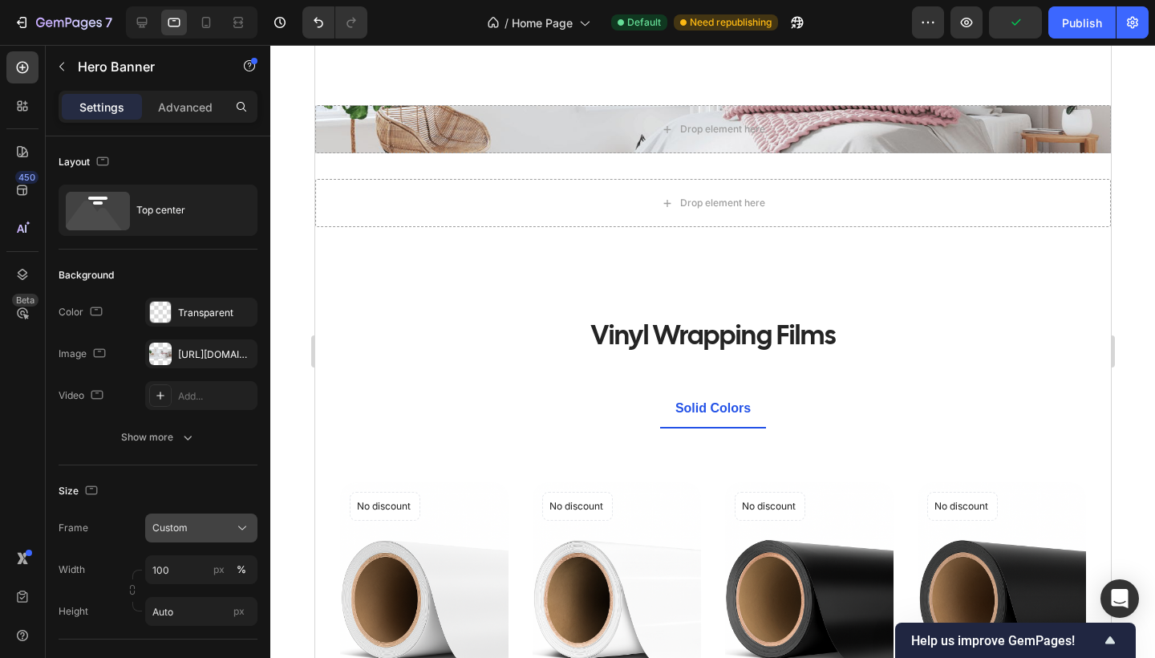
click at [202, 525] on div "Custom" at bounding box center [191, 528] width 79 height 14
click at [198, 565] on span "As banner source" at bounding box center [191, 566] width 79 height 14
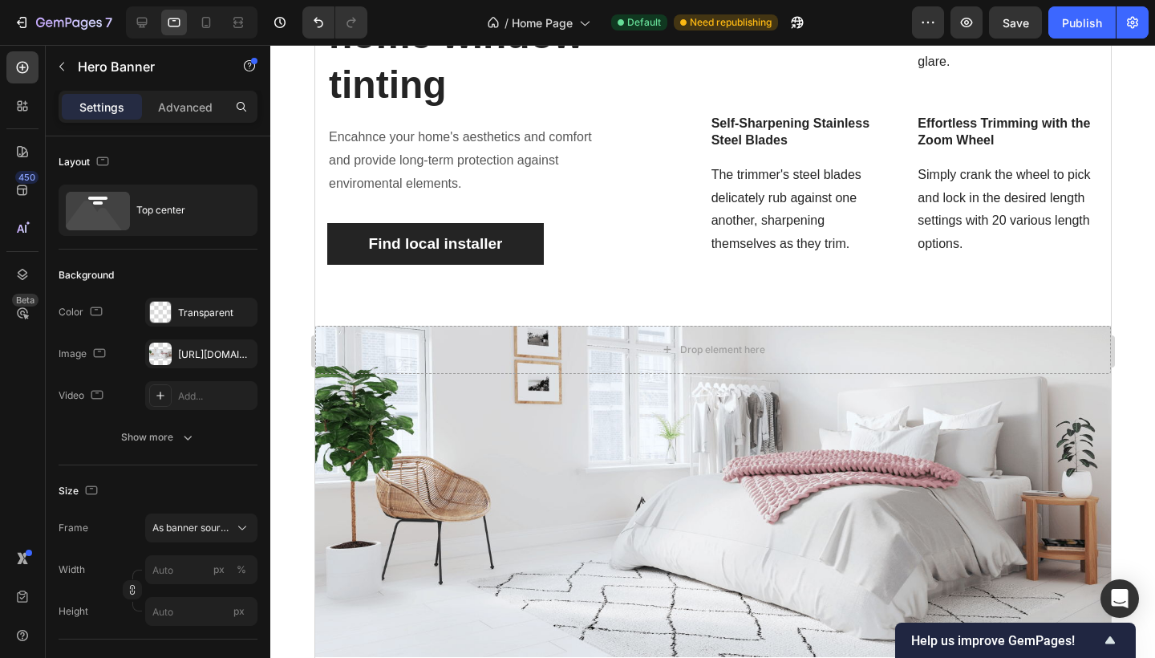
scroll to position [2530, 0]
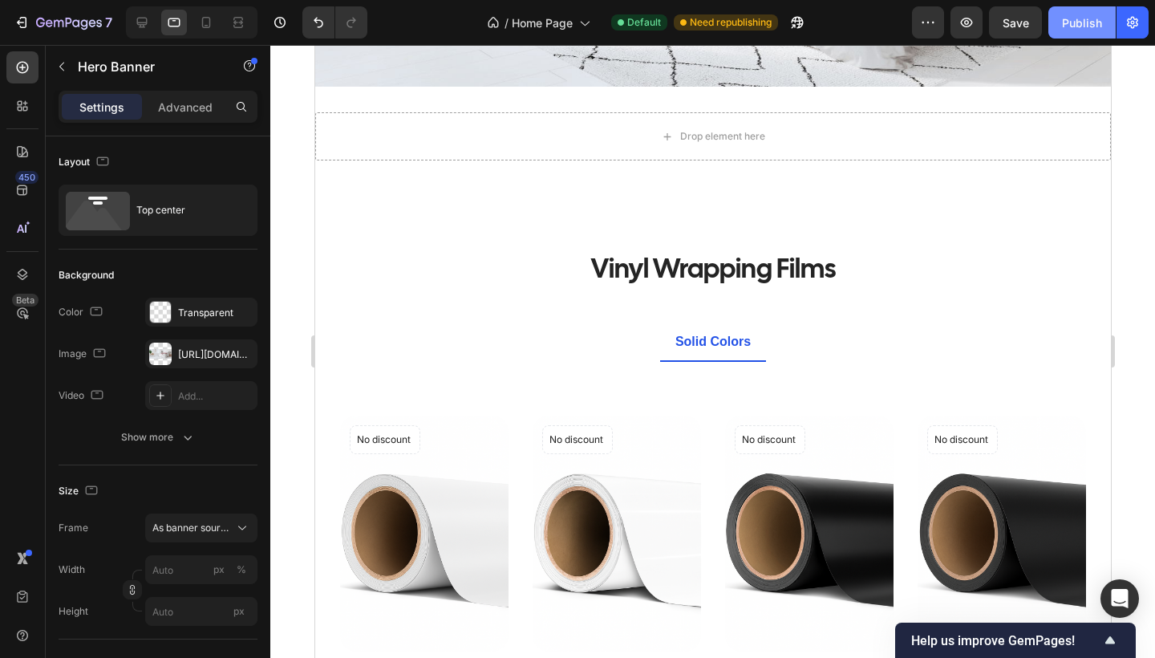
click at [1086, 25] on div "Publish" at bounding box center [1082, 22] width 40 height 17
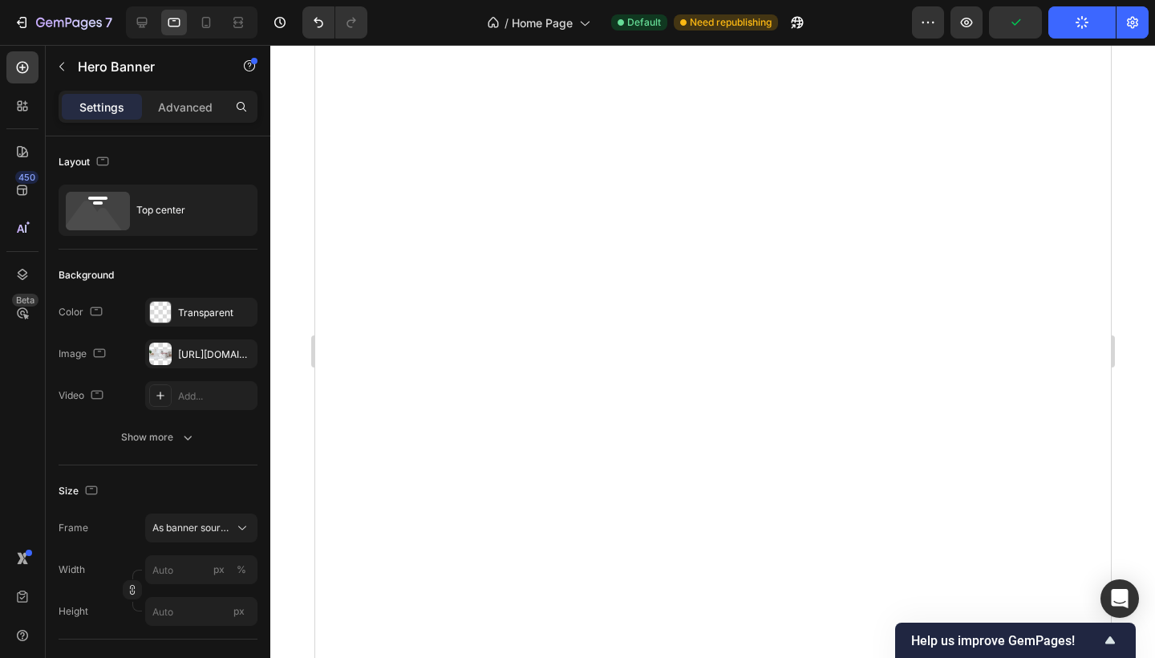
scroll to position [1591, 0]
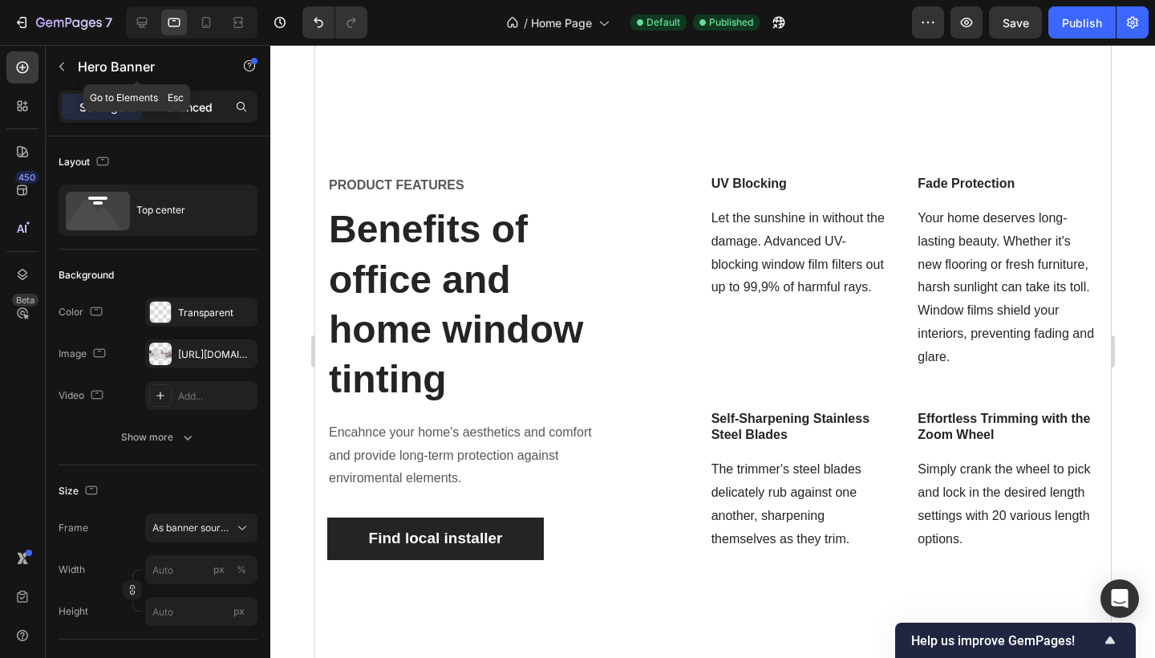
click at [188, 103] on p "Advanced" at bounding box center [185, 107] width 55 height 17
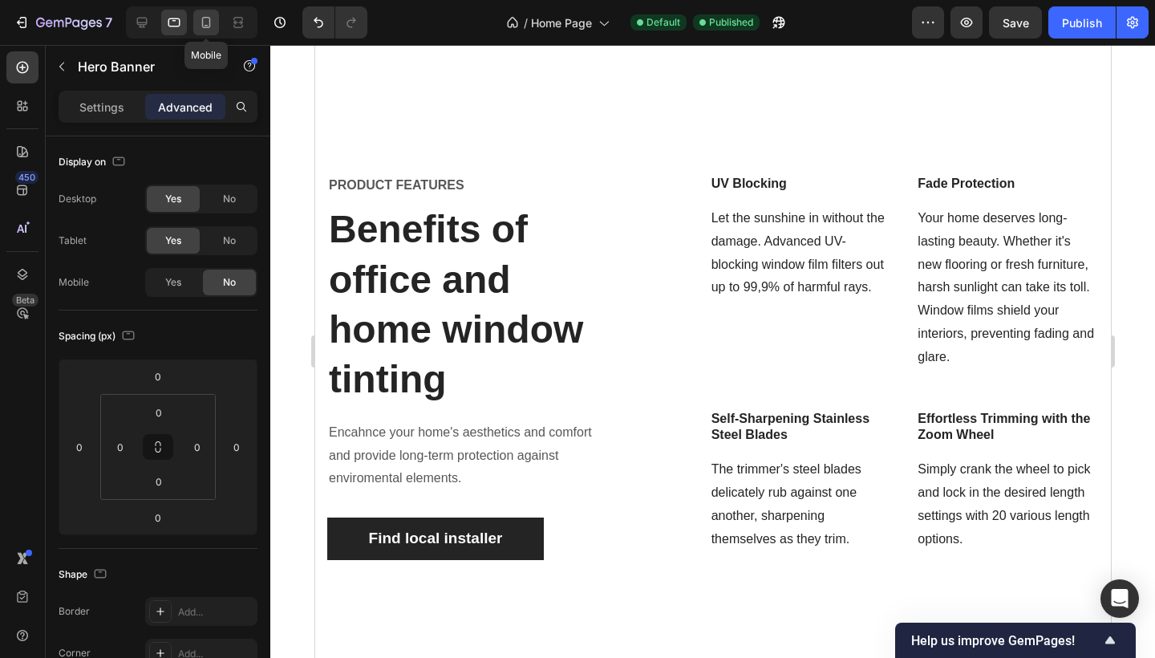
click at [212, 28] on icon at bounding box center [206, 22] width 16 height 16
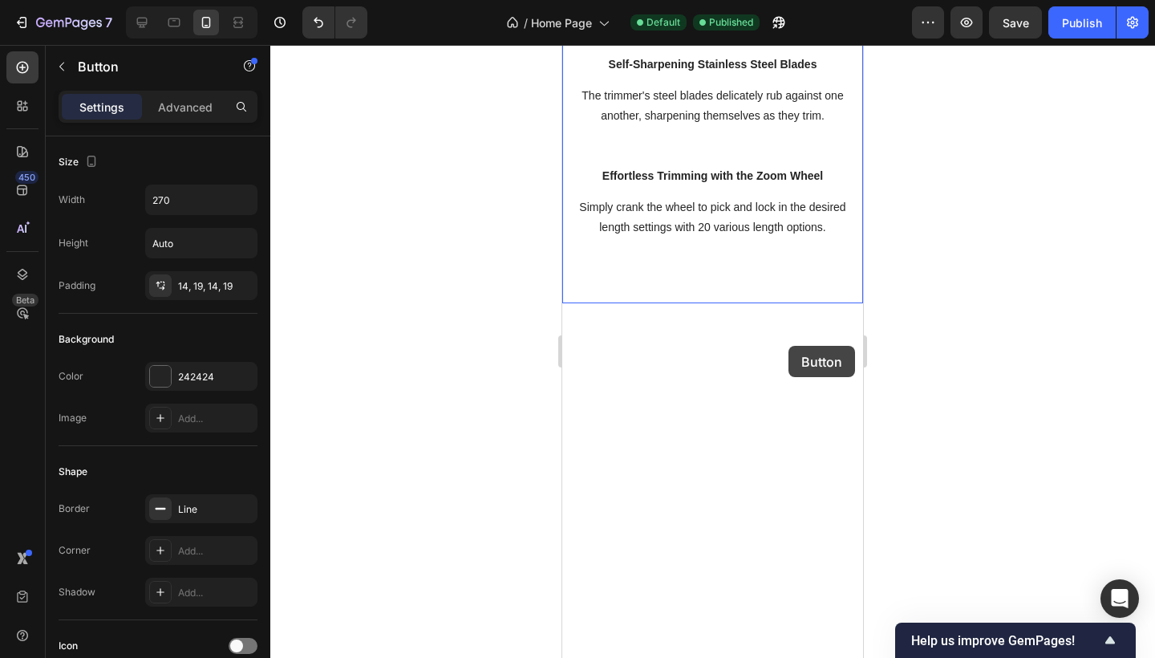
scroll to position [2907, 0]
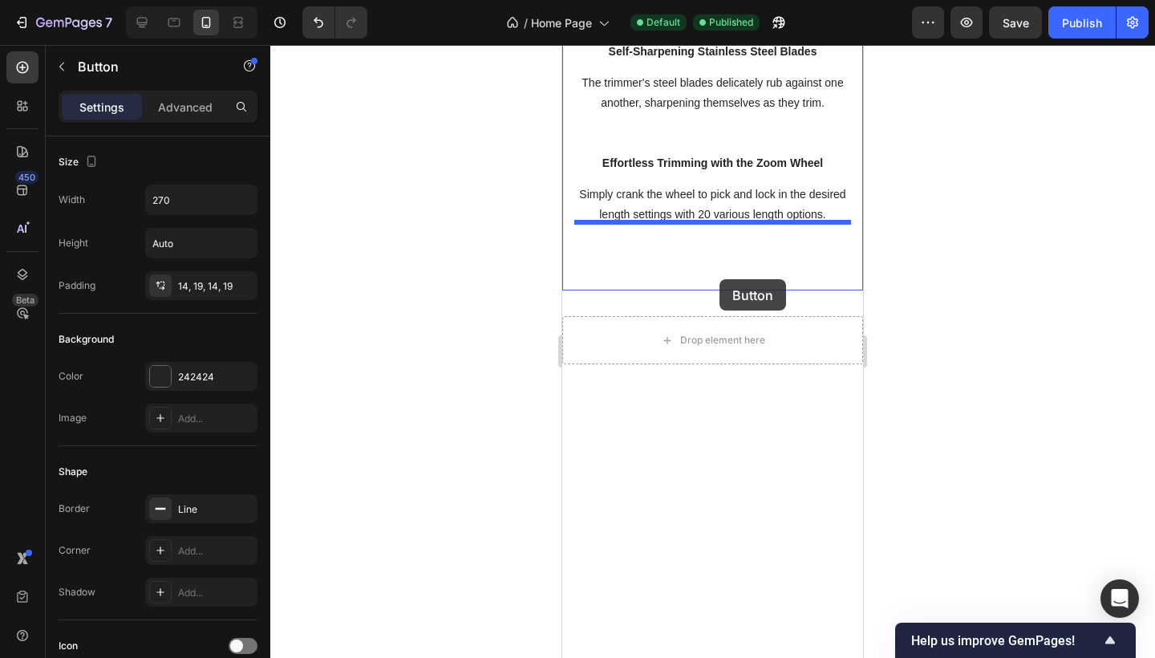
drag, startPoint x: 794, startPoint y: 246, endPoint x: 719, endPoint y: 279, distance: 81.5
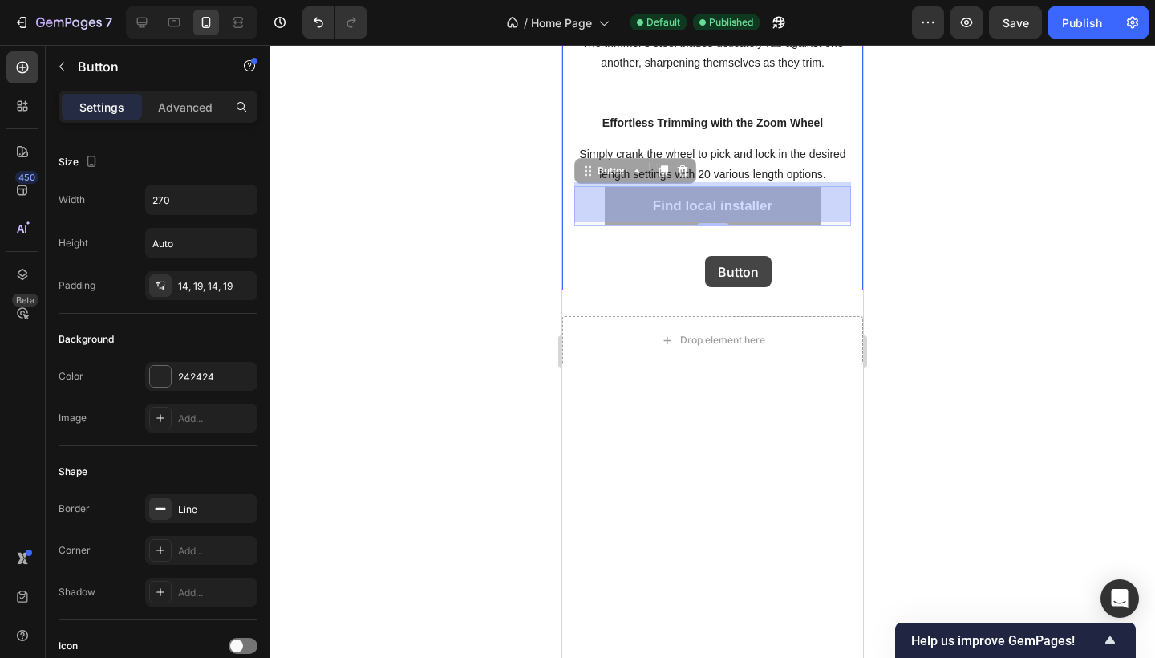
drag, startPoint x: 717, startPoint y: 188, endPoint x: 703, endPoint y: 249, distance: 62.5
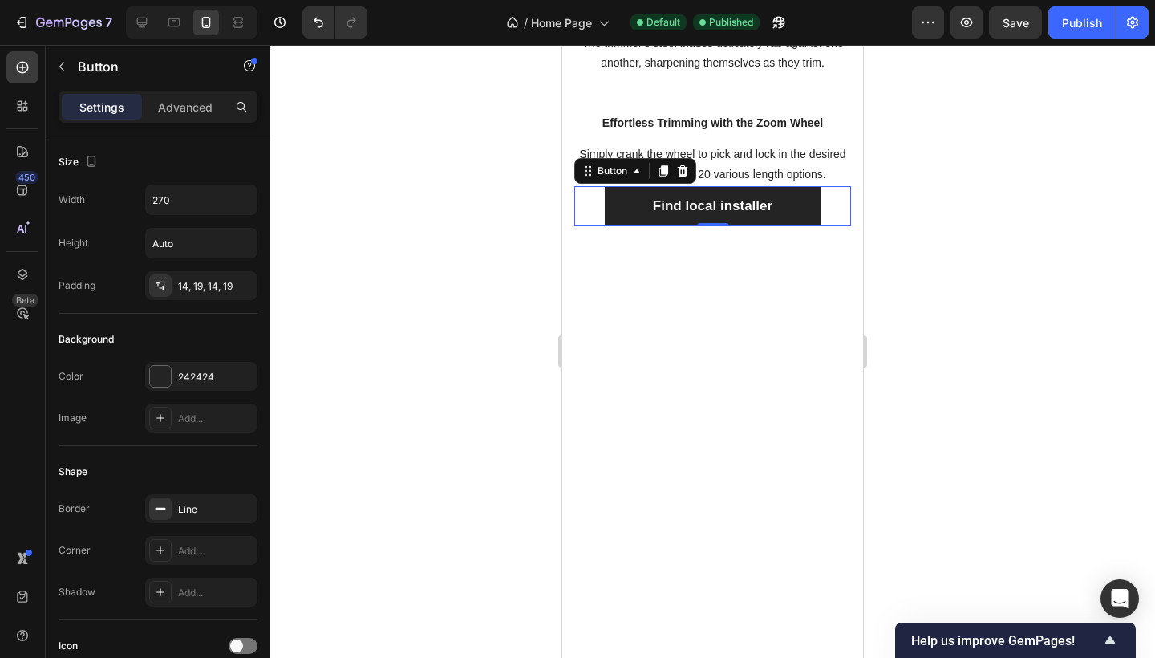
scroll to position [2355, 0]
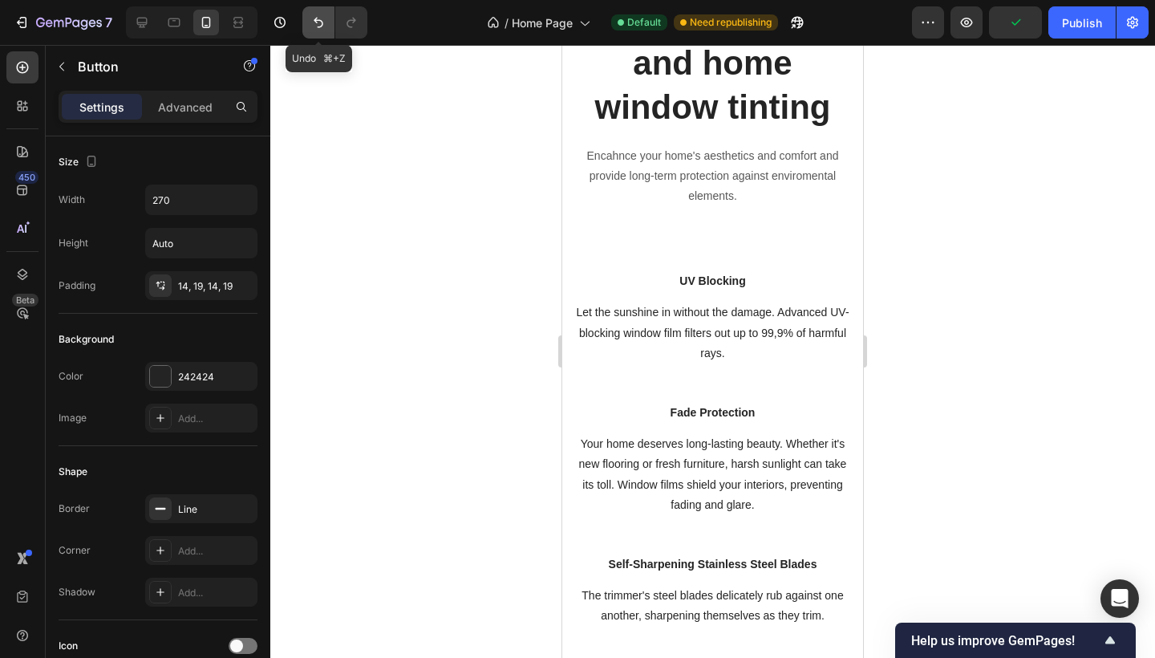
click at [318, 27] on icon "Undo/Redo" at bounding box center [319, 23] width 10 height 10
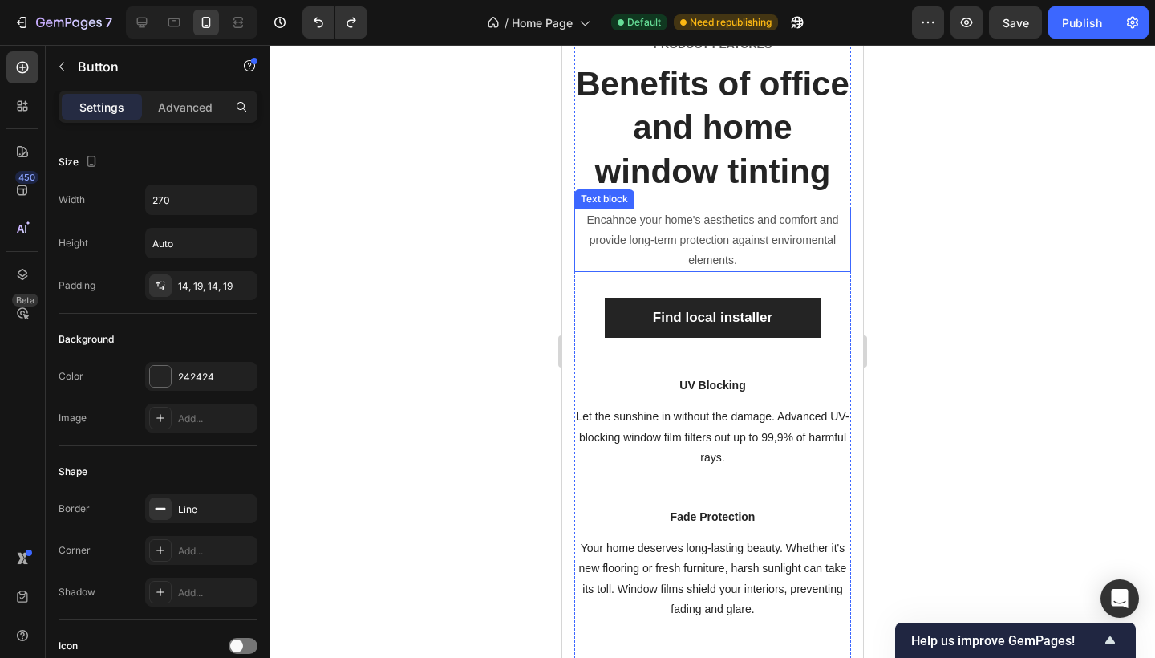
scroll to position [2287, 0]
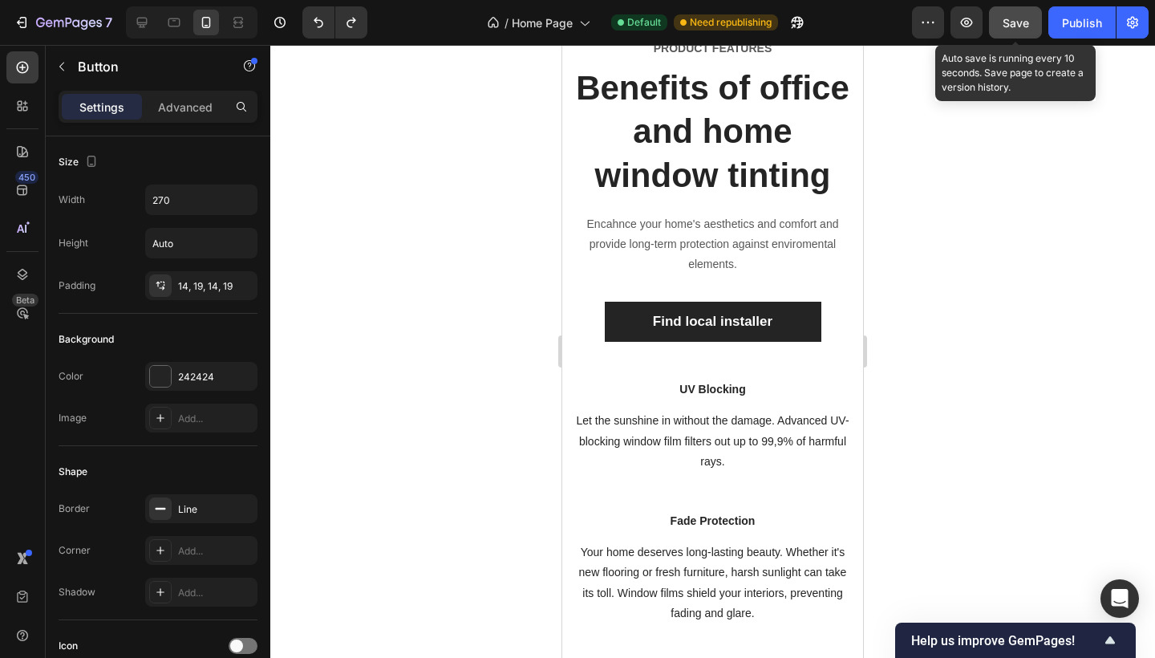
click at [1032, 18] on button "Save" at bounding box center [1015, 22] width 53 height 32
